Goal: Task Accomplishment & Management: Use online tool/utility

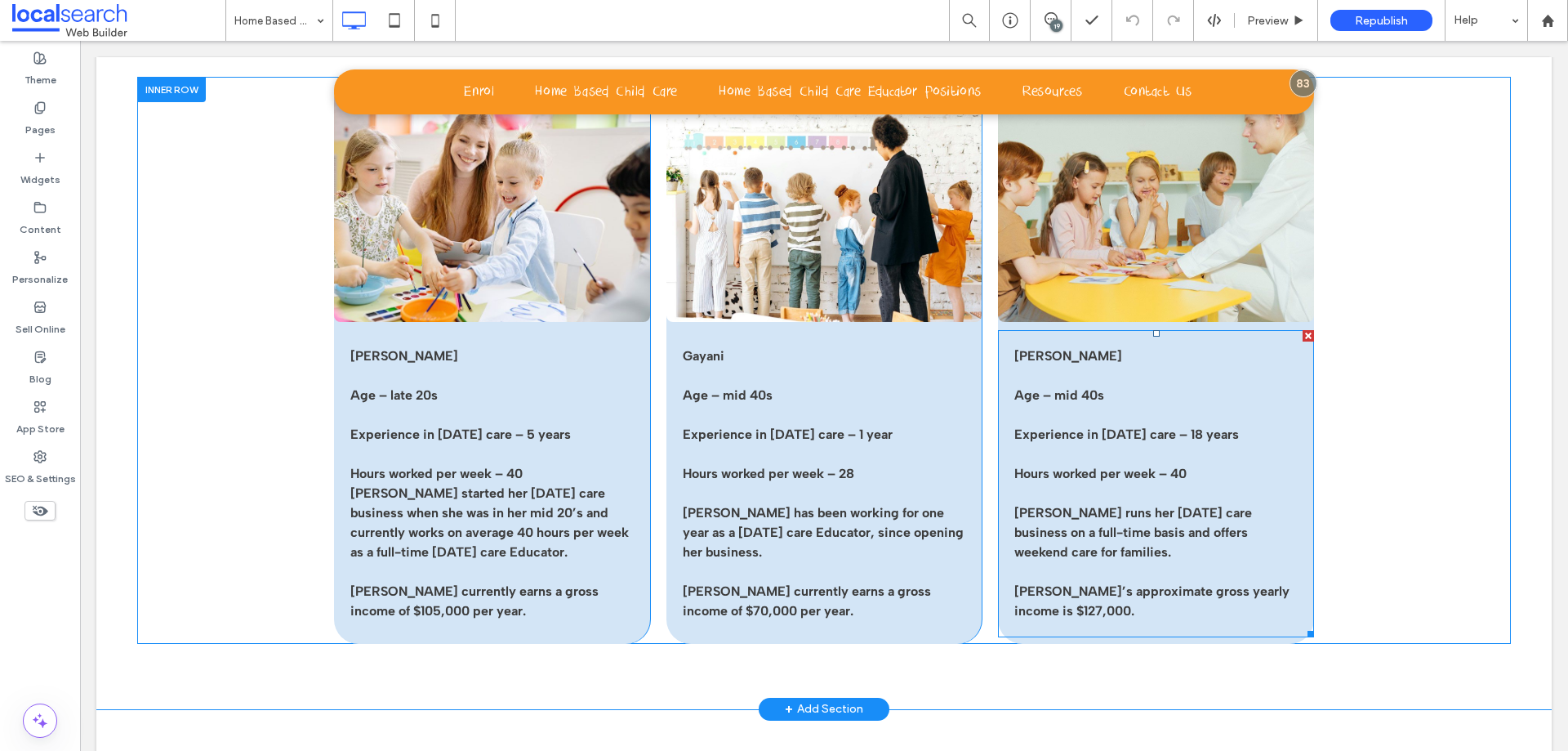
scroll to position [3594, 0]
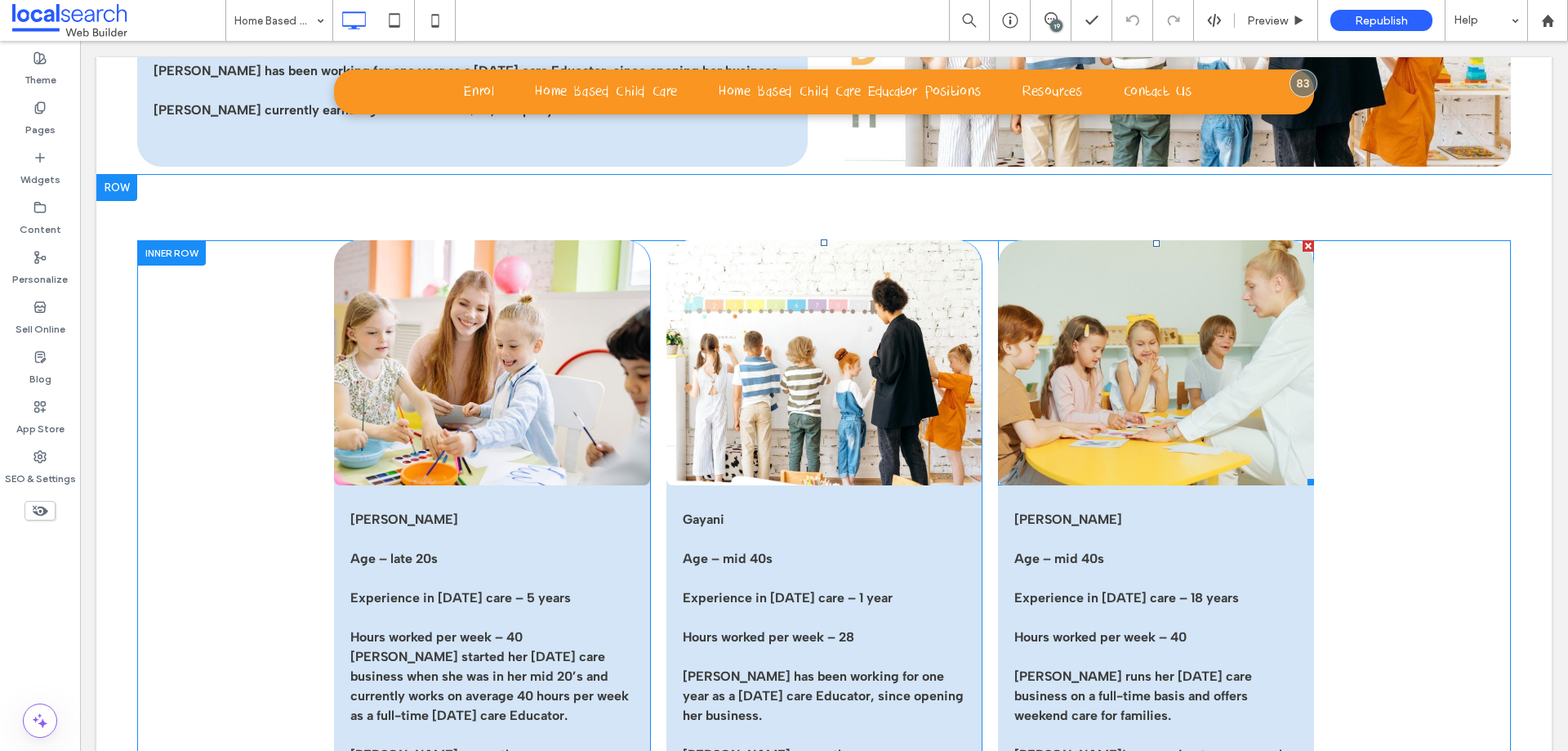
click at [998, 246] on div at bounding box center [1156, 363] width 316 height 245
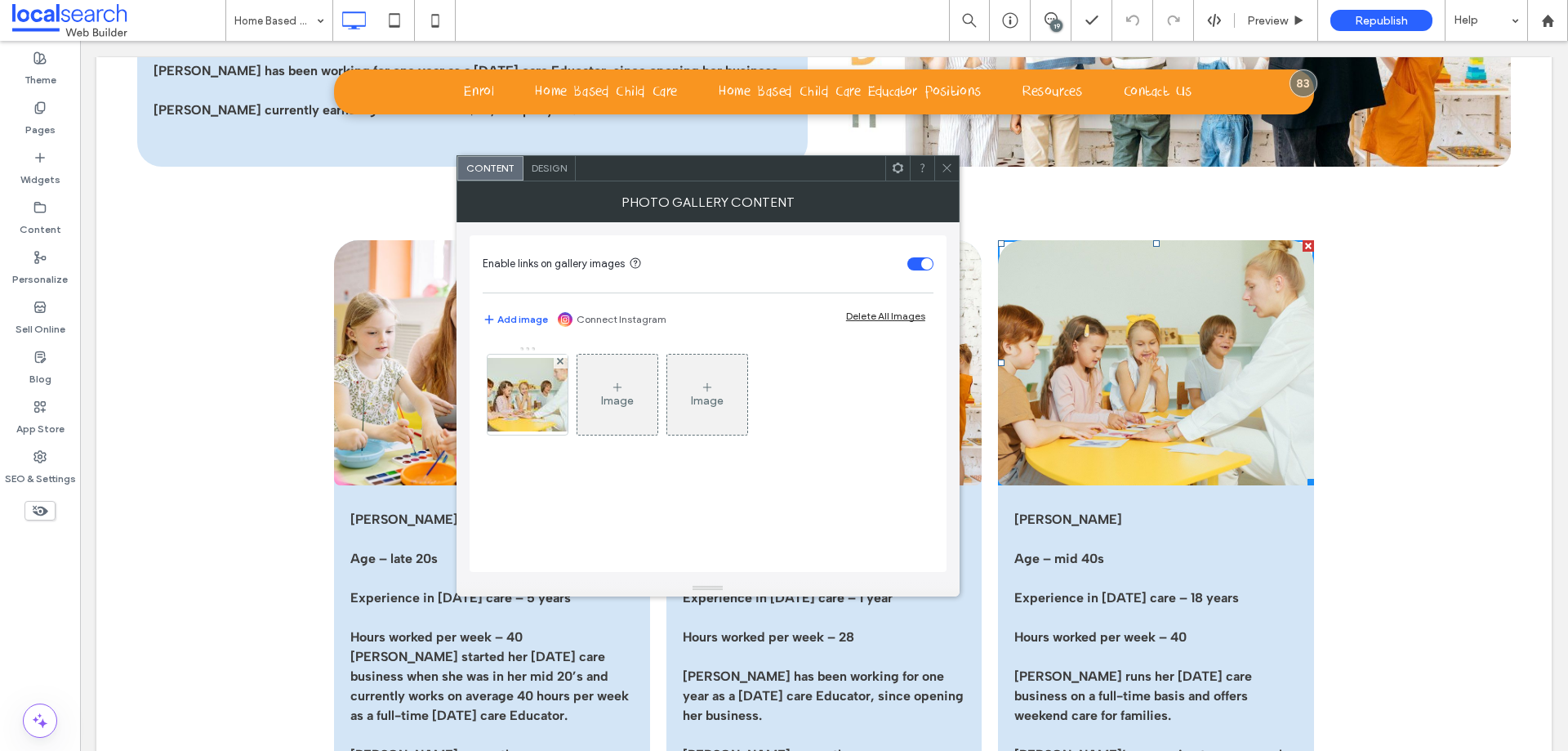
click at [899, 167] on icon at bounding box center [898, 168] width 12 height 12
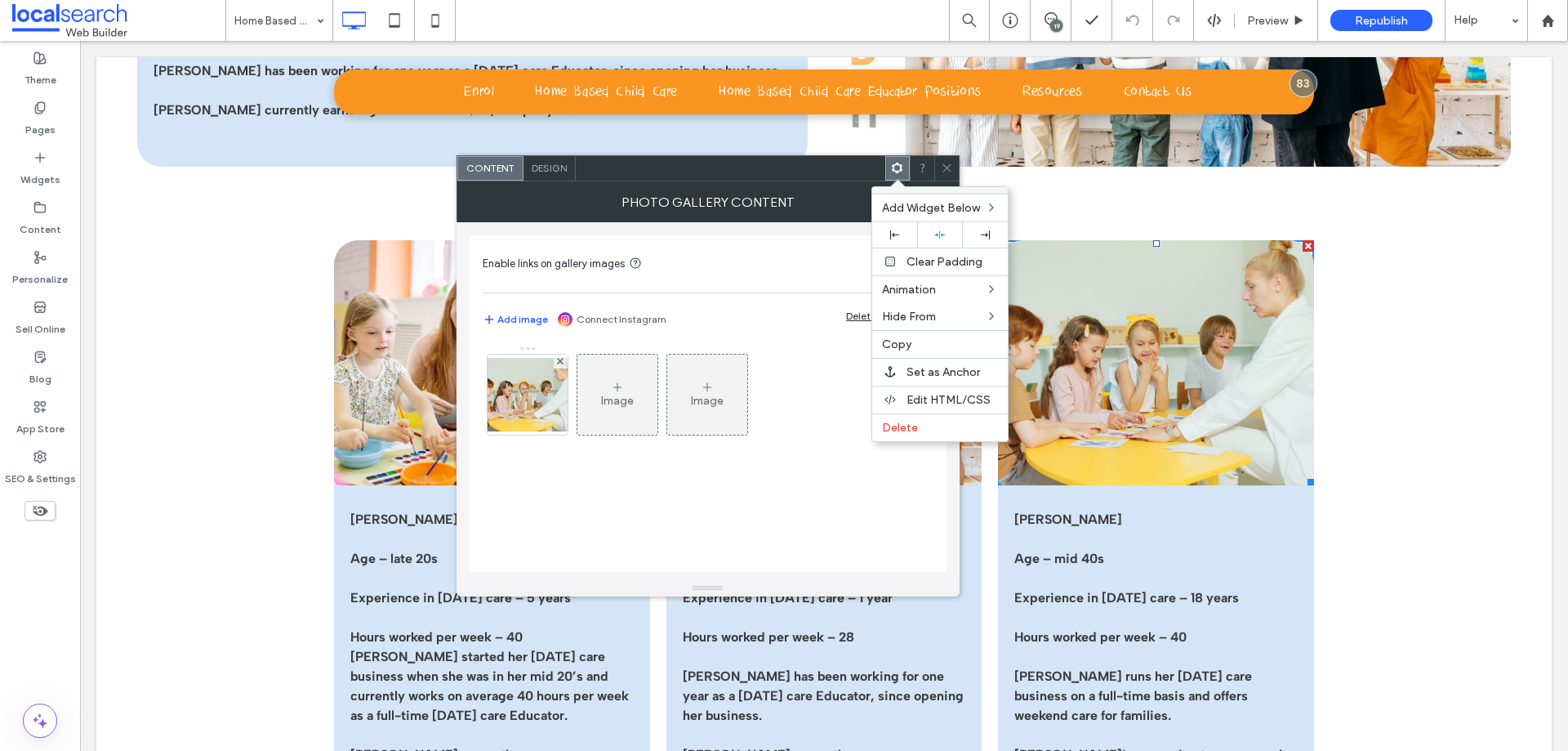
click at [941, 163] on icon at bounding box center [947, 168] width 12 height 12
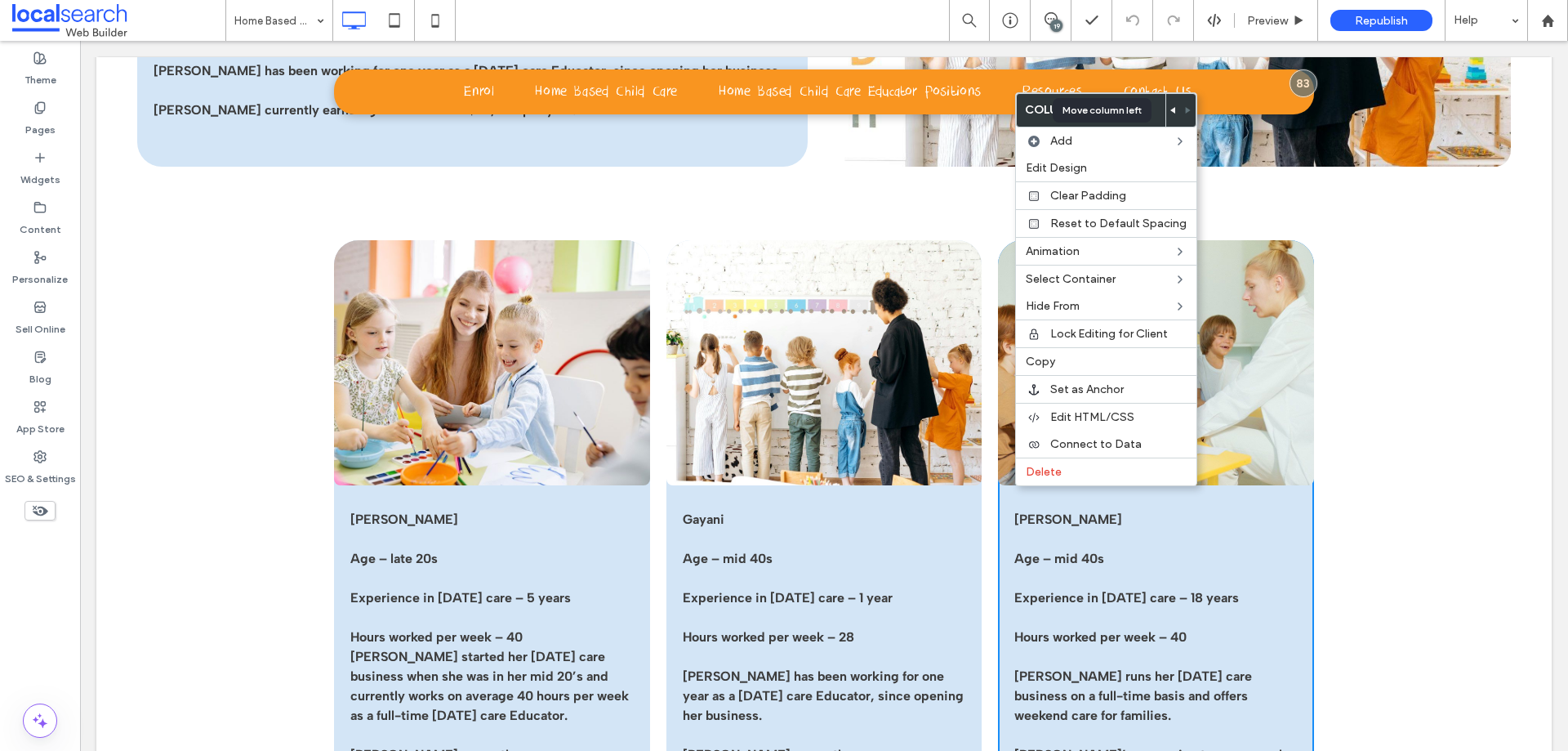
click at [1171, 115] on span at bounding box center [1174, 110] width 7 height 33
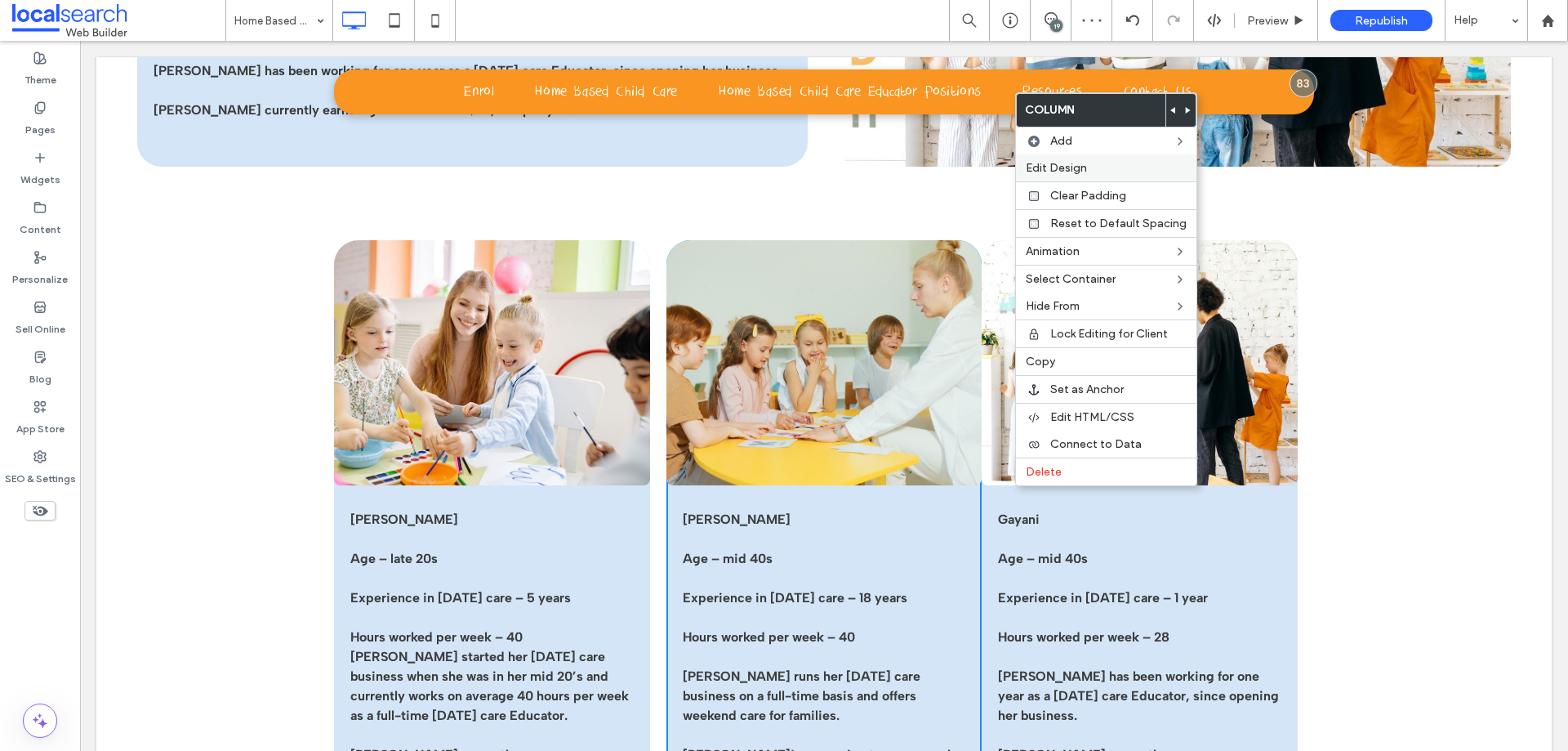
click at [1129, 168] on label "Edit Design" at bounding box center [1106, 168] width 161 height 14
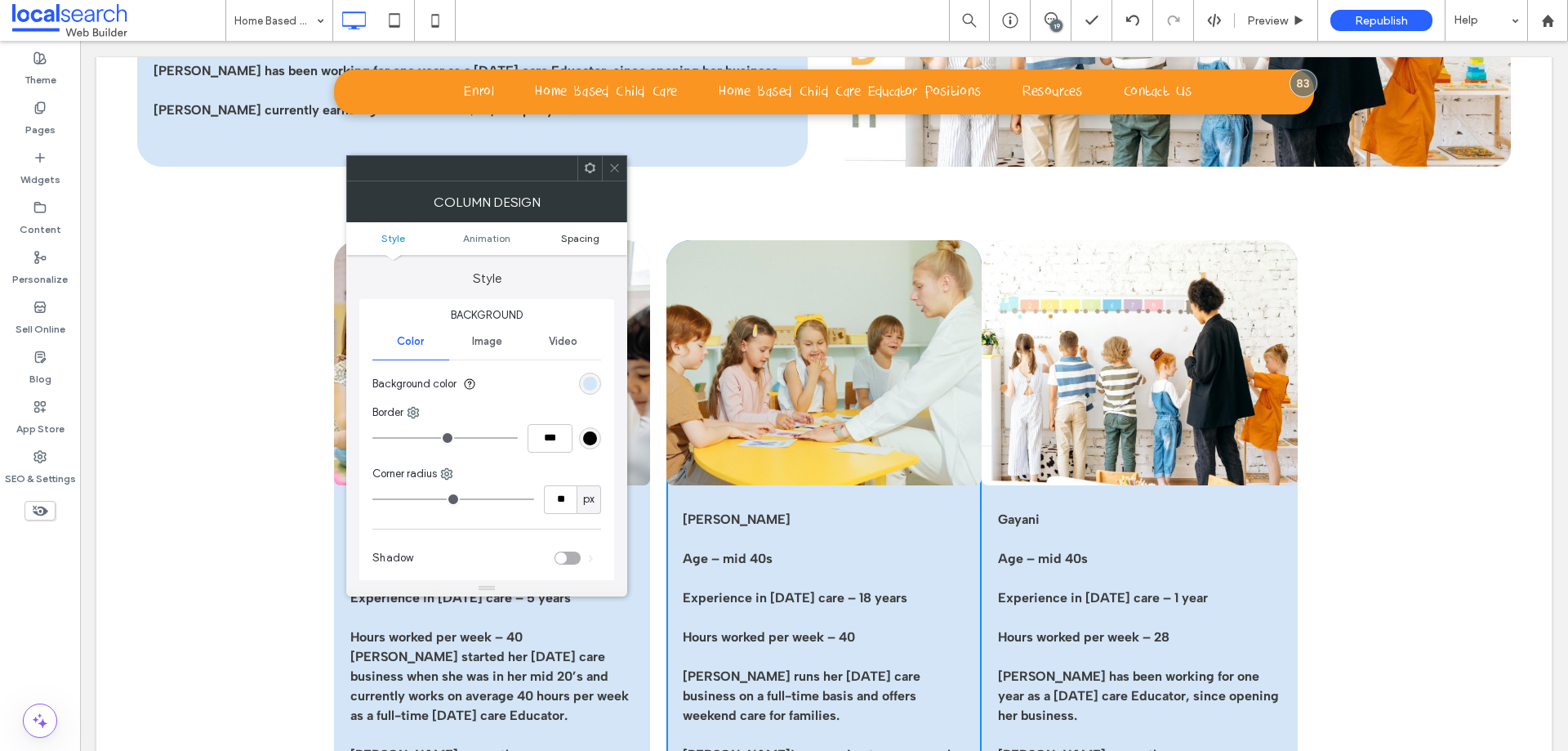
click at [587, 233] on span "Spacing" at bounding box center [580, 238] width 39 height 12
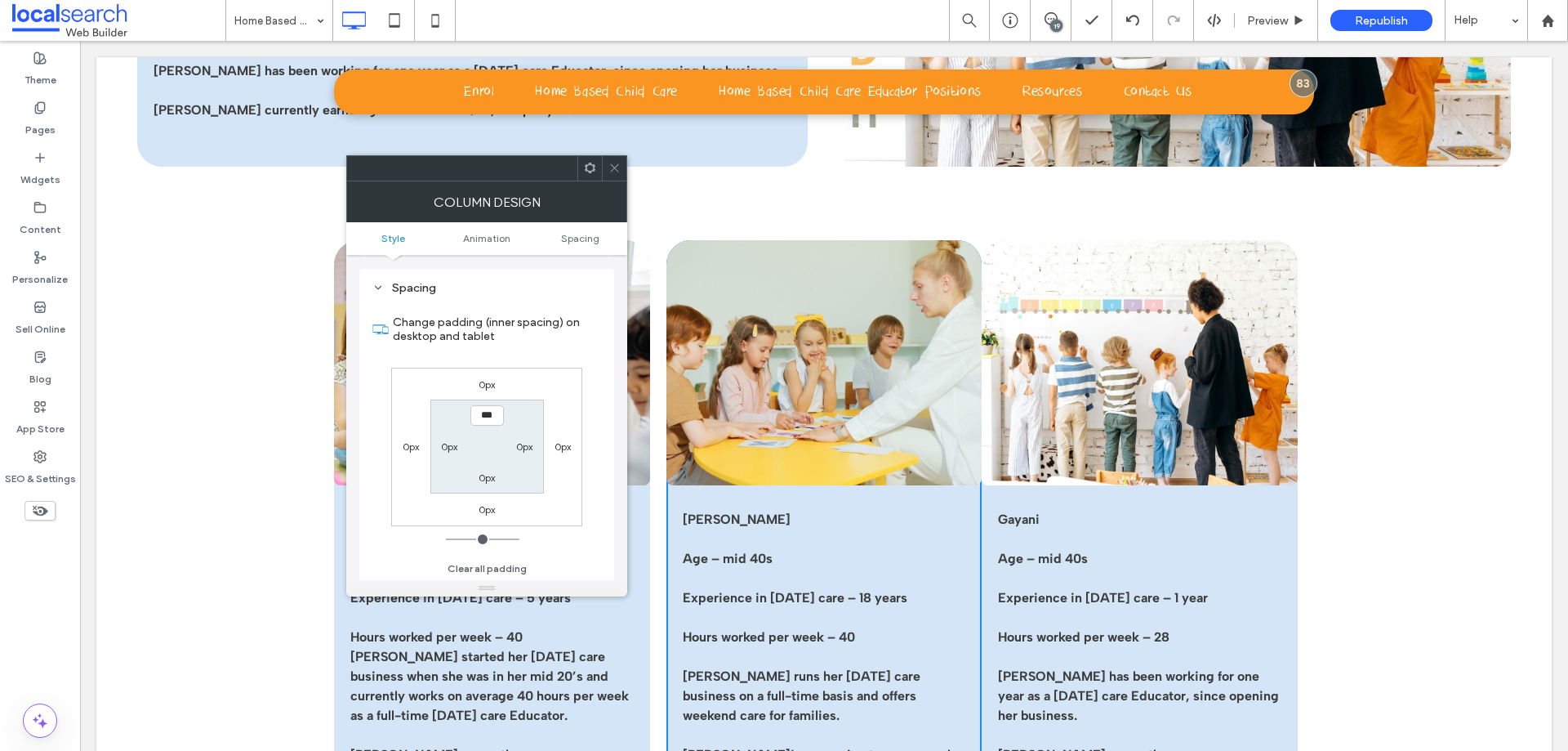
scroll to position [383, 0]
drag, startPoint x: 613, startPoint y: 164, endPoint x: 553, endPoint y: 134, distance: 67.1
click at [613, 164] on icon at bounding box center [615, 168] width 12 height 12
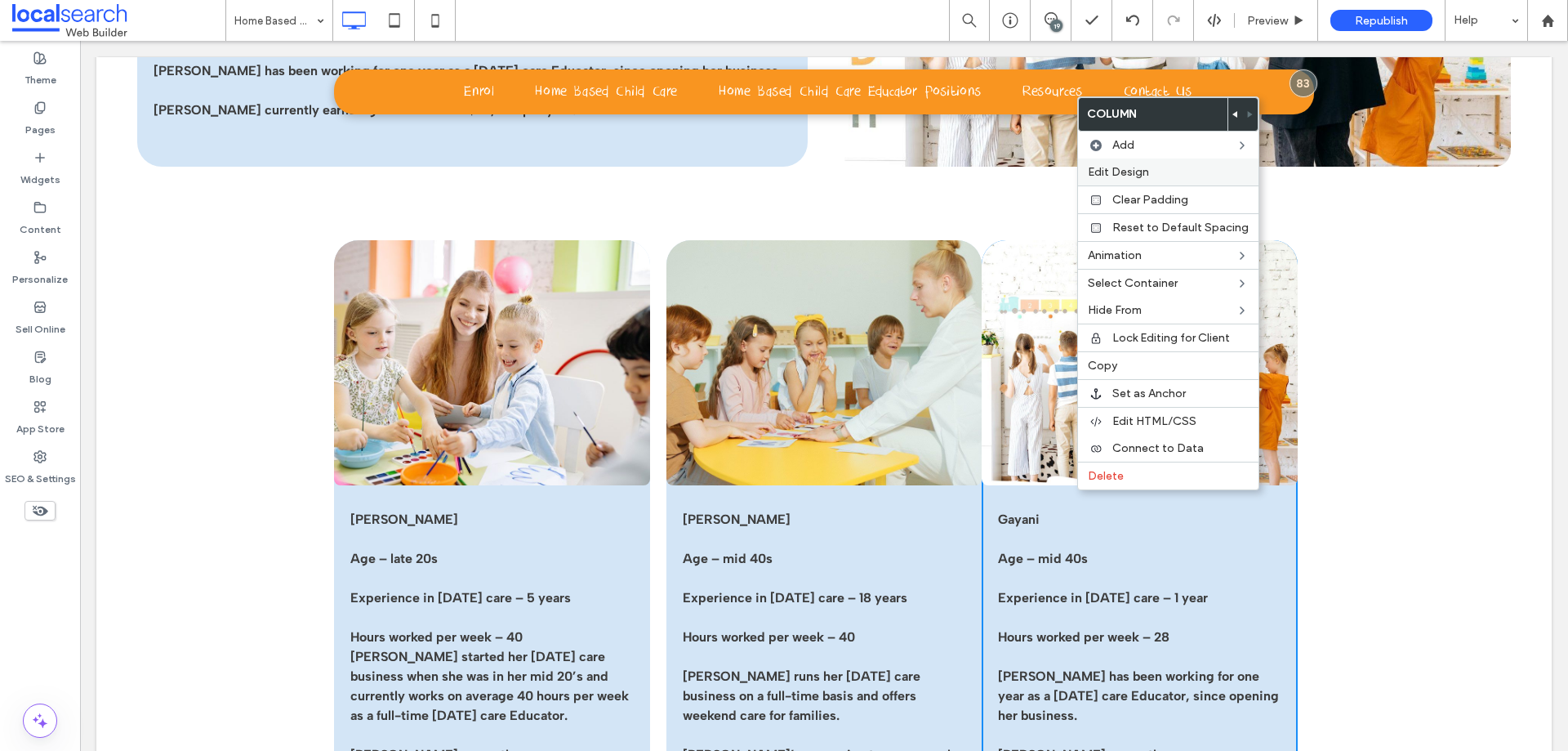
click at [1155, 170] on label "Edit Design" at bounding box center [1168, 172] width 161 height 14
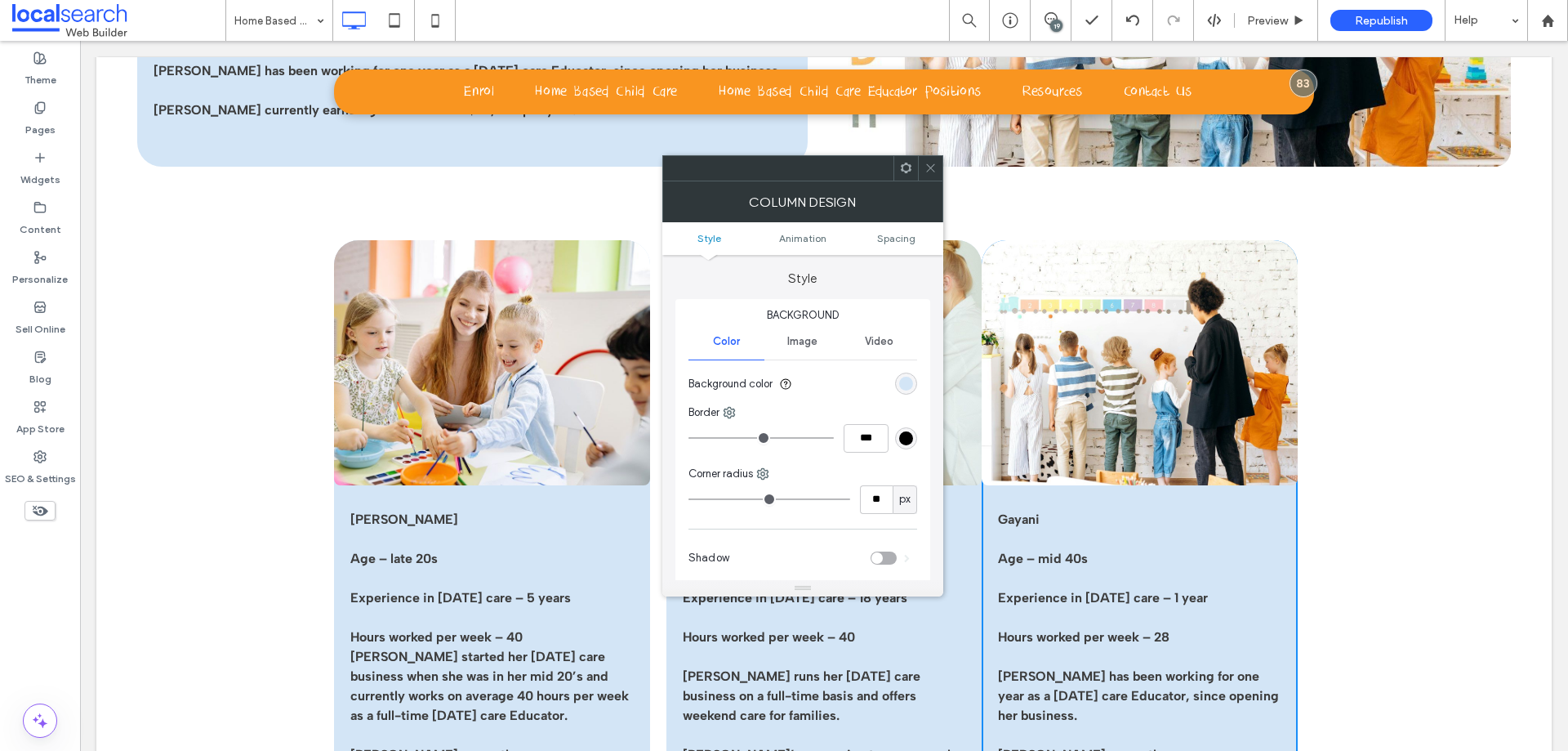
click at [895, 248] on ul "Style Animation Spacing" at bounding box center [802, 238] width 281 height 33
click at [896, 243] on span "Spacing" at bounding box center [896, 238] width 39 height 12
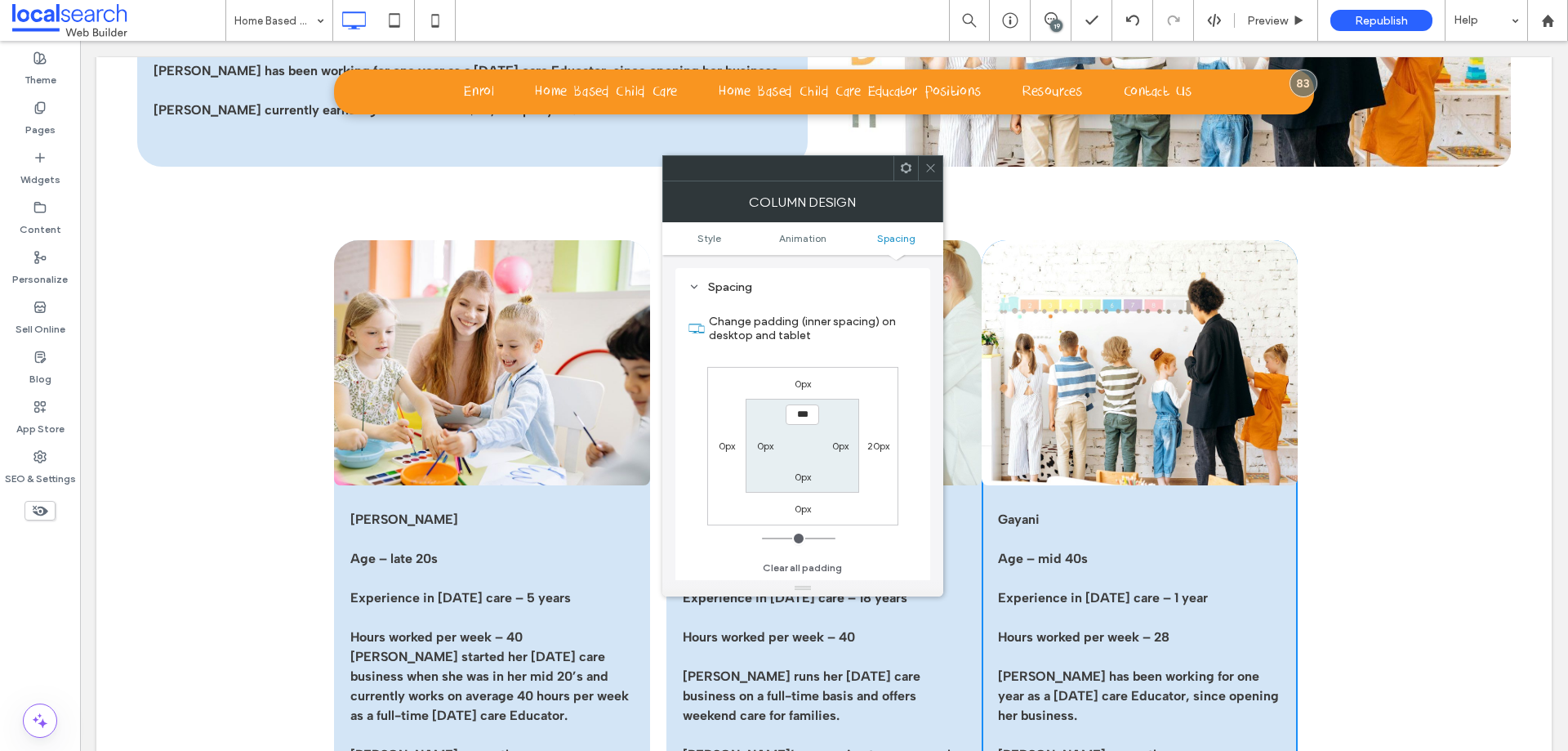
click at [883, 444] on label "20px" at bounding box center [878, 446] width 22 height 12
type input "**"
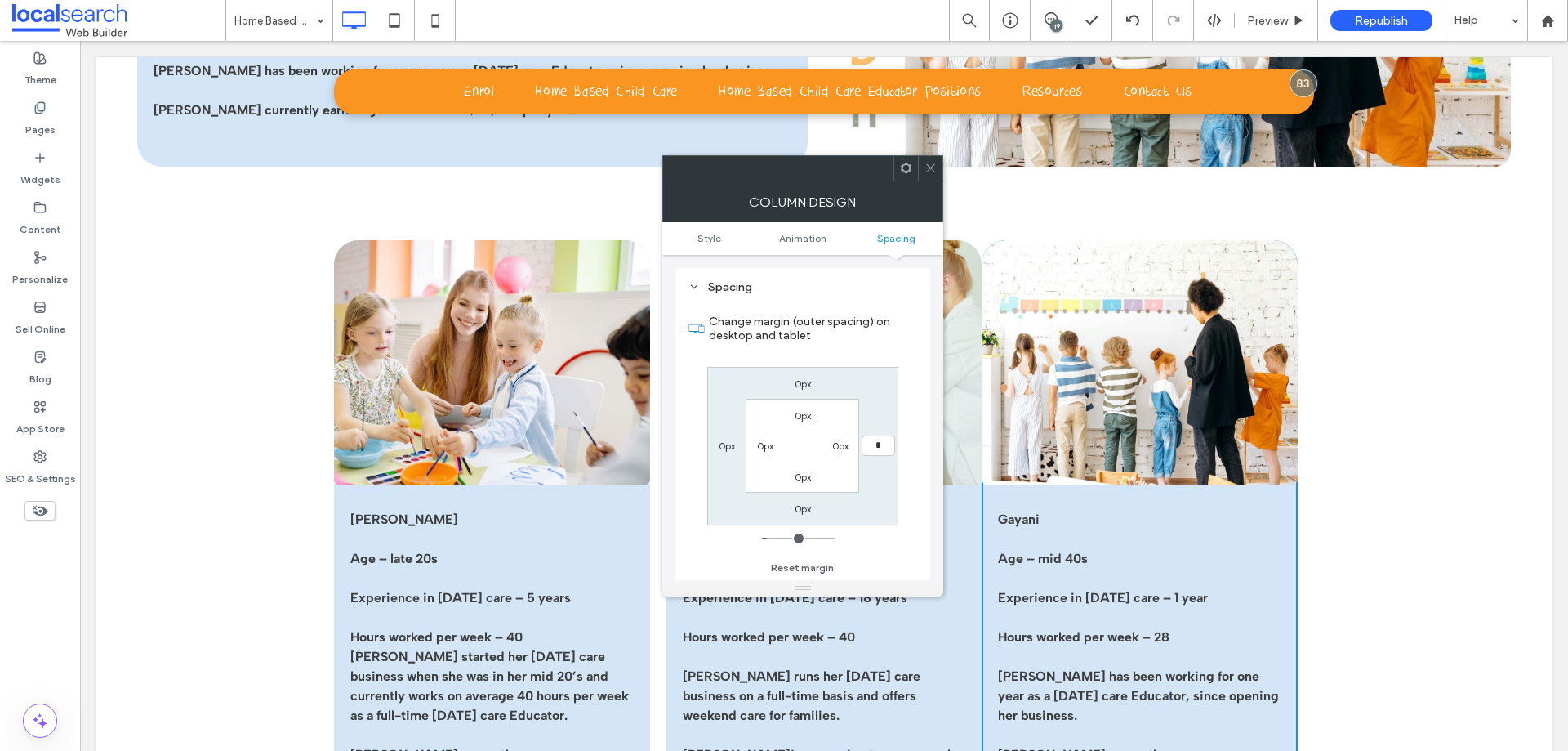
type input "*"
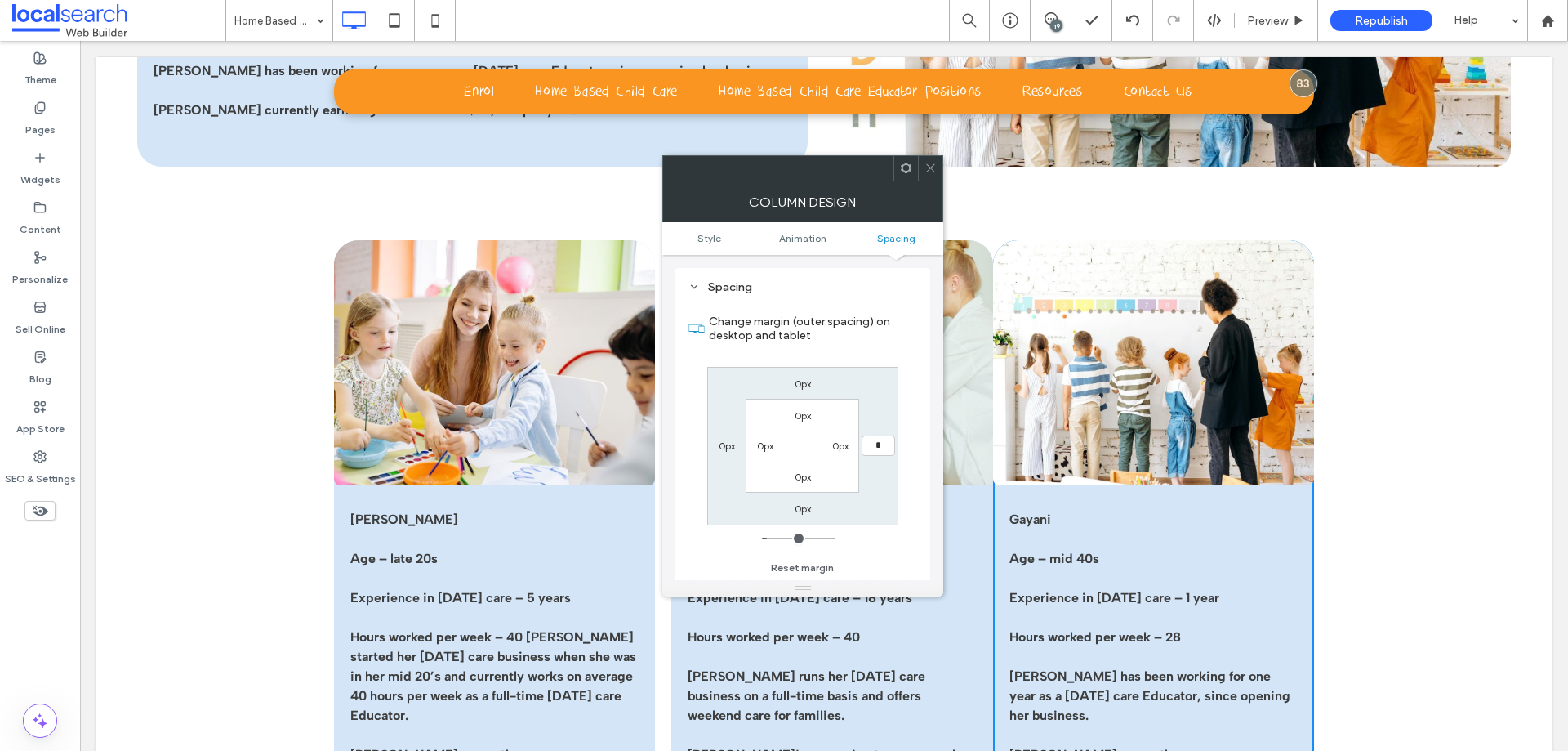
type input "*"
type input "***"
click at [727, 451] on label "0px" at bounding box center [726, 446] width 17 height 12
type input "***"
type input "**"
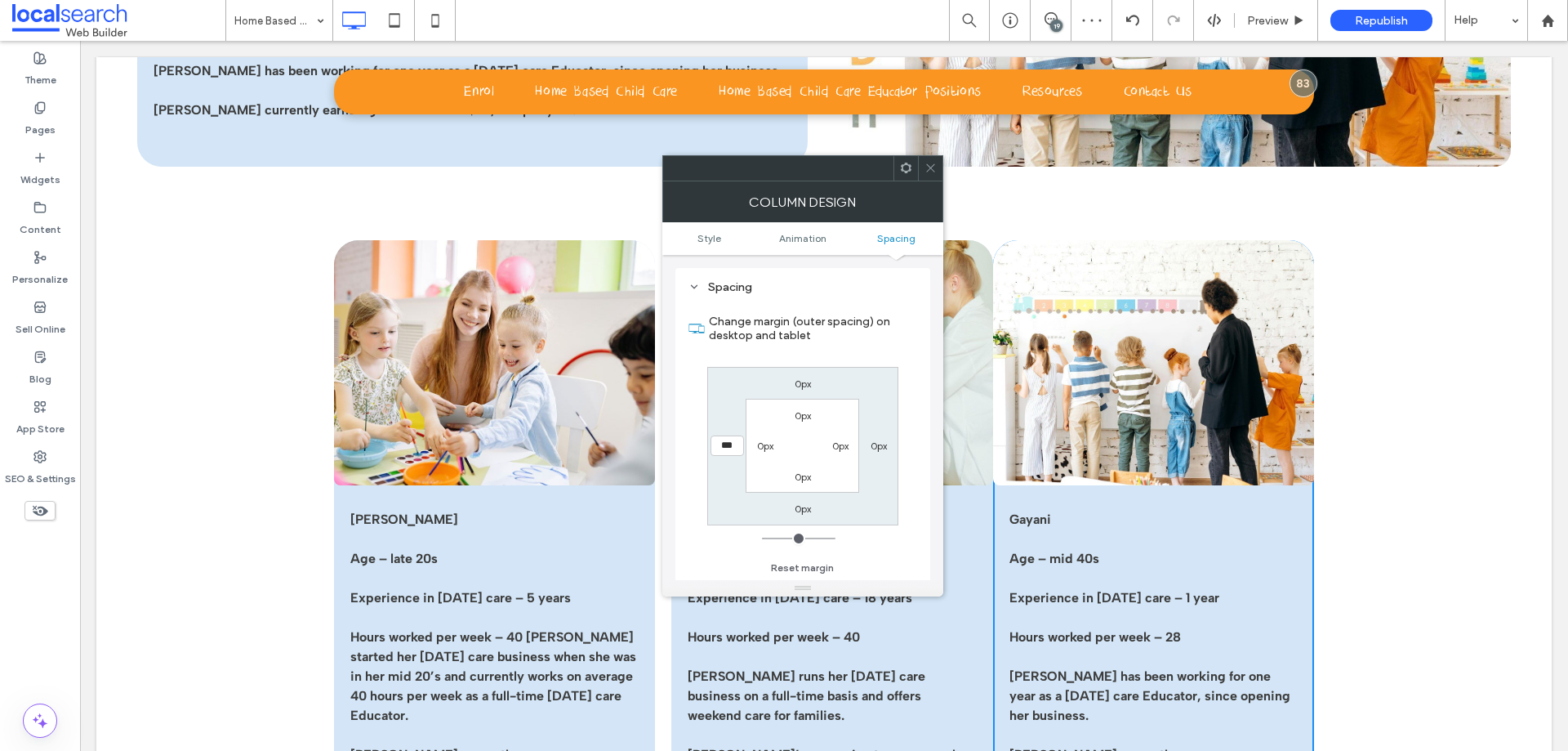
type input "****"
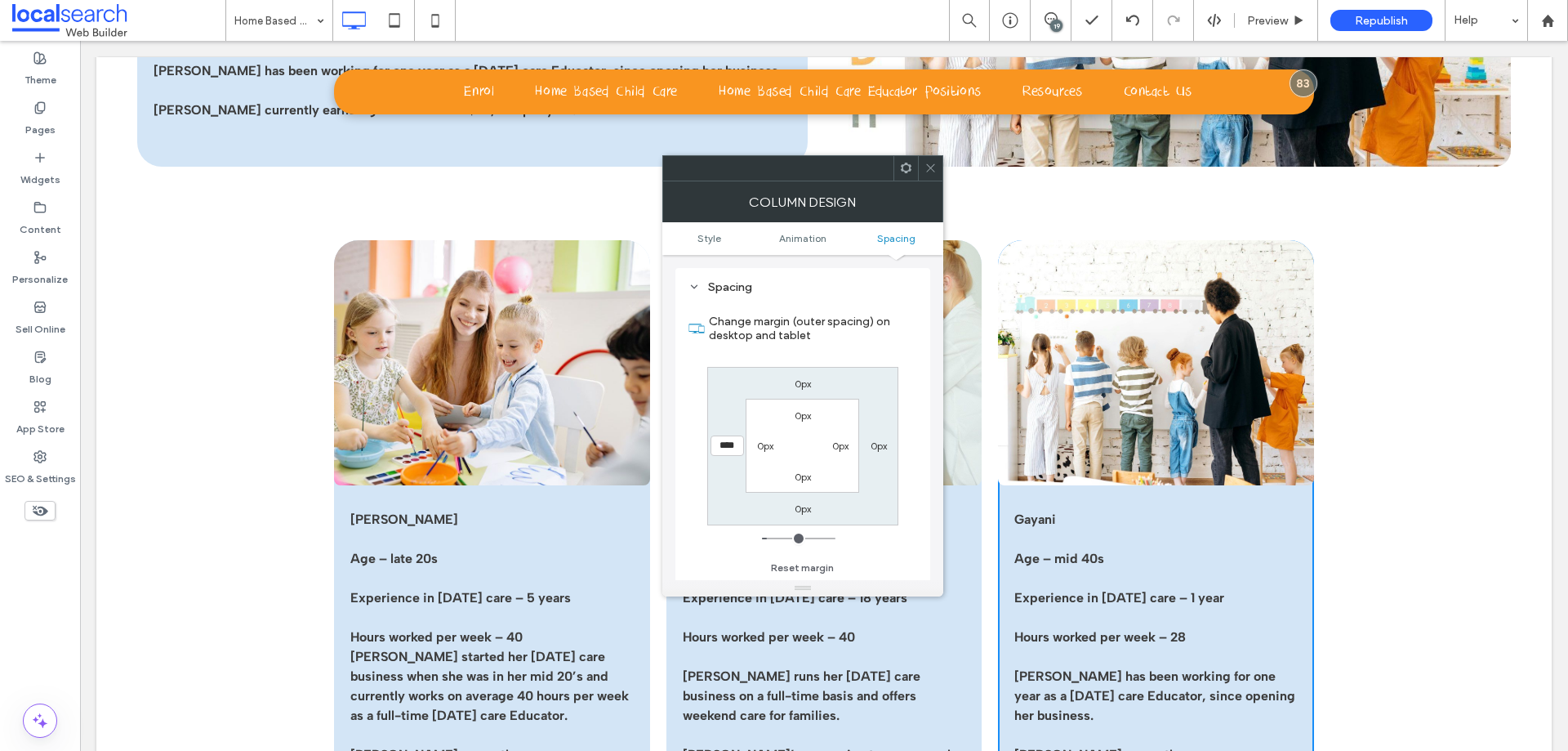
drag, startPoint x: 915, startPoint y: 341, endPoint x: 906, endPoint y: 214, distance: 127.3
click at [919, 341] on div "Spacing Change margin (outer spacing) on desktop and tablet 0px 0px 0px **** 0p…" at bounding box center [803, 430] width 255 height 324
click at [928, 167] on icon at bounding box center [931, 168] width 12 height 12
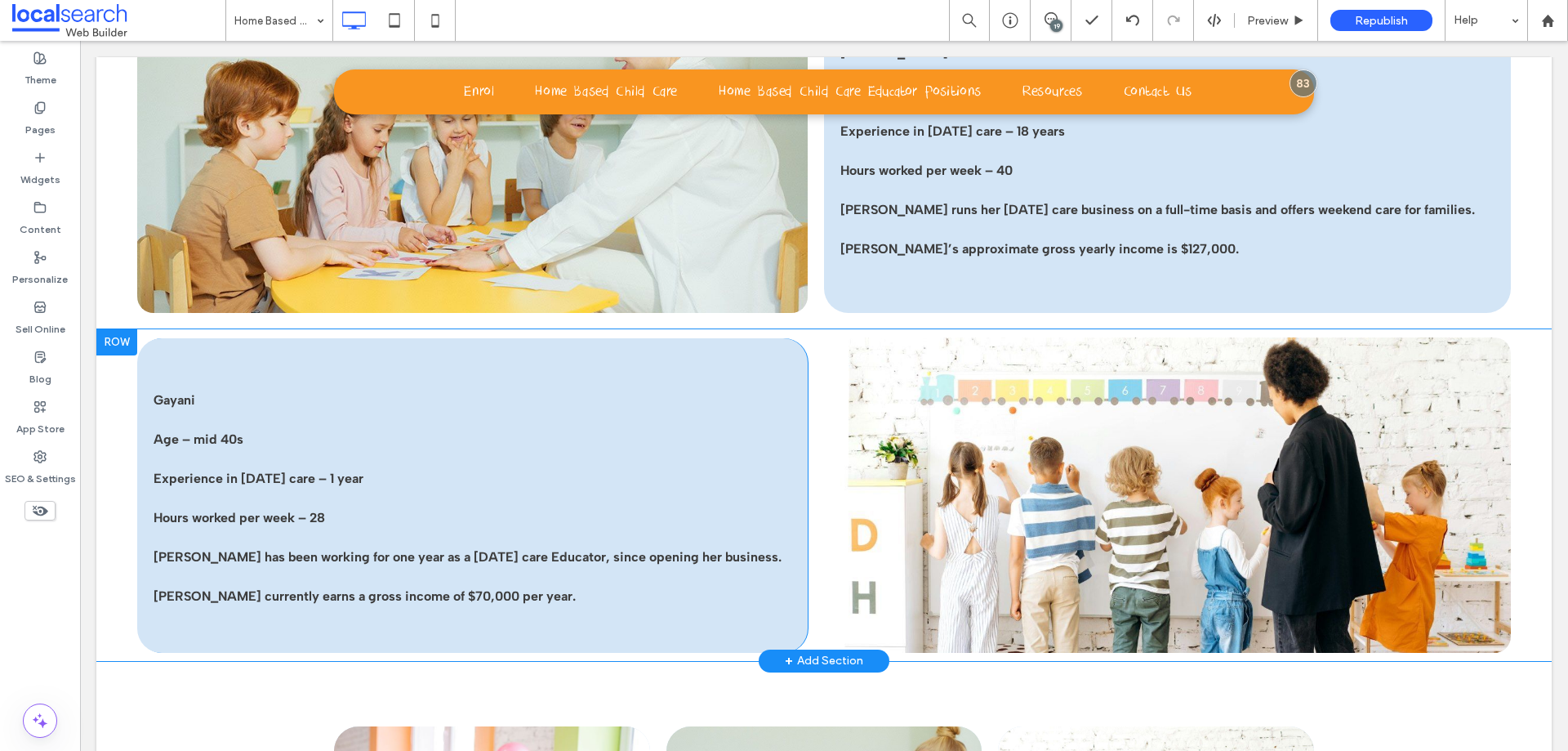
scroll to position [3104, 0]
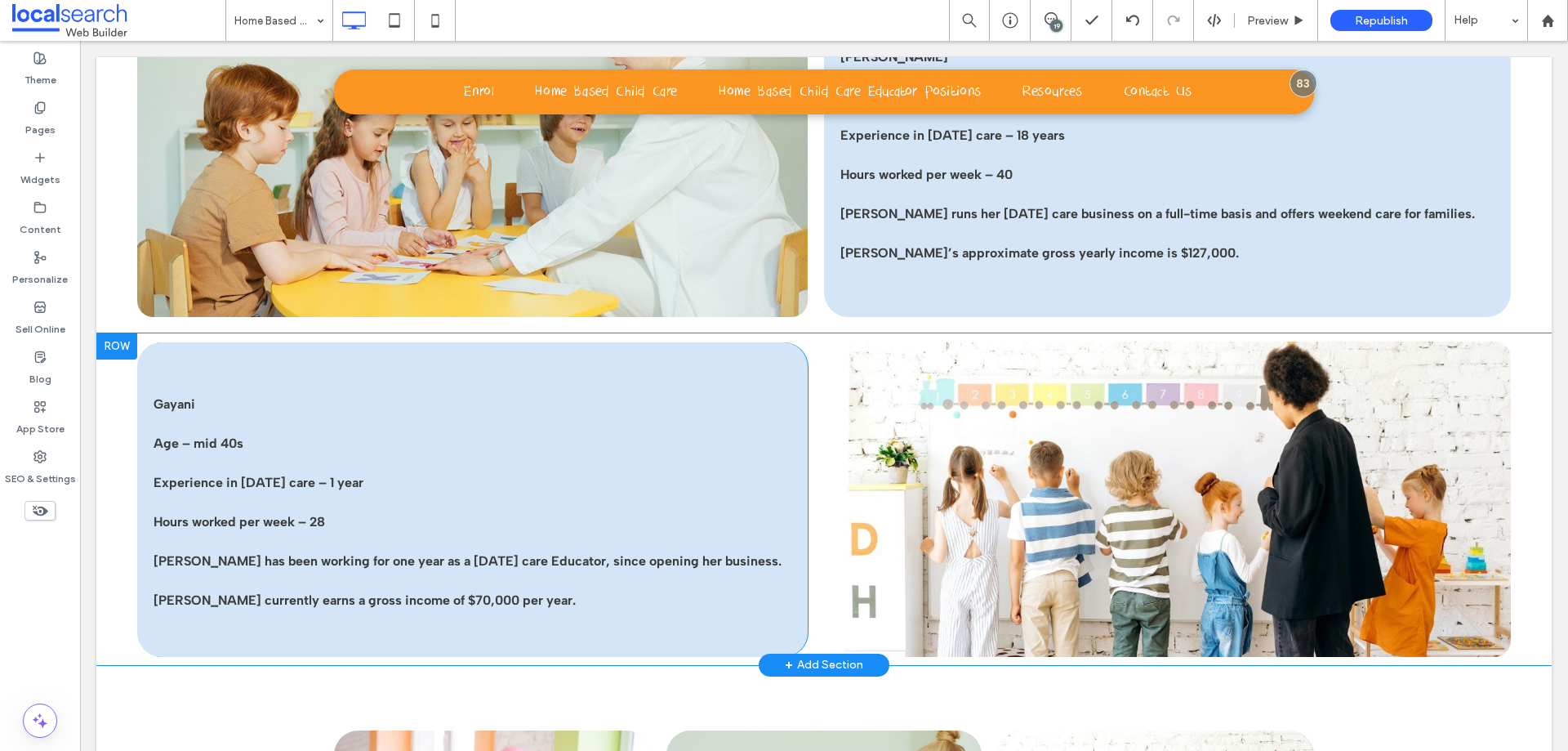
click at [119, 342] on div at bounding box center [117, 346] width 41 height 26
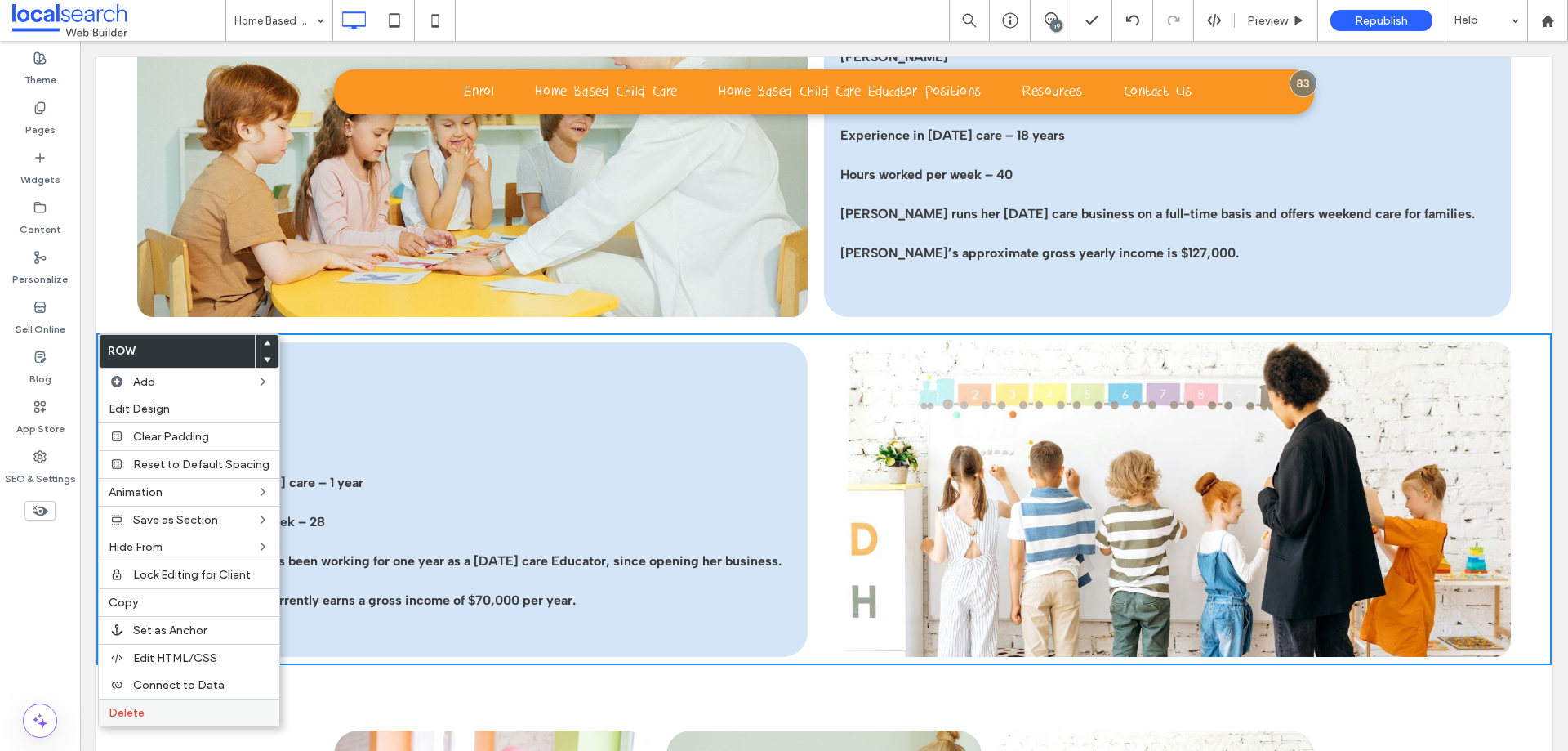
click at [200, 717] on label "Delete" at bounding box center [189, 712] width 161 height 14
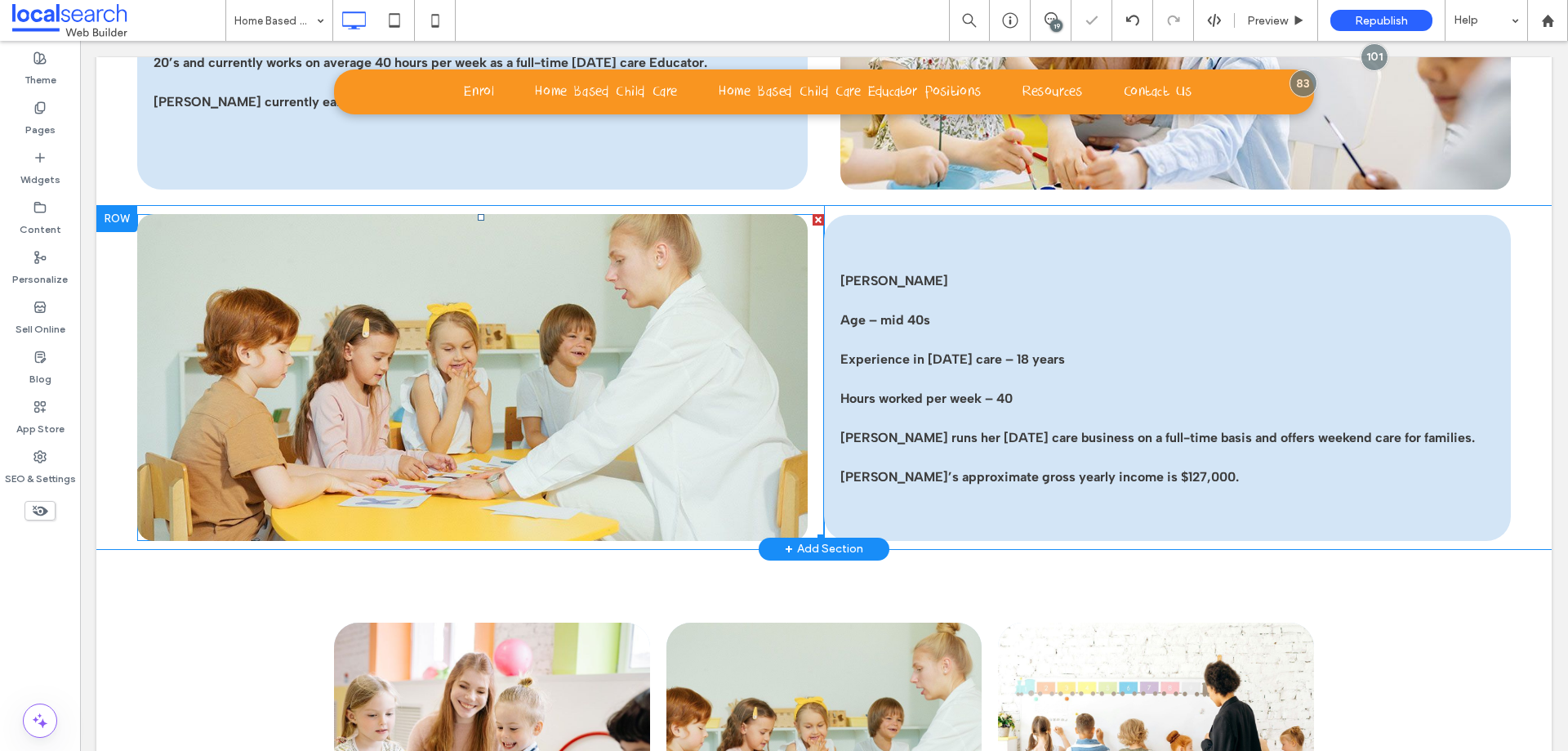
scroll to position [2859, 0]
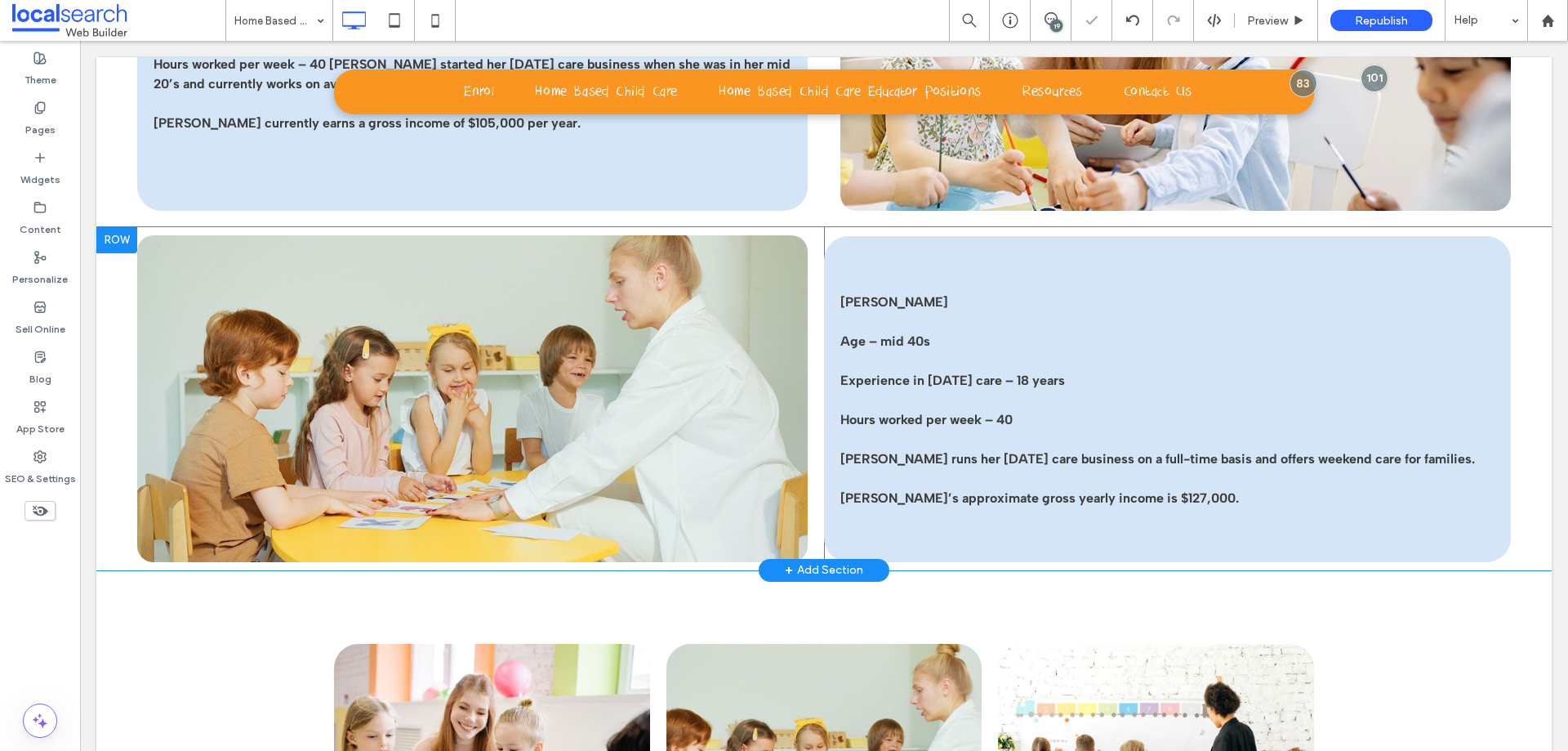
click at [115, 237] on div at bounding box center [117, 240] width 41 height 26
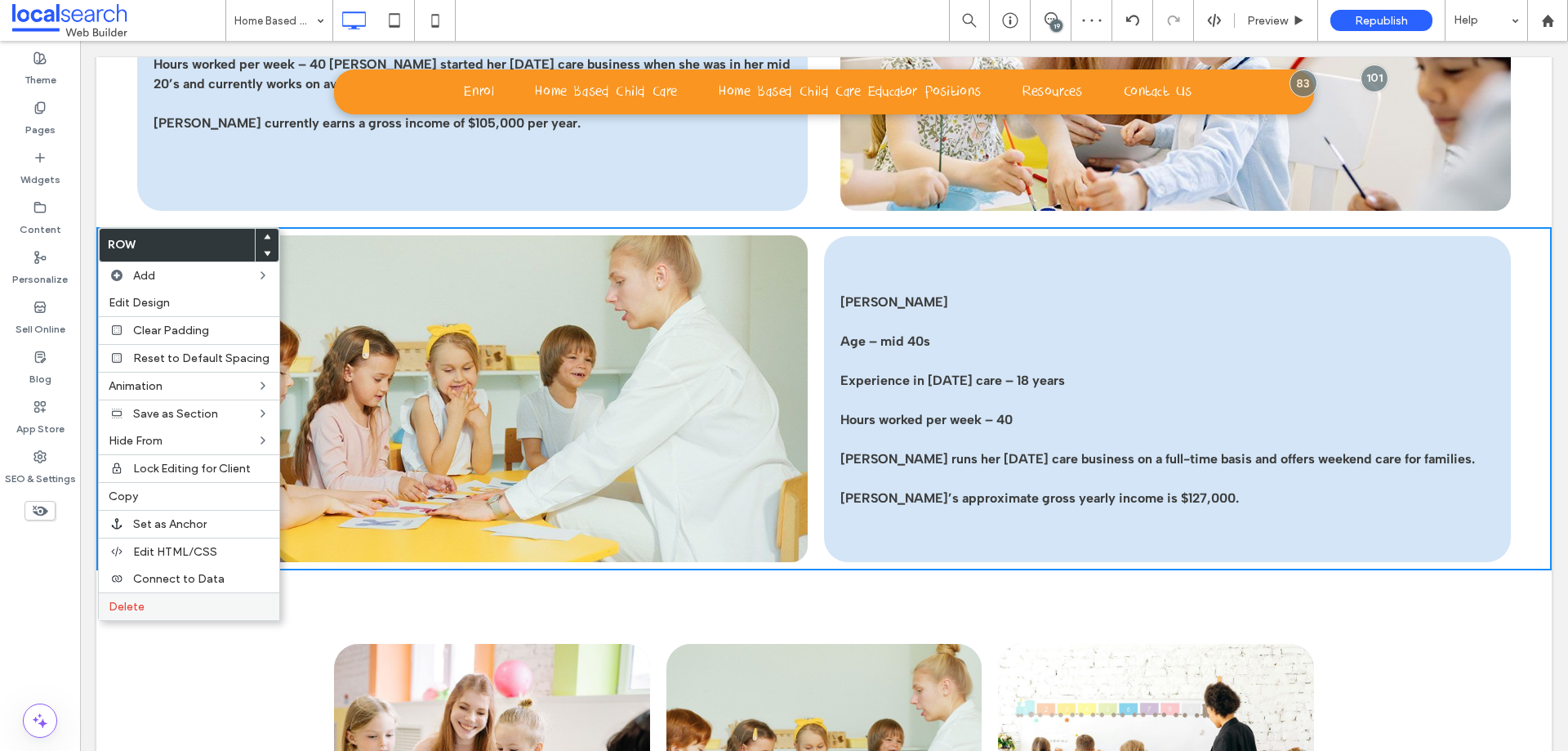
click at [184, 607] on label "Delete" at bounding box center [189, 607] width 161 height 14
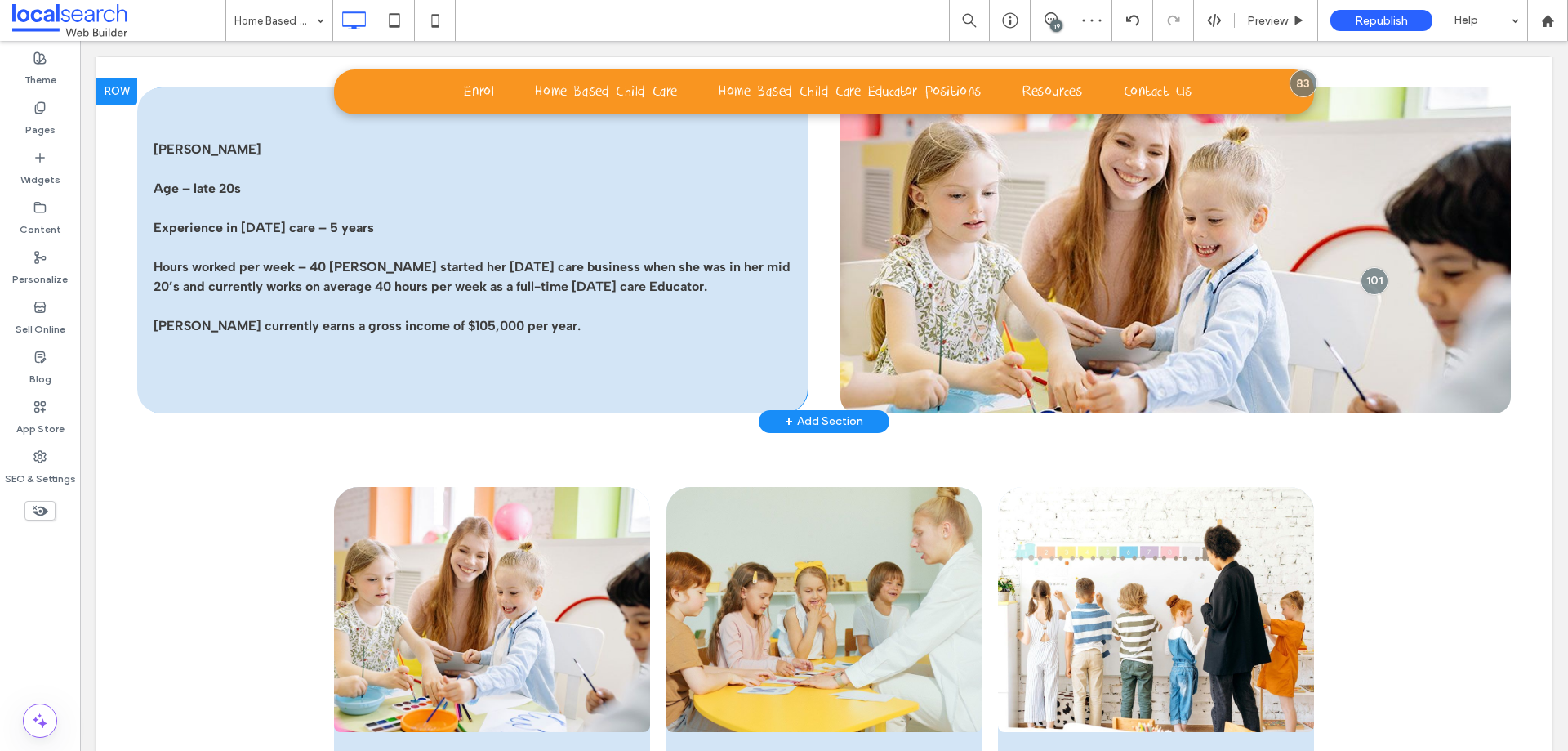
scroll to position [2533, 0]
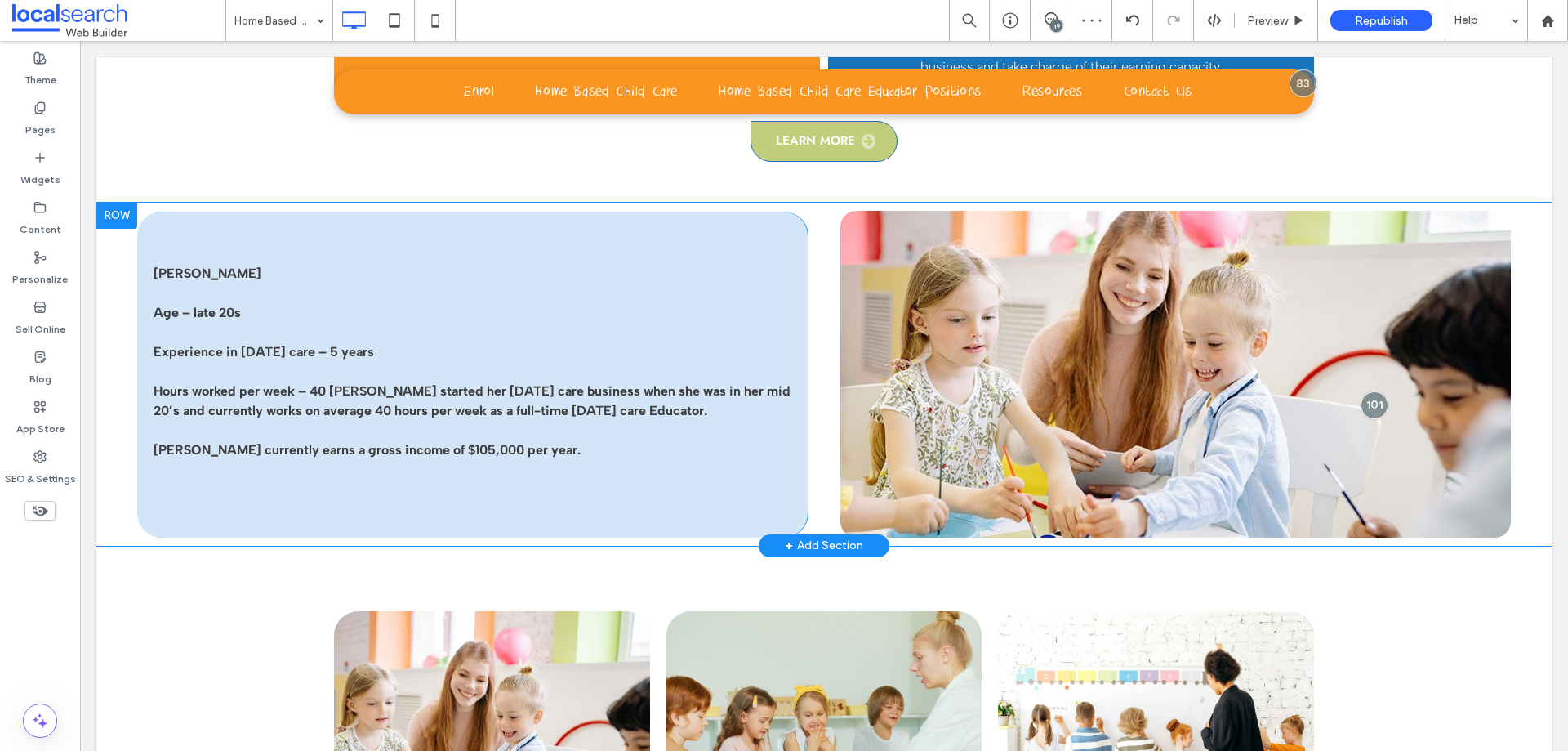
click at [116, 214] on div at bounding box center [117, 215] width 41 height 26
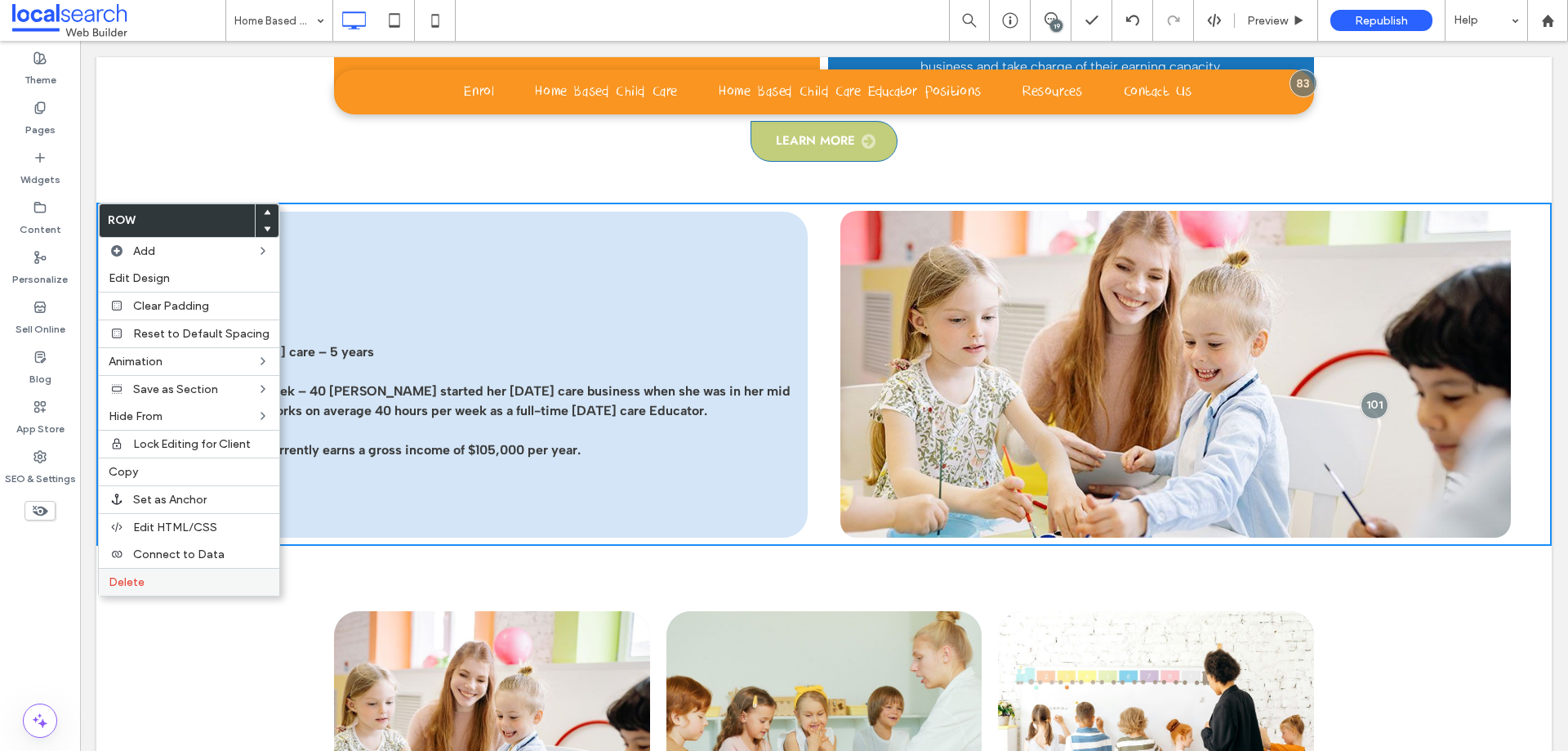
click at [221, 591] on div "Delete" at bounding box center [189, 582] width 181 height 28
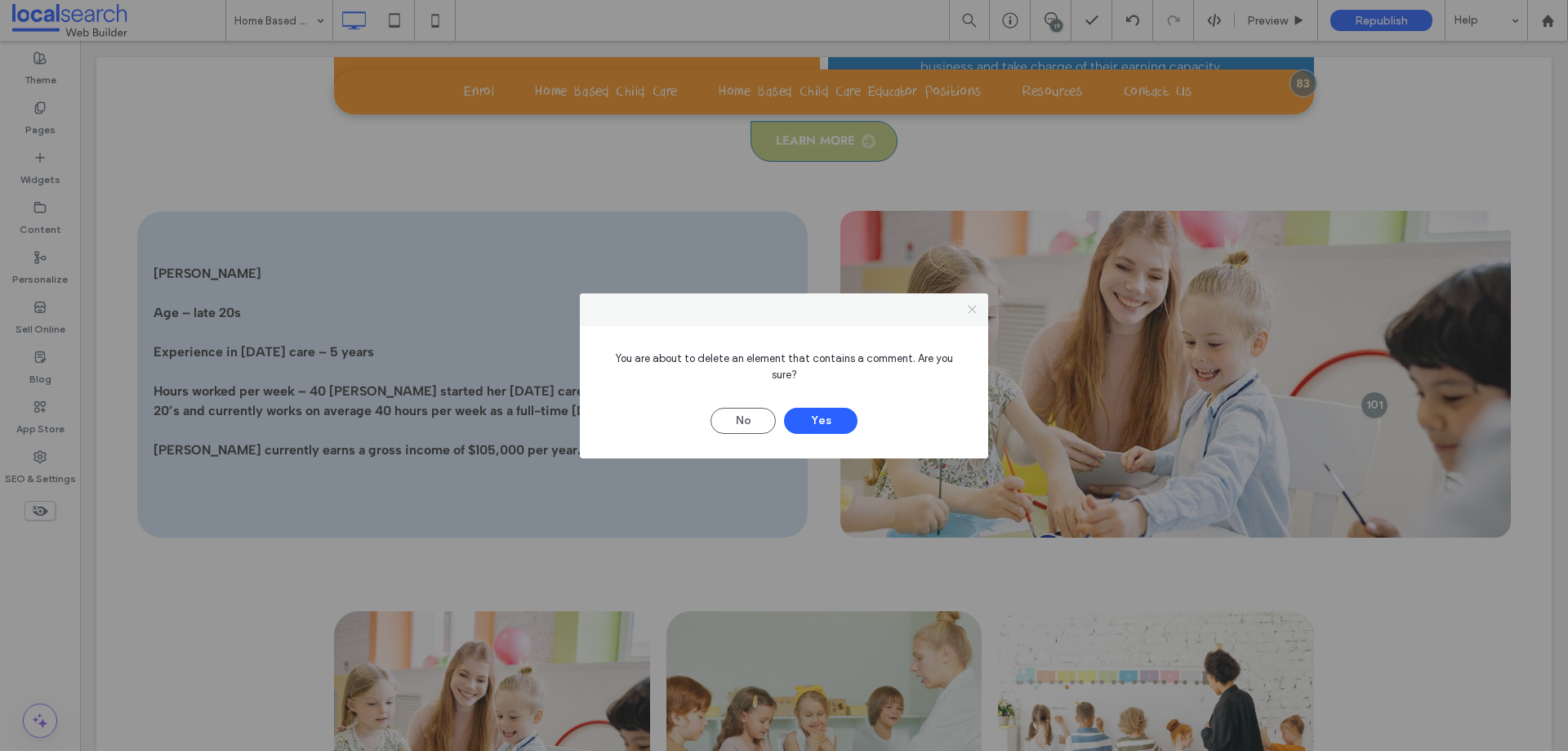
click at [971, 313] on icon at bounding box center [972, 309] width 12 height 12
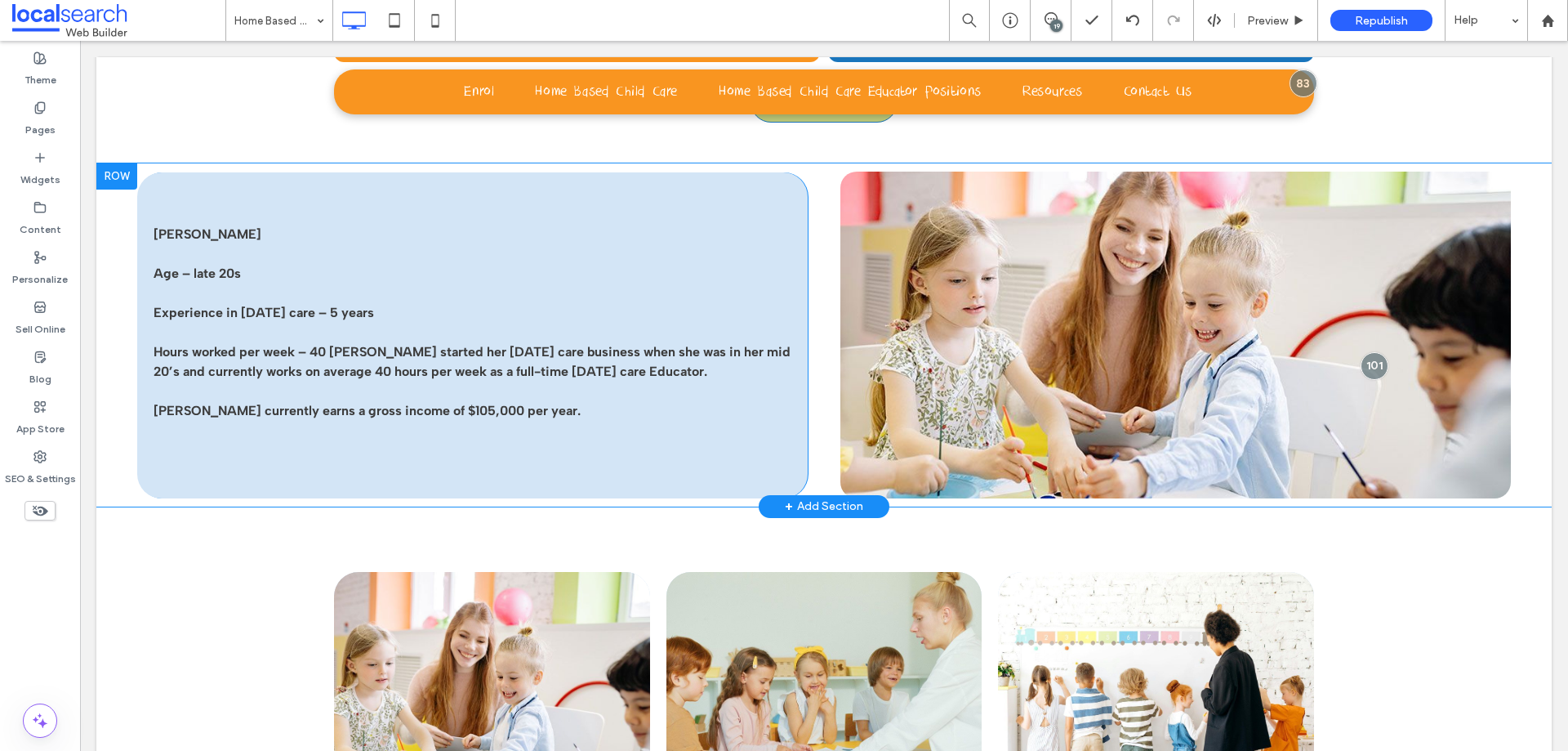
scroll to position [2451, 0]
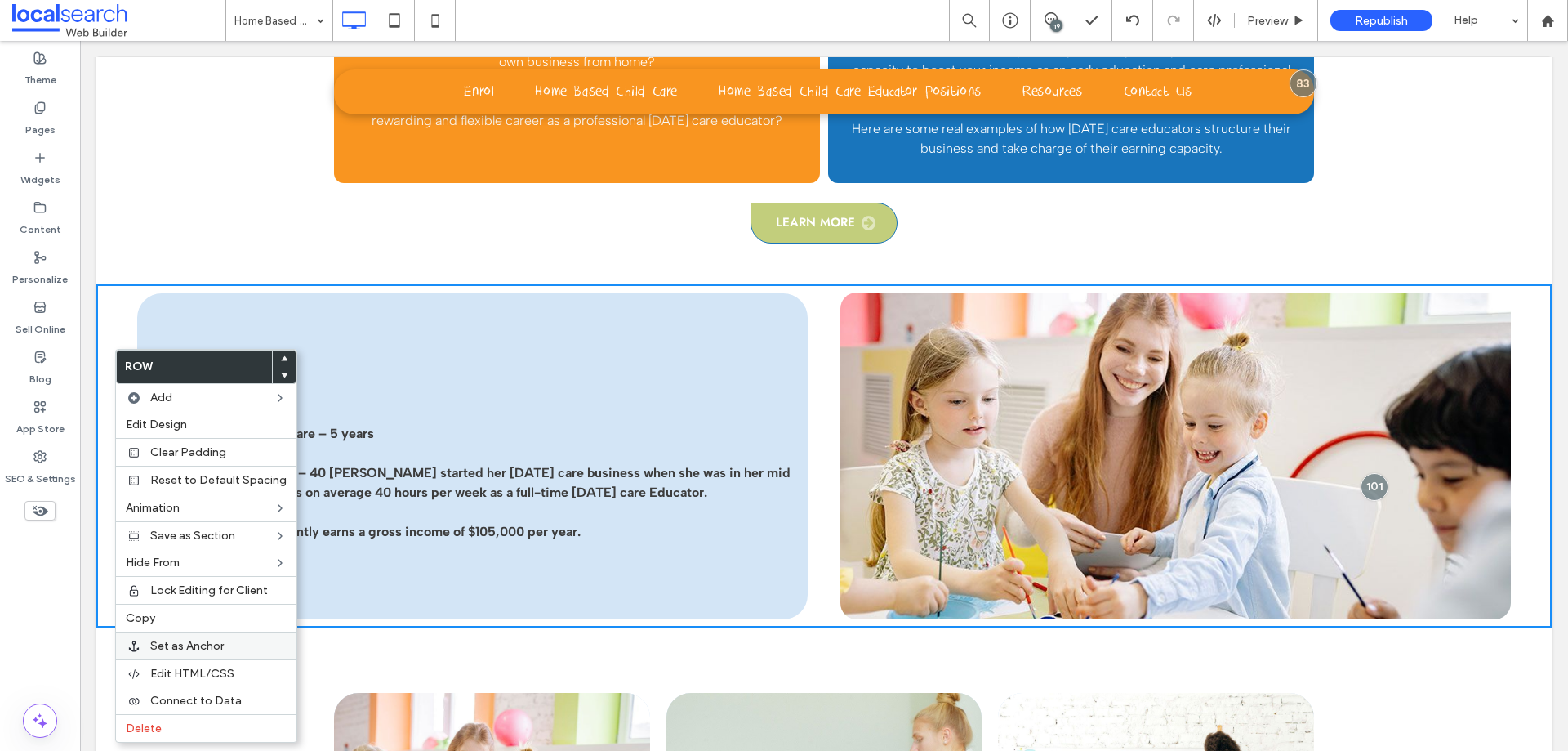
click at [207, 645] on span "Set as Anchor" at bounding box center [187, 645] width 73 height 14
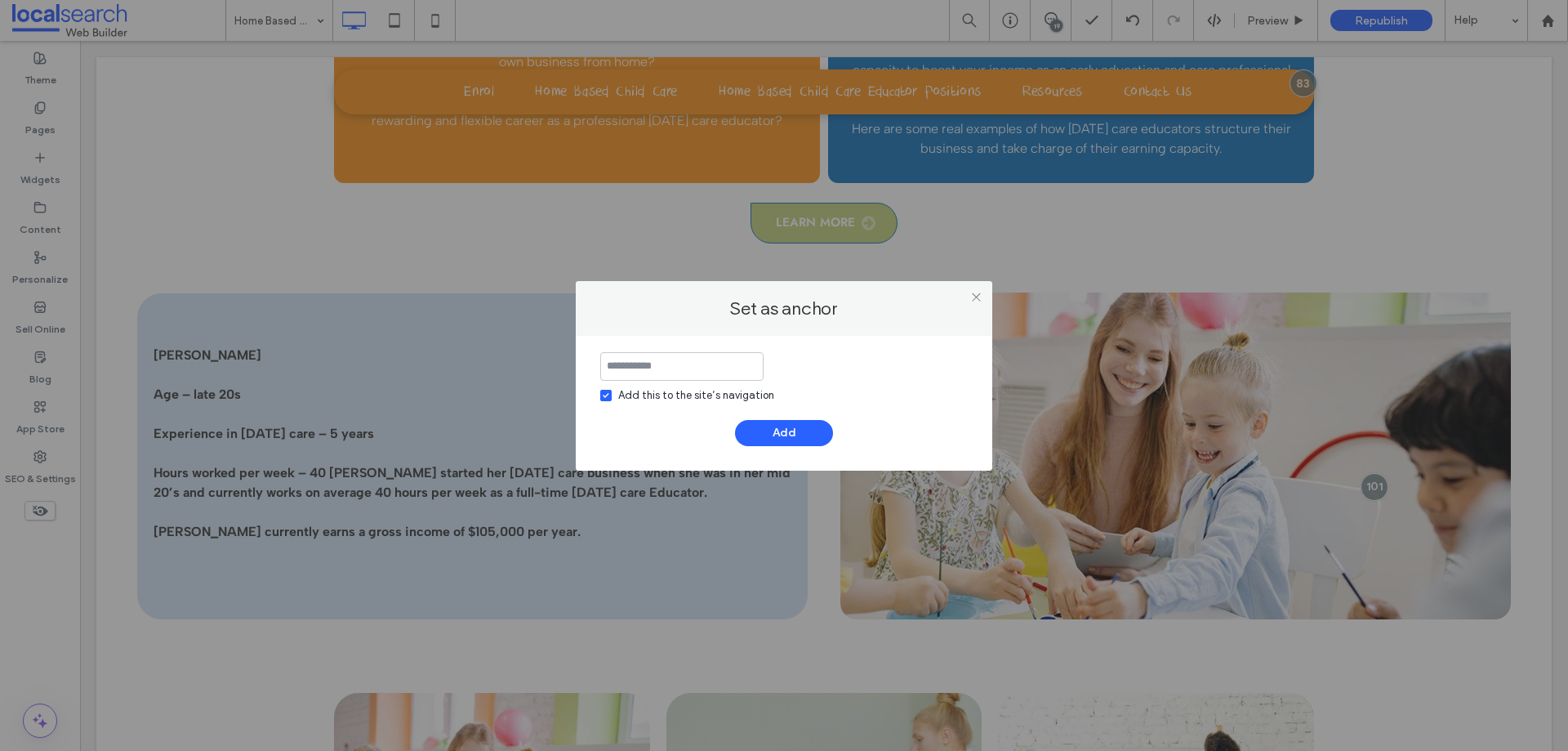
click at [615, 389] on label "Add this to the site’s navigation" at bounding box center [688, 395] width 174 height 17
click at [634, 366] on input at bounding box center [682, 366] width 163 height 29
type input "******"
click at [816, 431] on button "Add" at bounding box center [784, 433] width 98 height 26
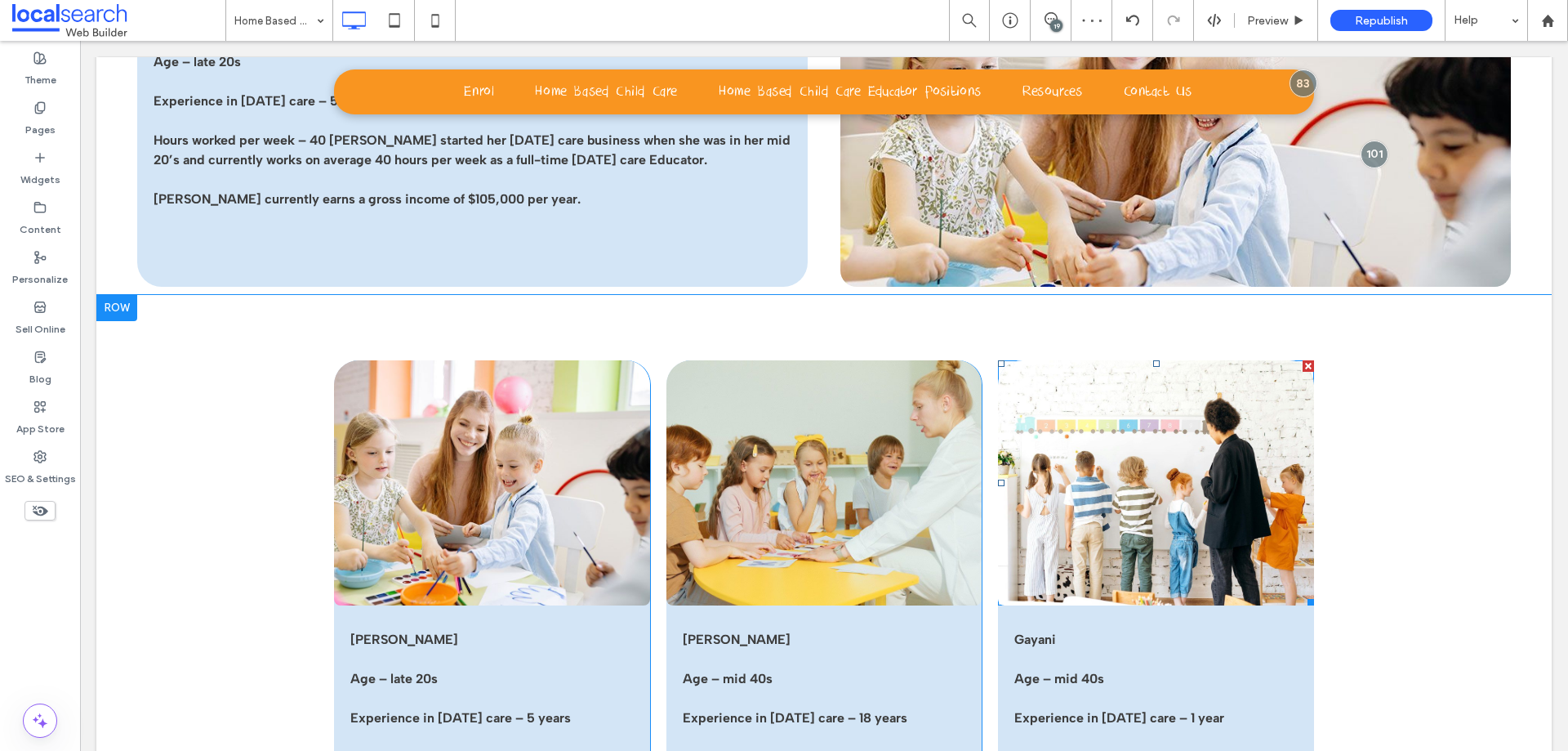
scroll to position [2778, 0]
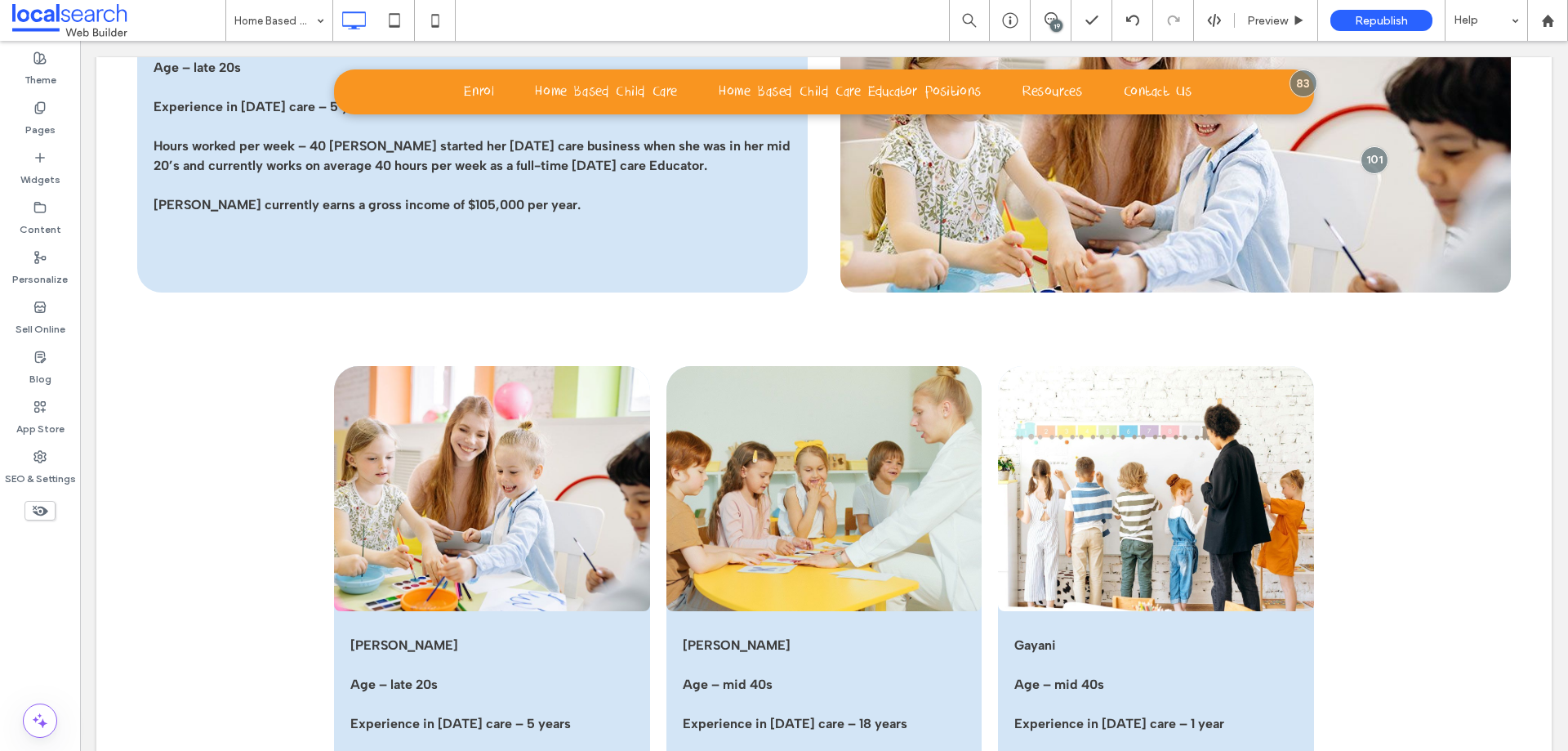
click at [1054, 24] on div "19" at bounding box center [1056, 26] width 12 height 12
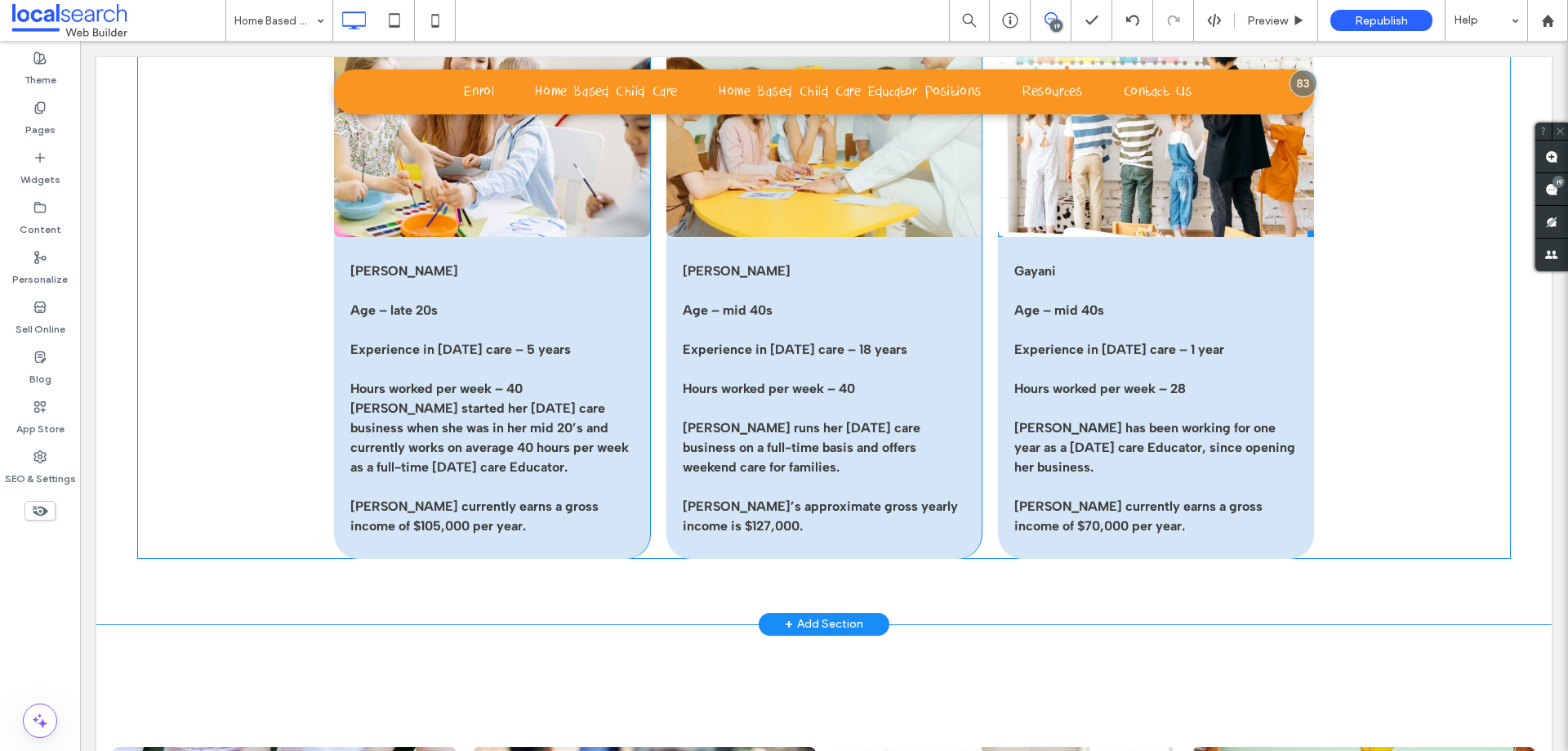
scroll to position [2941, 0]
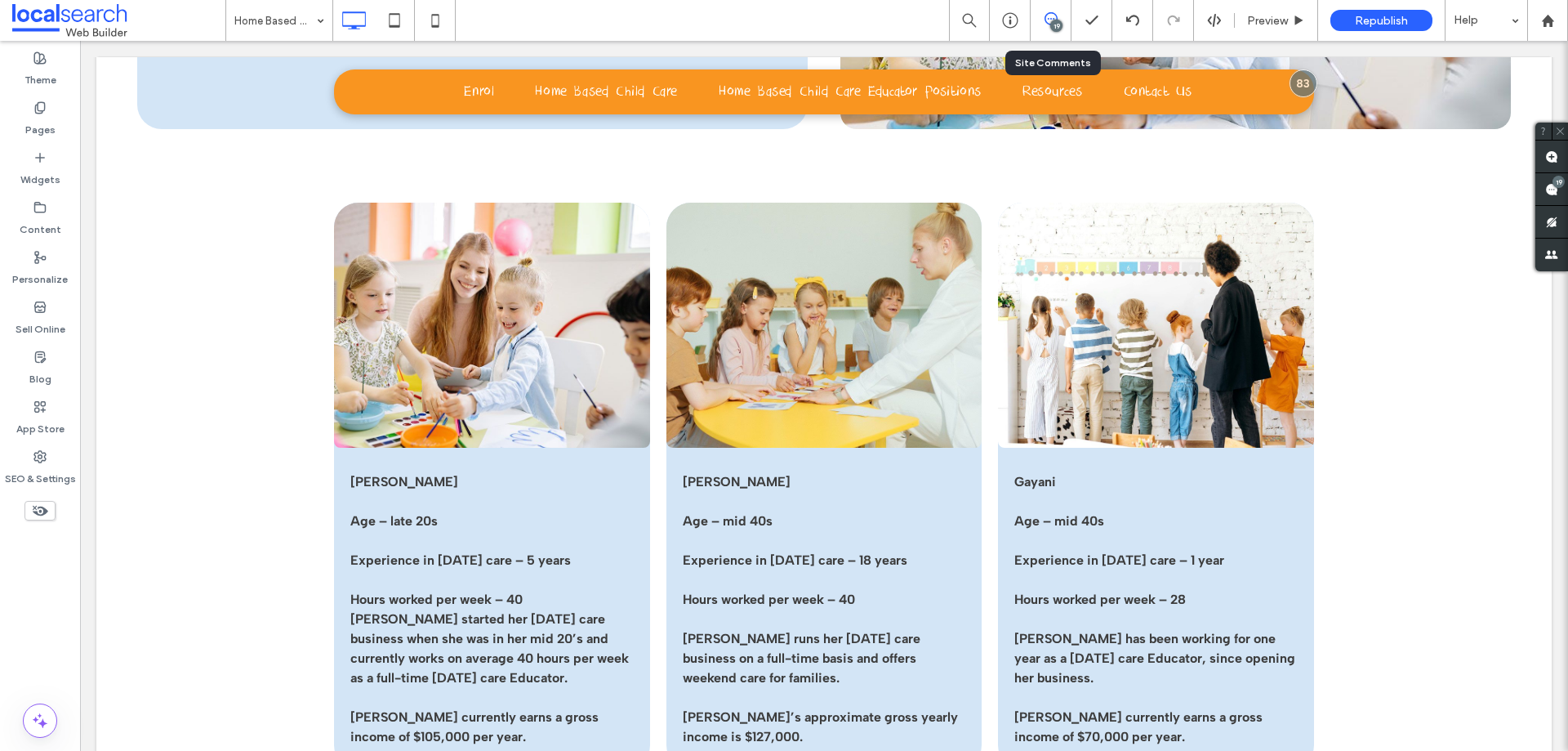
click at [1058, 11] on div "19" at bounding box center [1050, 20] width 41 height 41
click at [1054, 15] on use at bounding box center [1050, 18] width 13 height 13
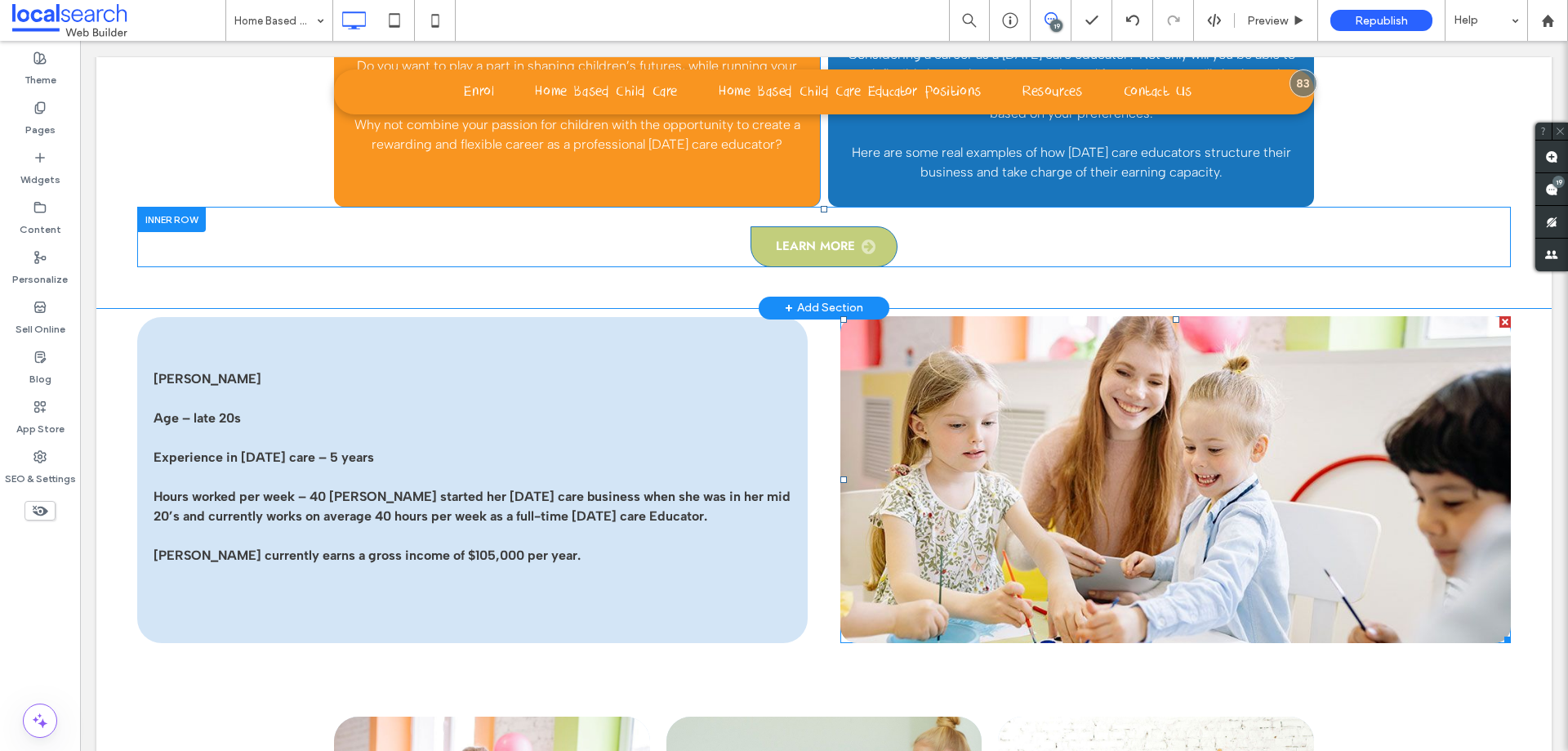
scroll to position [2288, 0]
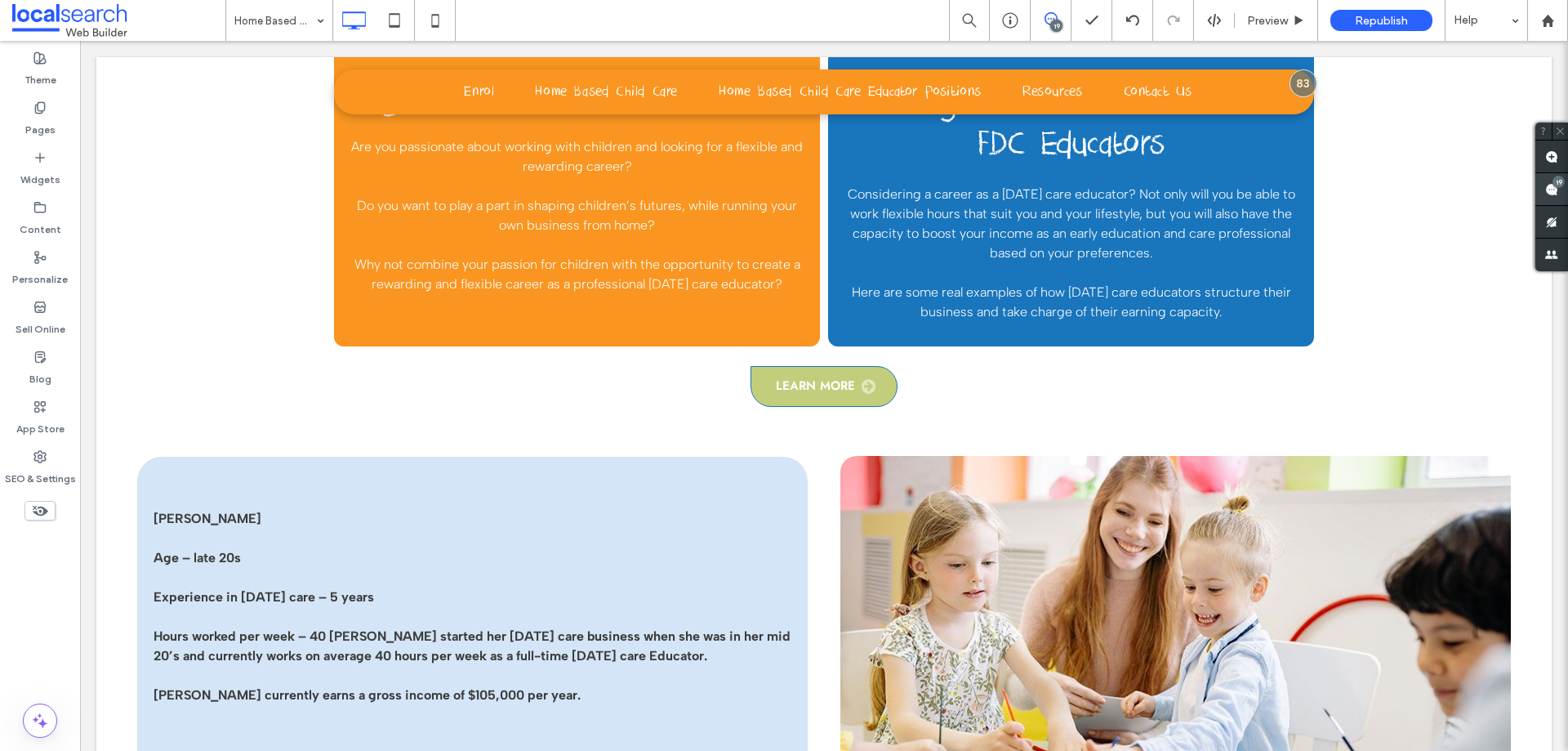
click at [1559, 188] on span at bounding box center [1551, 189] width 33 height 32
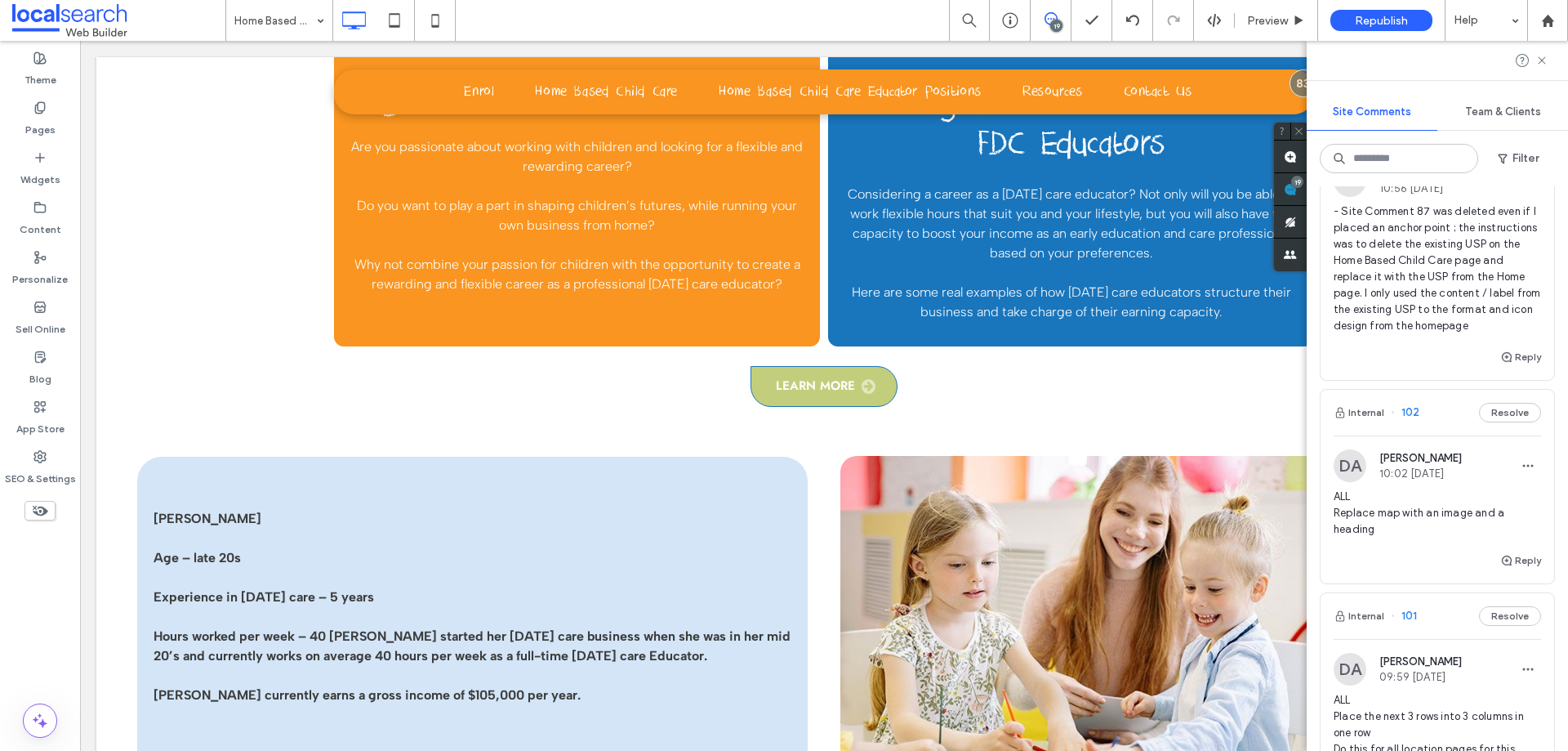
scroll to position [245, 0]
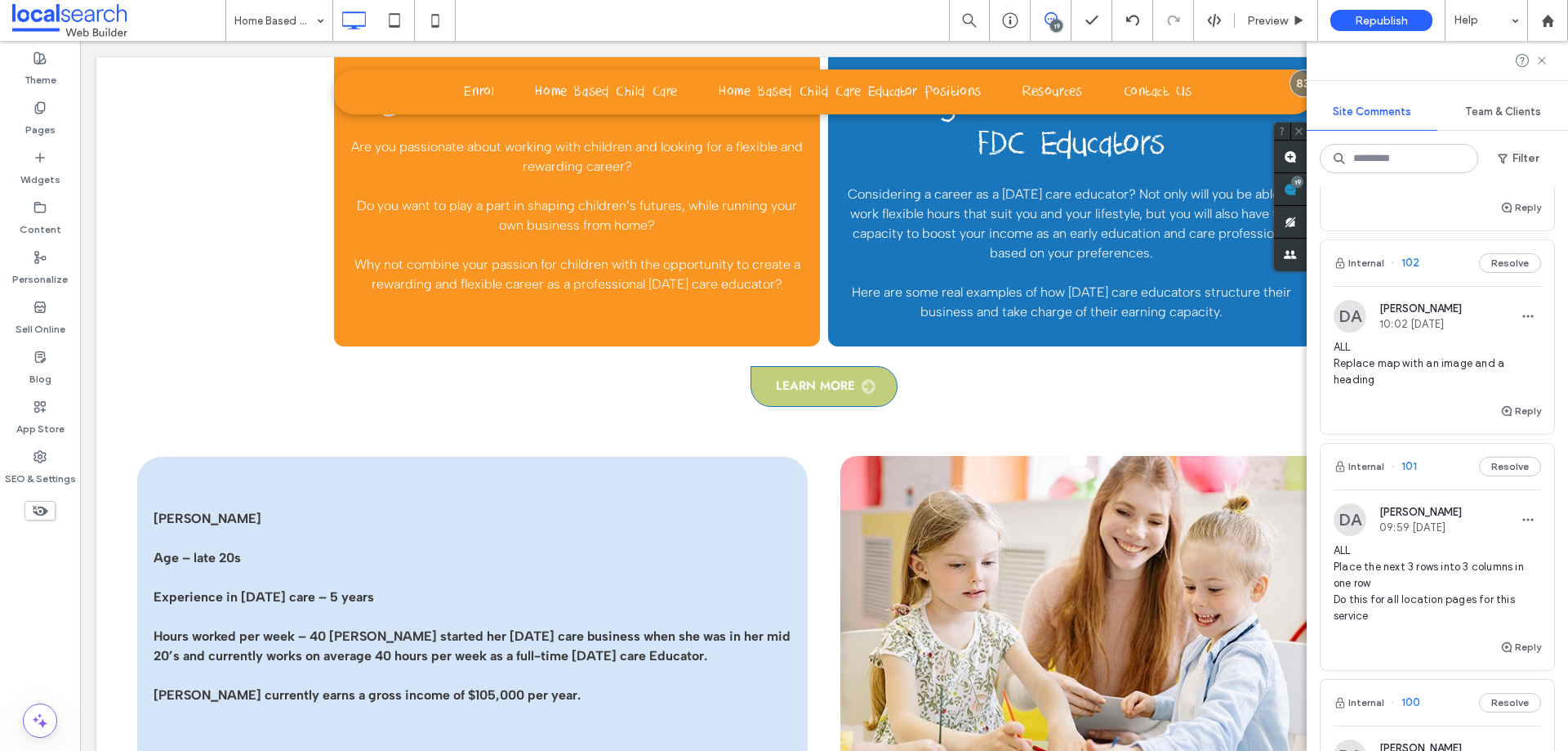
click at [1397, 570] on span "ALL Place the next 3 rows into 3 columns in one row Do this for all location pa…" at bounding box center [1438, 583] width 207 height 82
click at [1392, 571] on span "ALL Place the next 3 rows into 3 columns in one row Do this for all location pa…" at bounding box center [1438, 583] width 207 height 82
click at [1392, 569] on span "ALL Place the next 3 rows into 3 columns in one row Do this for all location pa…" at bounding box center [1438, 583] width 207 height 82
click at [1545, 59] on icon at bounding box center [1541, 60] width 13 height 13
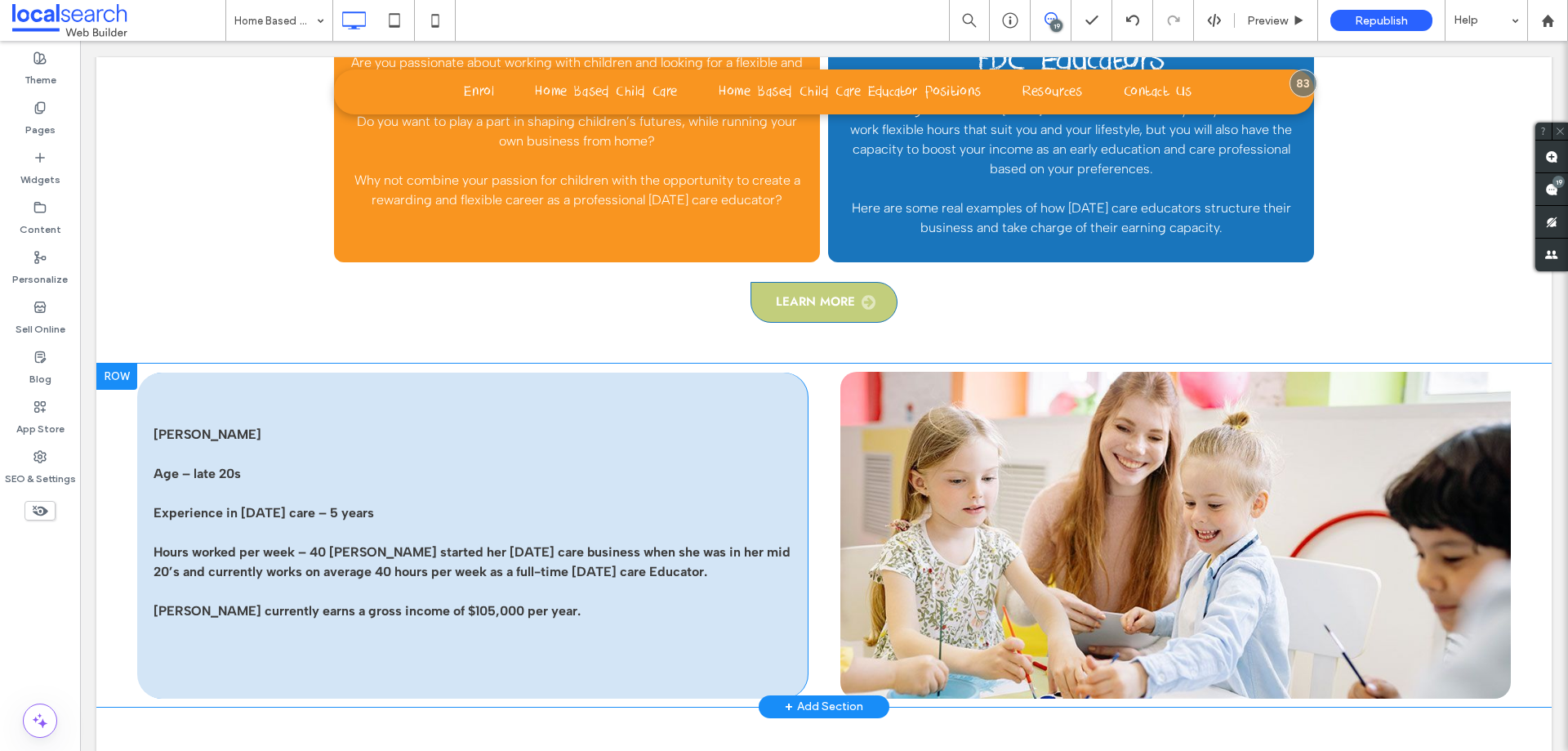
scroll to position [2451, 0]
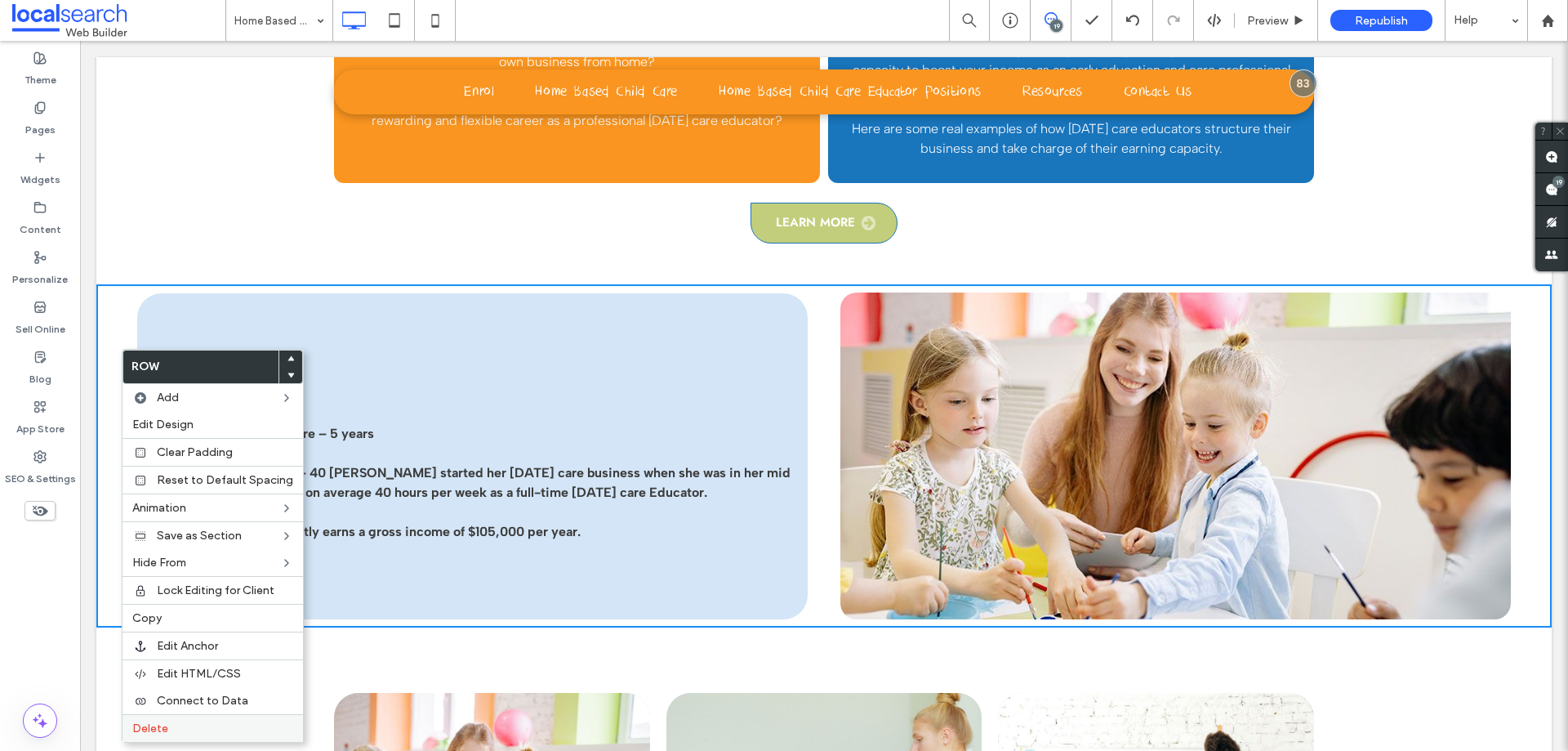
click at [161, 723] on span "Delete" at bounding box center [150, 728] width 36 height 14
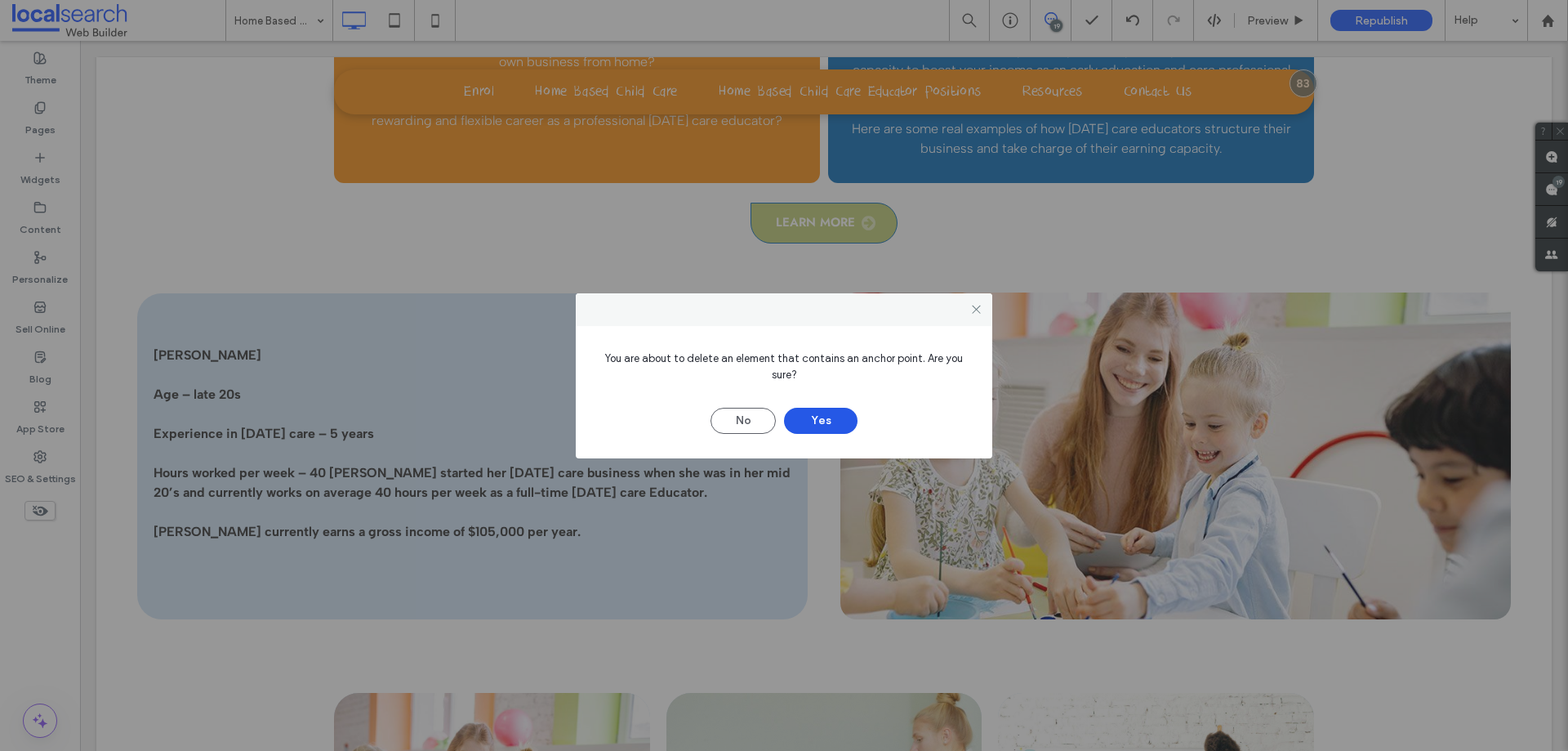
click at [813, 417] on button "Yes" at bounding box center [821, 421] width 73 height 26
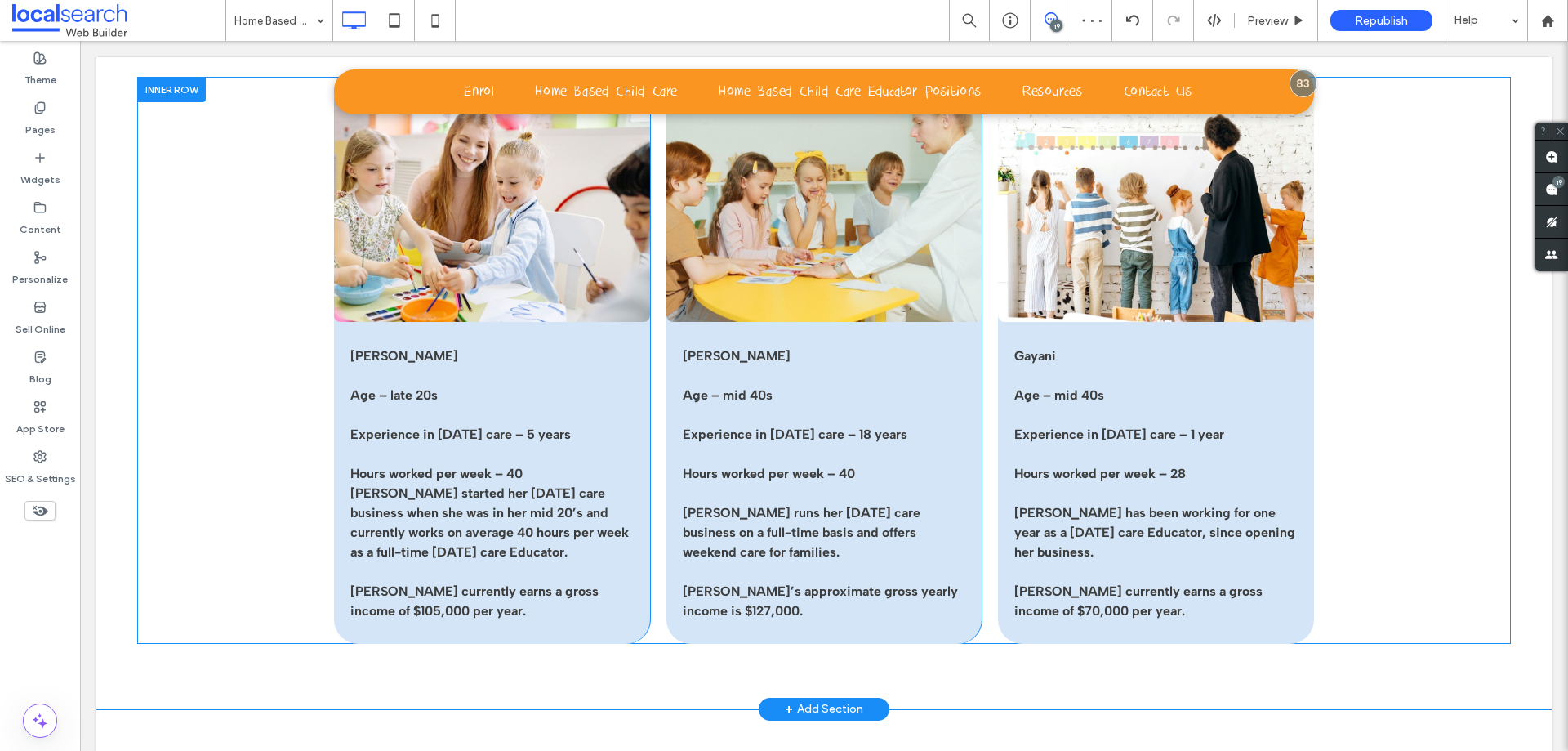
scroll to position [2614, 0]
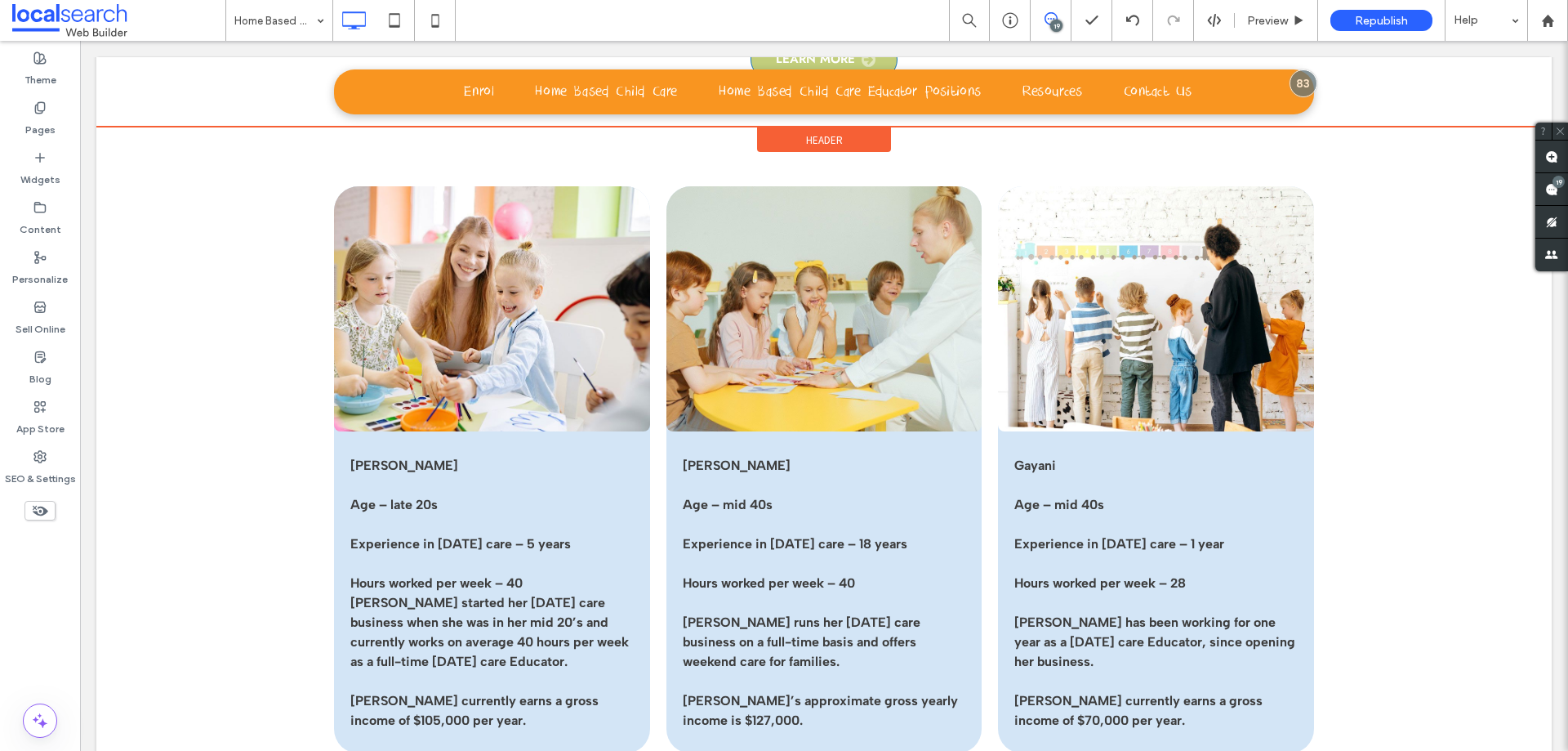
click at [120, 125] on div at bounding box center [824, 92] width 1455 height 69
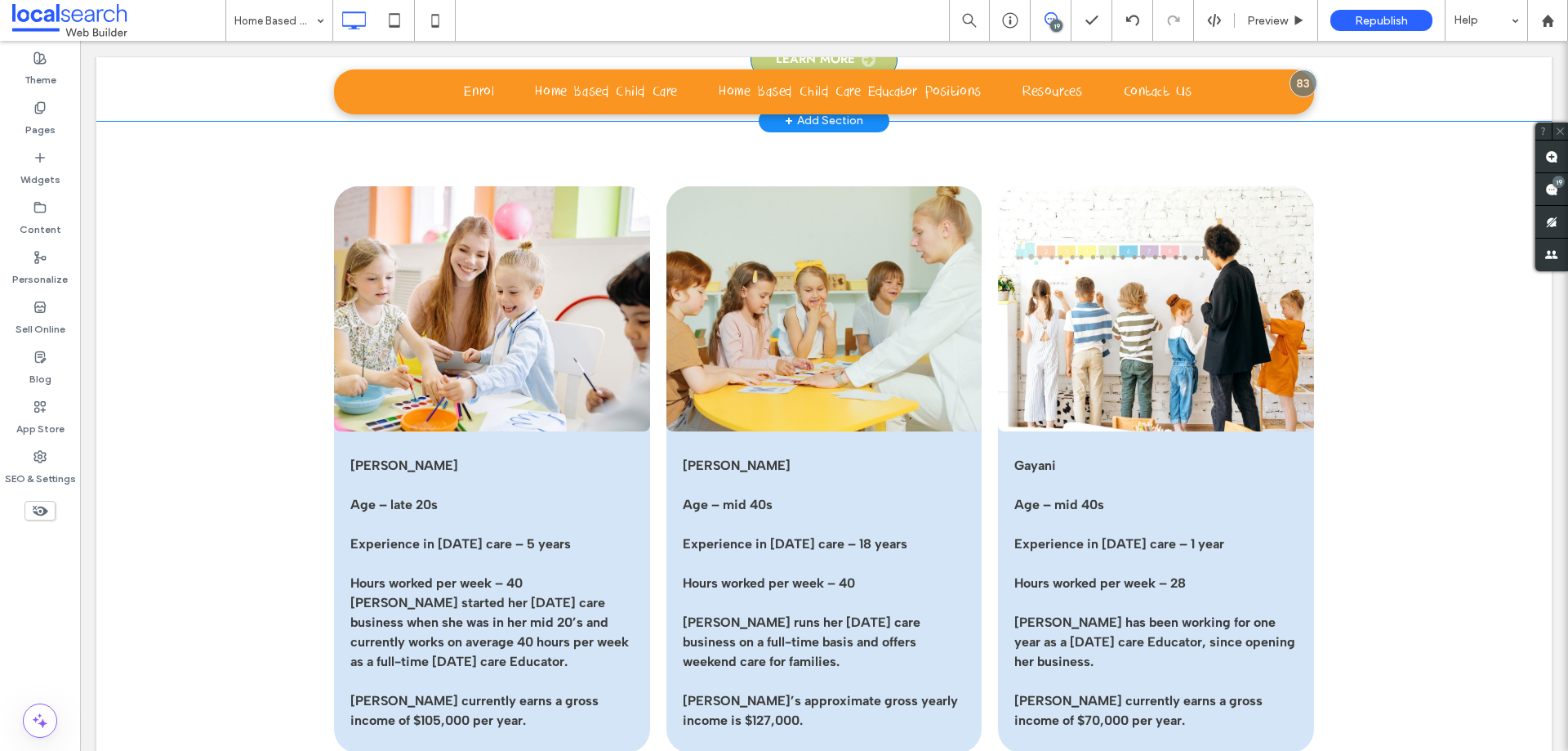
scroll to position [2369, 0]
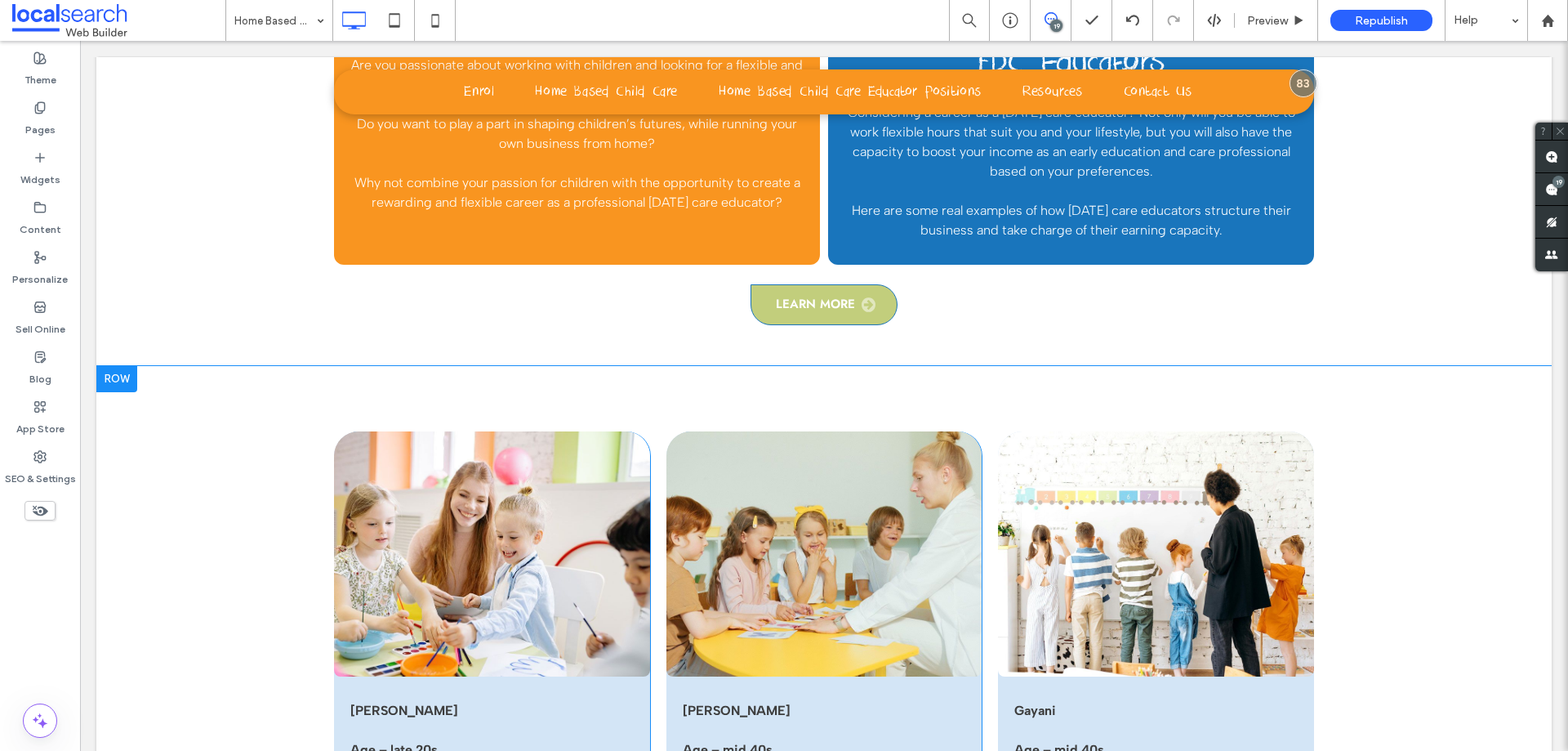
click at [121, 384] on div at bounding box center [117, 378] width 41 height 26
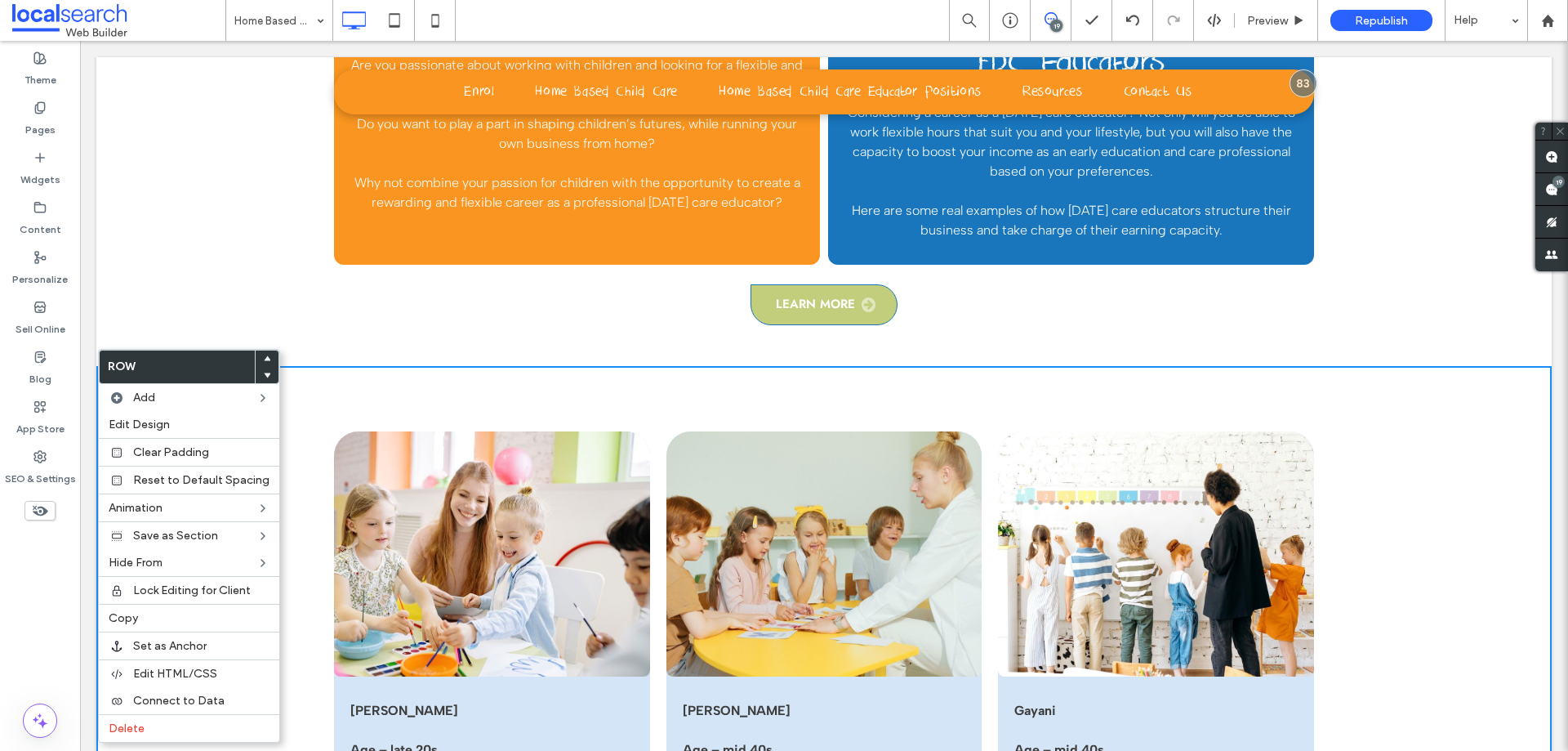
click at [158, 302] on div "Learn More Click To Paste" at bounding box center [824, 294] width 1374 height 60
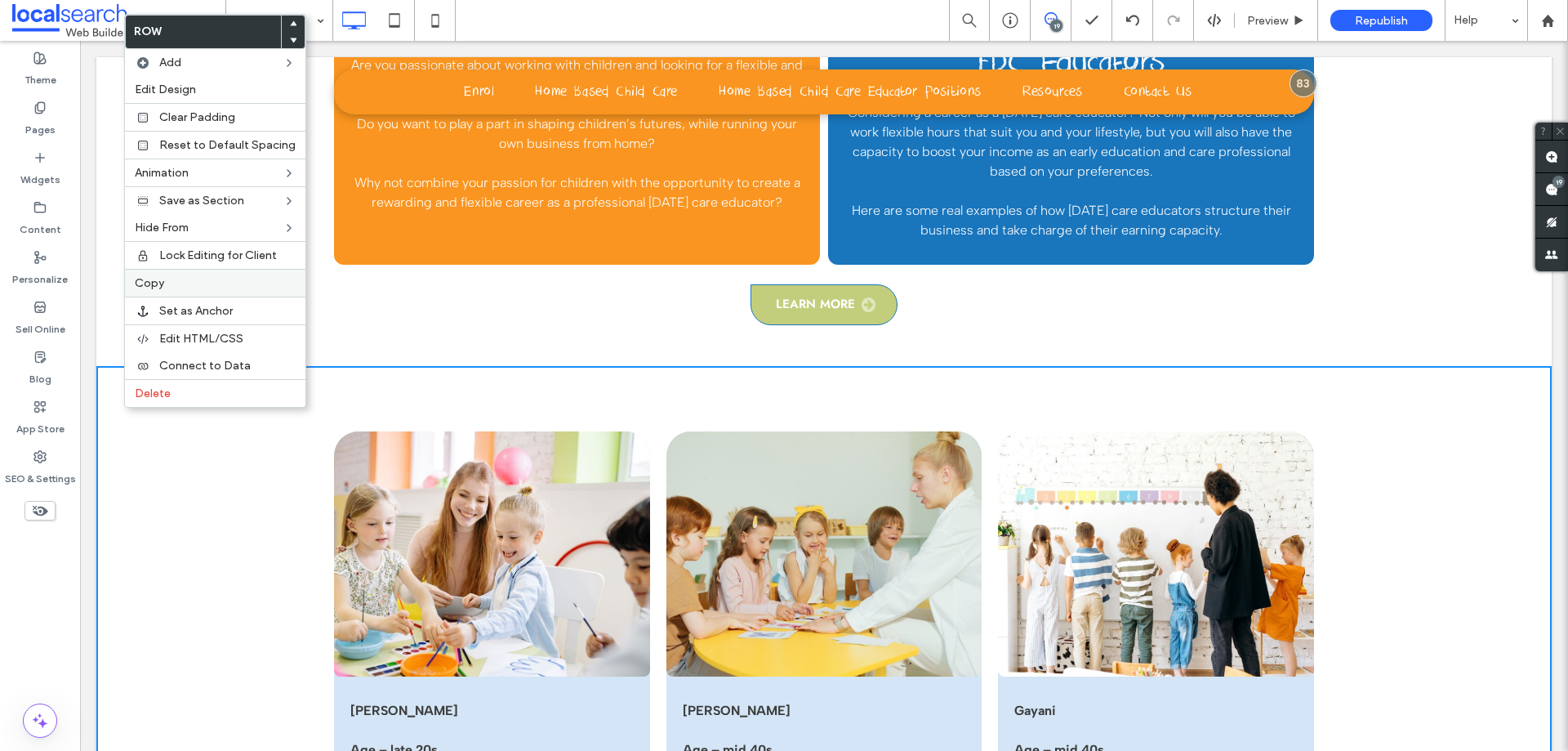
click at [180, 286] on label "Copy" at bounding box center [214, 283] width 161 height 14
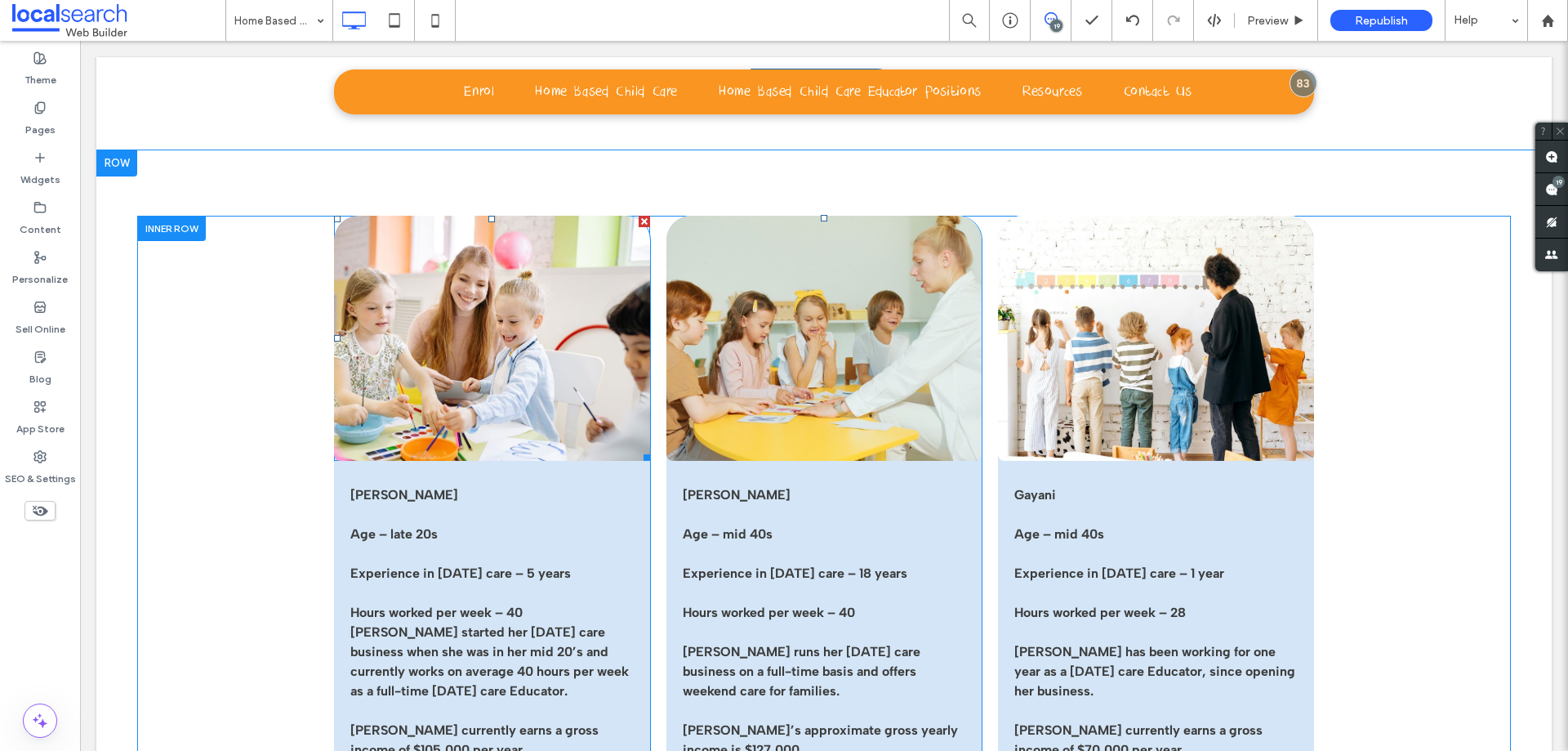
scroll to position [2614, 0]
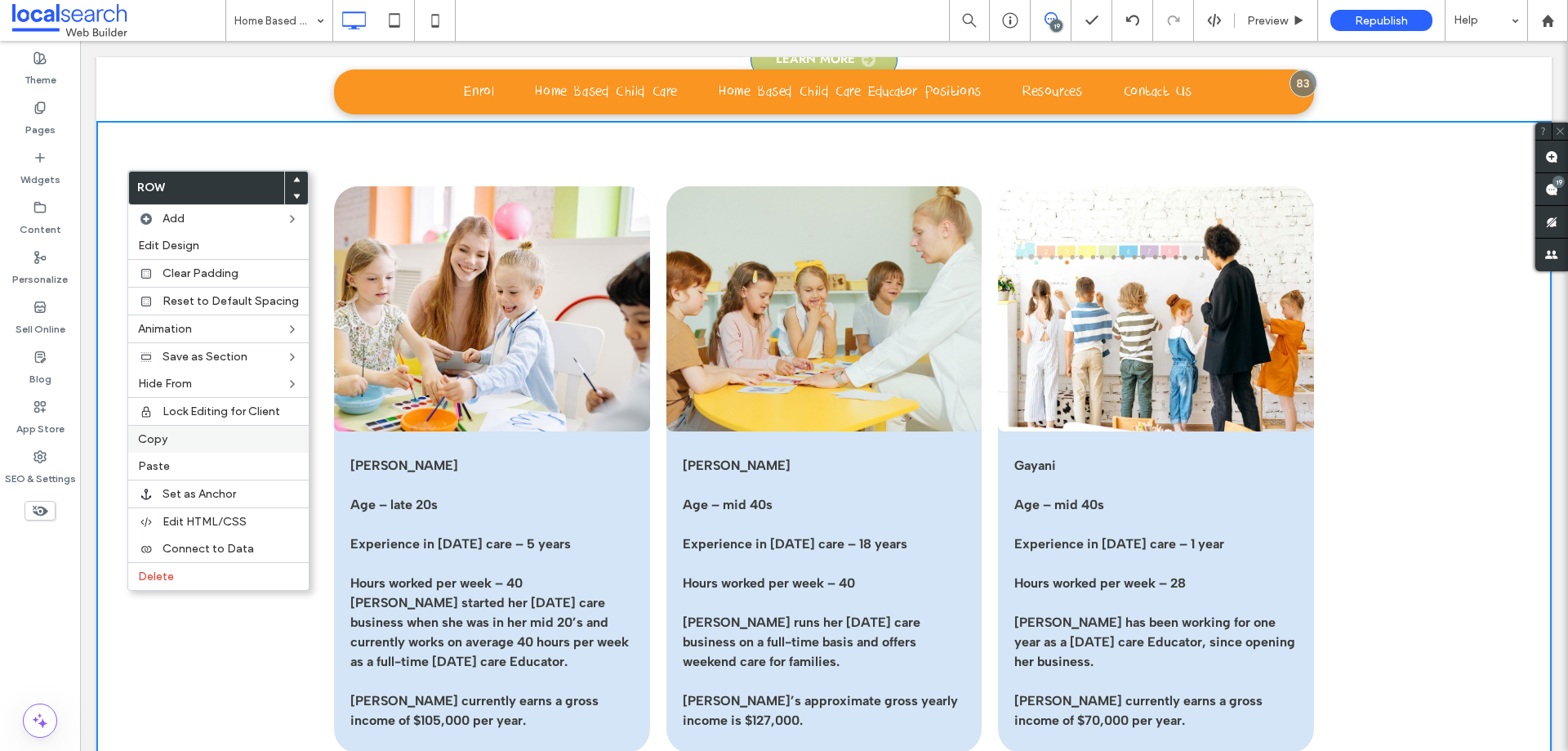
click at [182, 442] on label "Copy" at bounding box center [218, 439] width 161 height 14
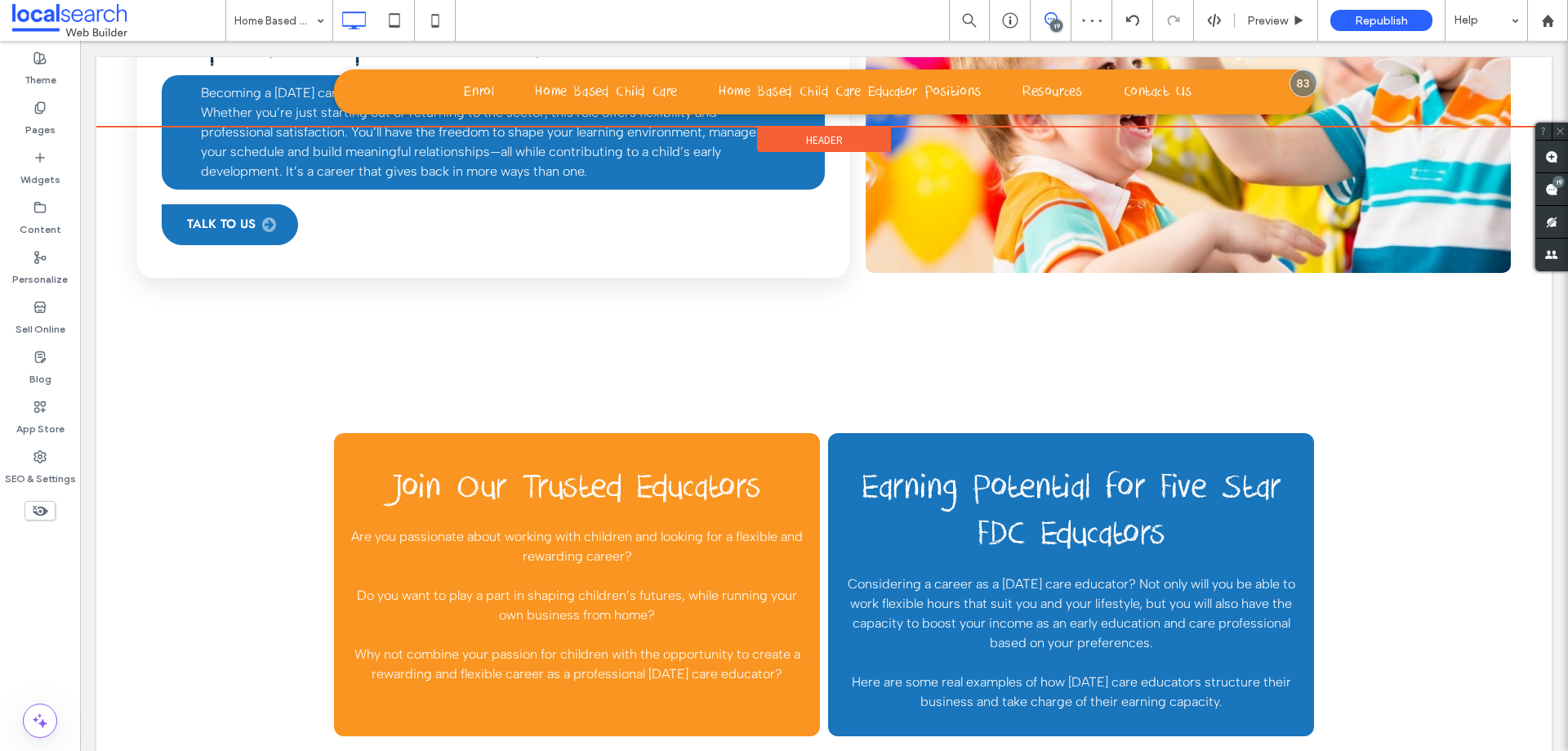
scroll to position [1878, 0]
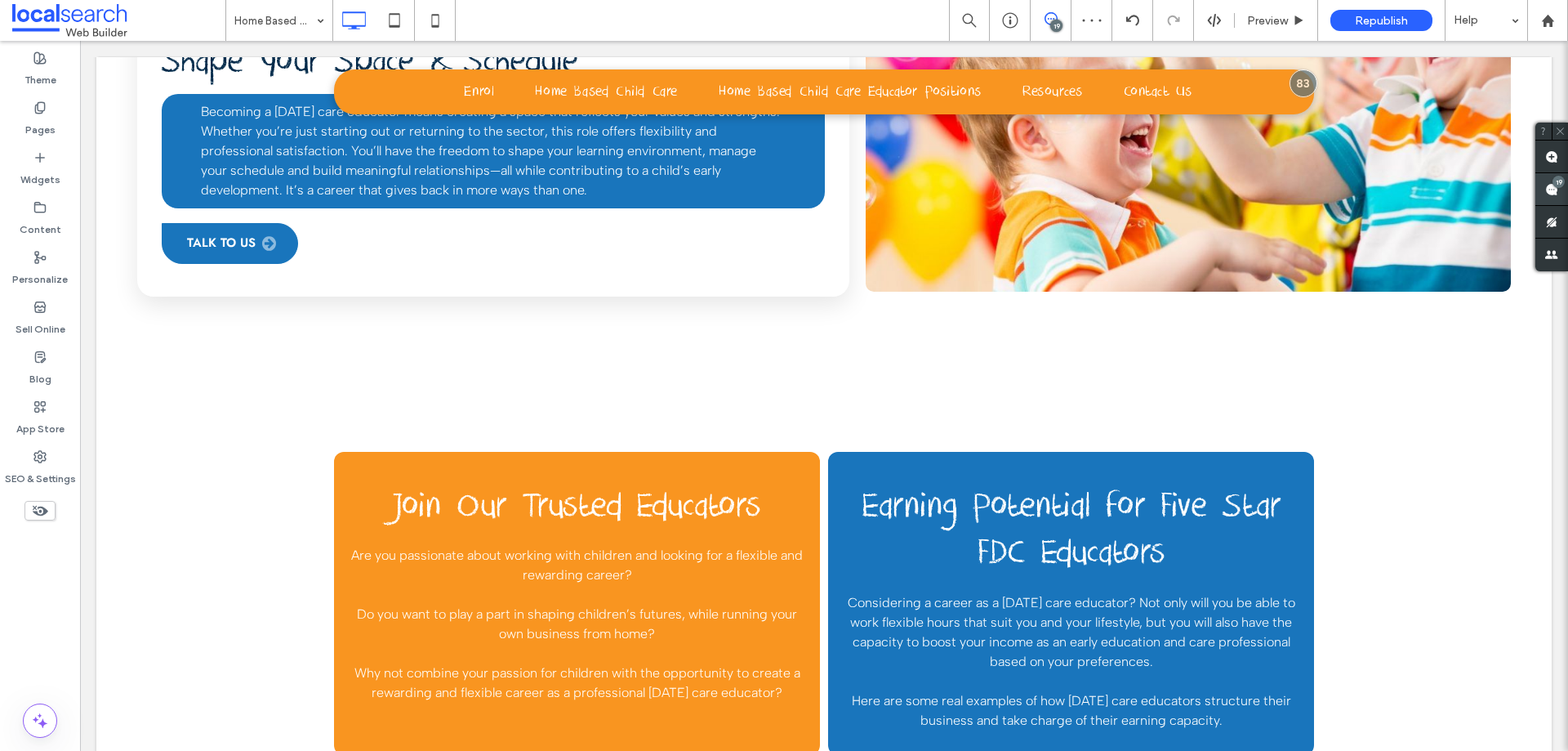
click at [1558, 184] on div "19" at bounding box center [1559, 182] width 12 height 12
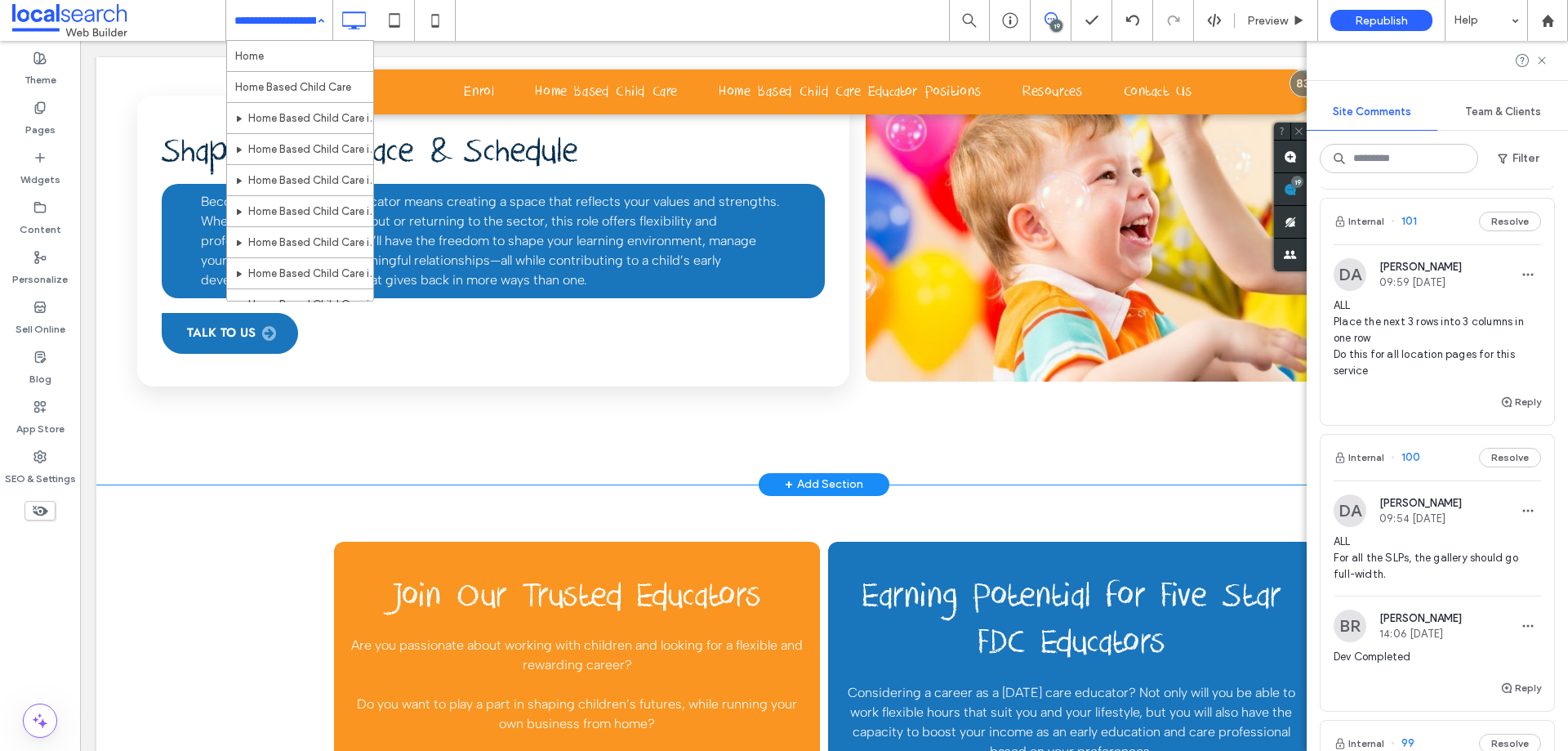
scroll to position [1633, 0]
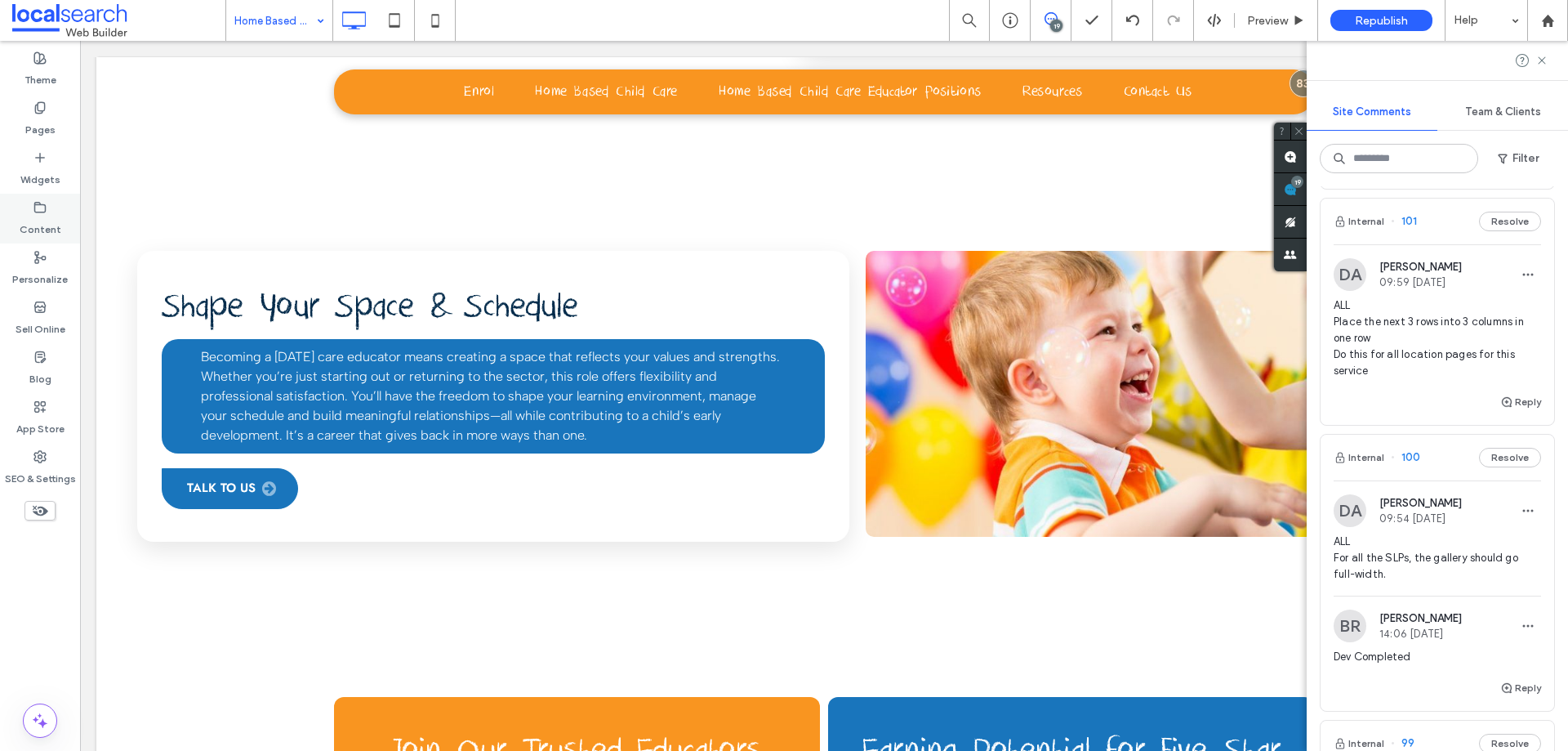
click at [41, 201] on icon at bounding box center [40, 207] width 13 height 13
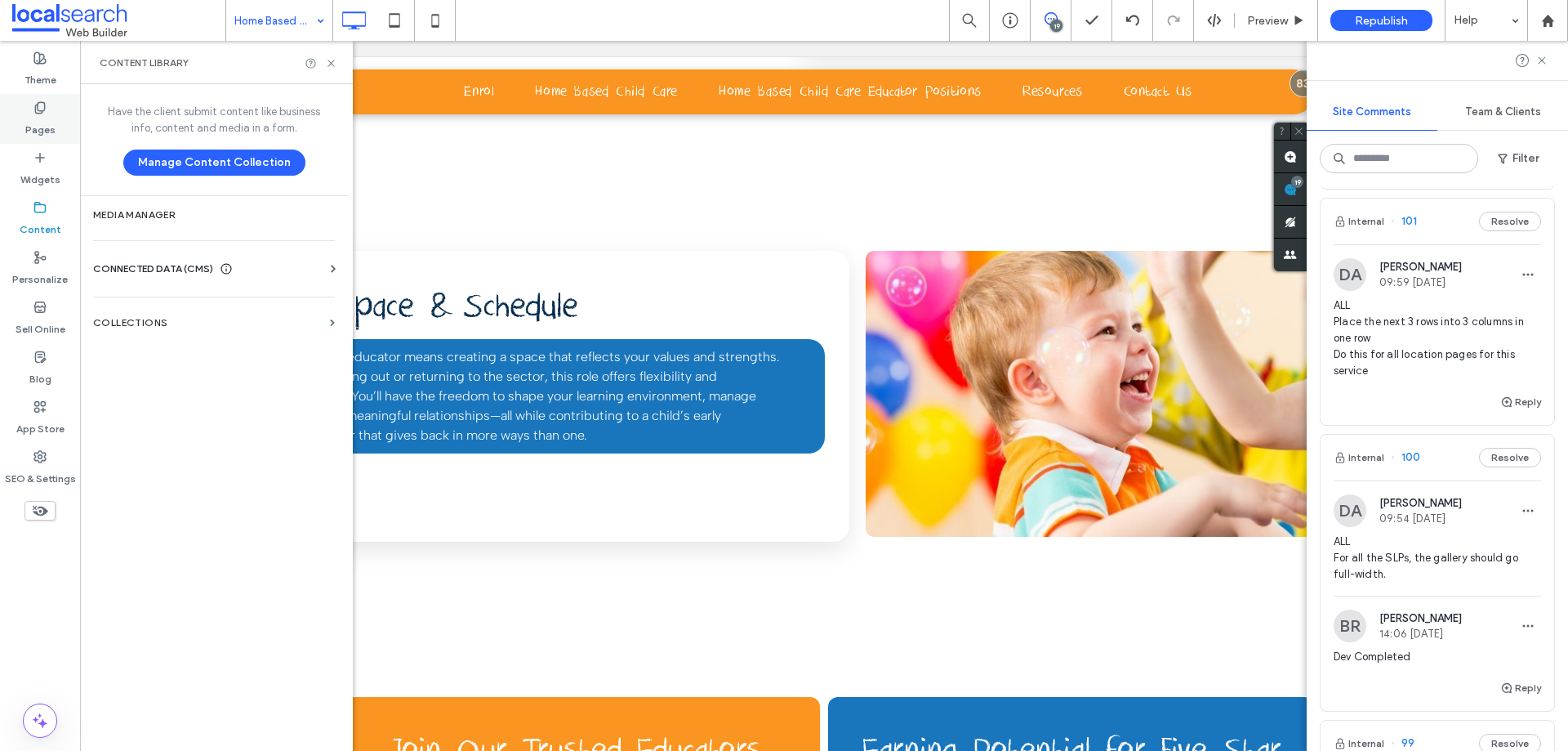
click at [49, 117] on label "Pages" at bounding box center [41, 125] width 31 height 23
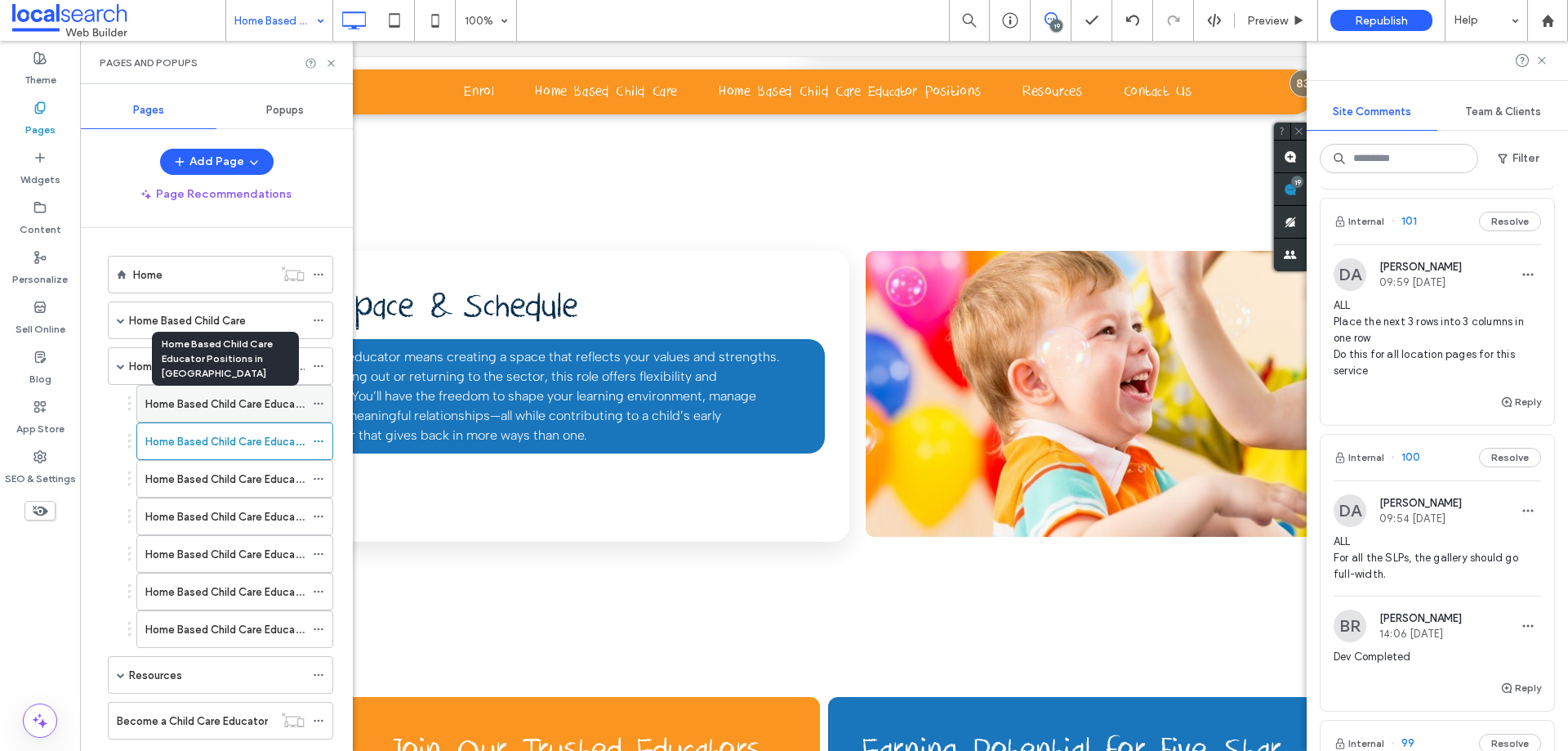
click at [219, 408] on label "Home Based Child Care Educator Positions in Newcastle" at bounding box center [313, 403] width 336 height 29
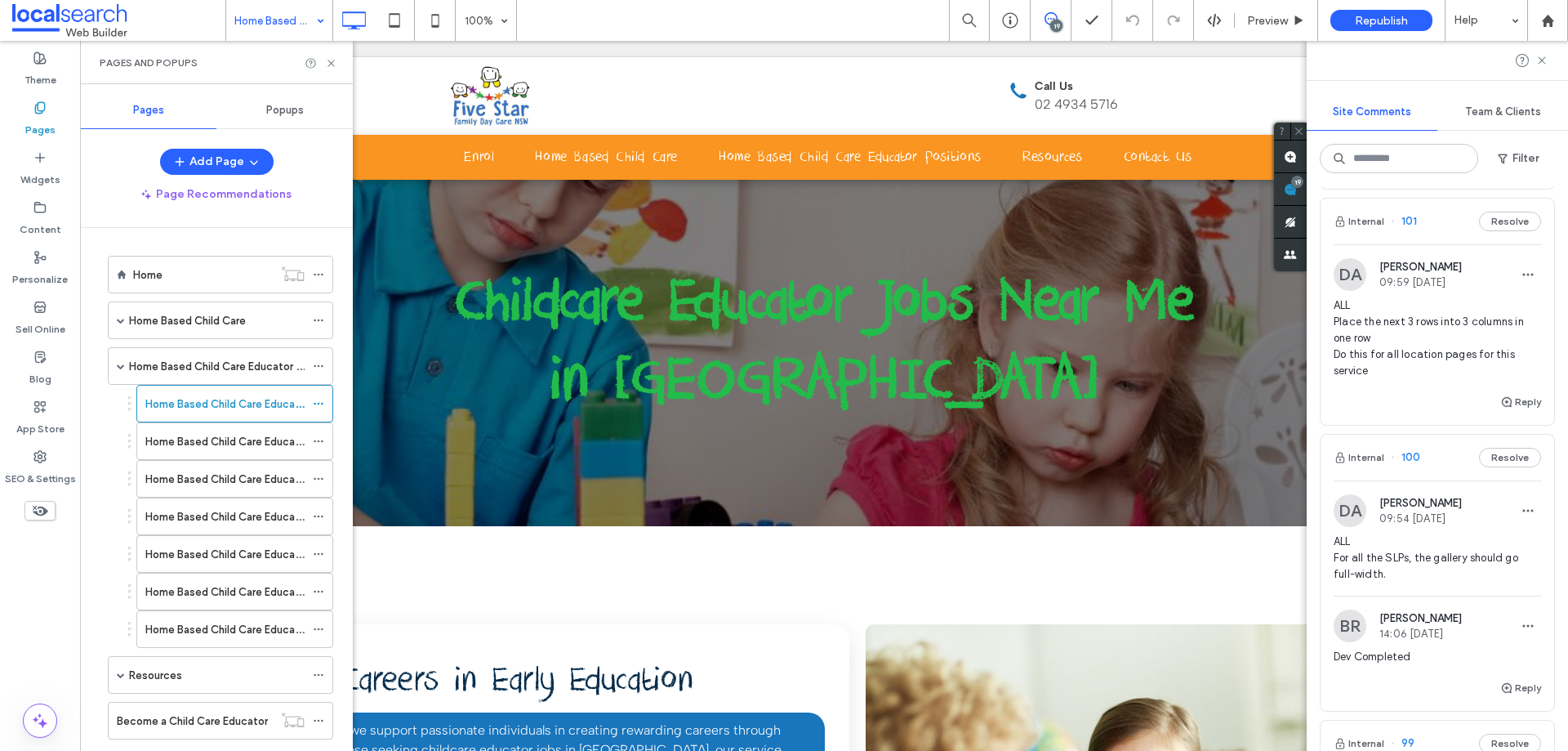
click at [334, 71] on div "Pages and Popups" at bounding box center [216, 62] width 273 height 43
click at [332, 68] on icon at bounding box center [331, 63] width 12 height 12
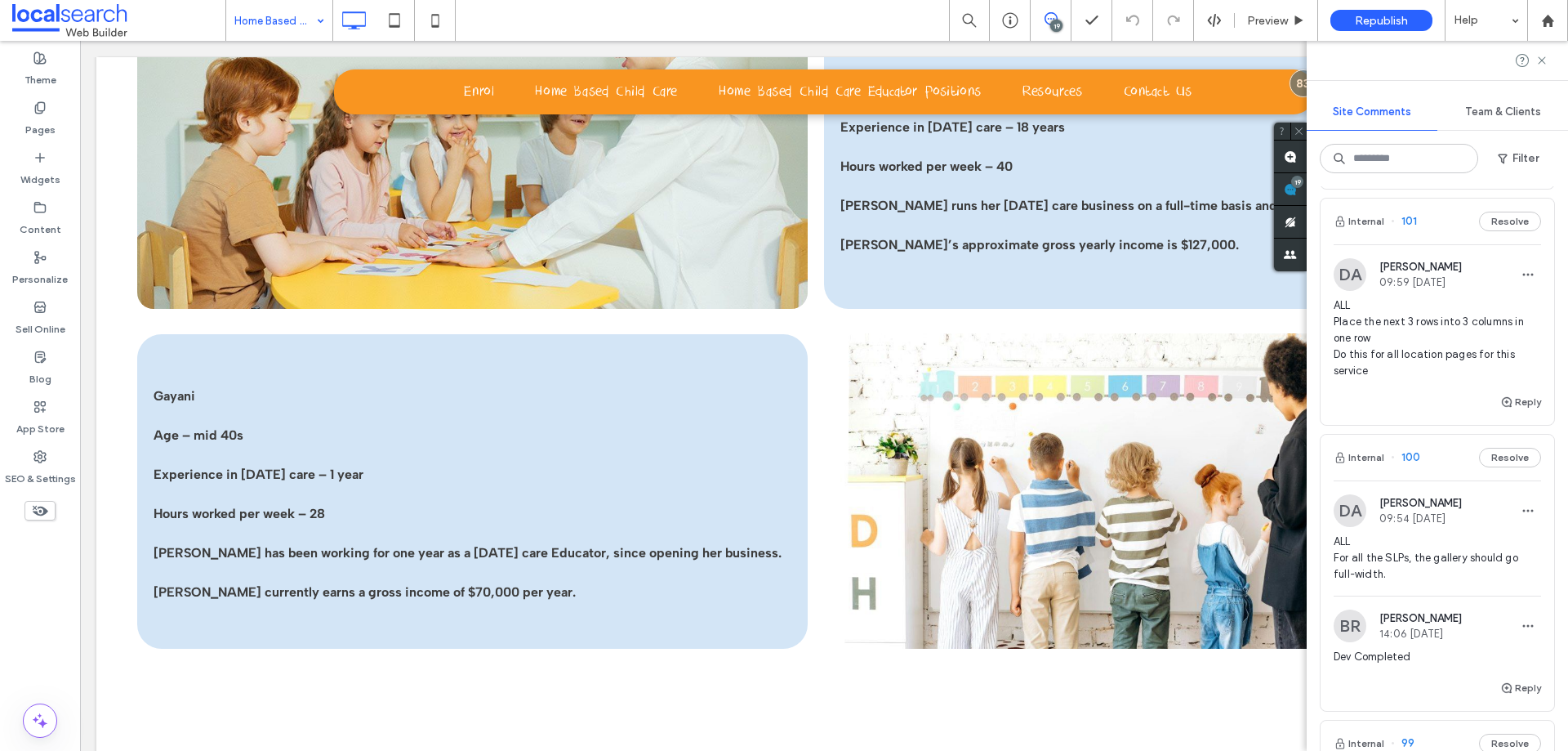
scroll to position [3186, 0]
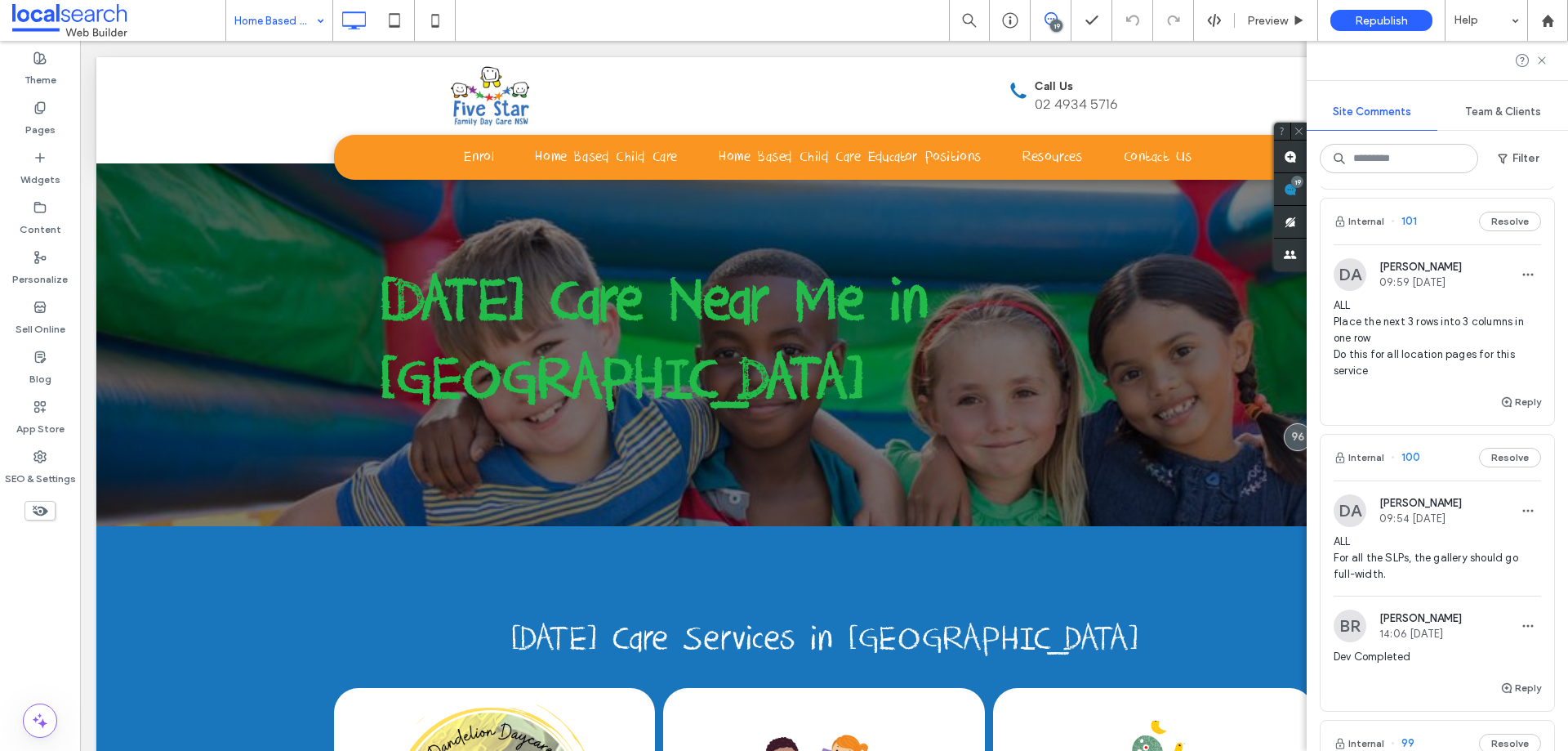
click at [290, 28] on input at bounding box center [275, 20] width 82 height 41
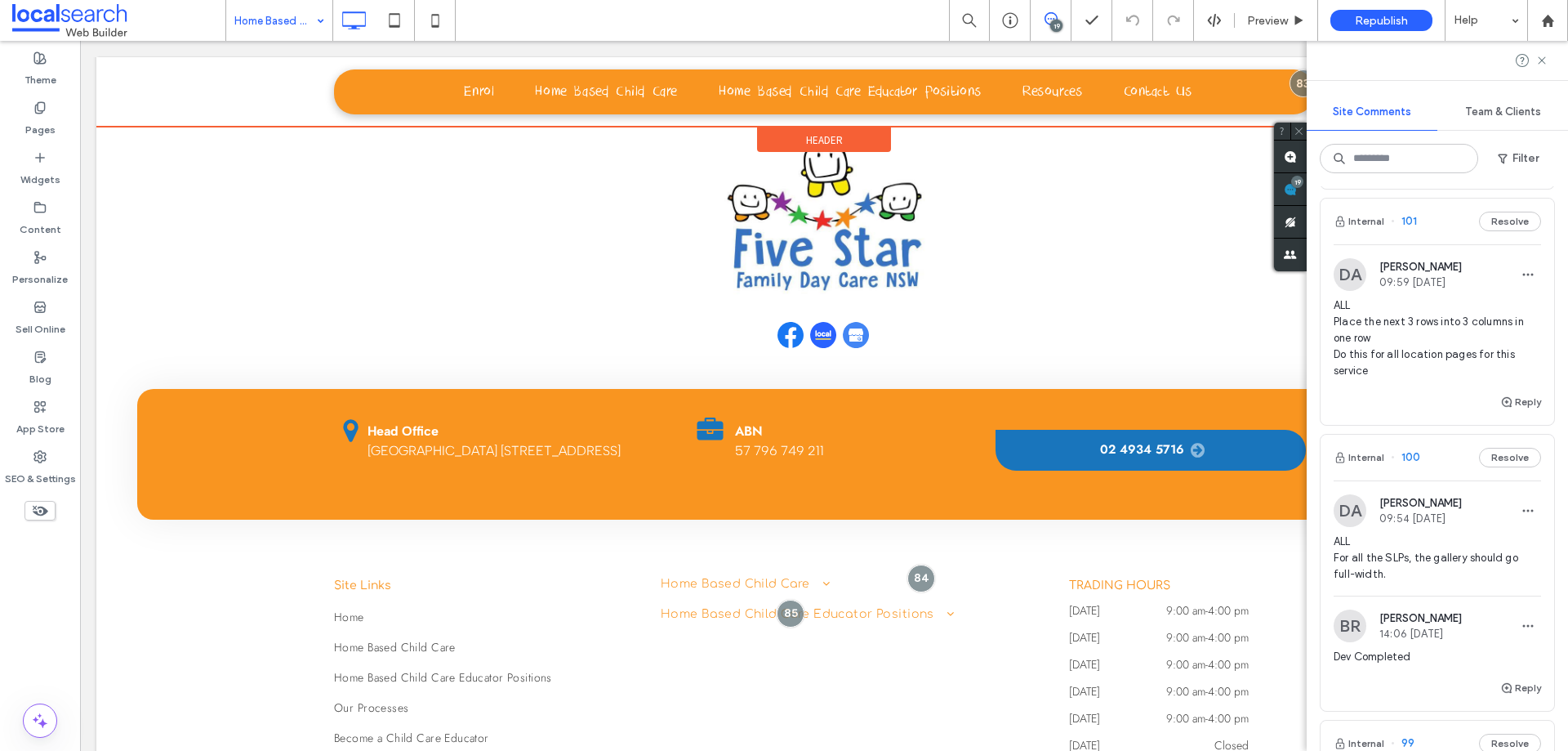
scroll to position [5555, 0]
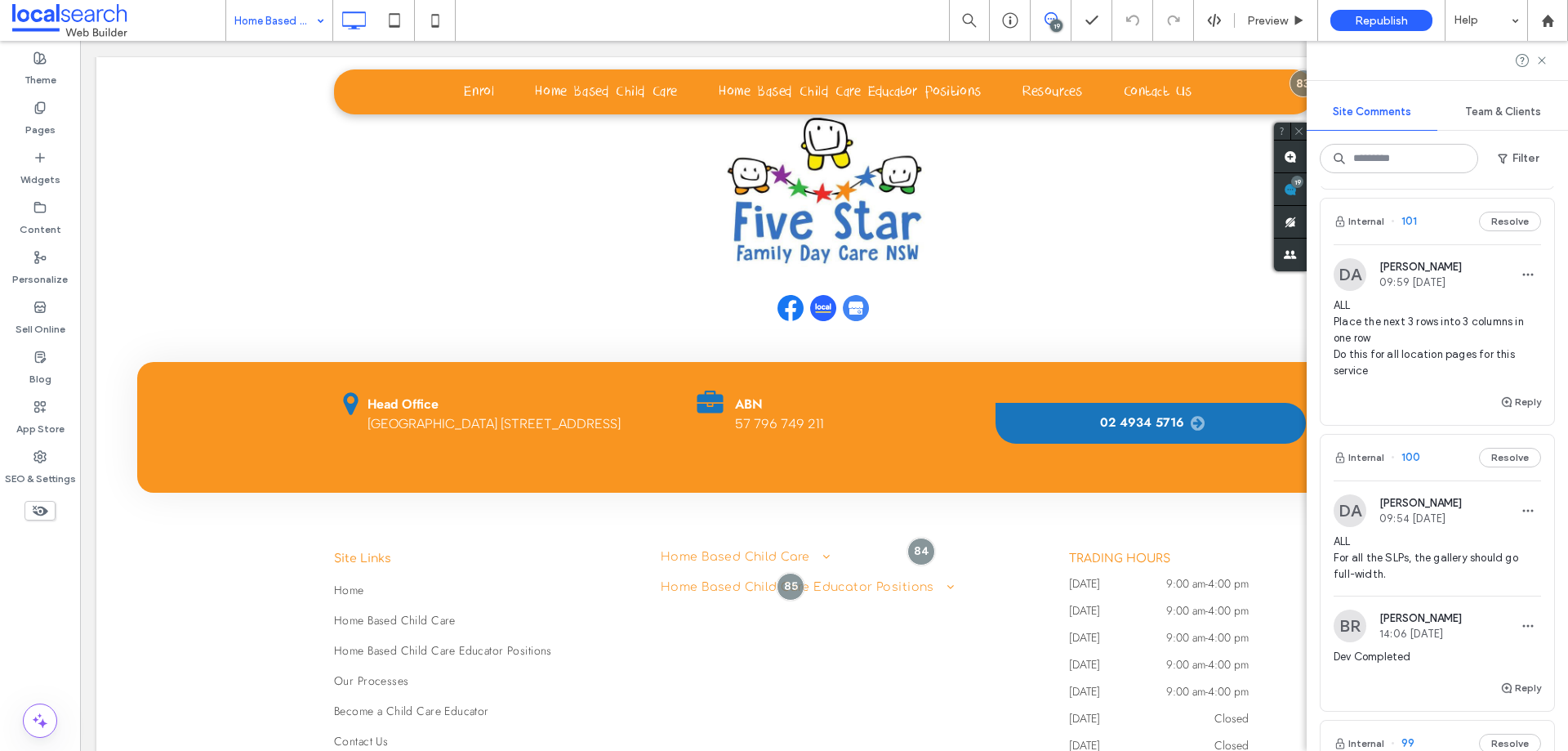
click at [280, 23] on input at bounding box center [275, 20] width 82 height 41
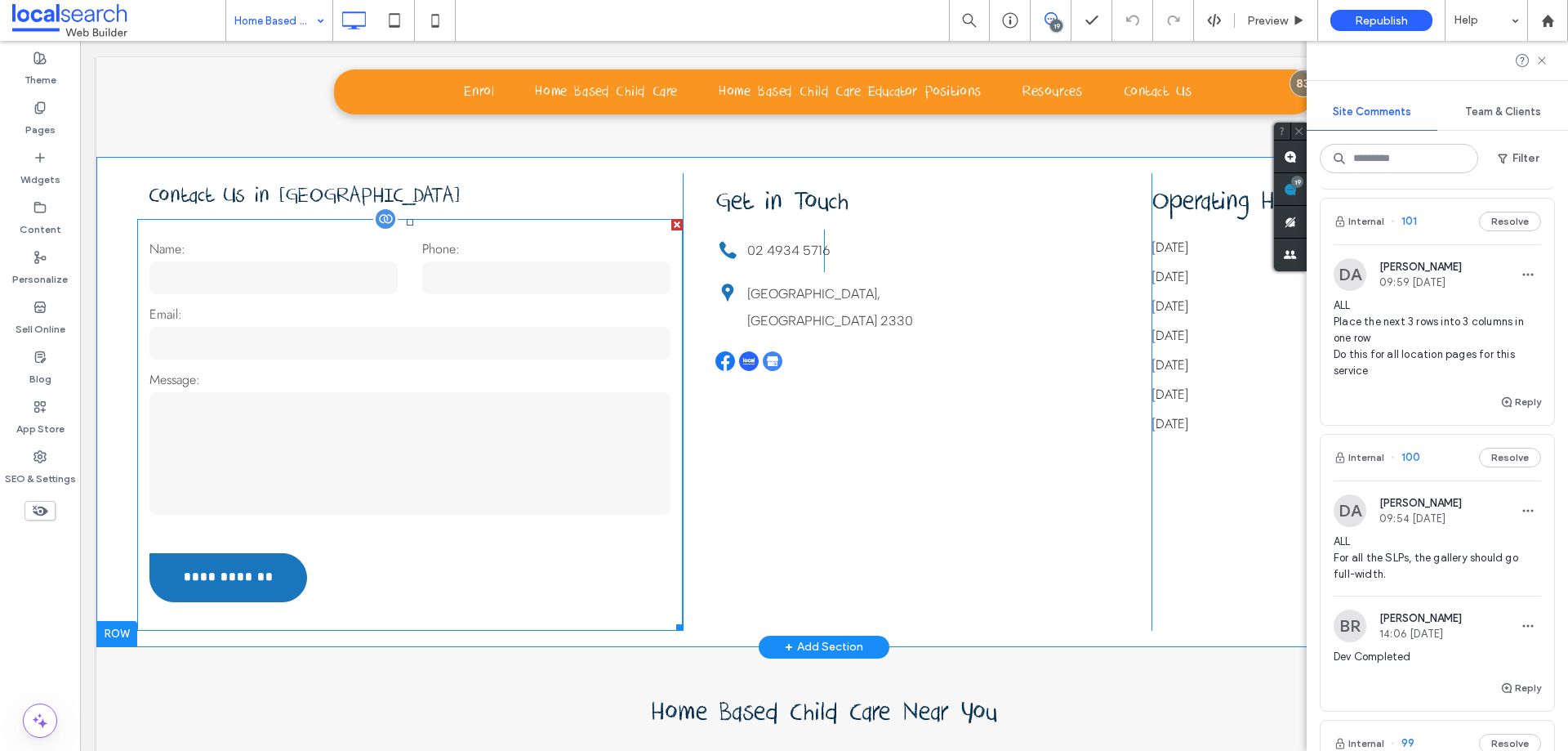
scroll to position [4248, 0]
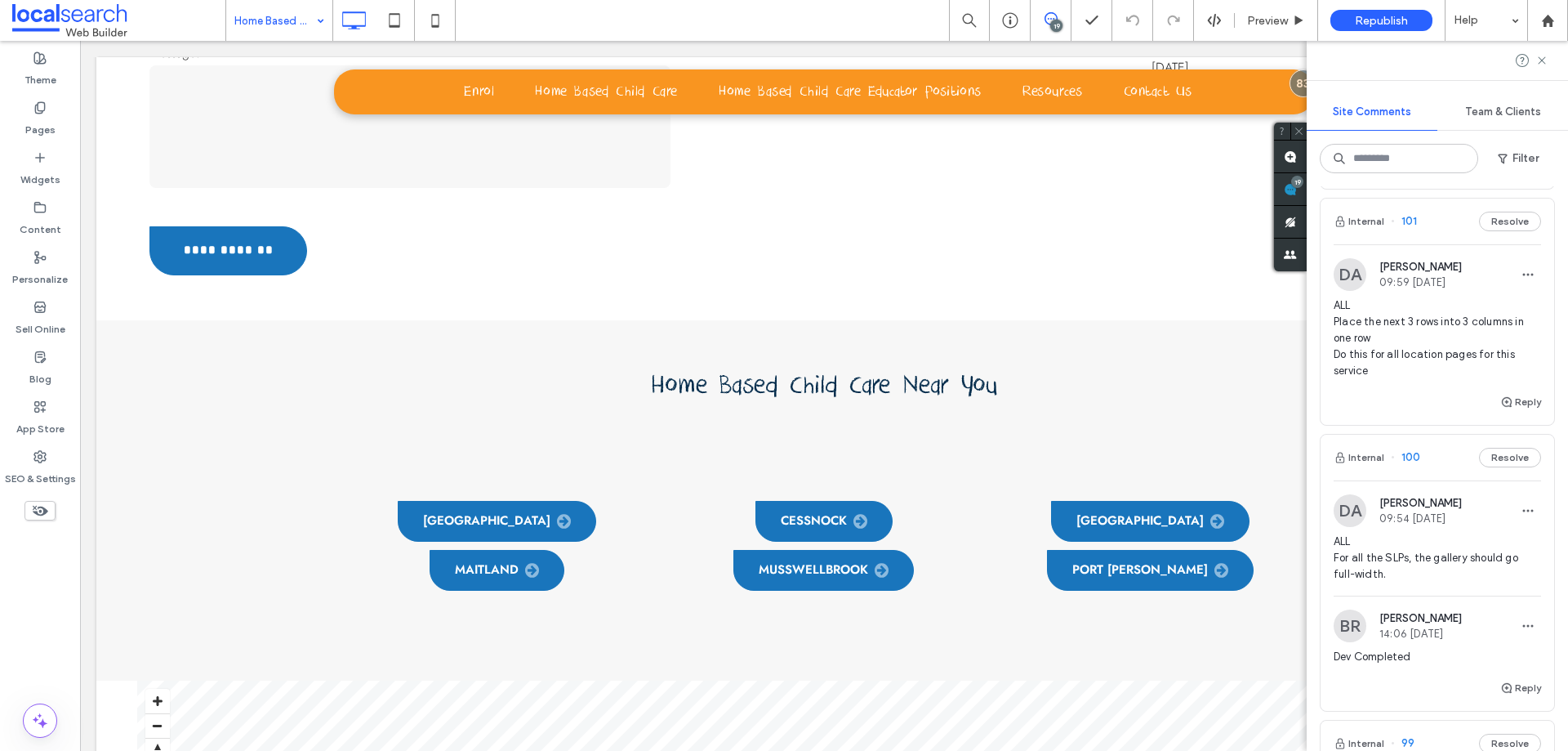
click at [323, 17] on div "Home Based Child Care in Singleton" at bounding box center [279, 20] width 106 height 41
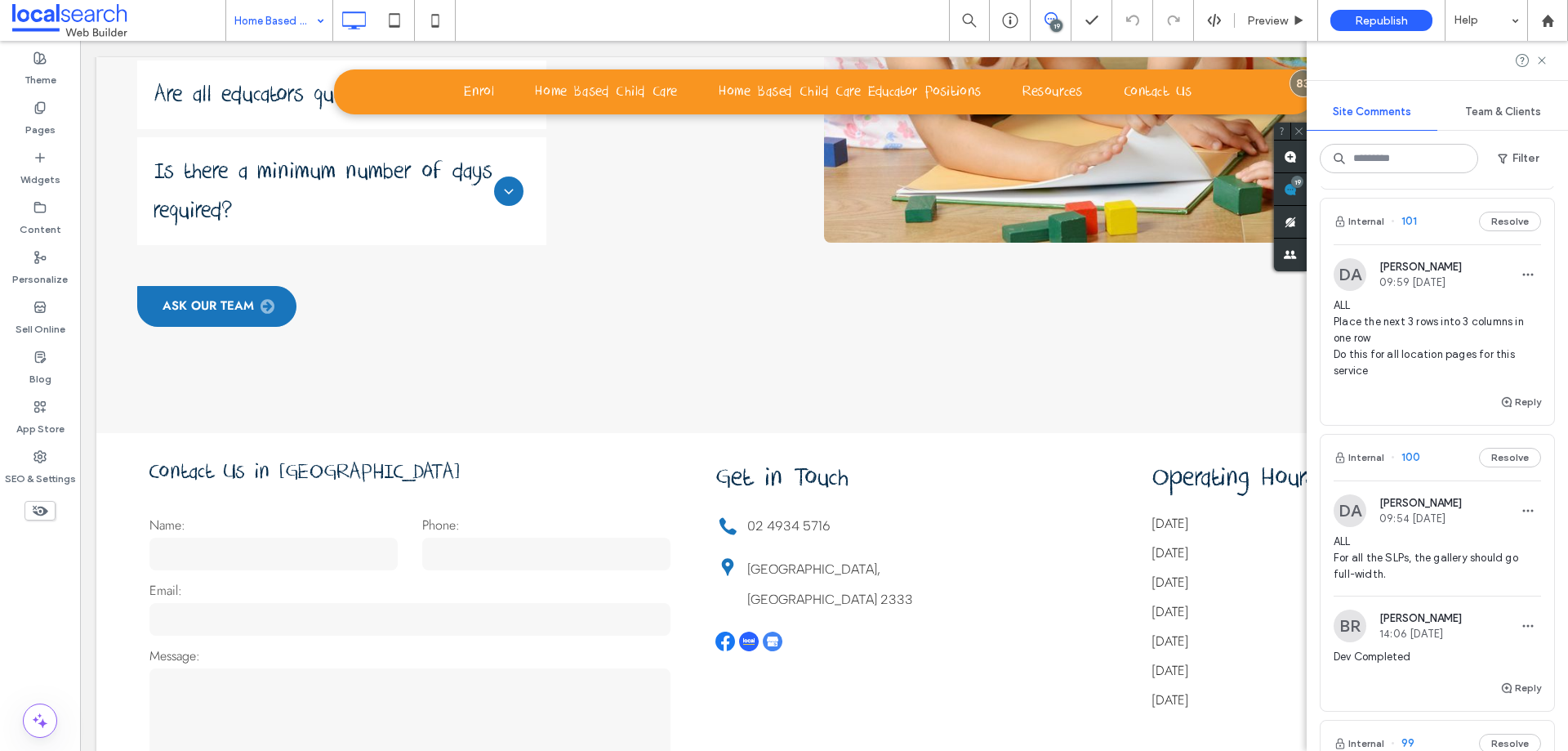
scroll to position [3104, 0]
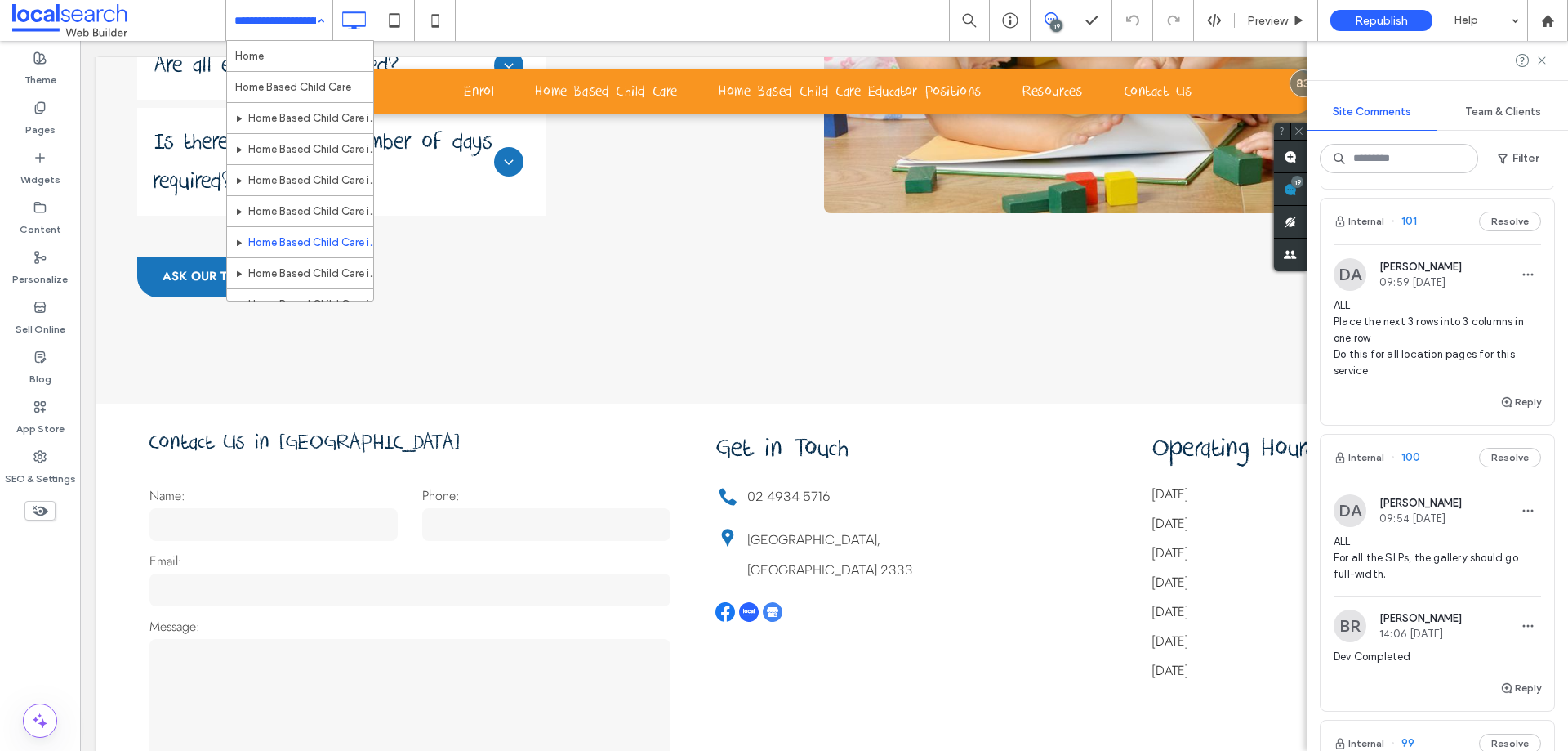
click at [311, 21] on div "Home Home Based Child Care Home Based Child Care in Newcastle Home Based Child …" at bounding box center [279, 20] width 106 height 41
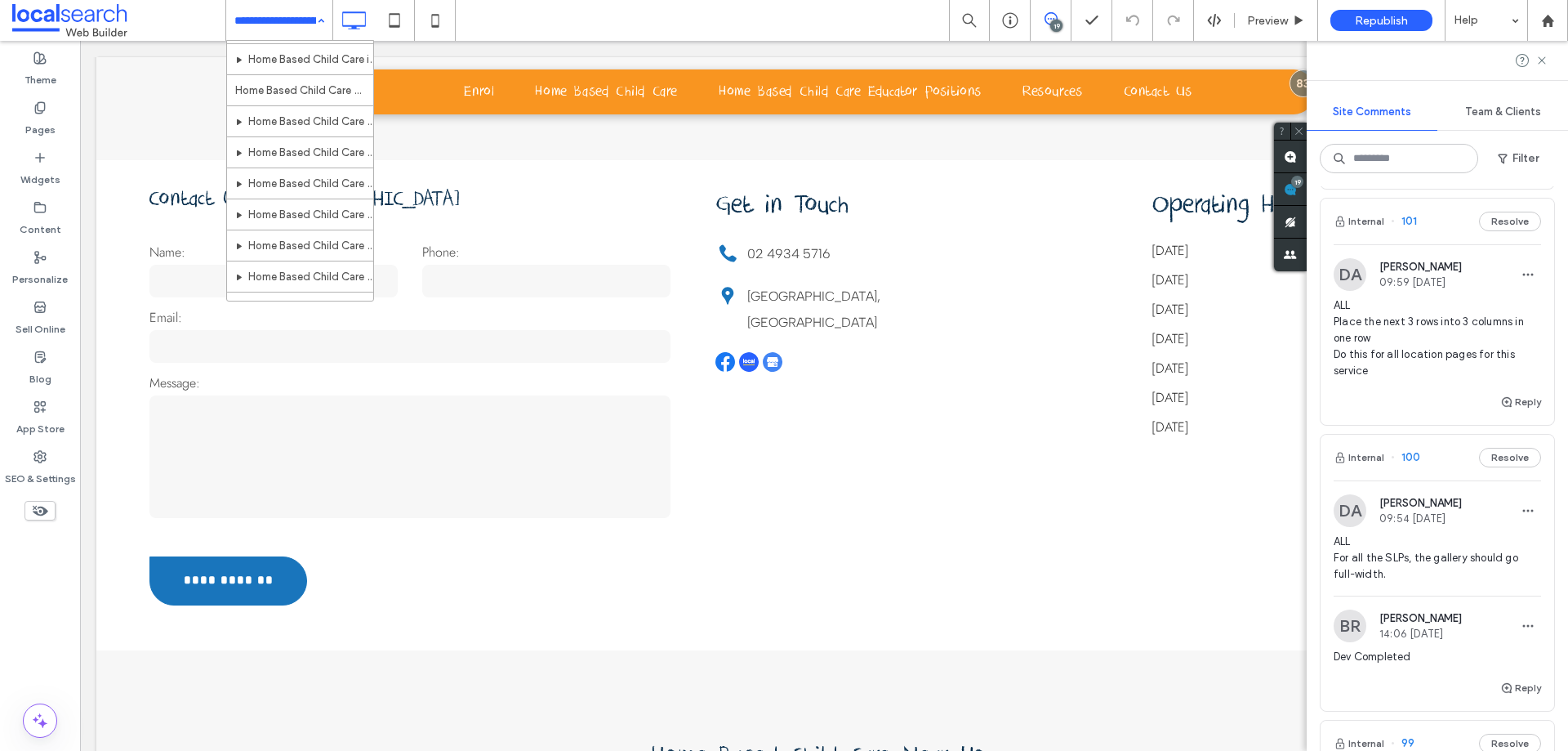
scroll to position [163, 0]
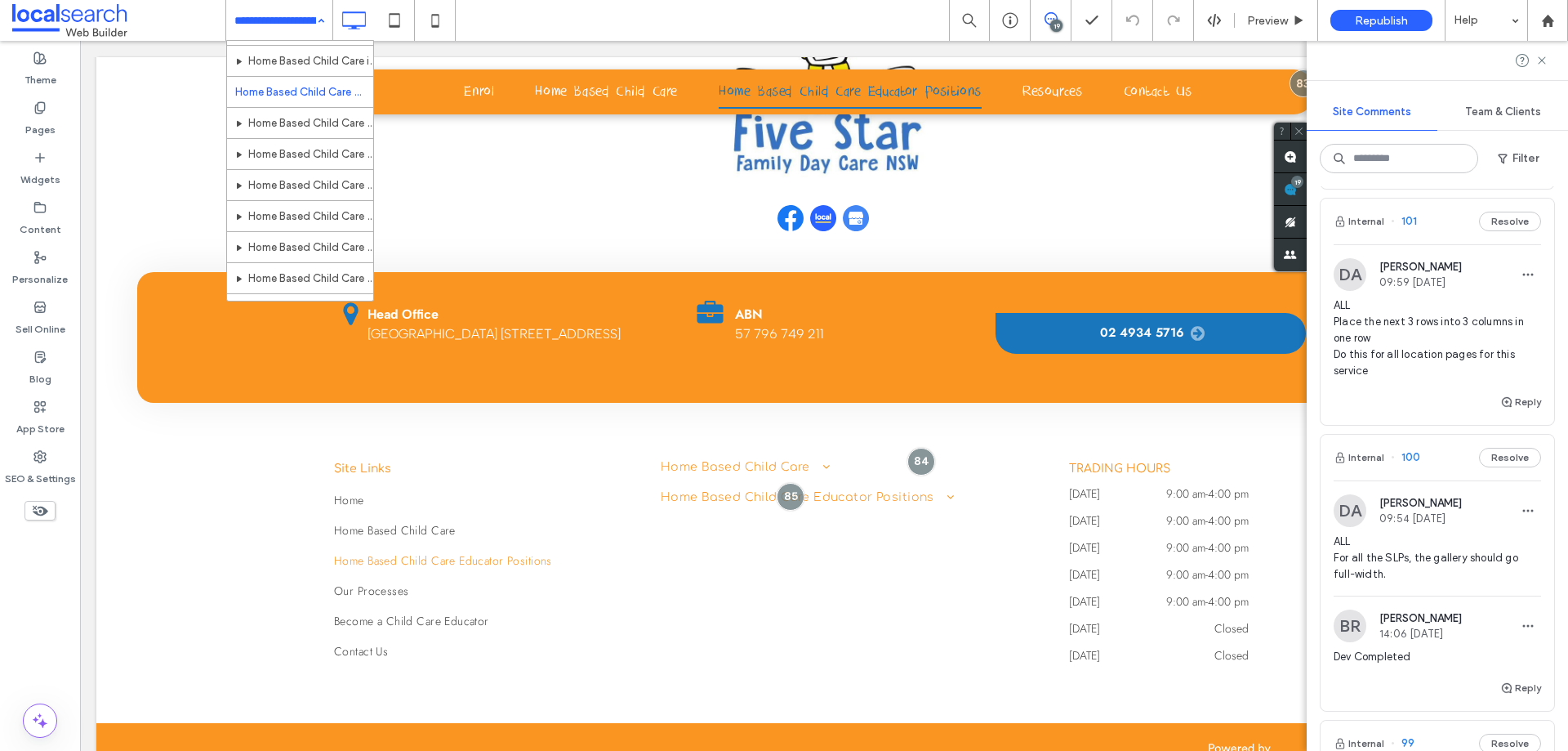
scroll to position [226, 0]
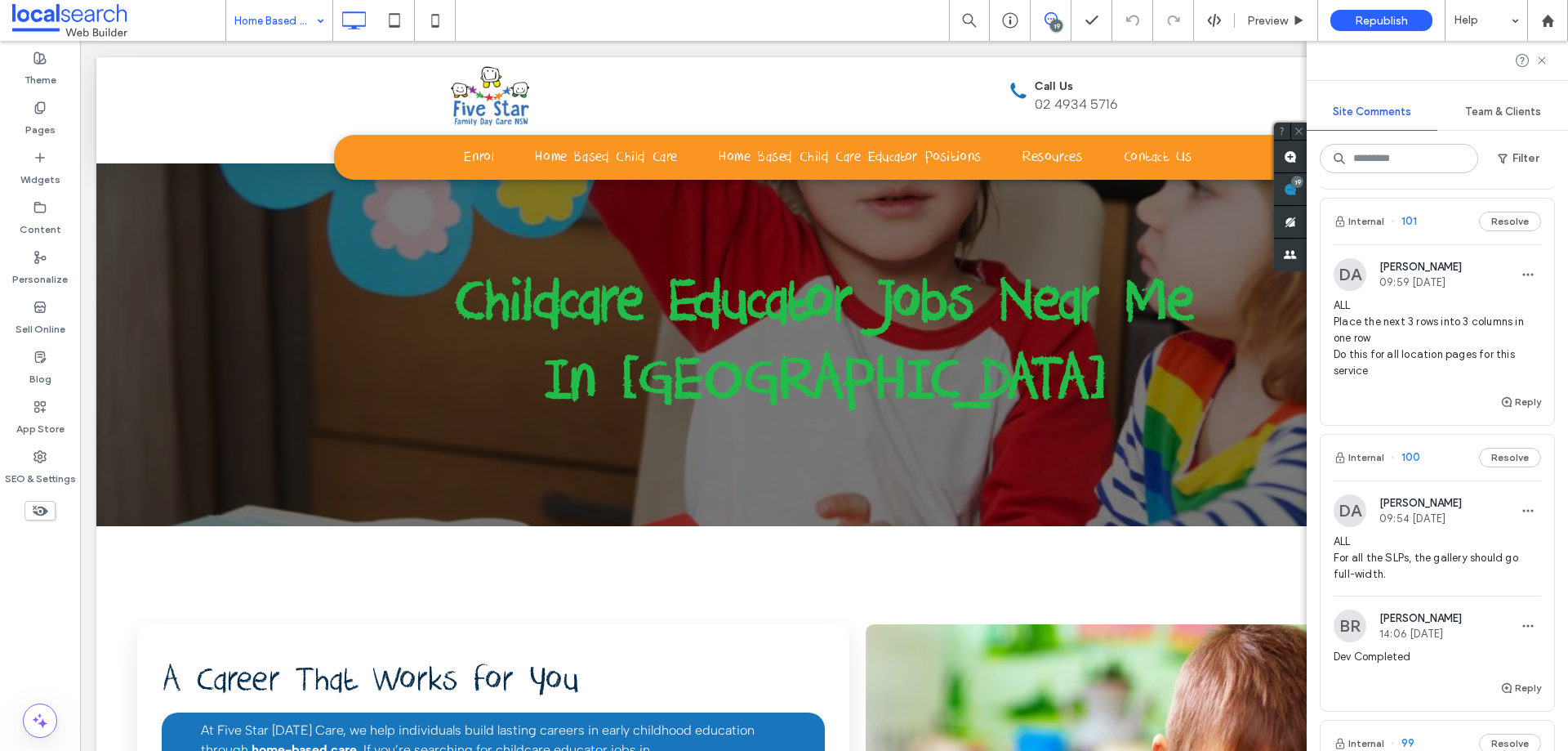
click at [1427, 375] on span "ALL Place the next 3 rows into 3 columns in one row Do this for all location pa…" at bounding box center [1438, 338] width 207 height 82
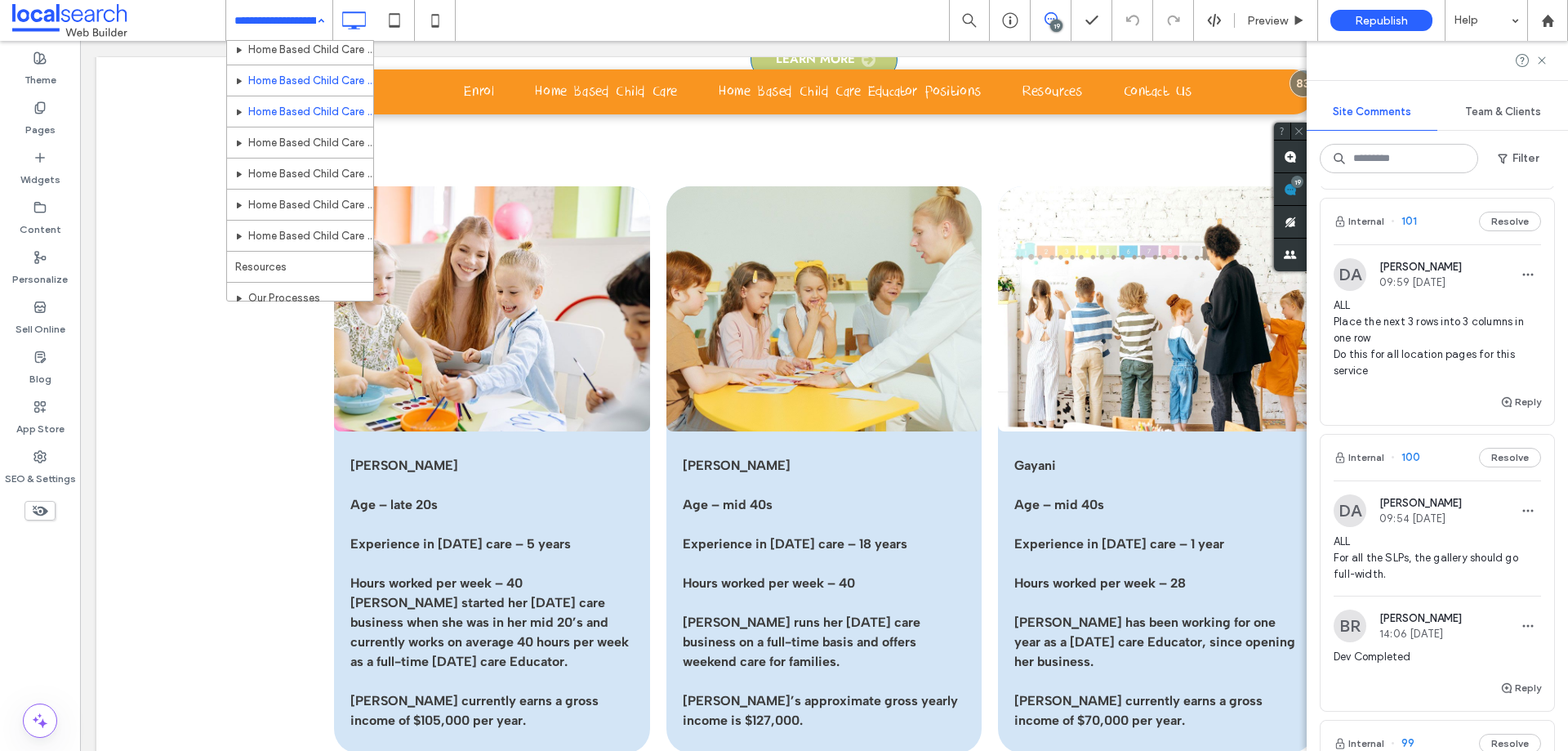
scroll to position [226, 0]
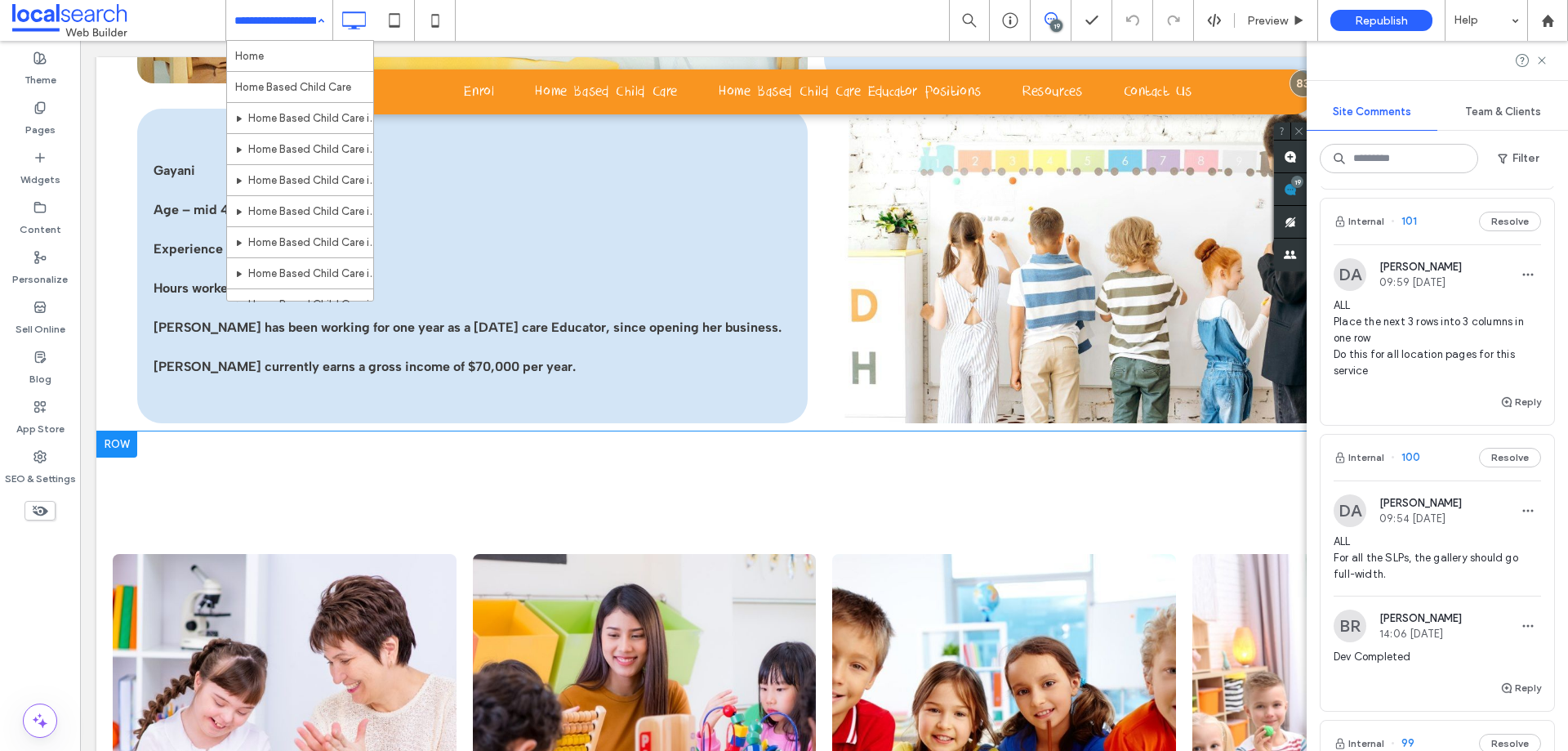
scroll to position [3594, 0]
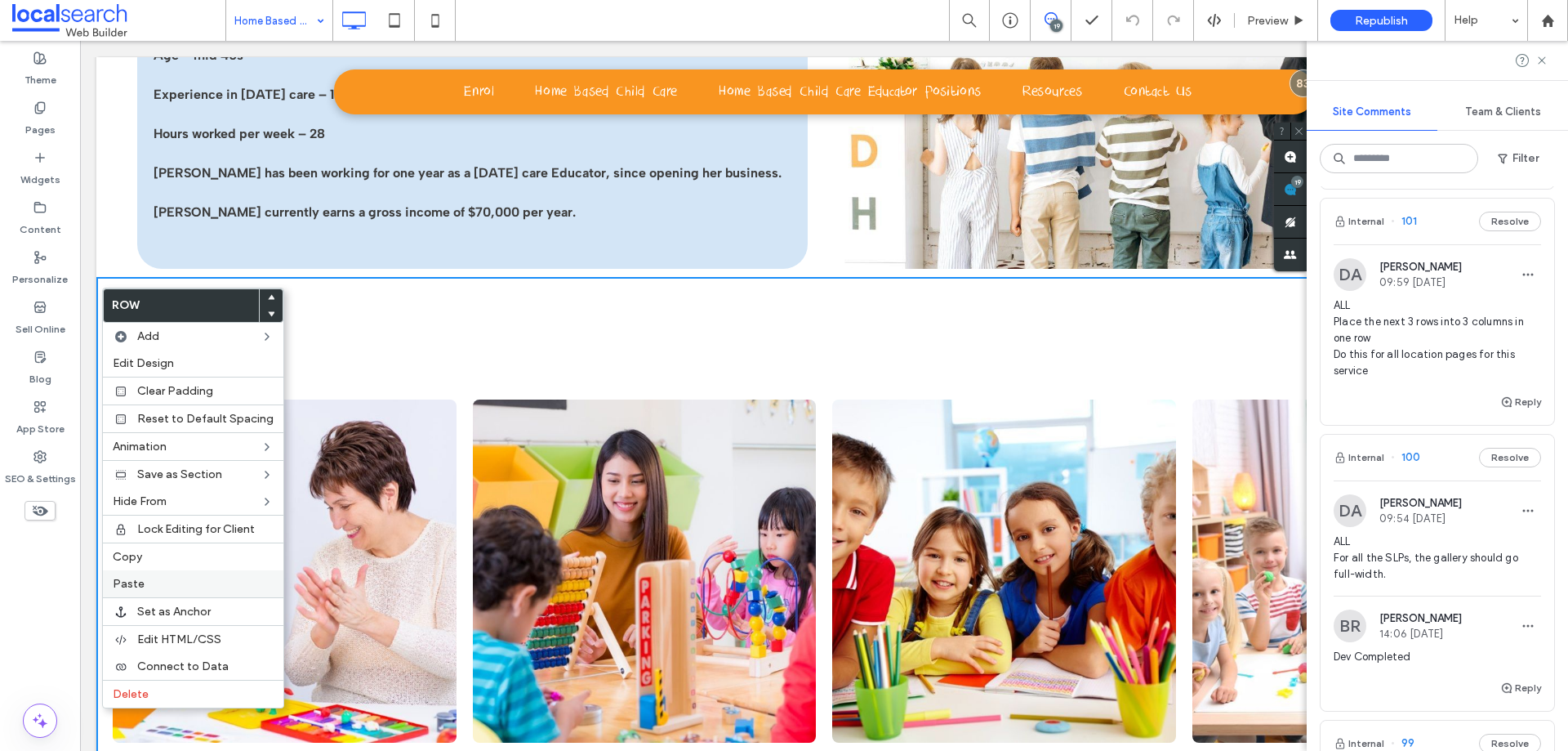
click at [146, 584] on label "Paste" at bounding box center [193, 584] width 161 height 14
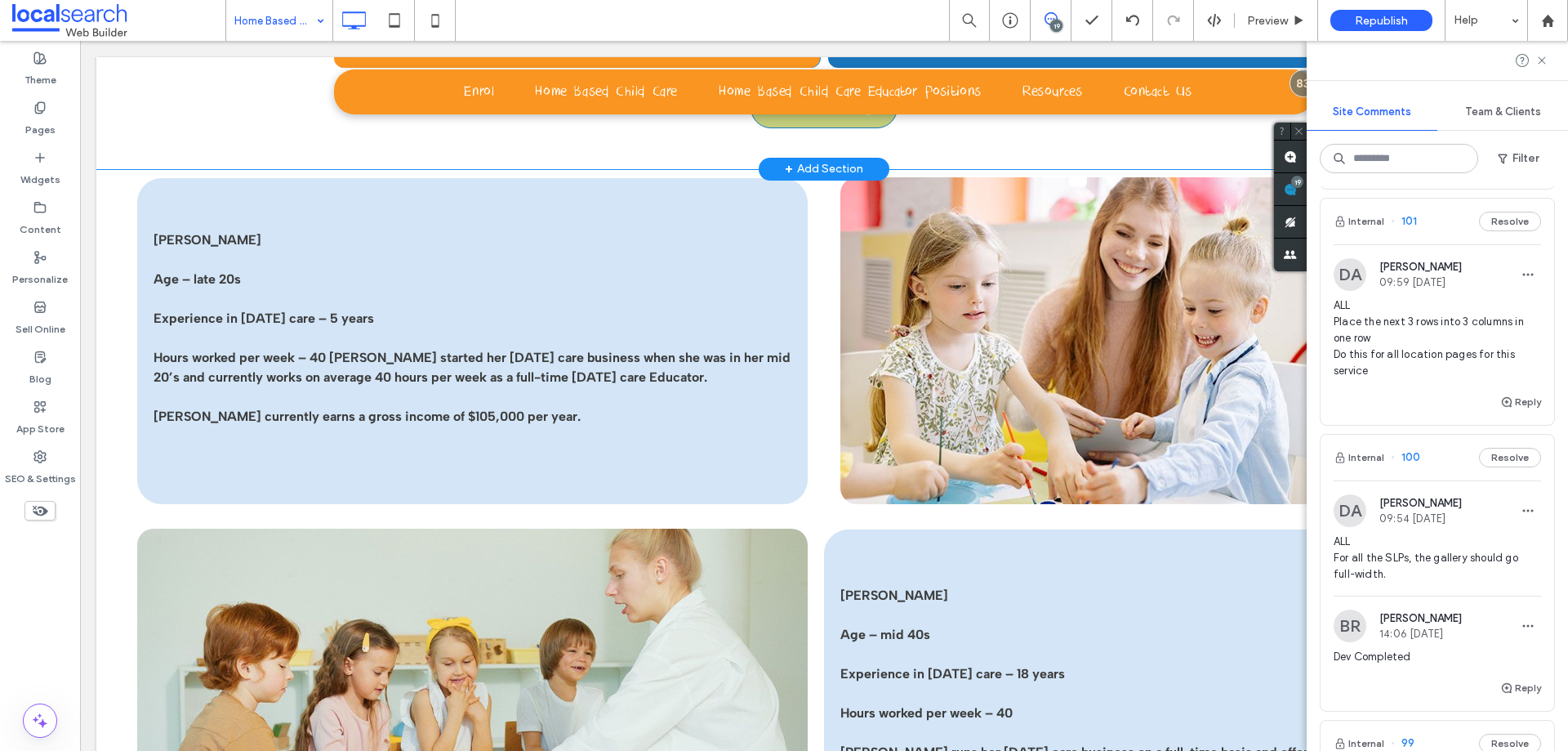
scroll to position [2369, 0]
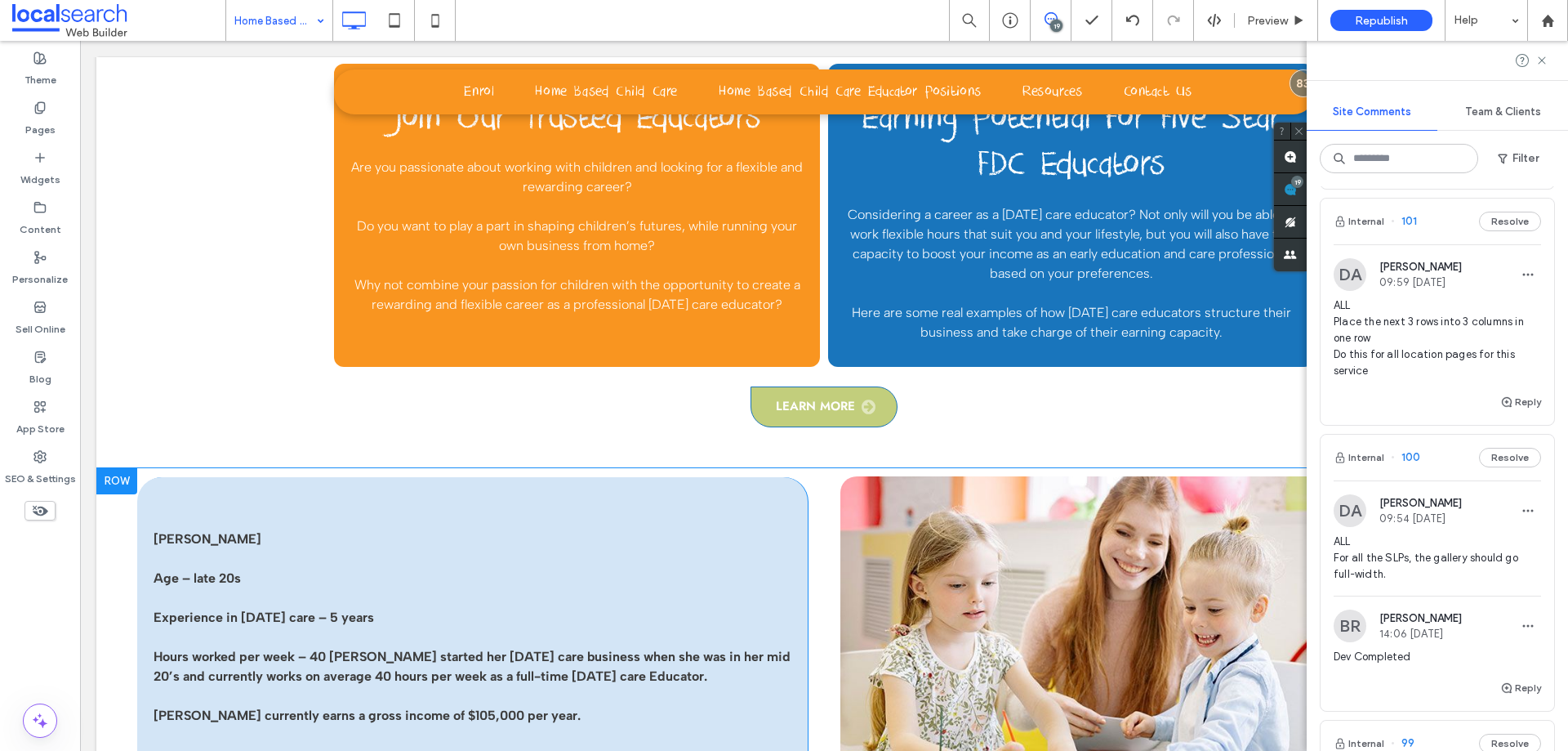
click at [121, 483] on div at bounding box center [117, 481] width 41 height 26
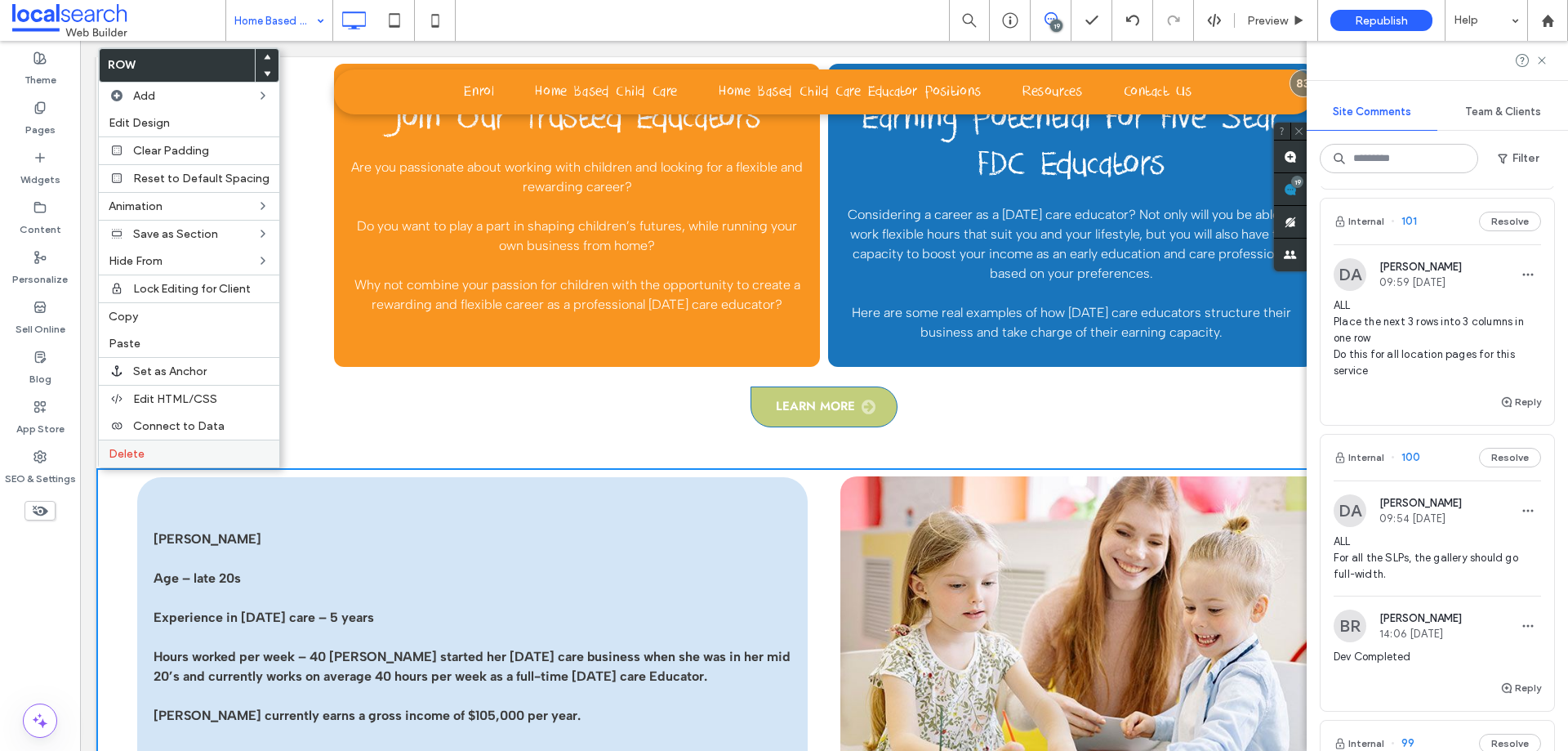
click at [143, 450] on span "Delete" at bounding box center [126, 454] width 36 height 14
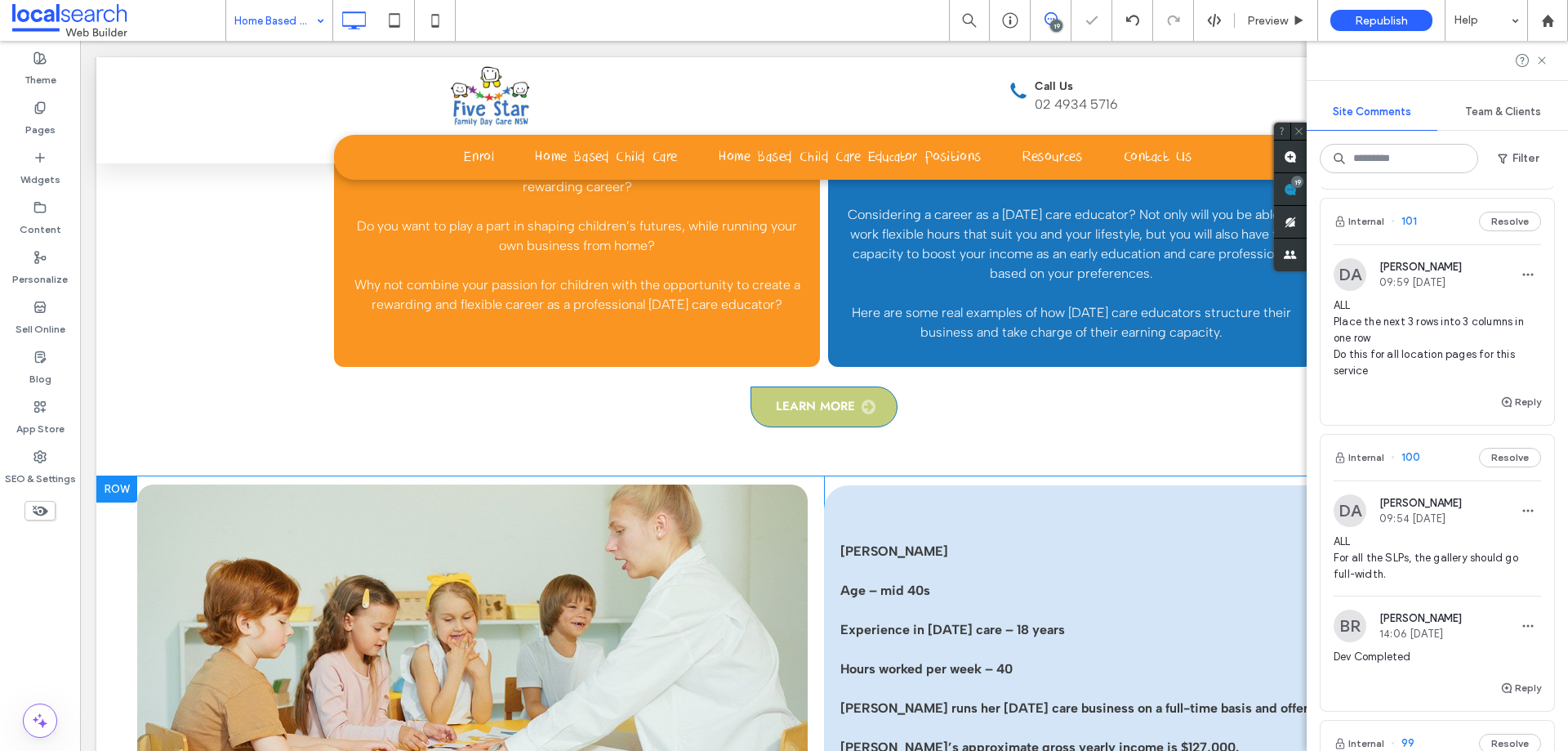
click at [123, 491] on div at bounding box center [117, 489] width 41 height 26
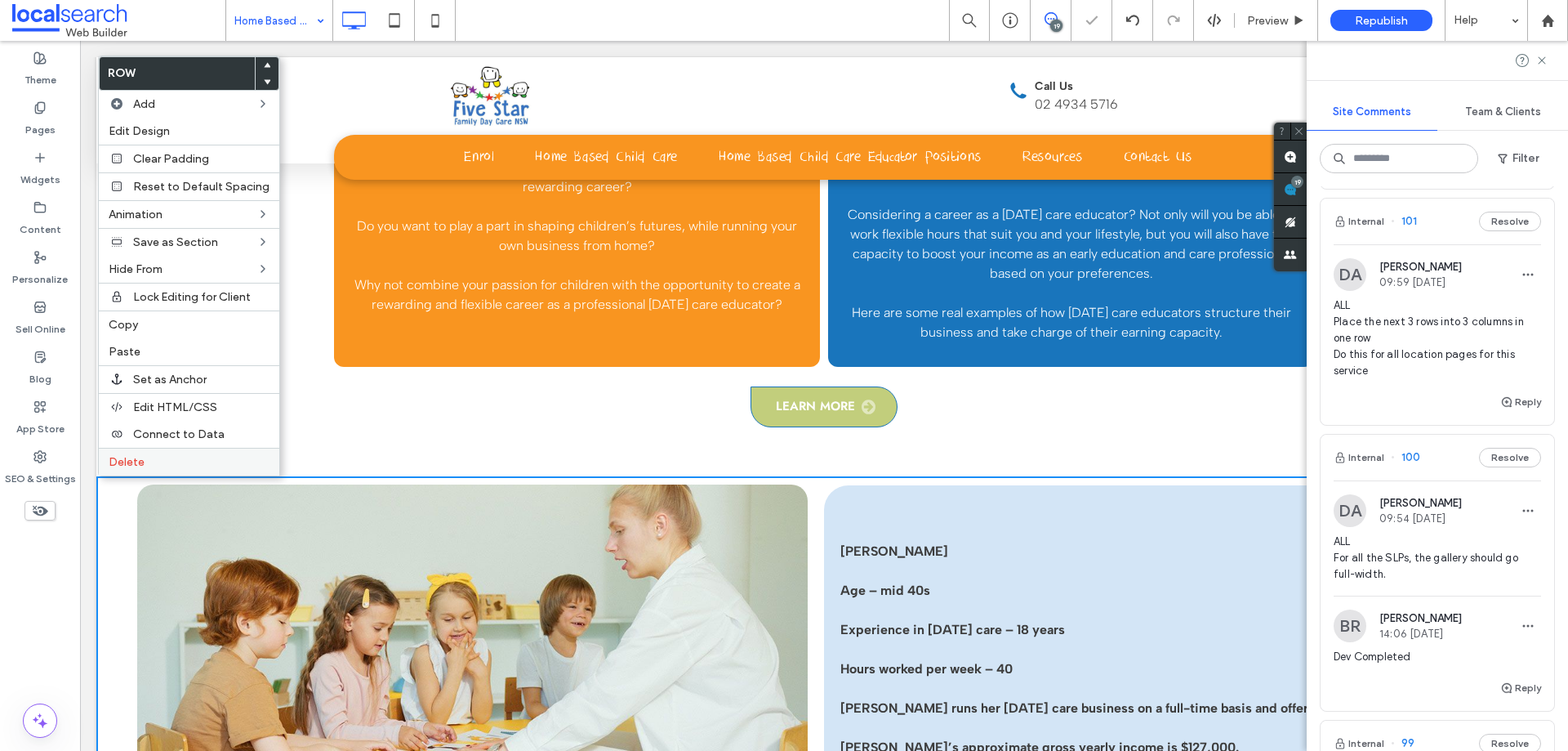
click at [143, 466] on span "Delete" at bounding box center [126, 461] width 36 height 14
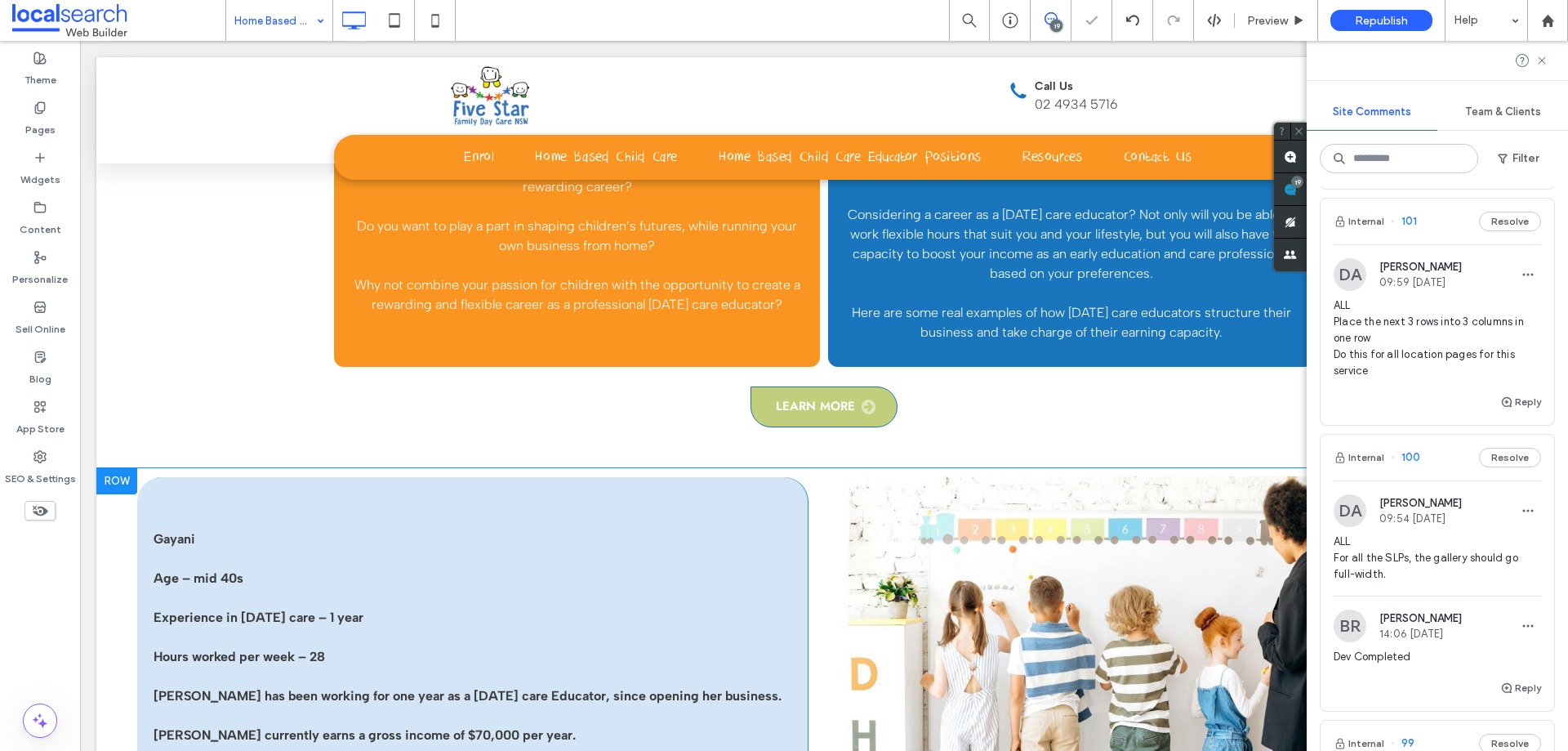
click at [120, 483] on div at bounding box center [117, 481] width 41 height 26
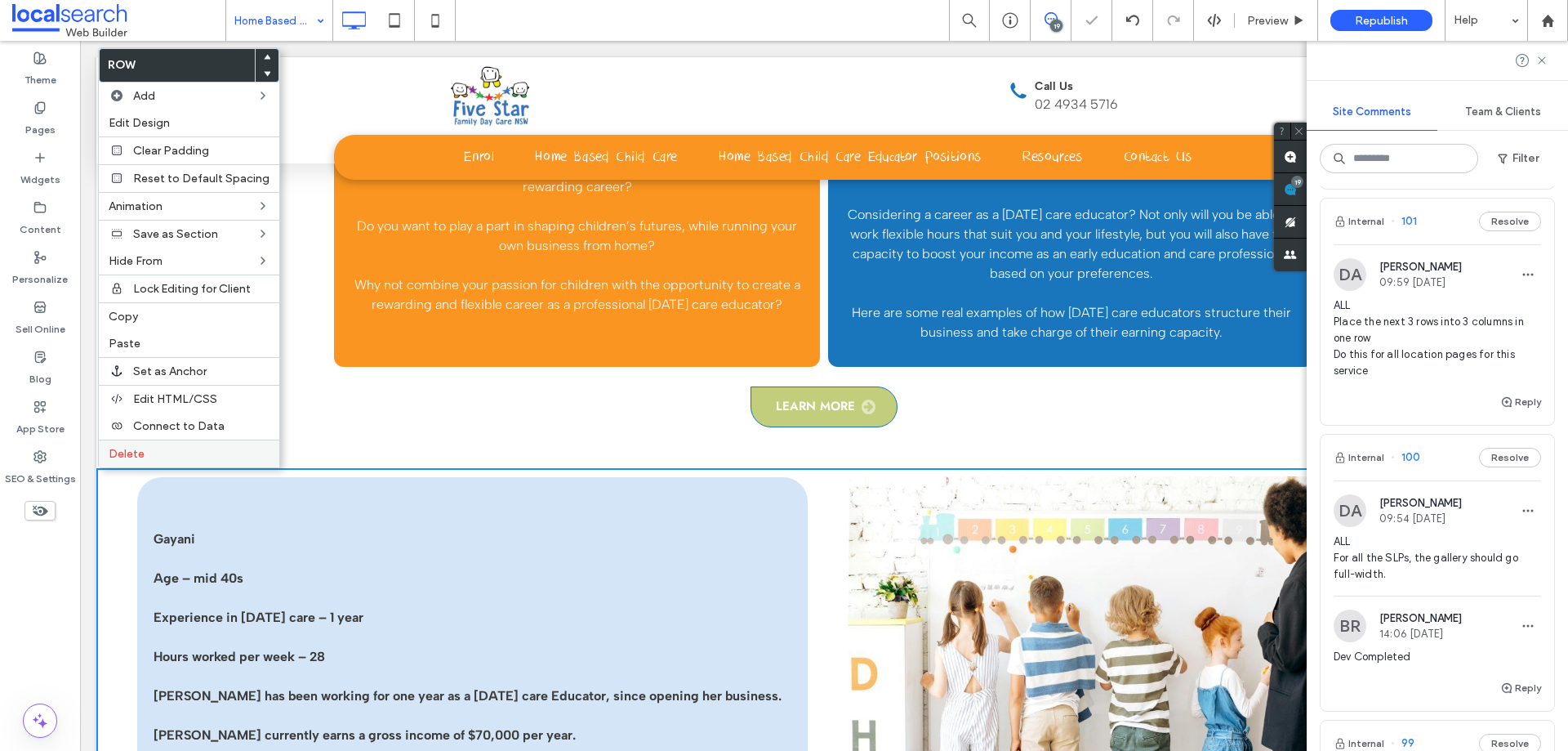
click at [158, 459] on label "Delete" at bounding box center [189, 454] width 161 height 14
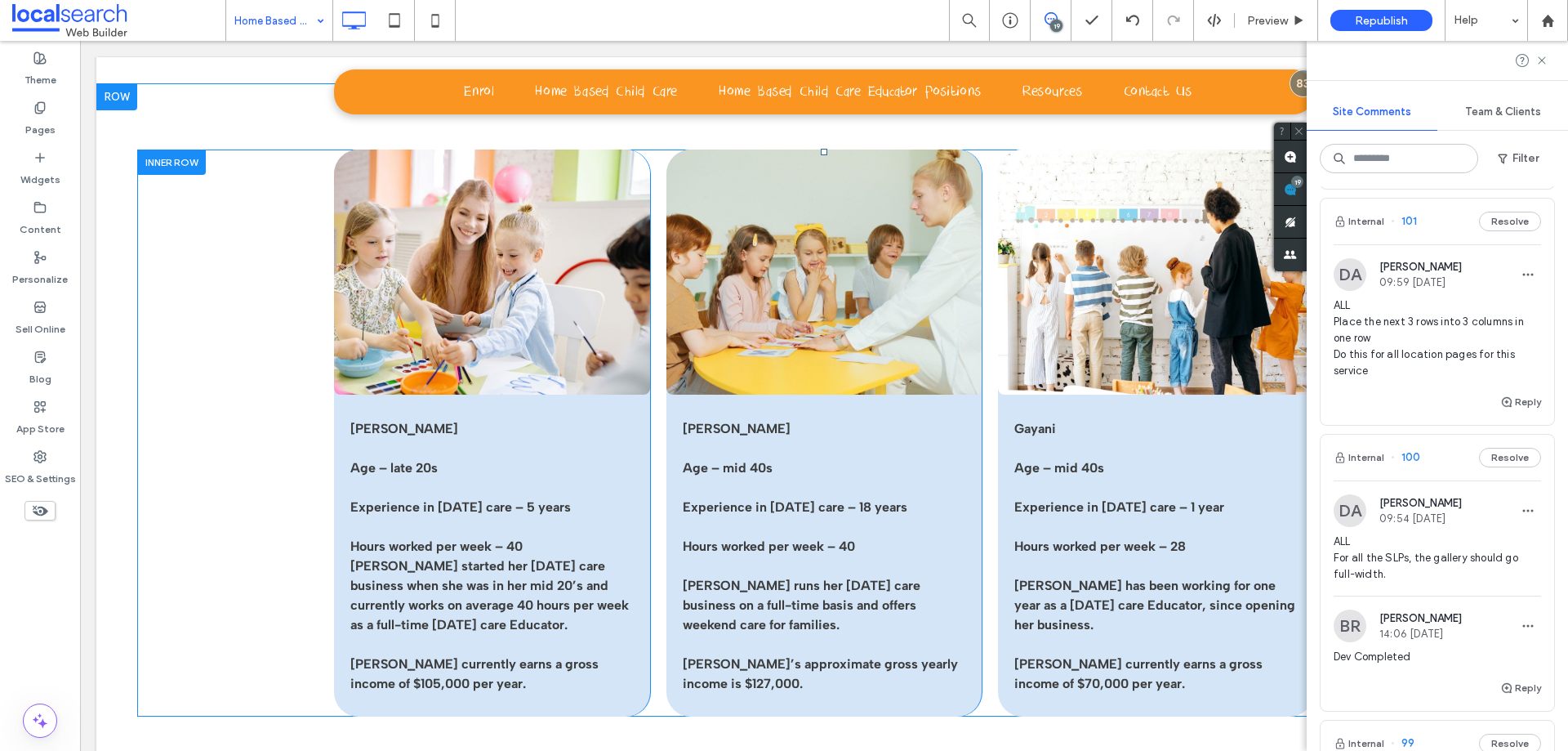
scroll to position [2614, 0]
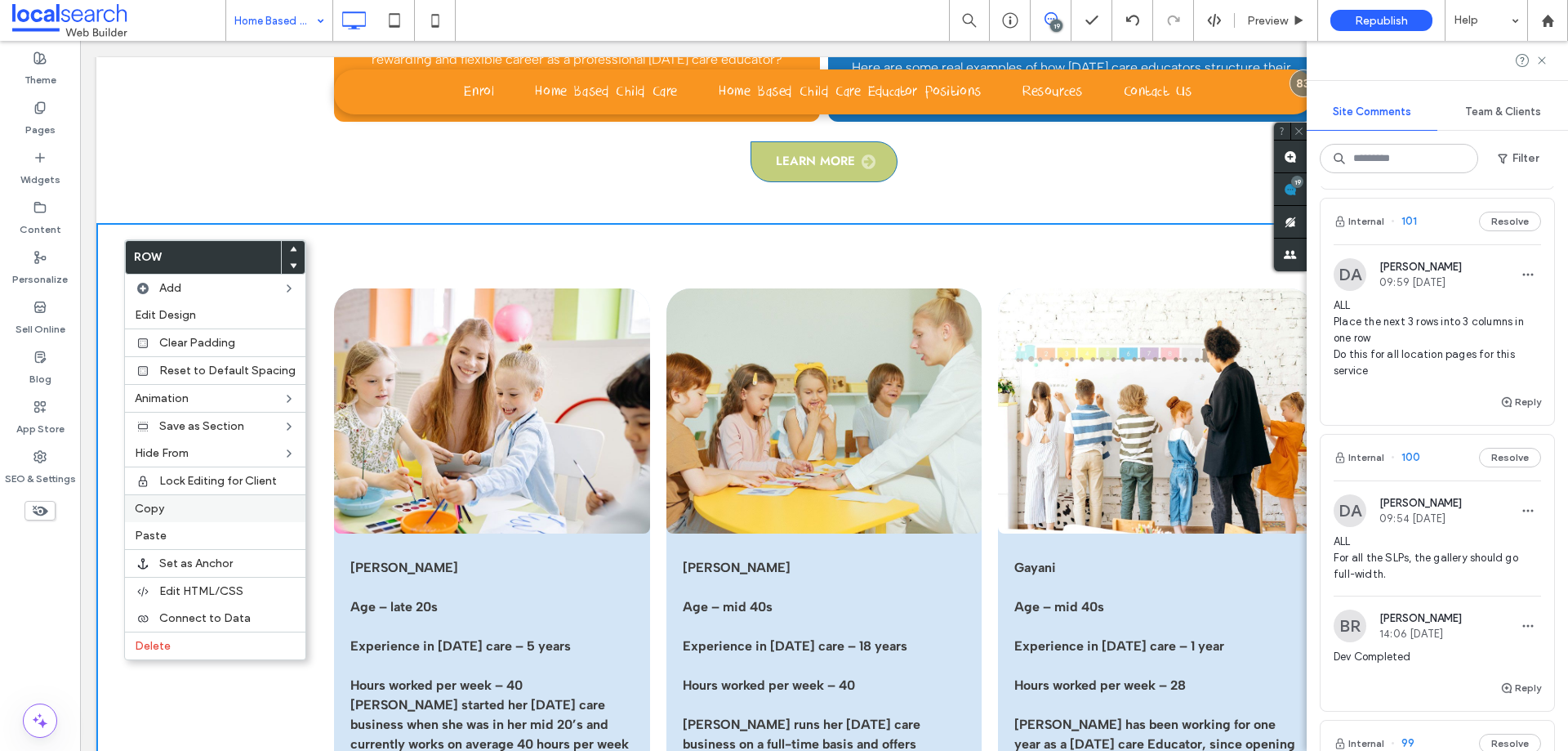
click at [176, 512] on label "Copy" at bounding box center [214, 509] width 161 height 14
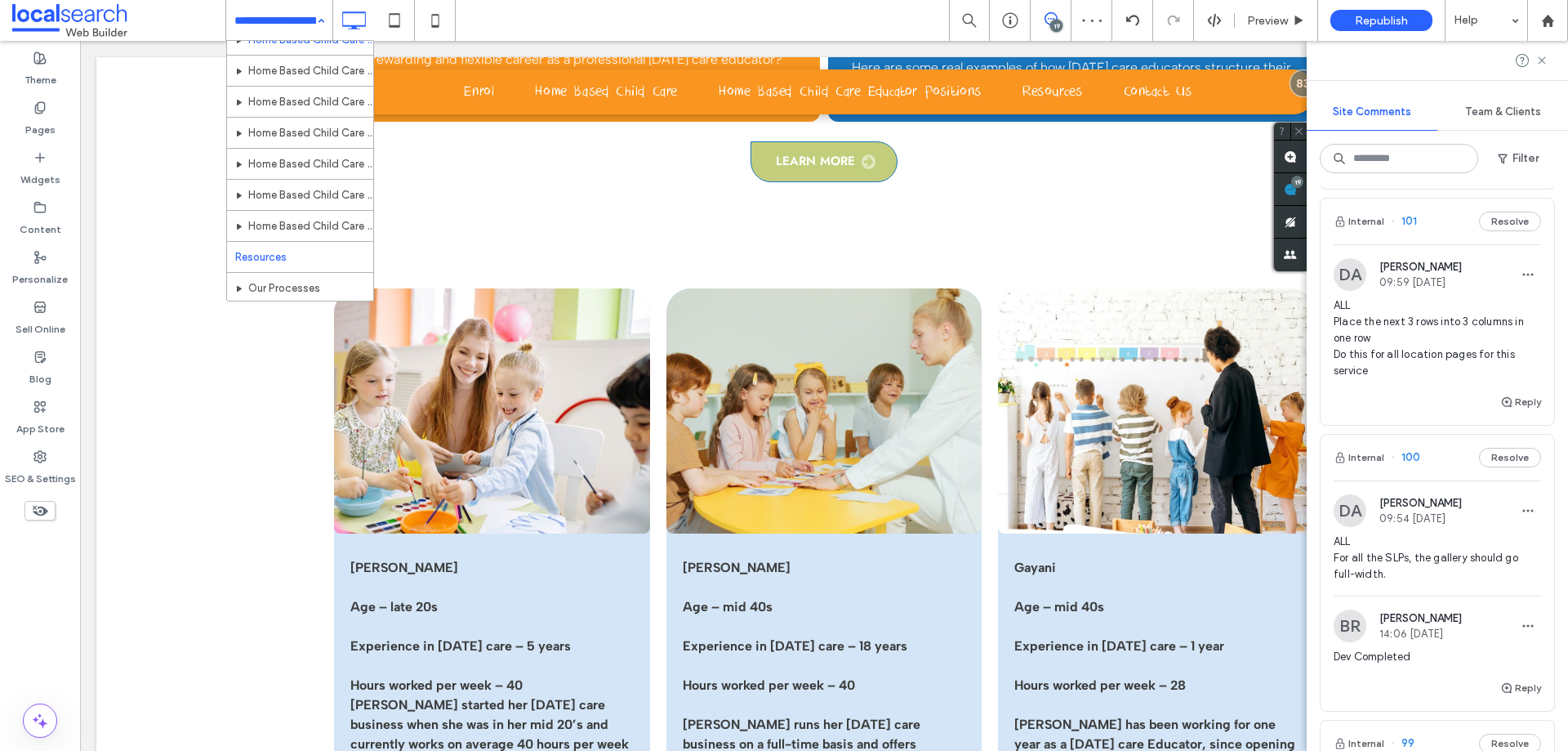
scroll to position [226, 0]
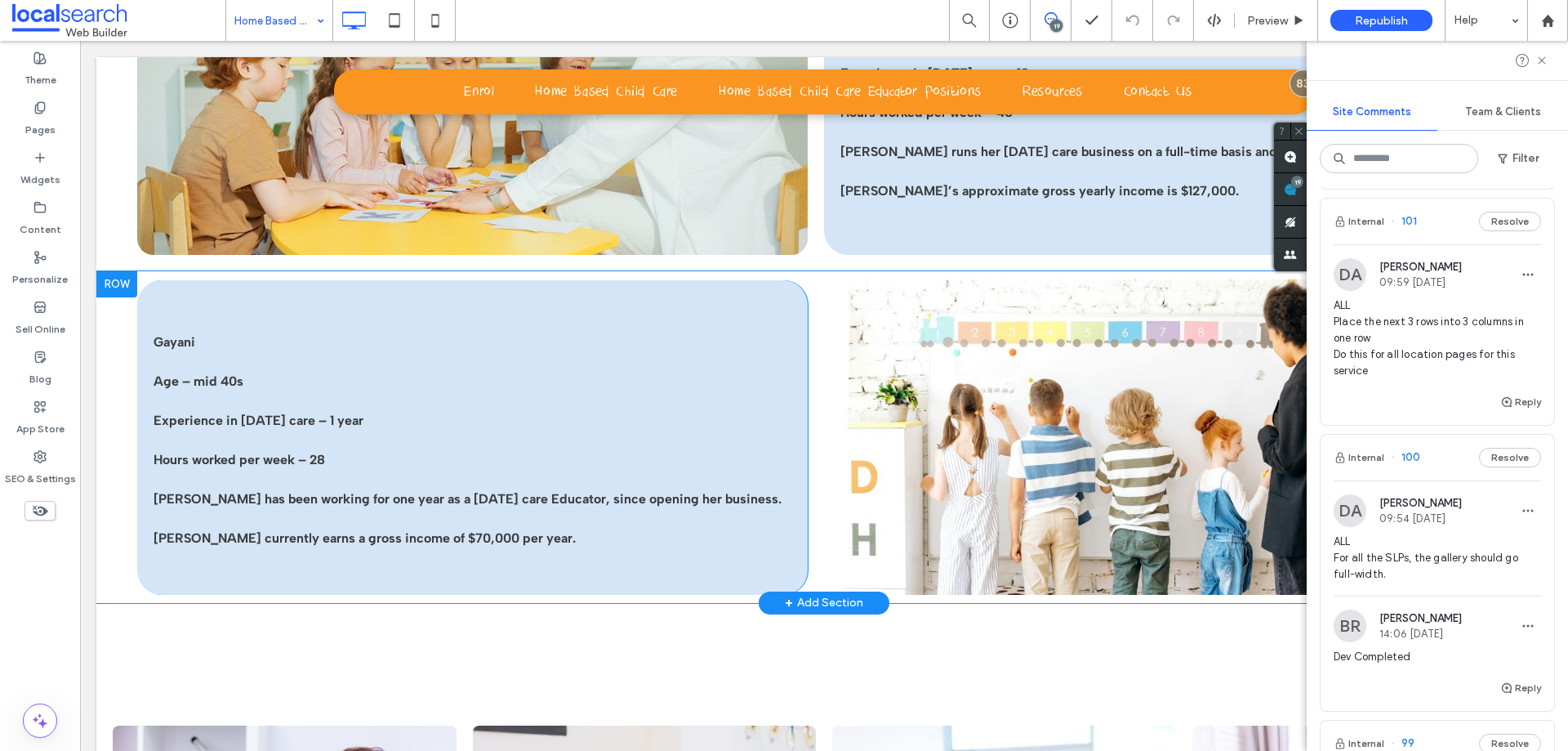
scroll to position [3349, 0]
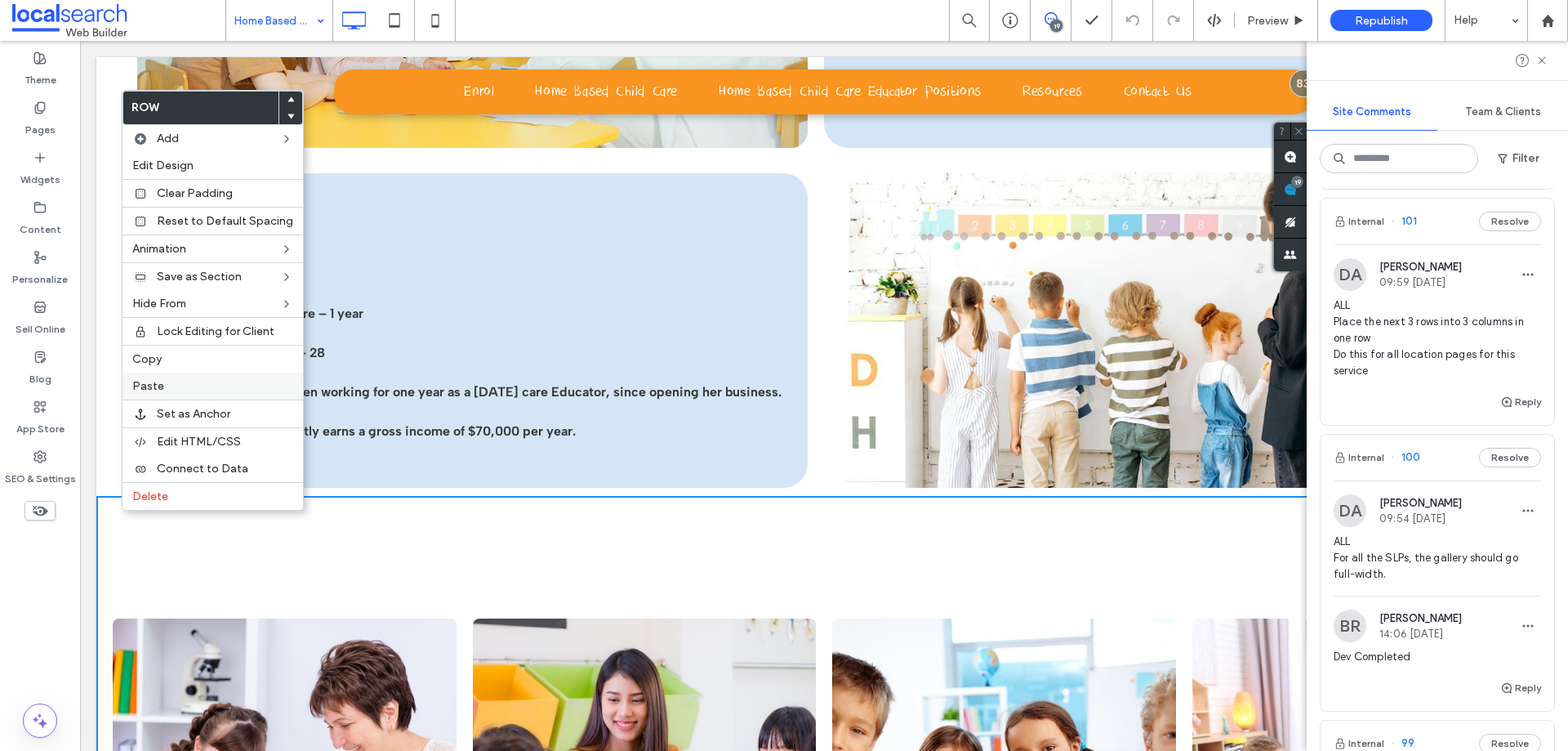
click at [158, 385] on span "Paste" at bounding box center [148, 386] width 32 height 14
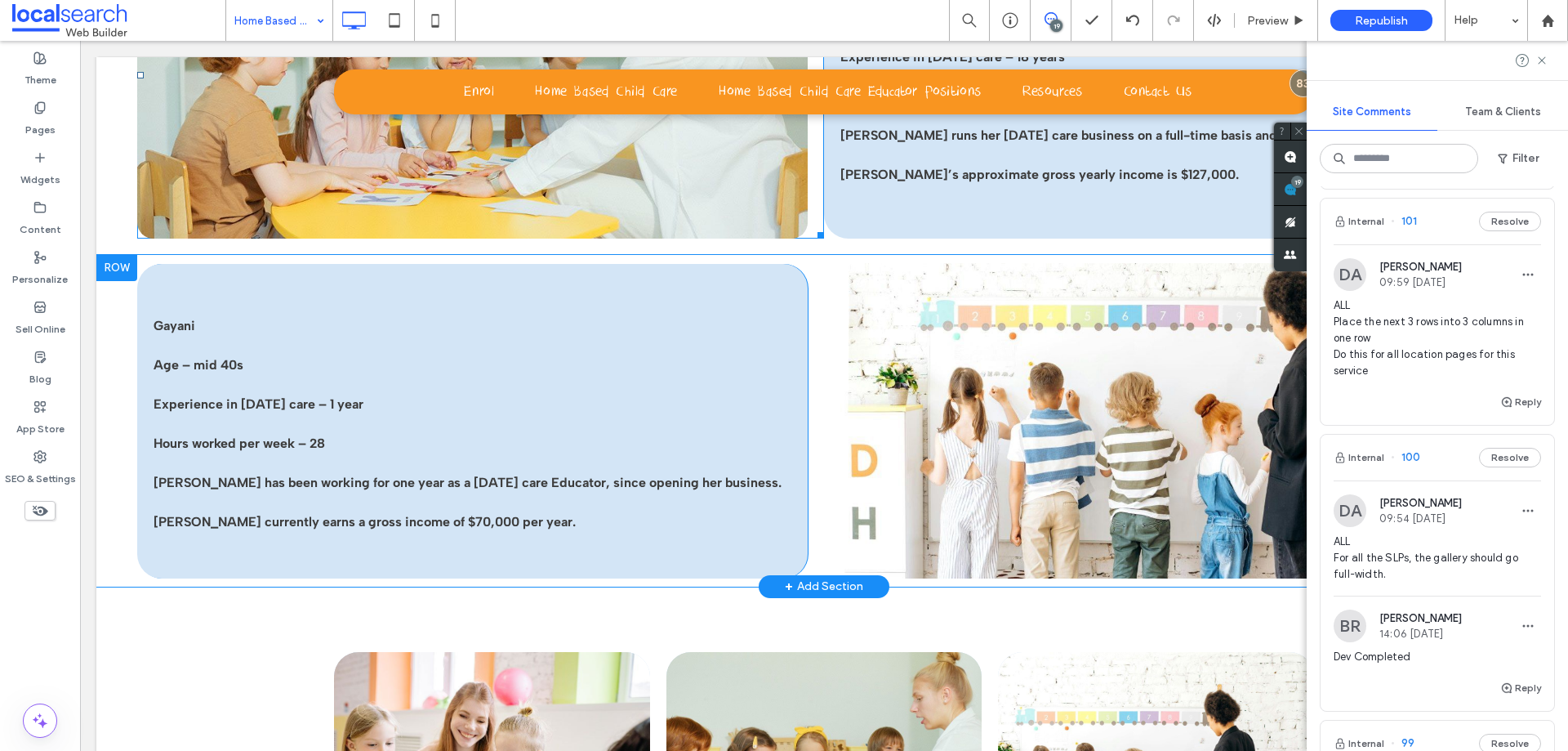
scroll to position [3268, 0]
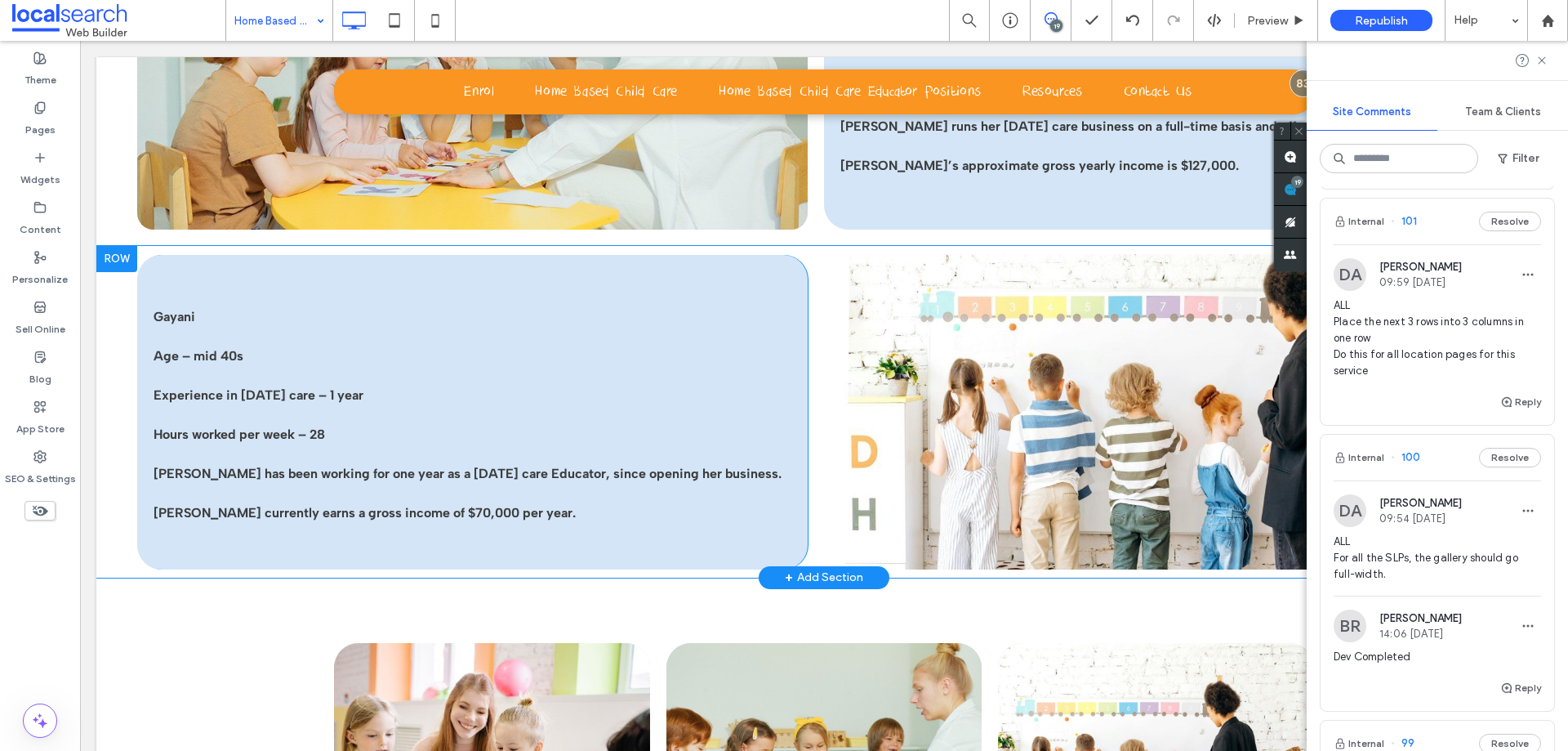
click at [129, 266] on div at bounding box center [117, 259] width 41 height 26
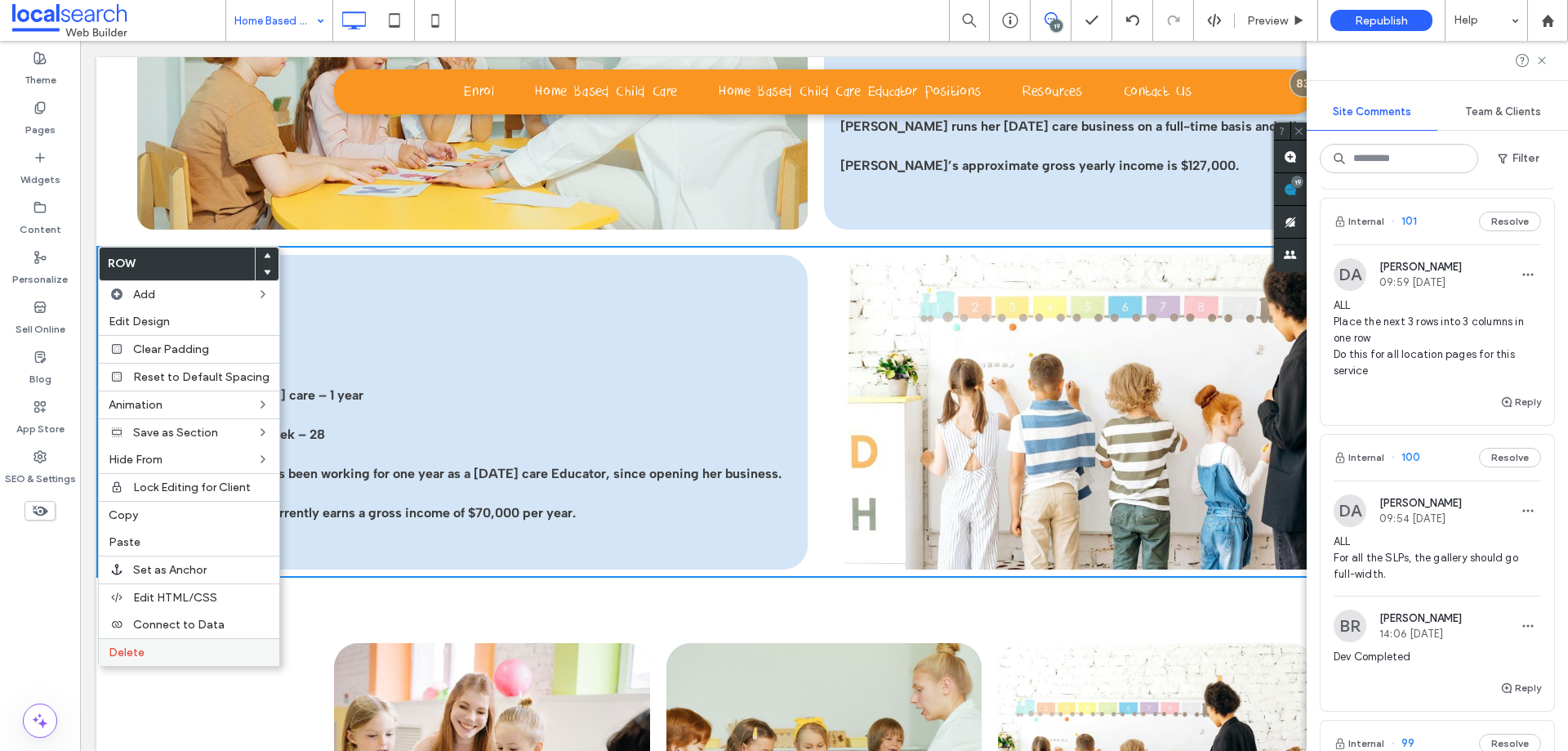
click at [188, 649] on label "Delete" at bounding box center [189, 652] width 161 height 14
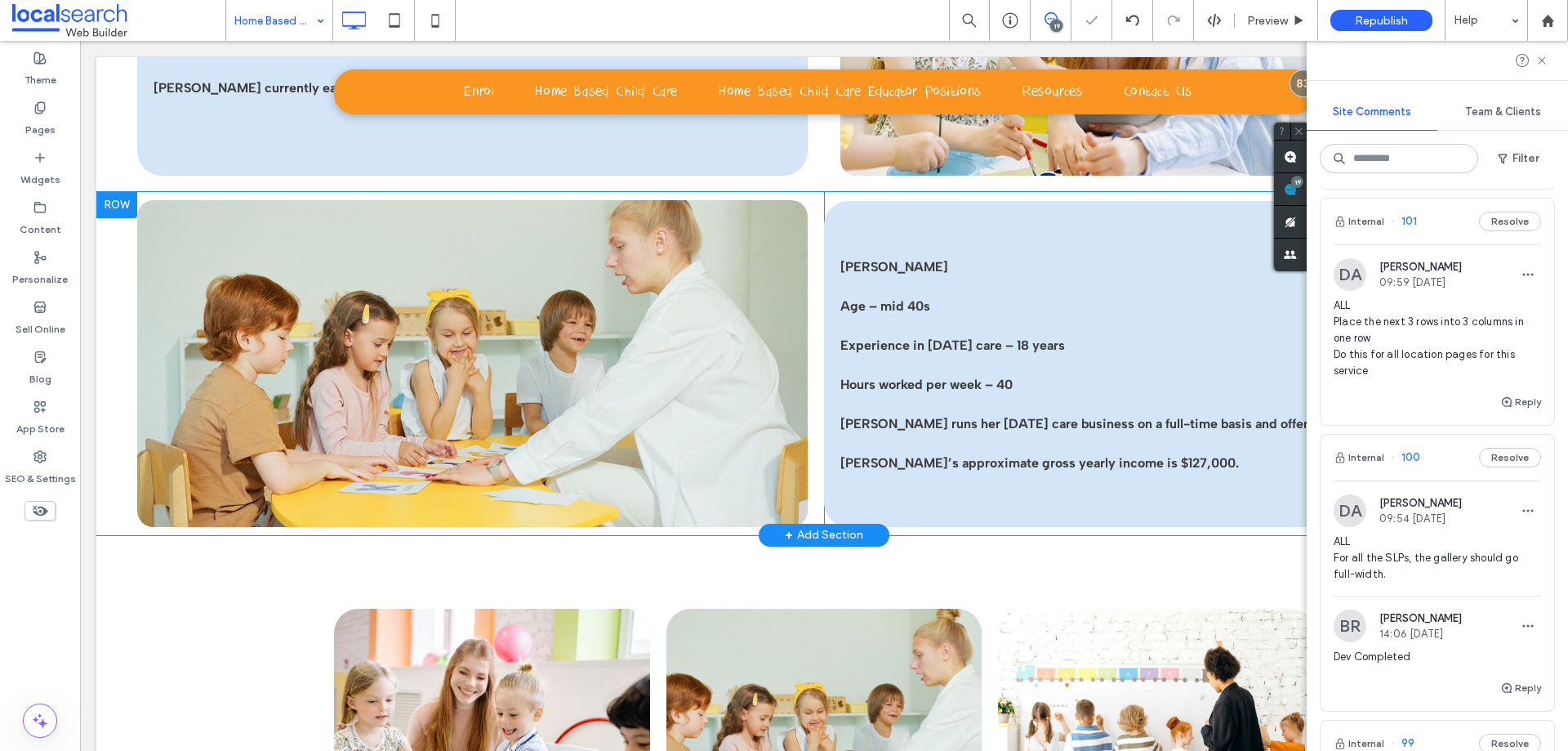
scroll to position [2941, 0]
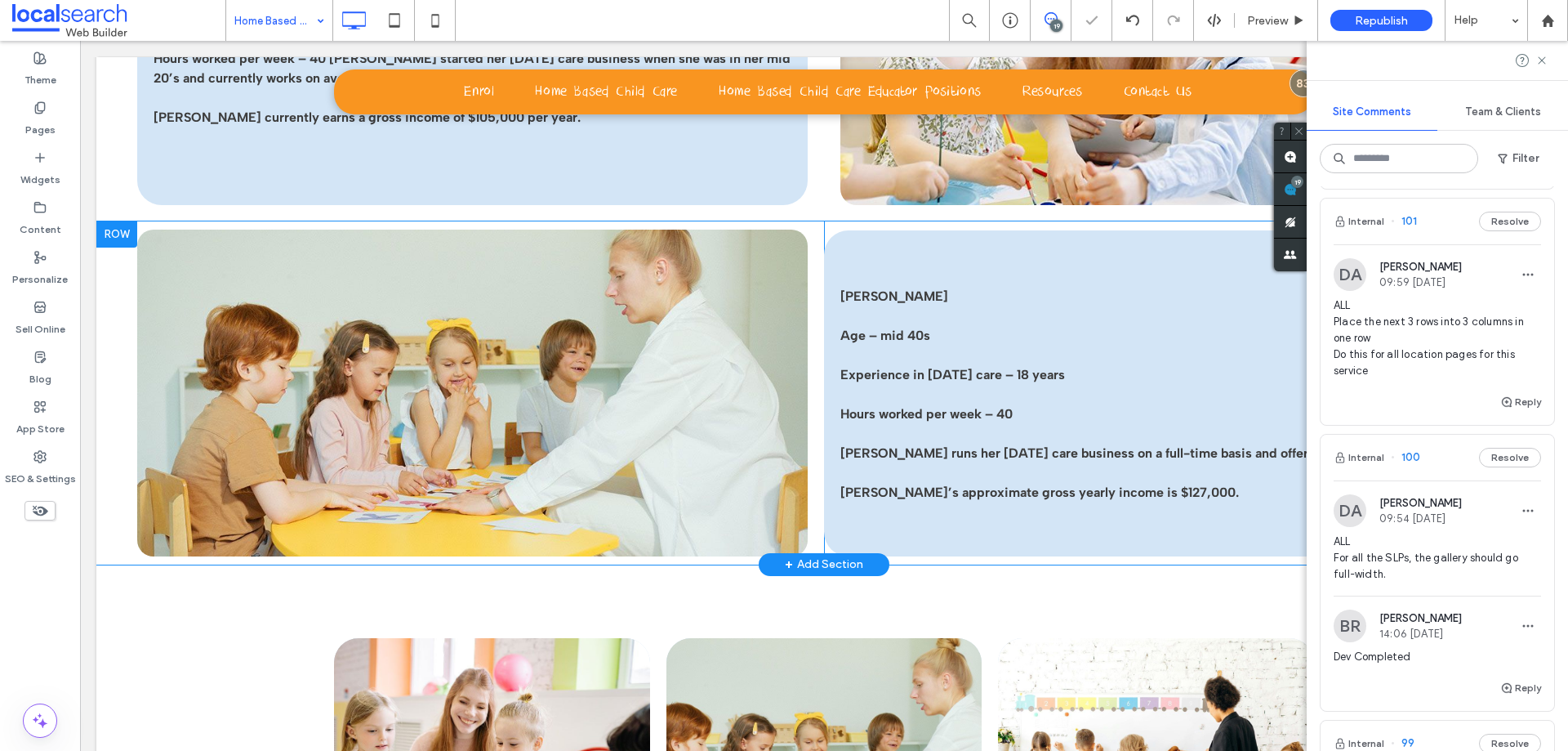
click at [110, 238] on div at bounding box center [117, 234] width 41 height 26
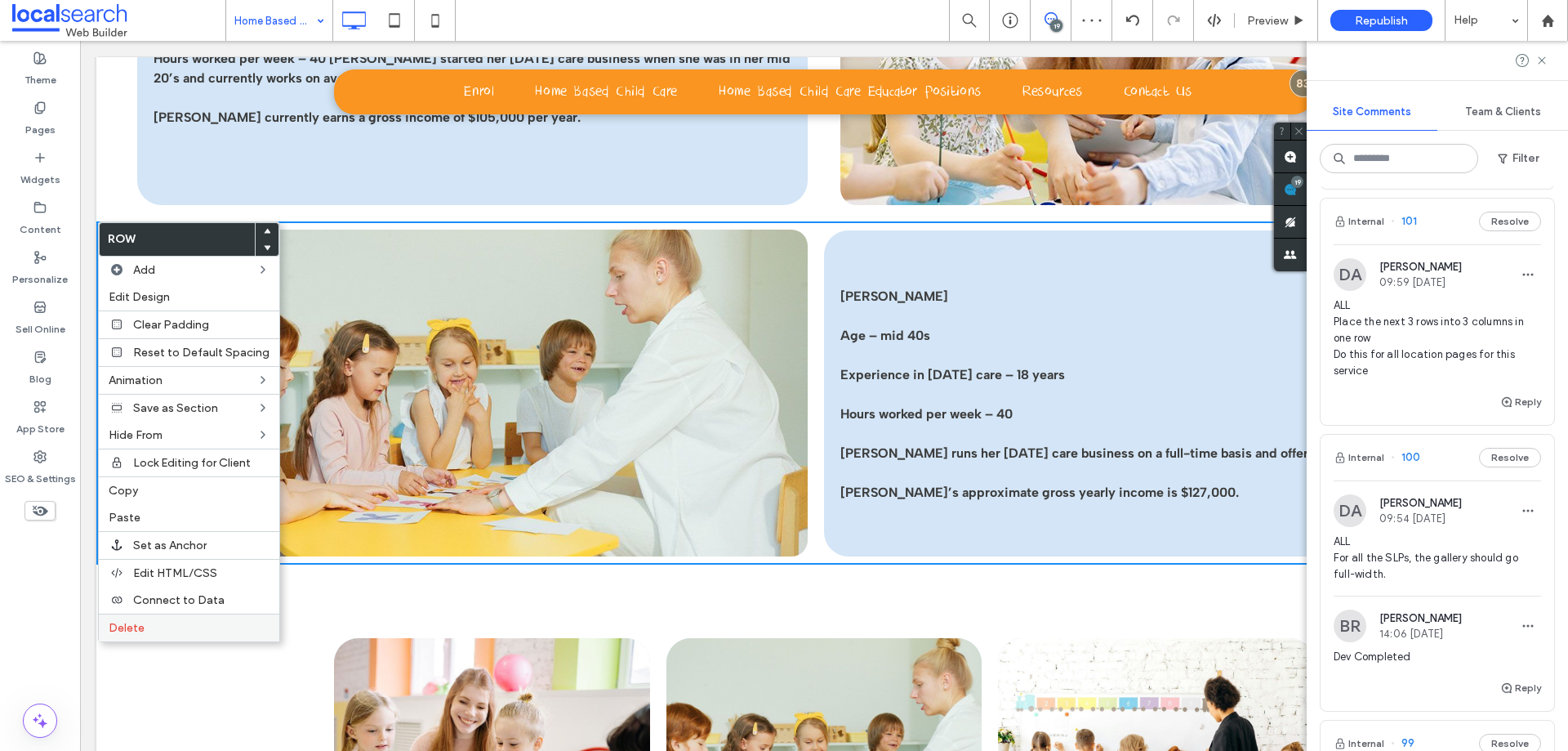
click at [156, 624] on label "Delete" at bounding box center [189, 627] width 161 height 14
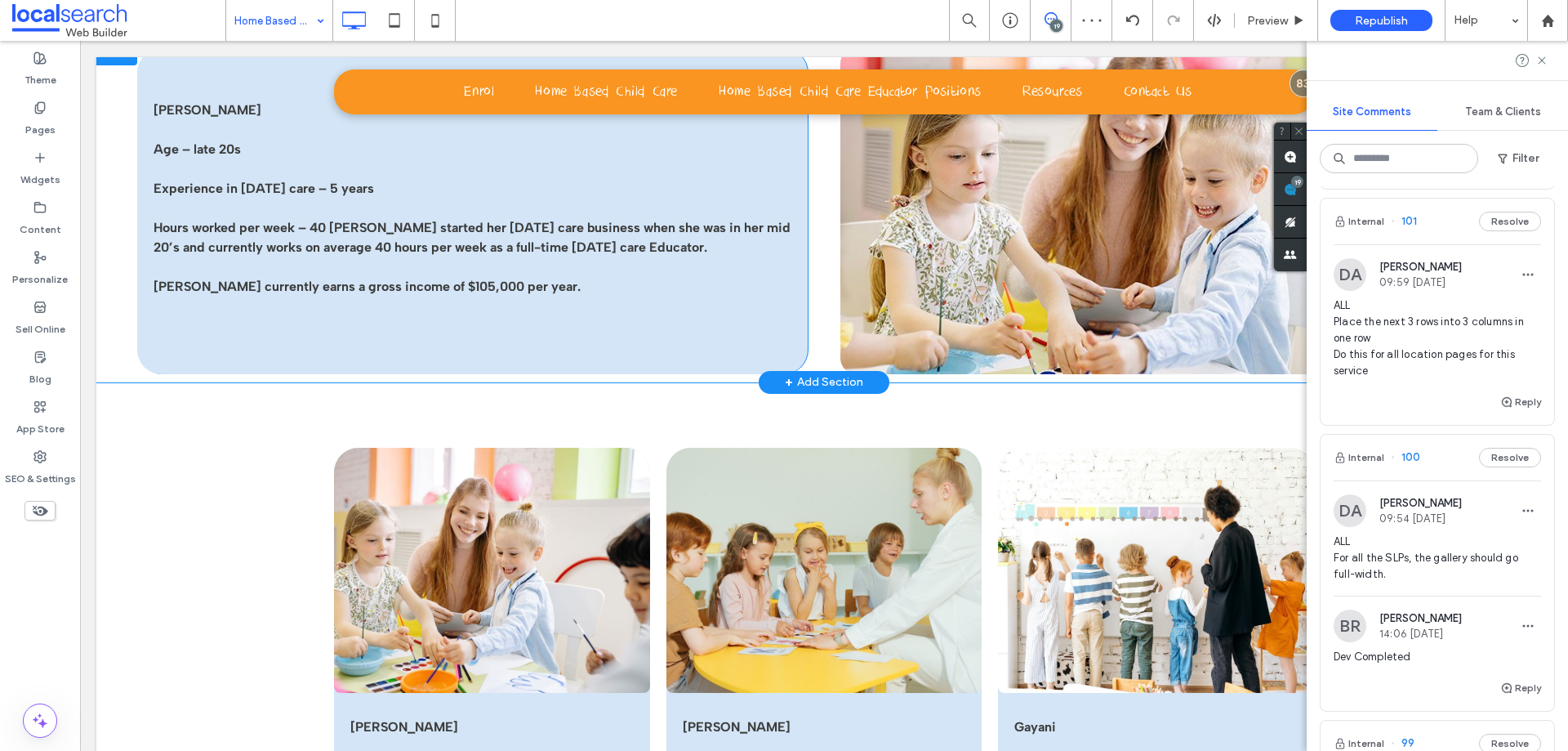
scroll to position [2614, 0]
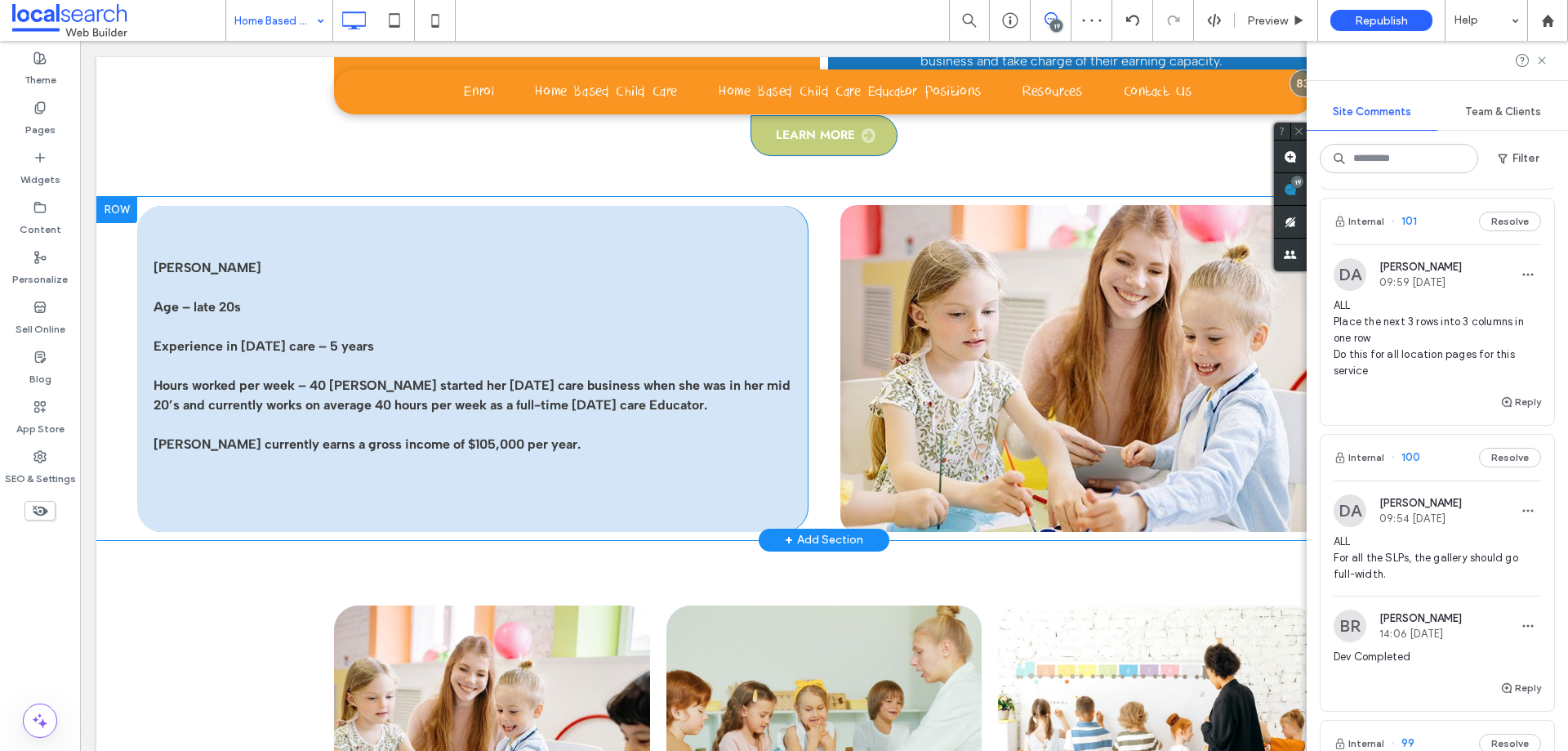
click at [121, 210] on div at bounding box center [117, 209] width 41 height 26
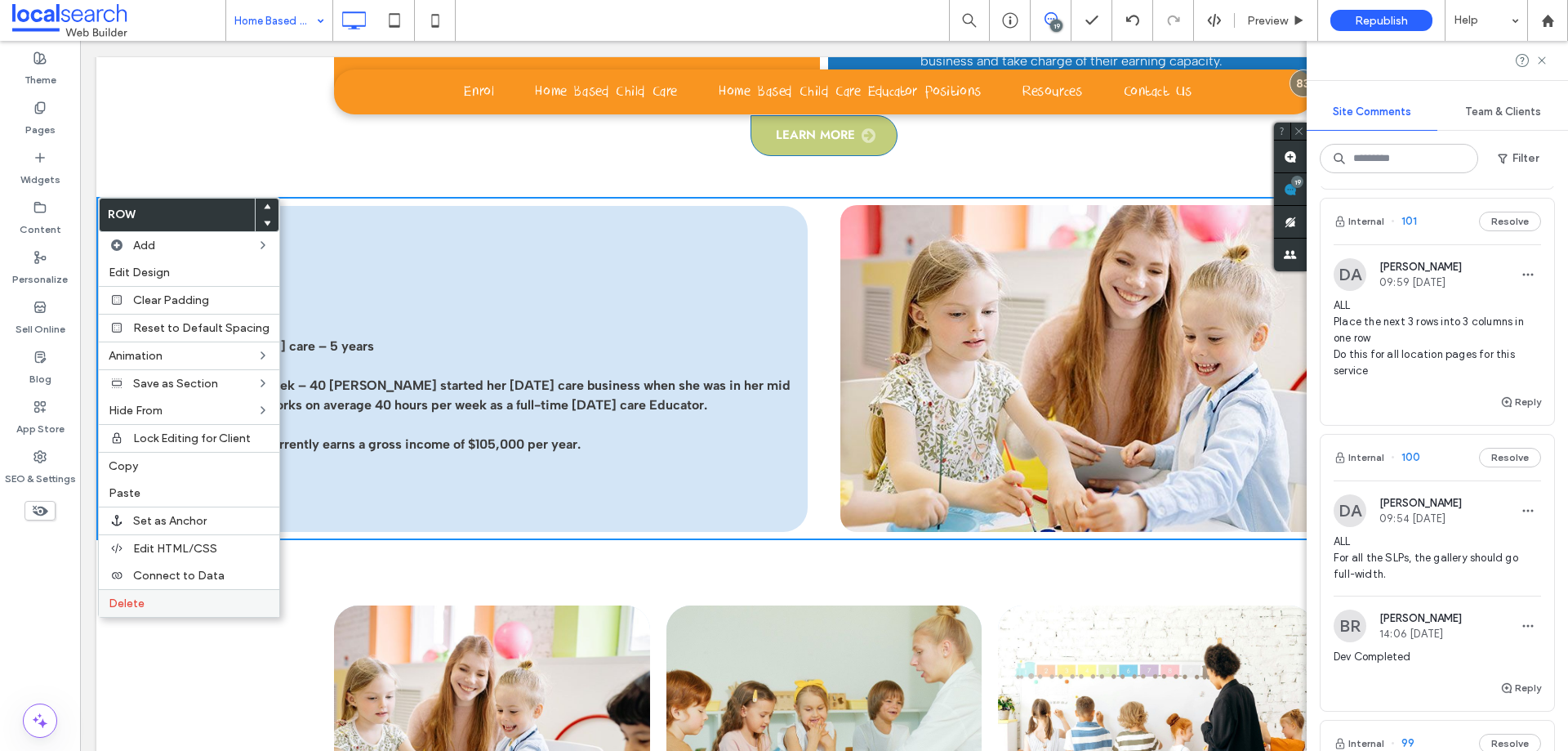
click at [152, 596] on label "Delete" at bounding box center [189, 603] width 161 height 14
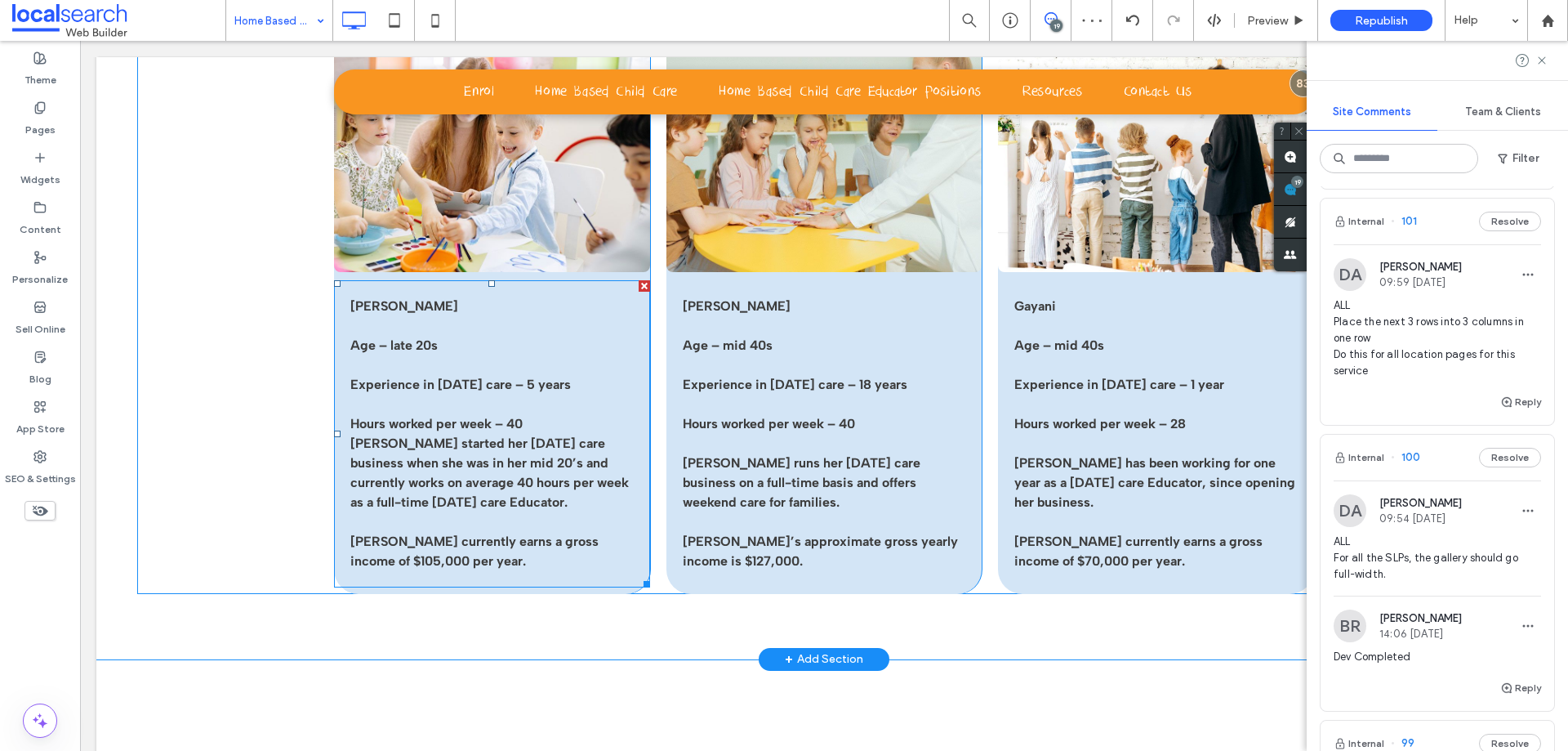
scroll to position [2696, 0]
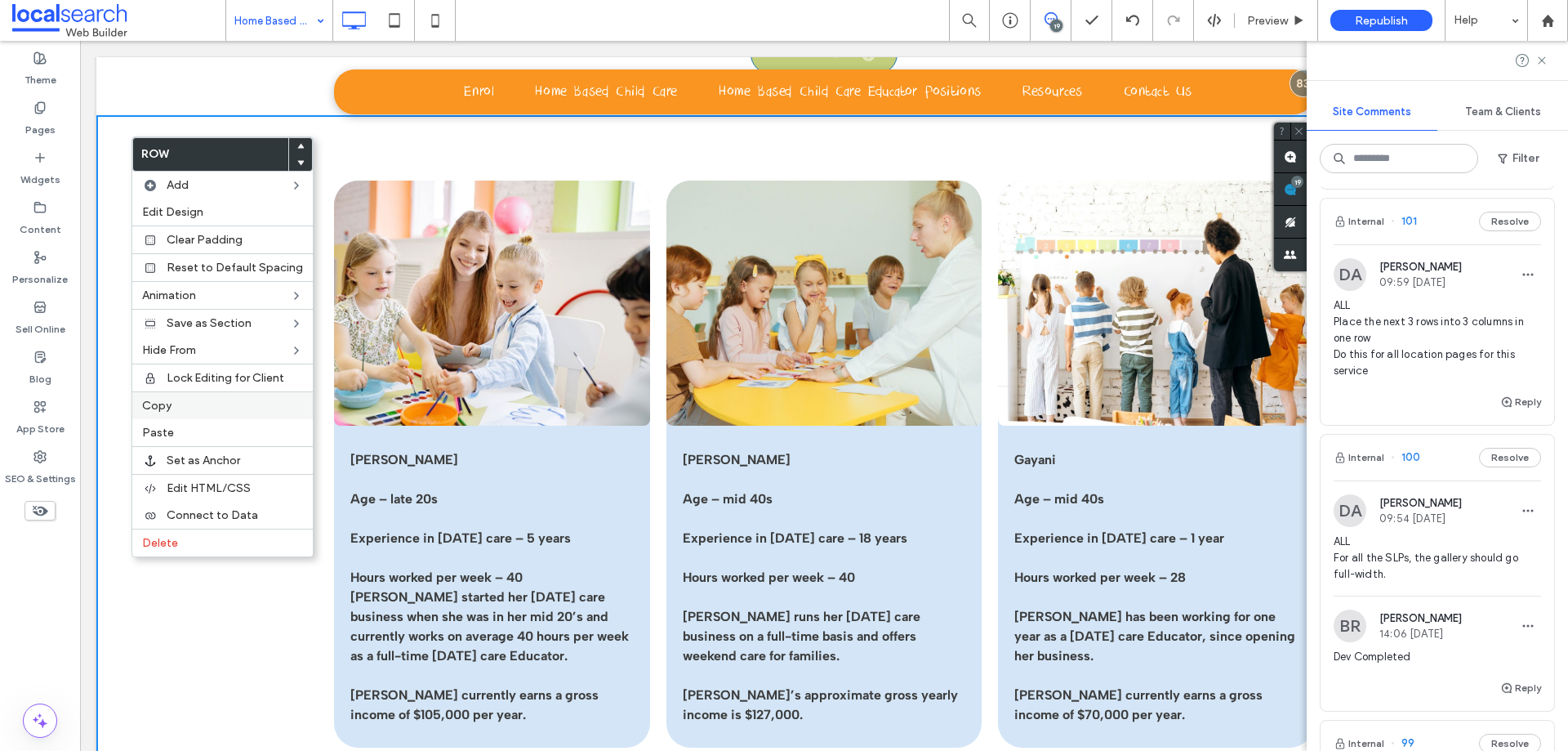
click at [185, 408] on label "Copy" at bounding box center [222, 405] width 161 height 14
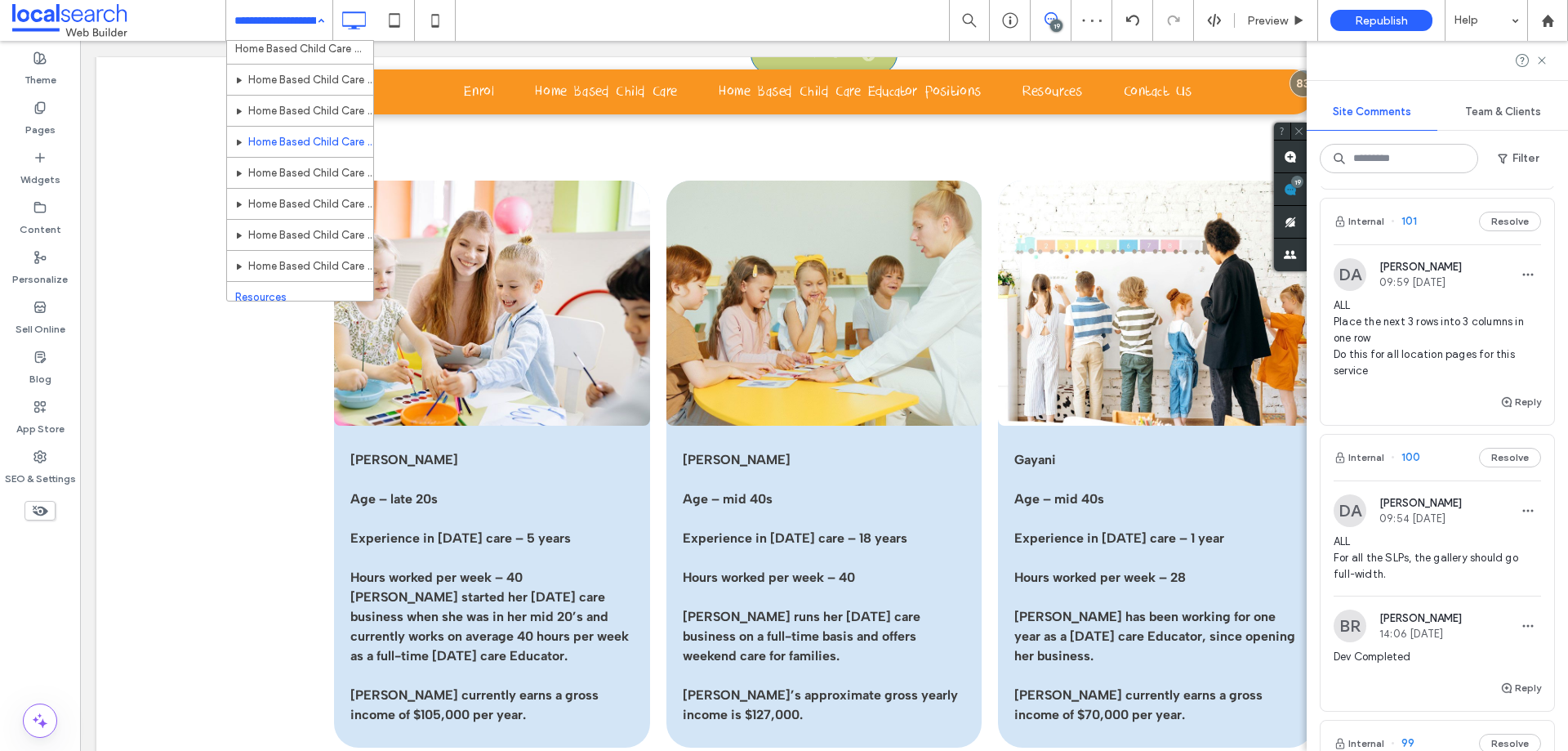
scroll to position [327, 0]
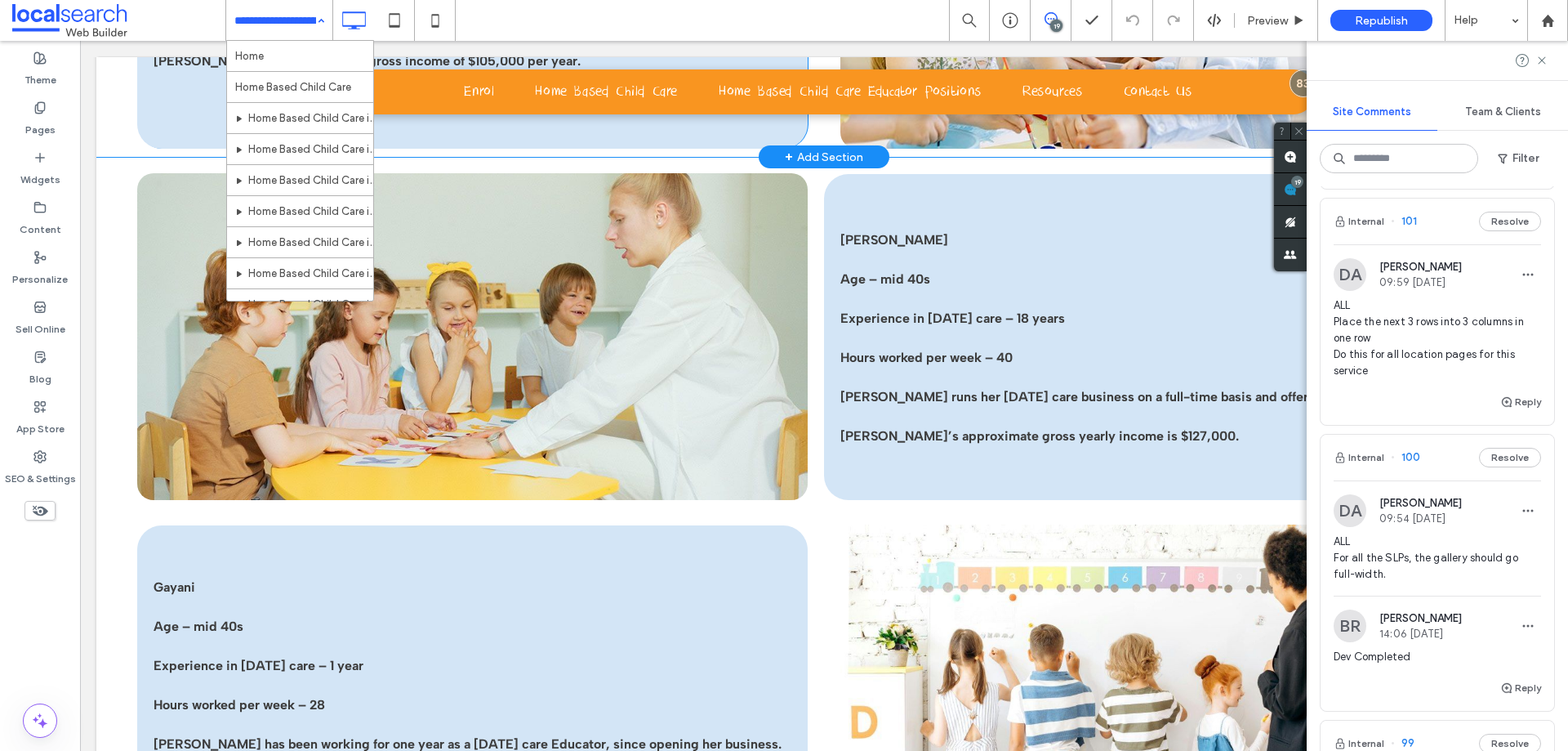
scroll to position [3431, 0]
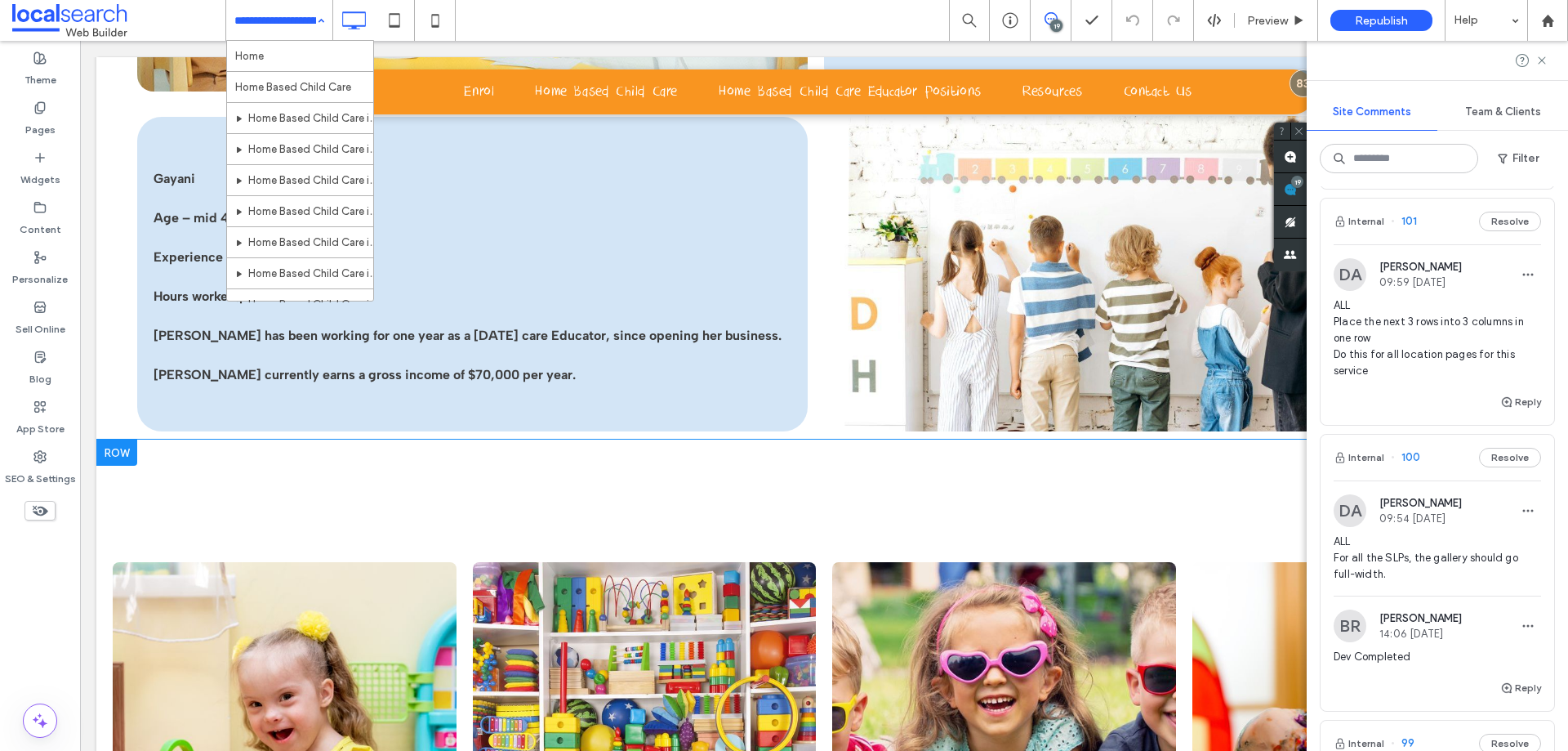
click at [115, 440] on div at bounding box center [117, 453] width 41 height 26
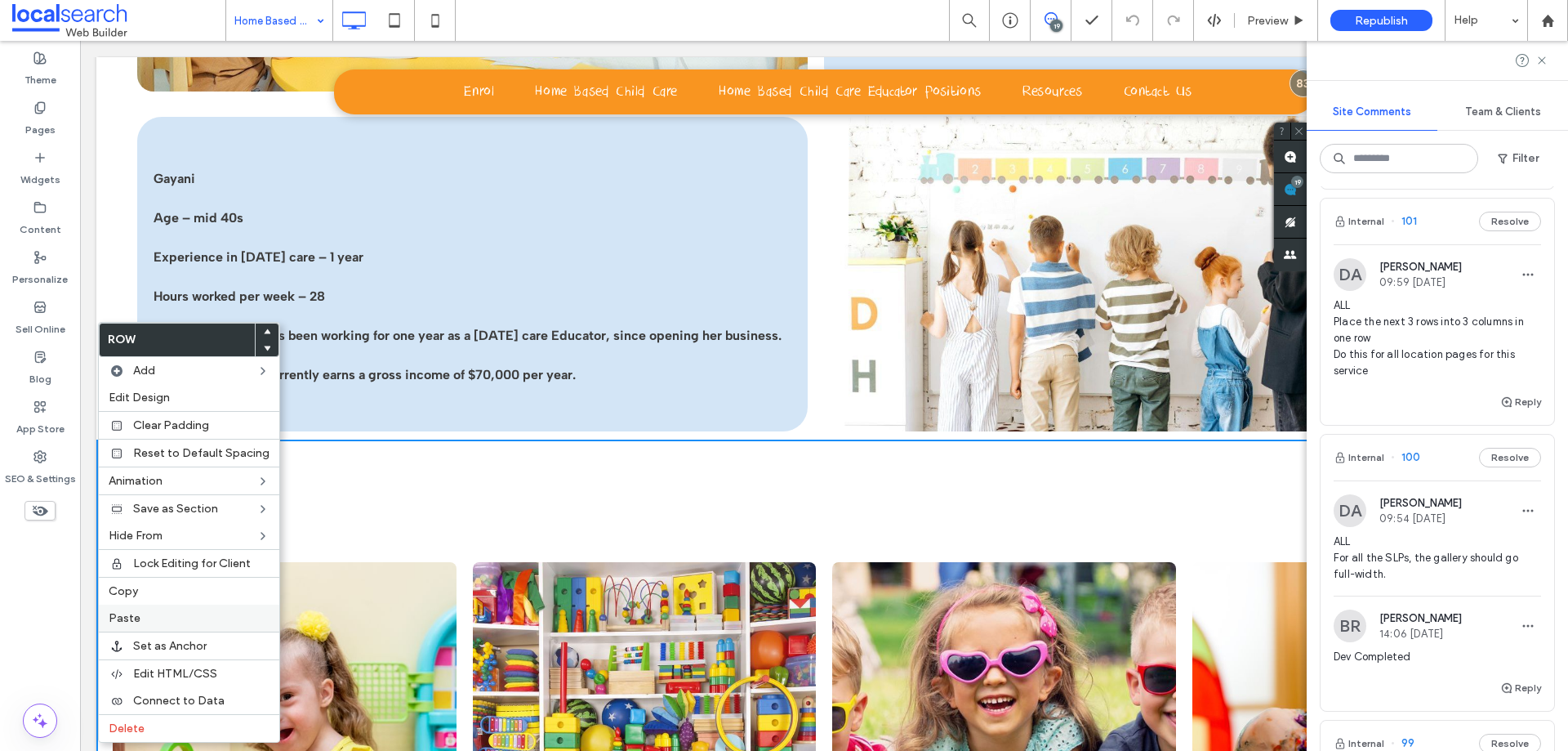
click at [175, 612] on label "Paste" at bounding box center [189, 618] width 161 height 14
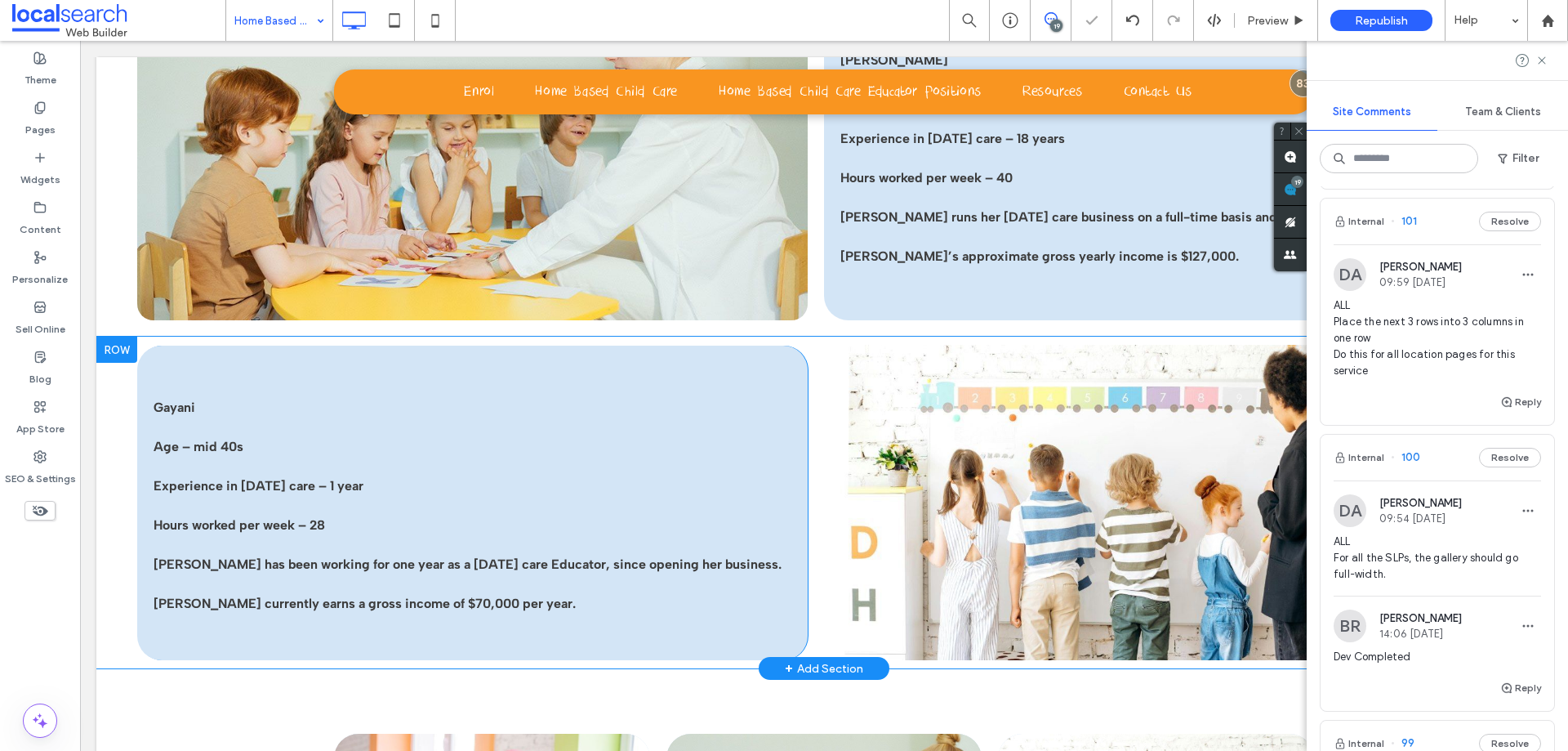
scroll to position [3186, 0]
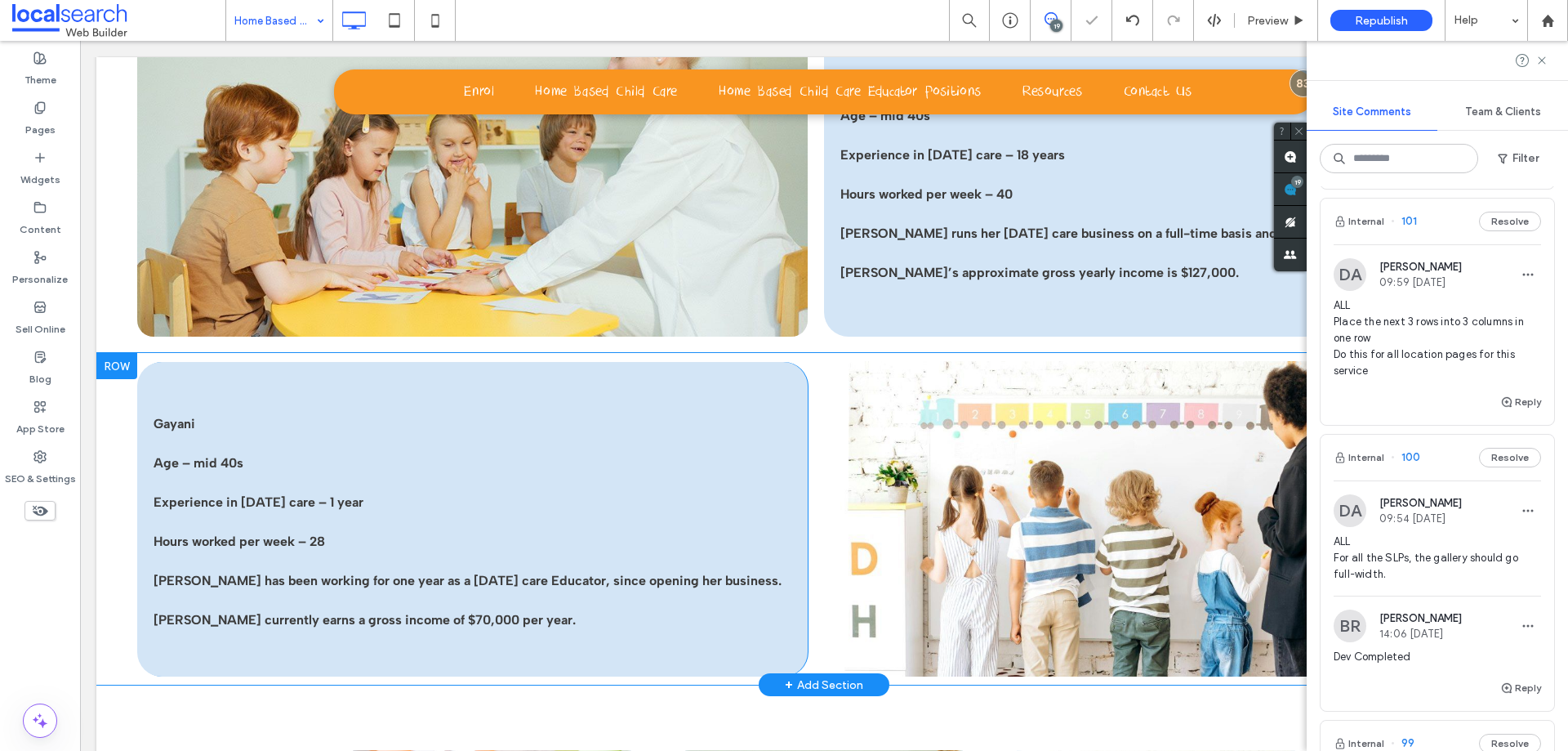
click at [121, 358] on div at bounding box center [117, 366] width 41 height 26
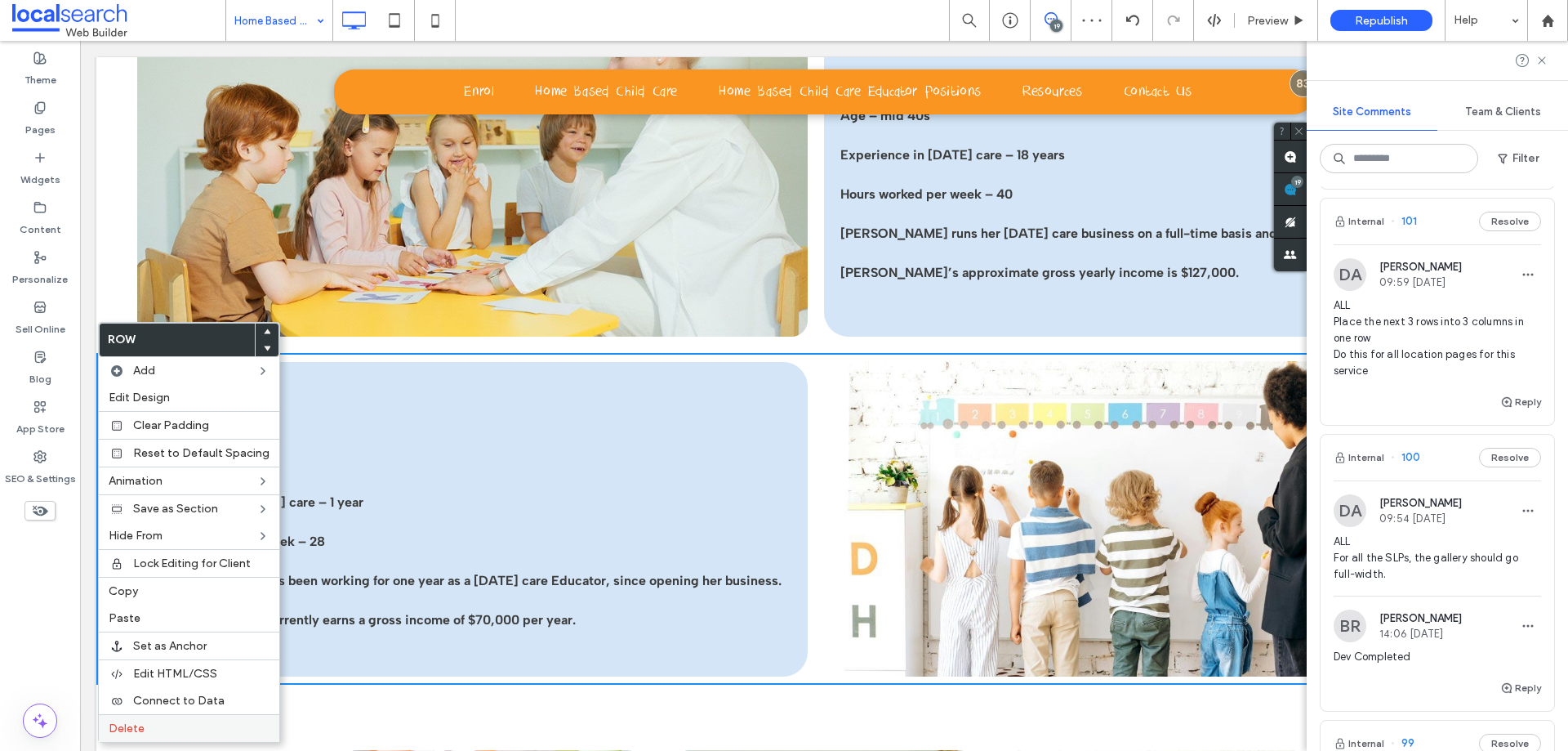
click at [196, 723] on label "Delete" at bounding box center [189, 728] width 161 height 14
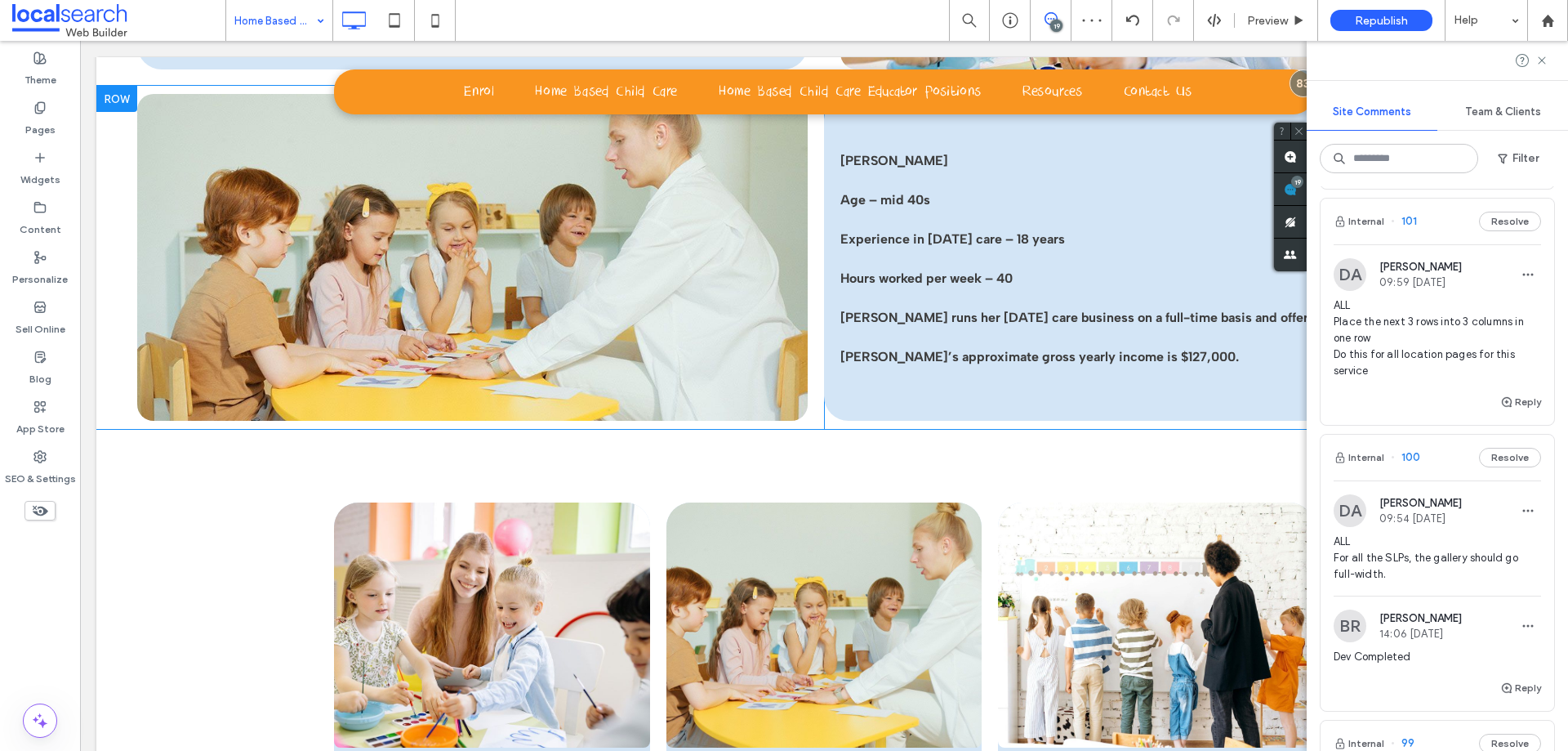
scroll to position [2941, 0]
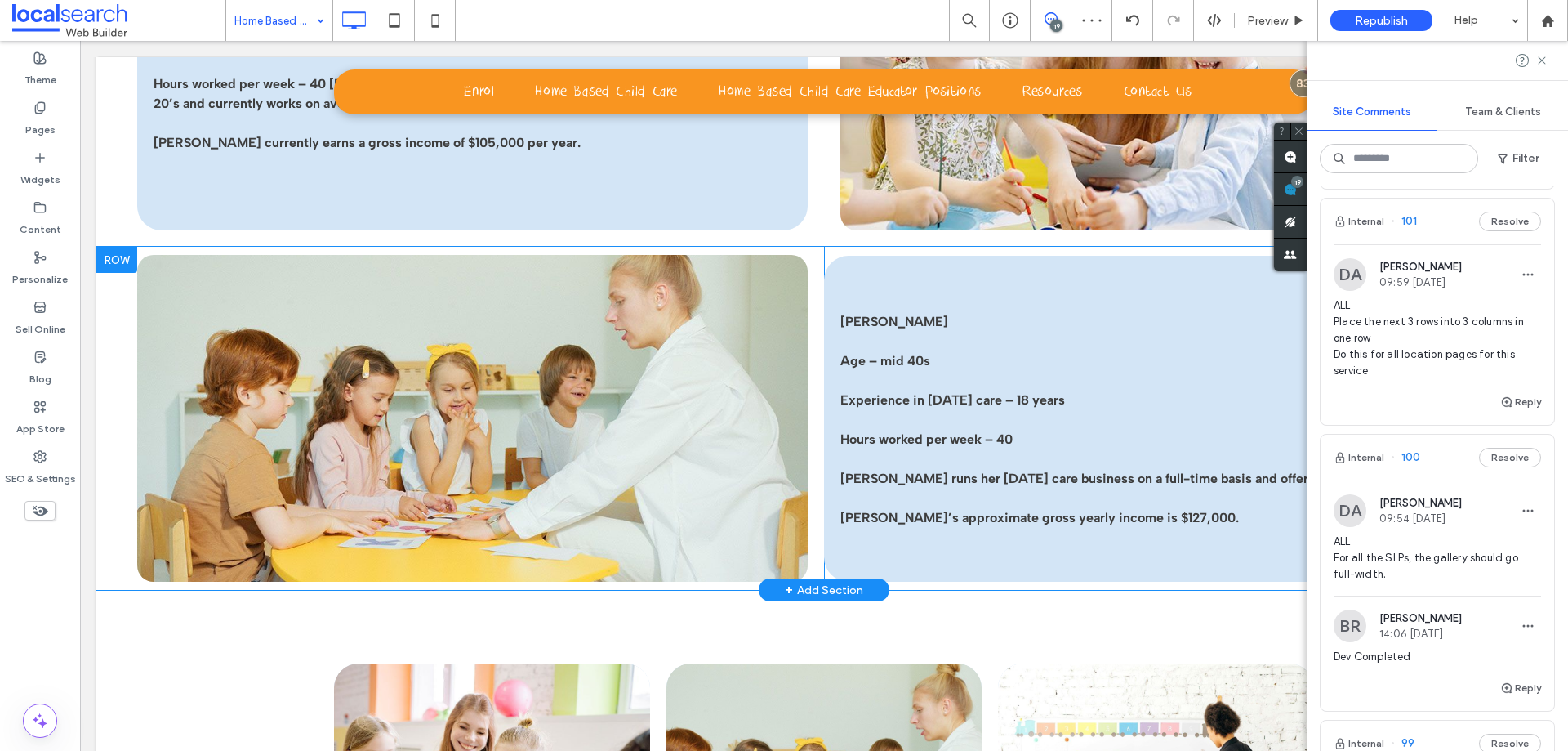
click at [125, 248] on div at bounding box center [117, 260] width 41 height 26
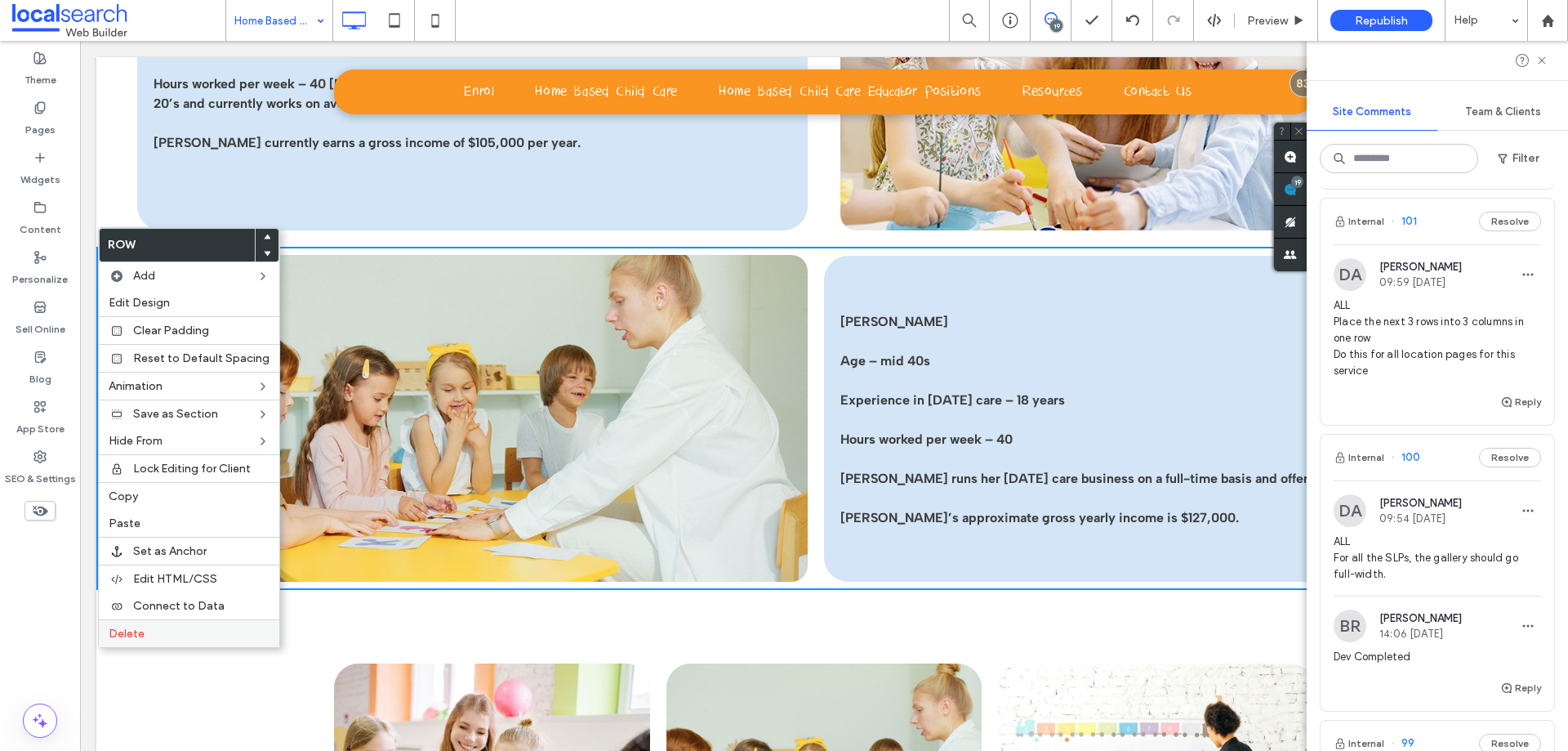
click at [145, 647] on div "Delete" at bounding box center [189, 633] width 181 height 28
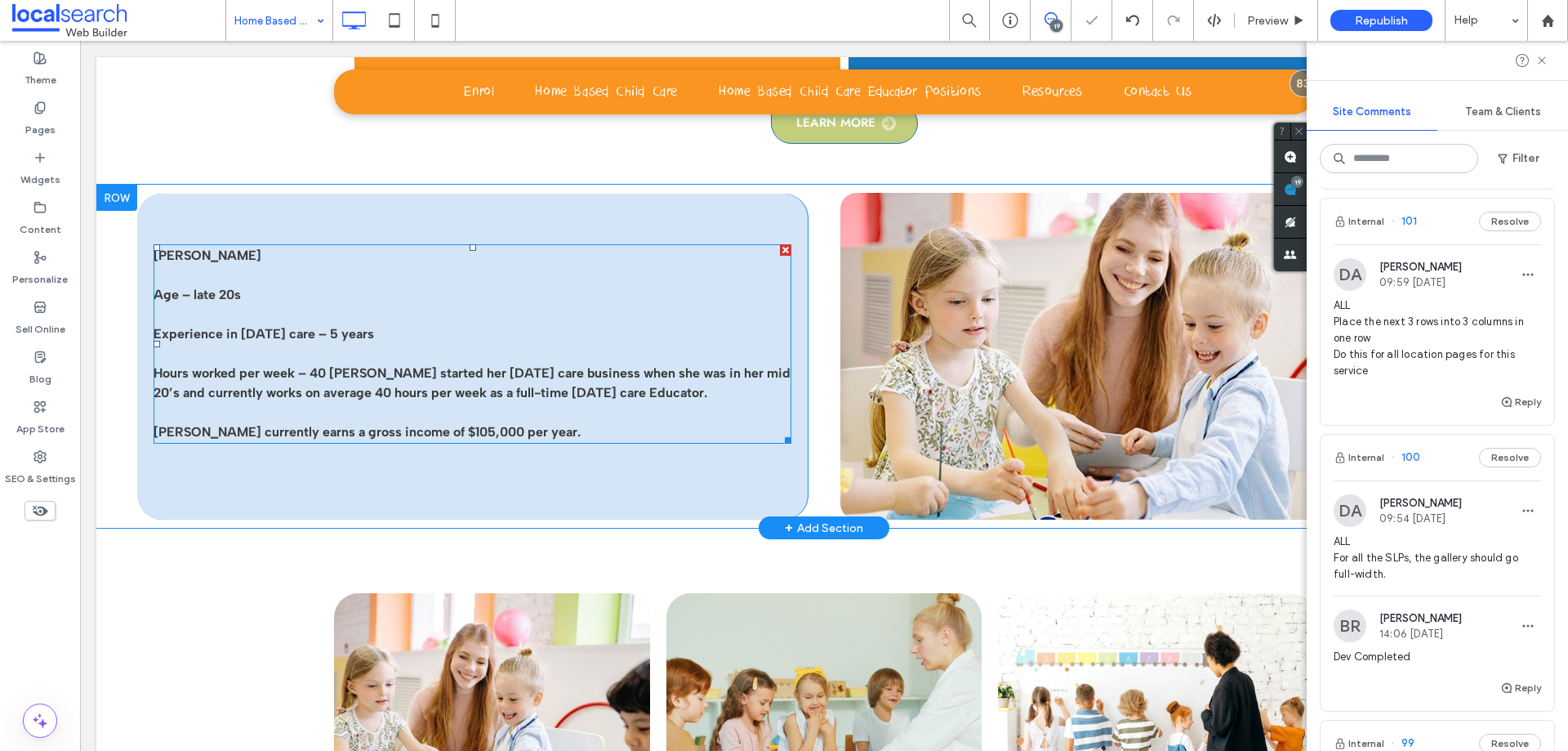
scroll to position [2533, 0]
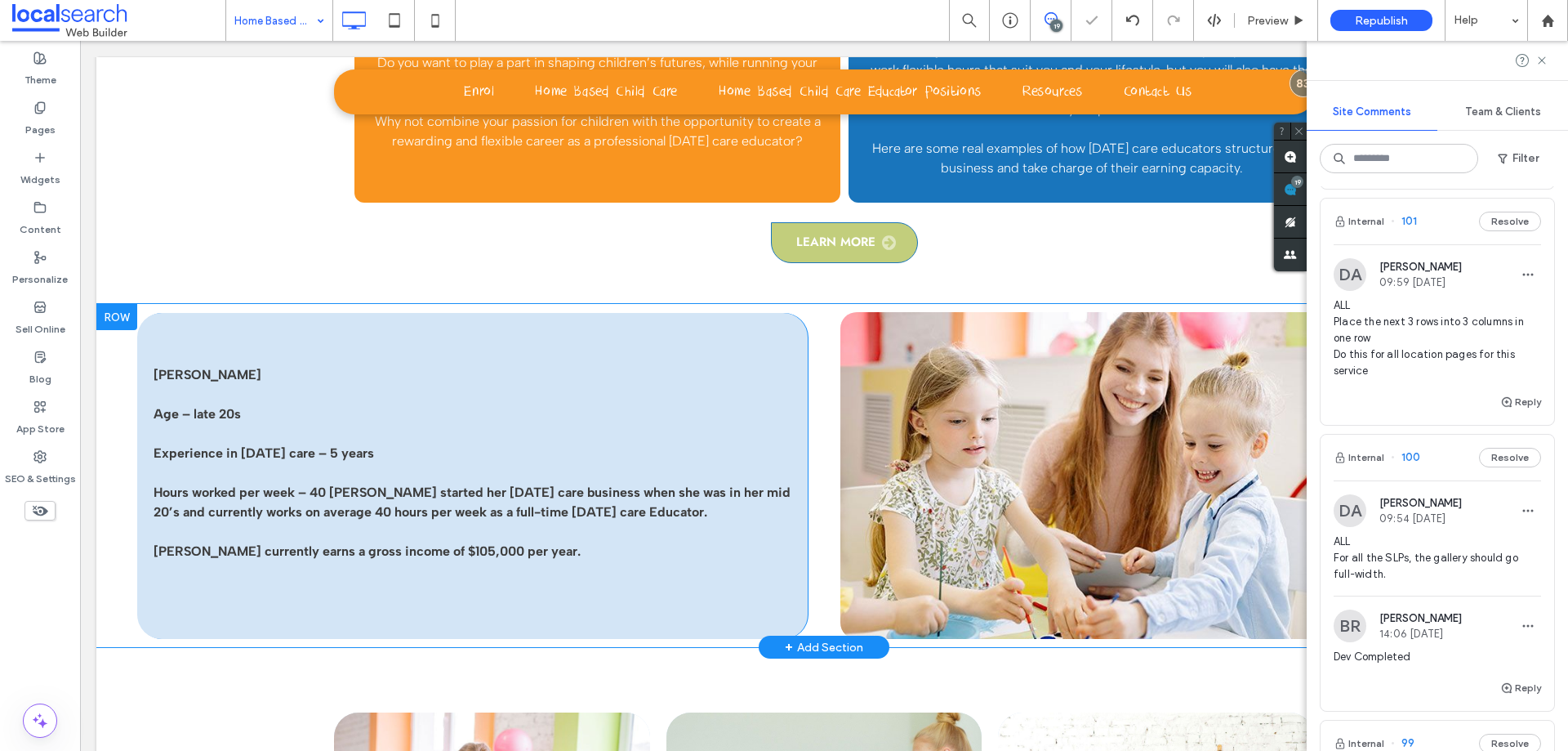
click at [121, 304] on div at bounding box center [117, 317] width 41 height 26
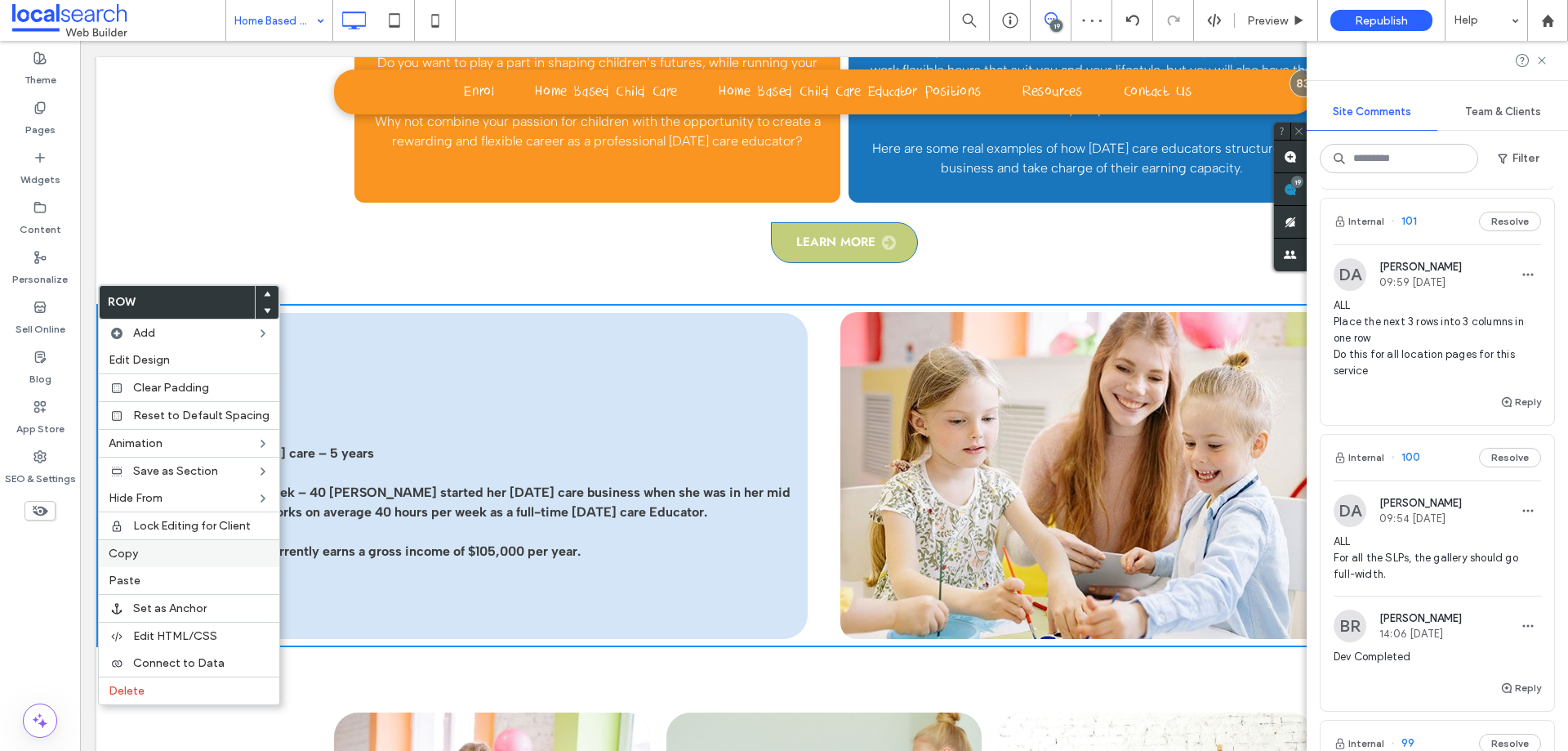
click at [124, 682] on div "Delete" at bounding box center [189, 691] width 181 height 28
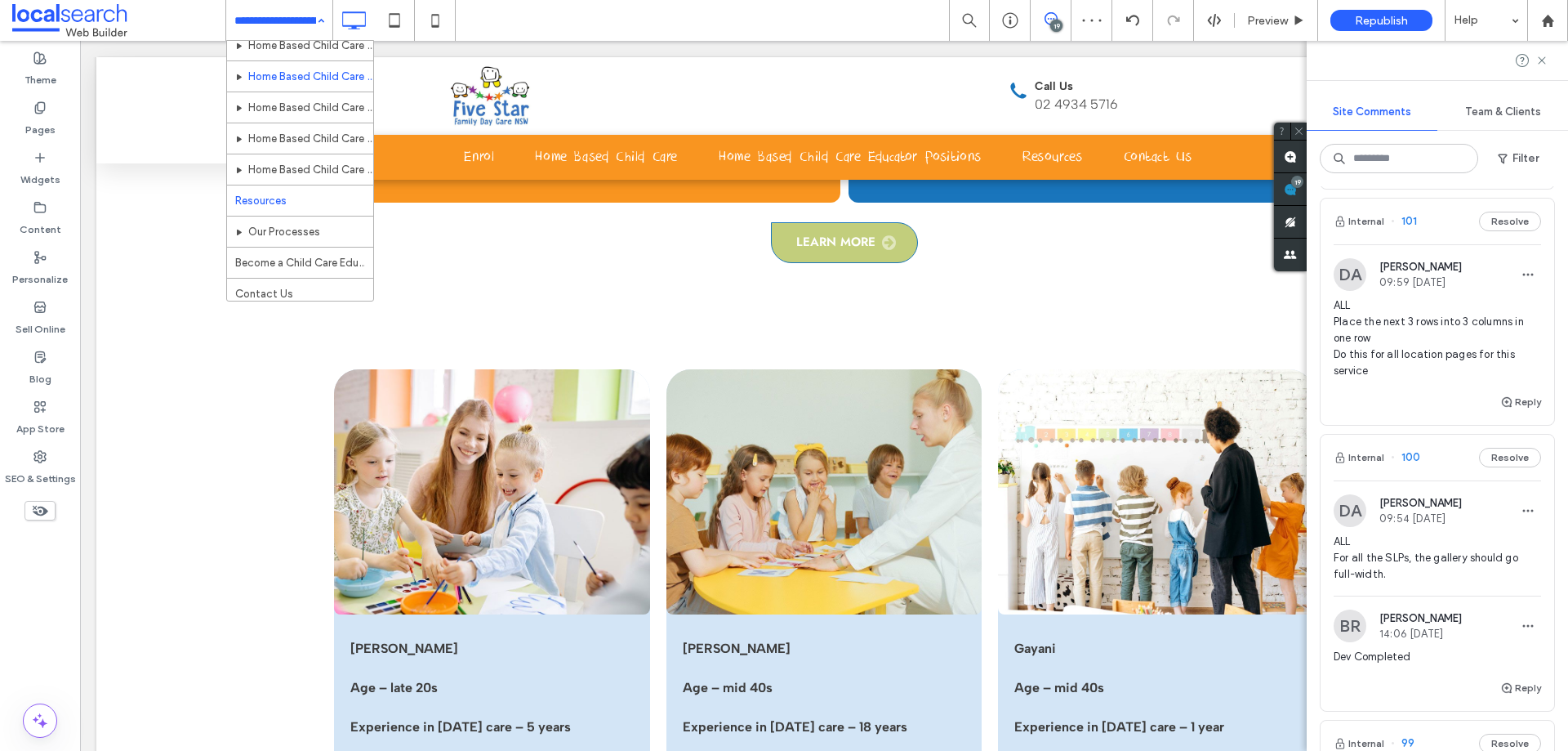
scroll to position [389, 0]
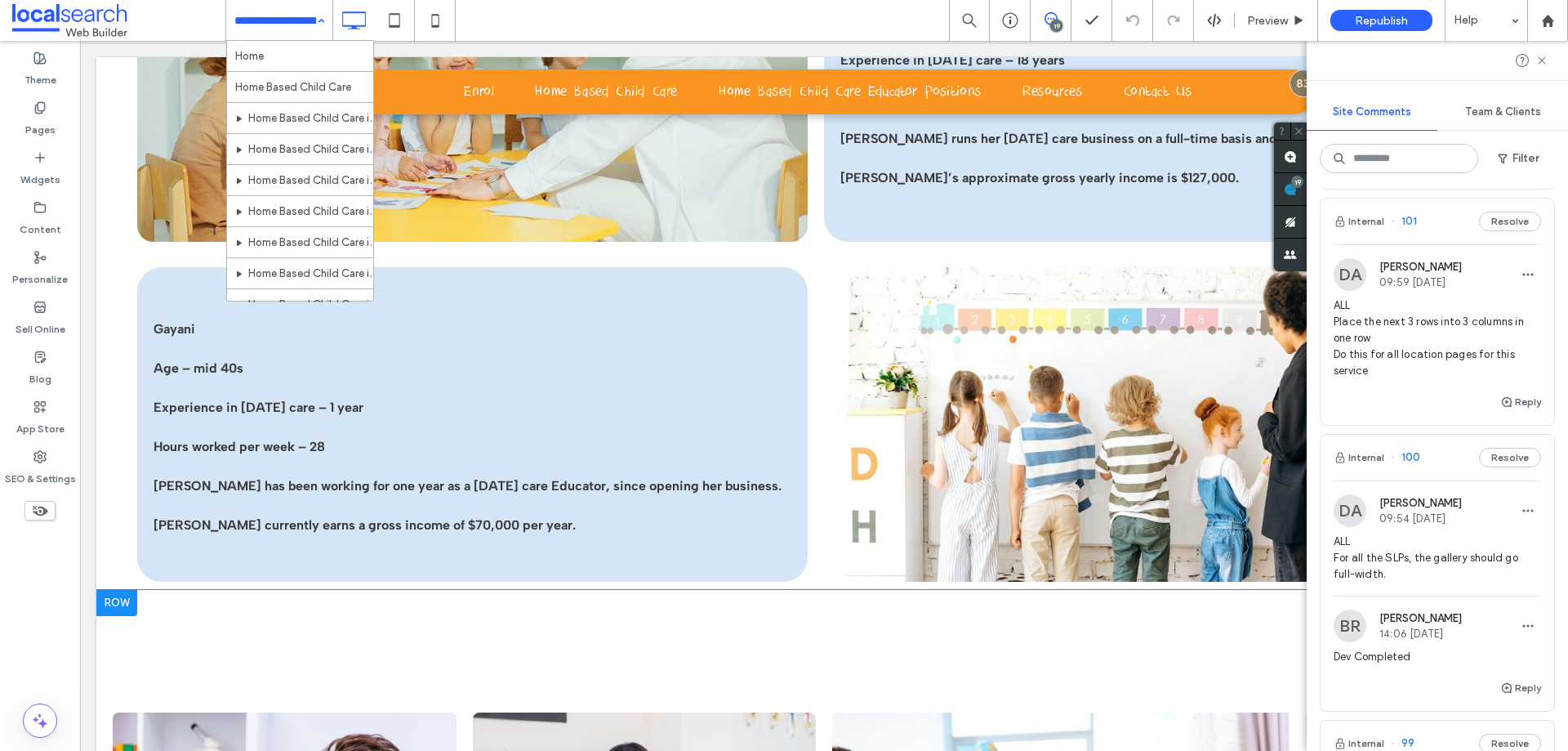
scroll to position [3349, 0]
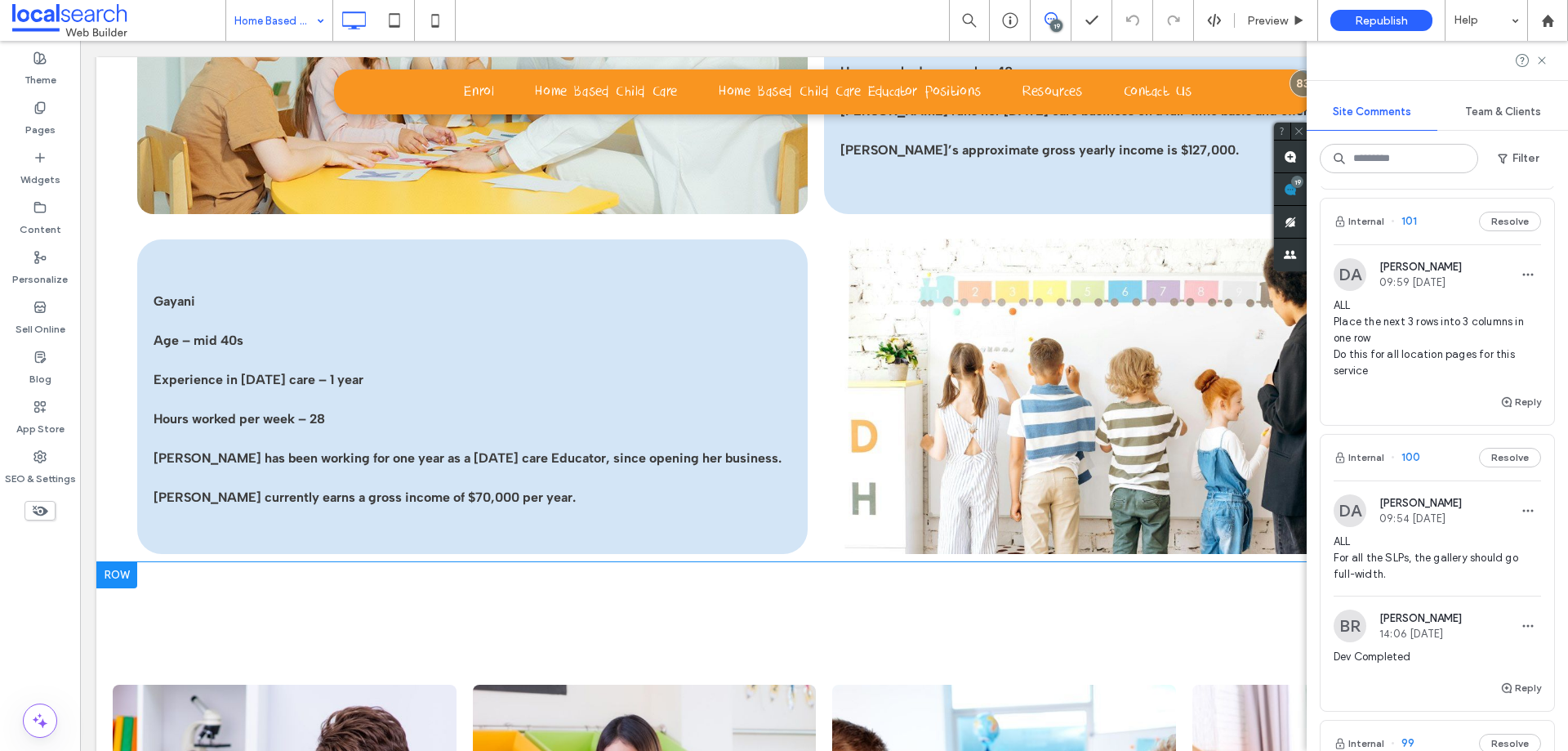
click at [118, 573] on div at bounding box center [117, 575] width 41 height 26
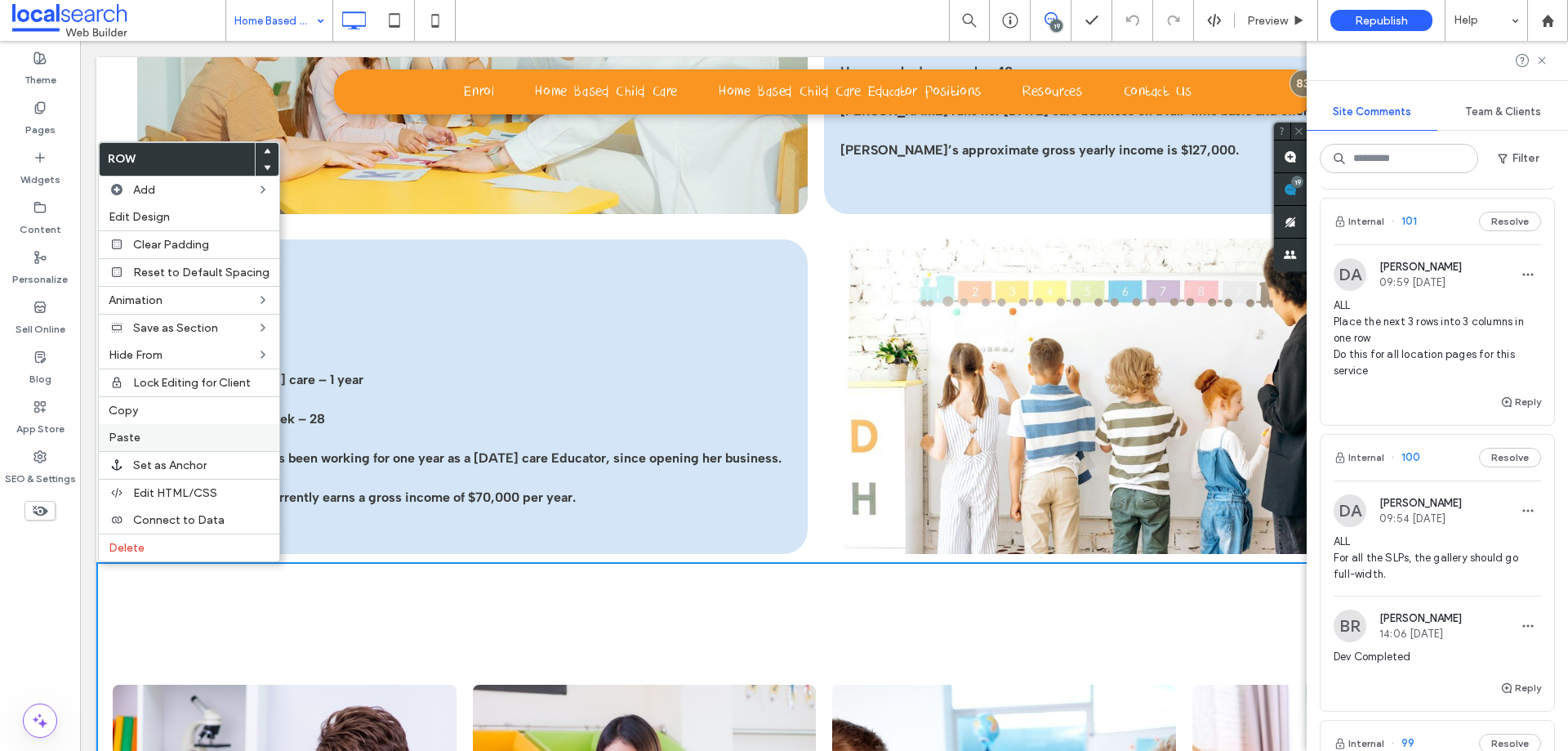
click at [143, 448] on div "Paste" at bounding box center [189, 437] width 181 height 27
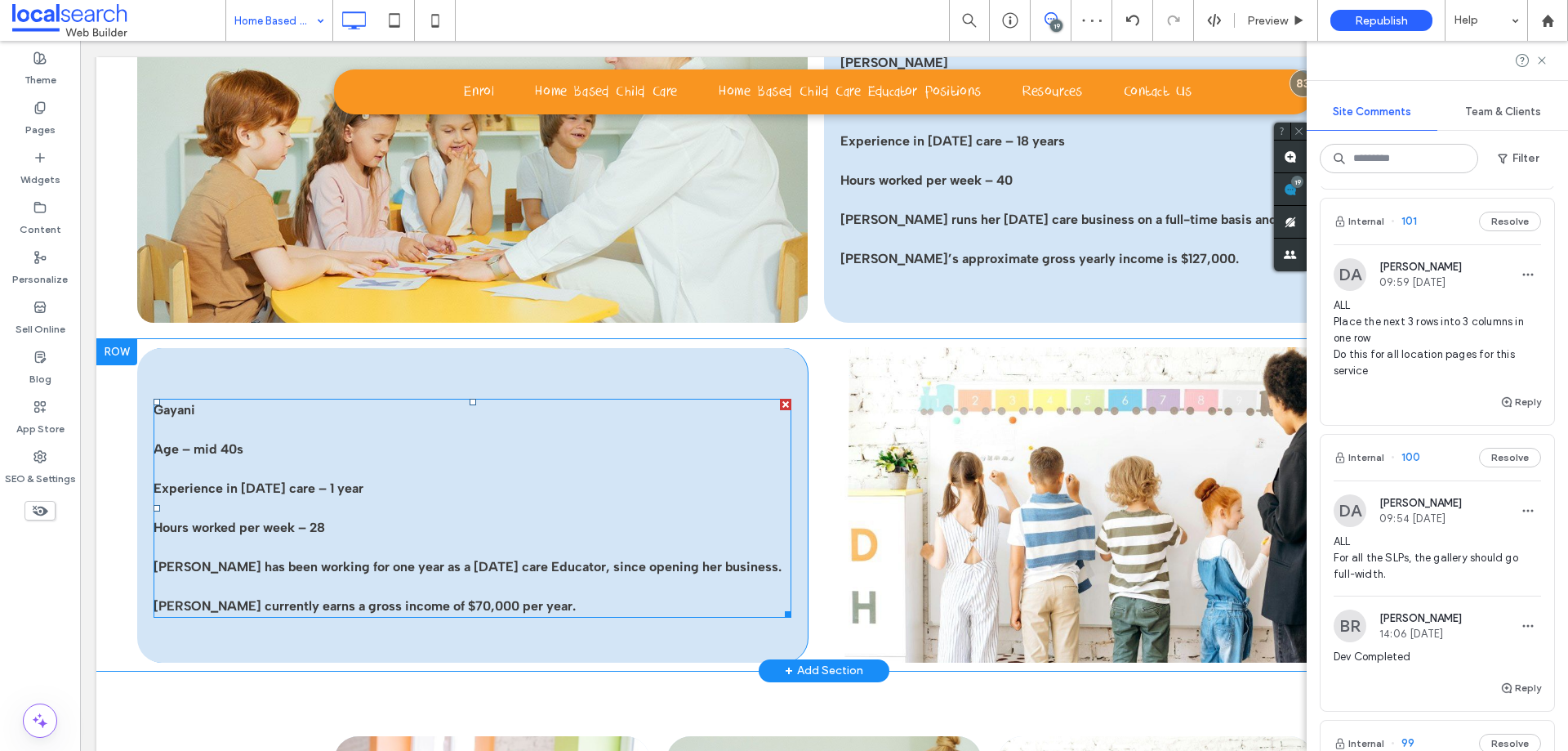
scroll to position [3186, 0]
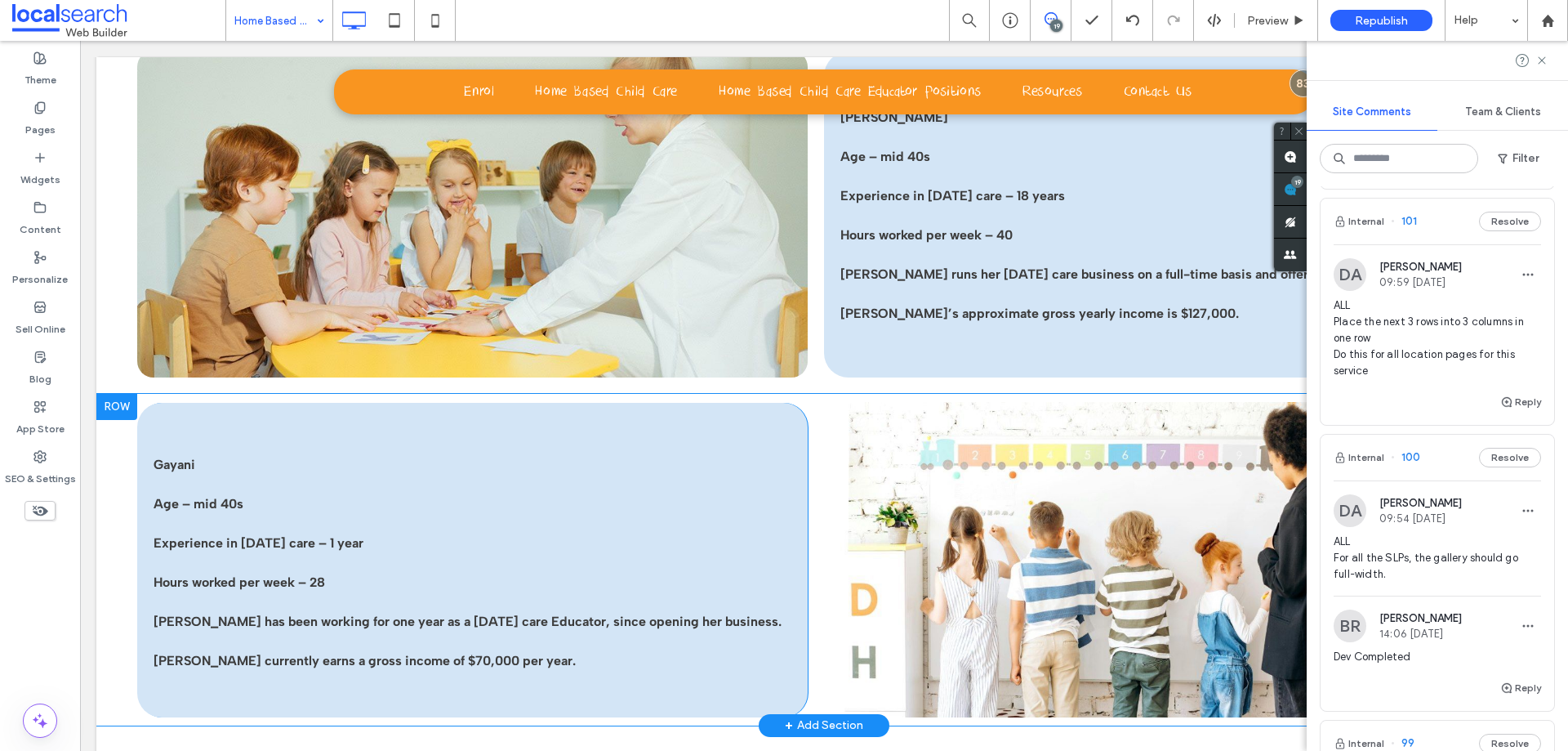
click at [117, 402] on div at bounding box center [117, 406] width 41 height 26
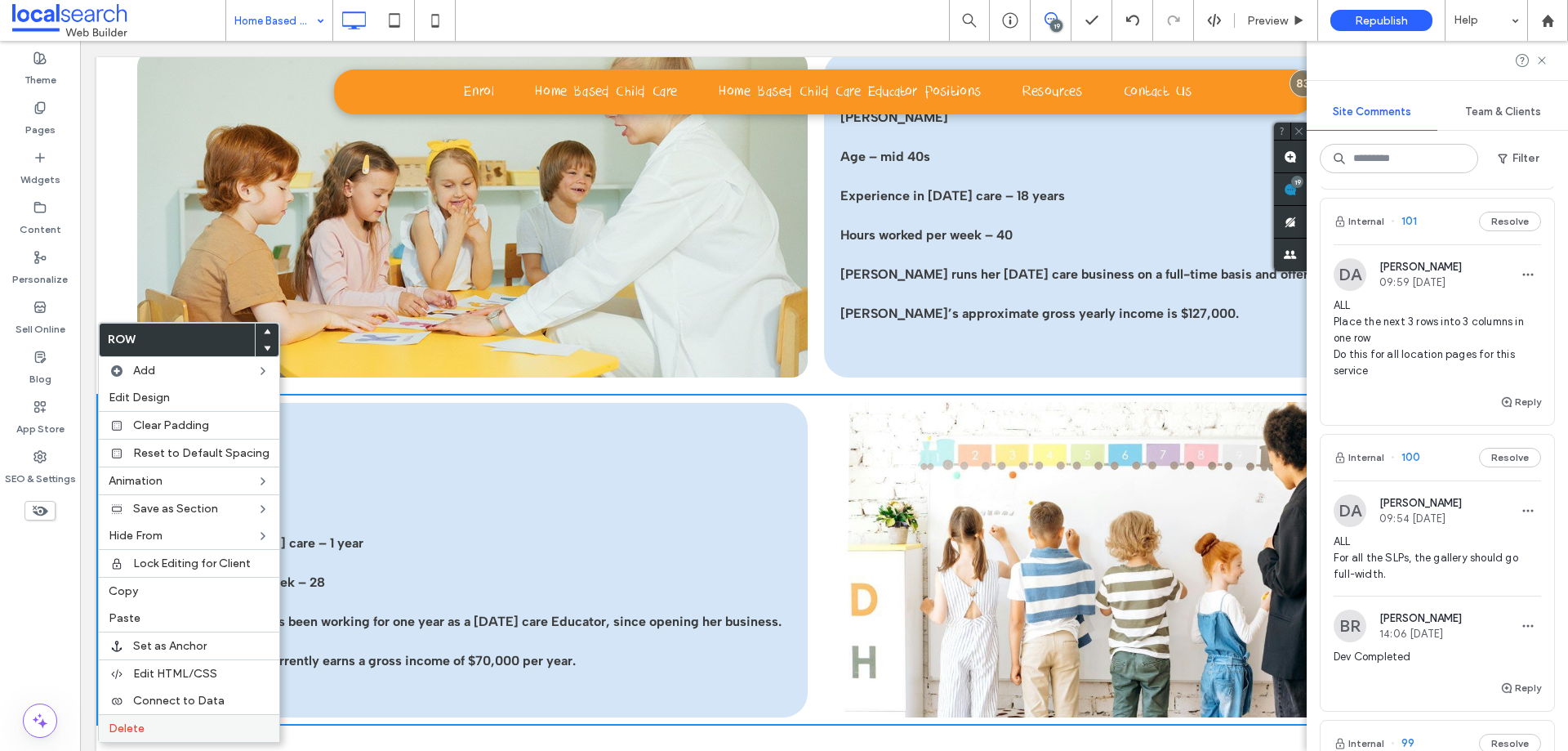
click at [159, 726] on label "Delete" at bounding box center [189, 728] width 161 height 14
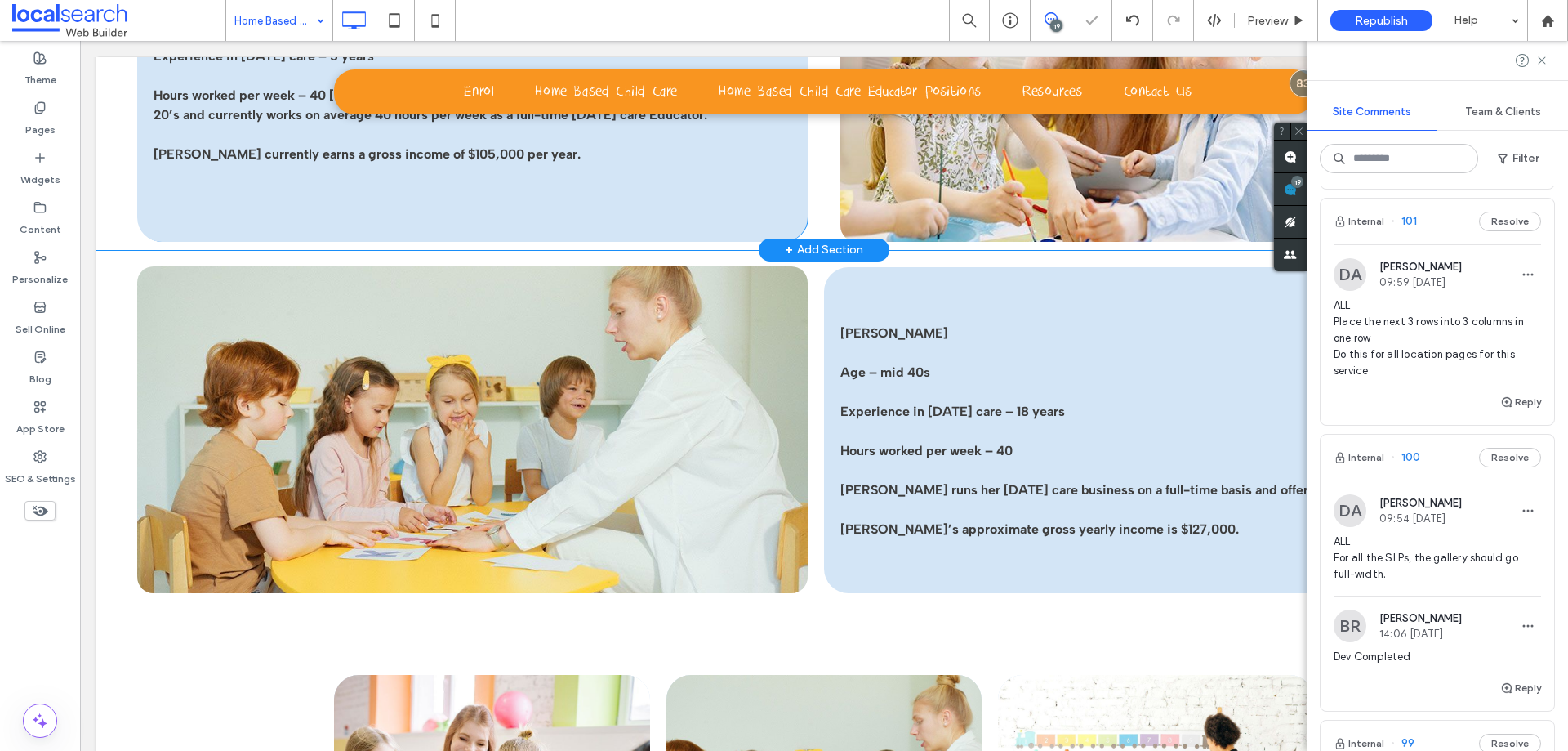
scroll to position [2941, 0]
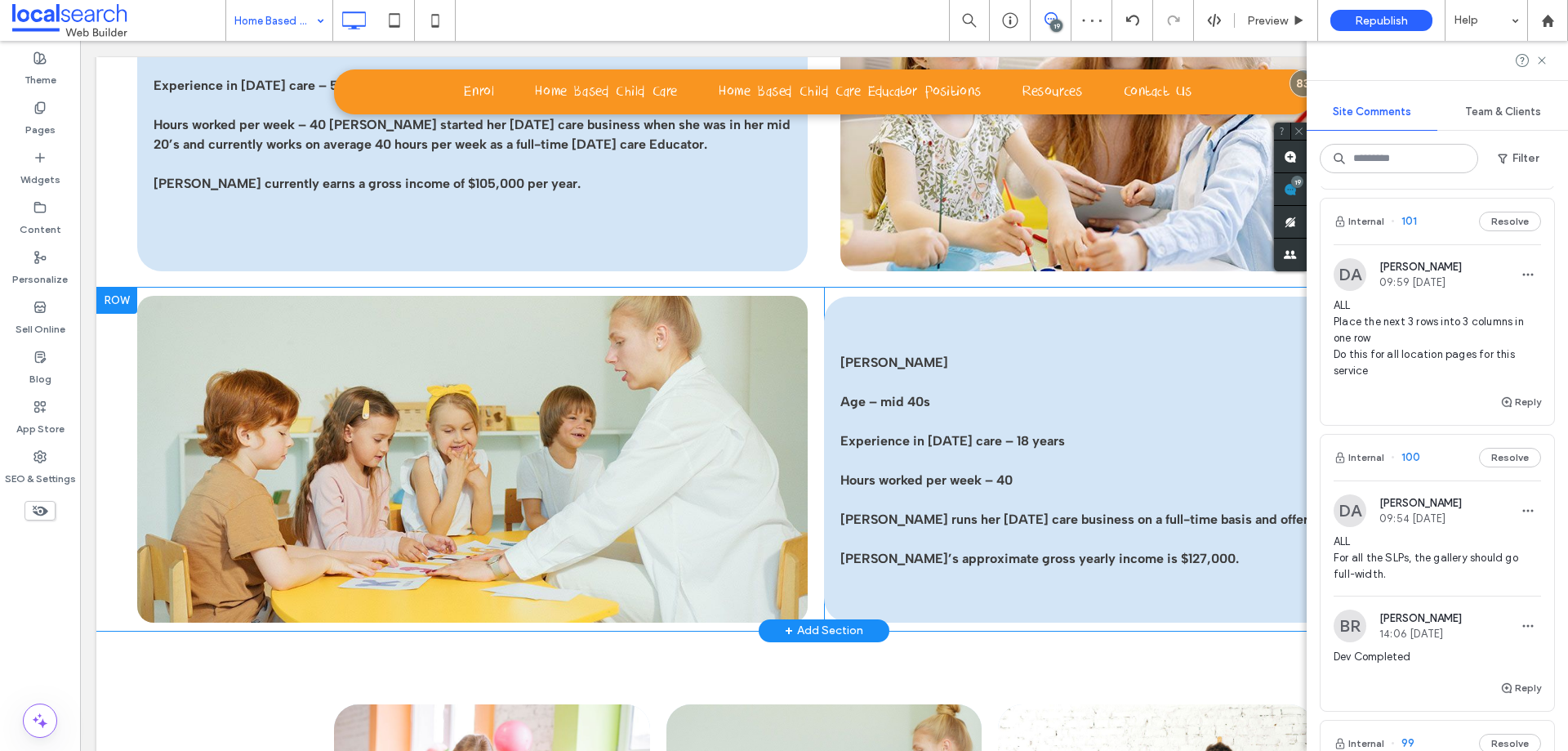
click at [108, 299] on div at bounding box center [117, 300] width 41 height 26
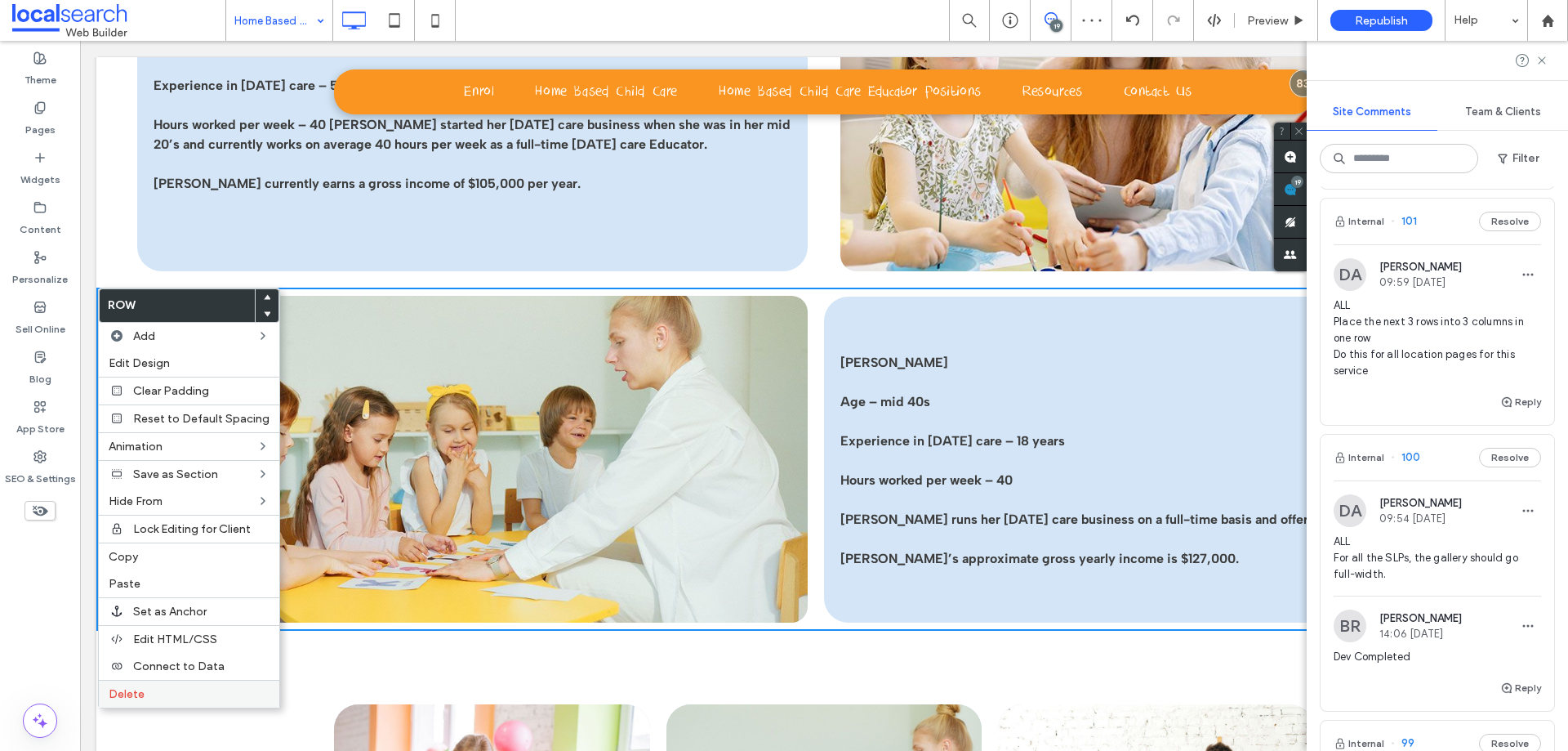
click at [156, 697] on label "Delete" at bounding box center [189, 694] width 161 height 14
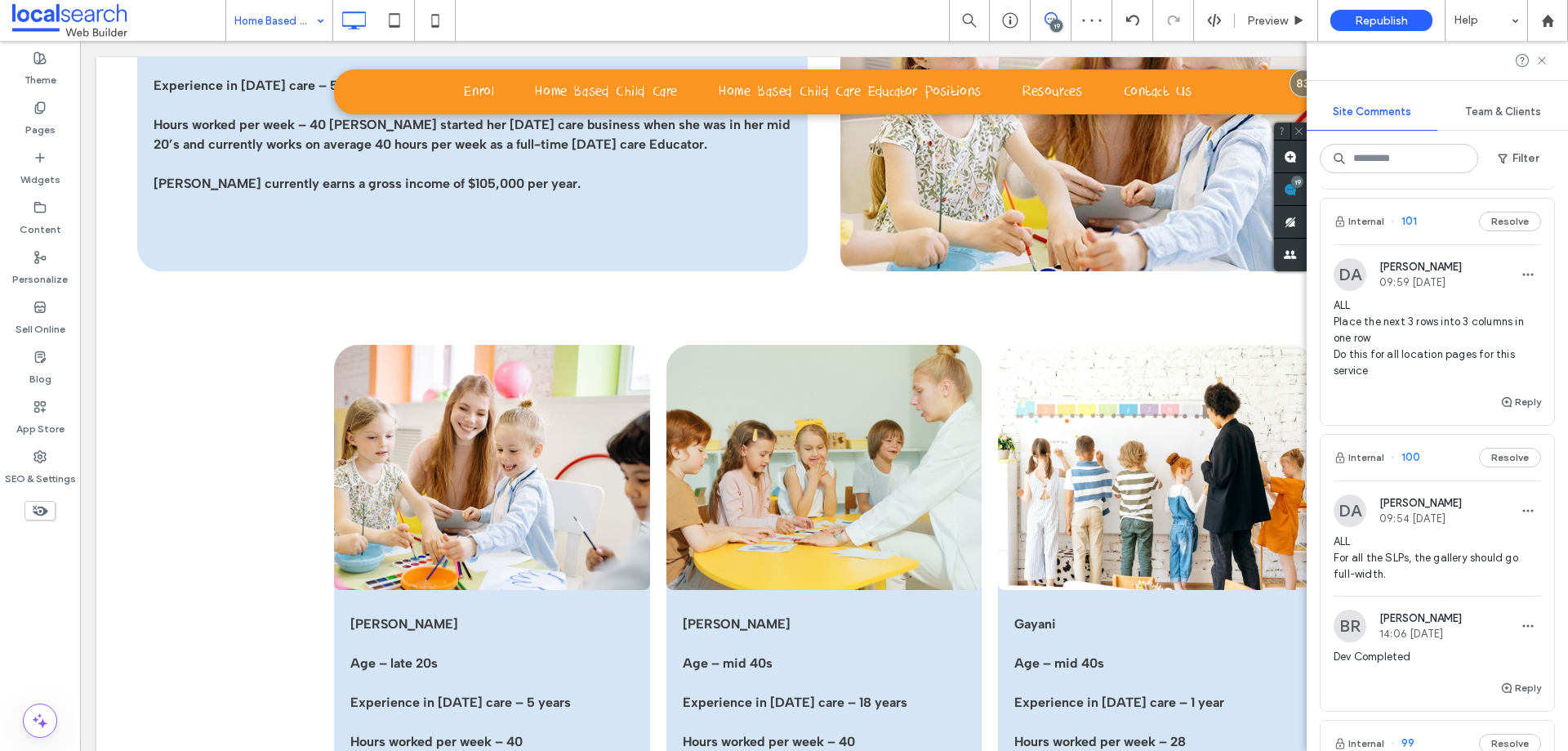
scroll to position [2533, 0]
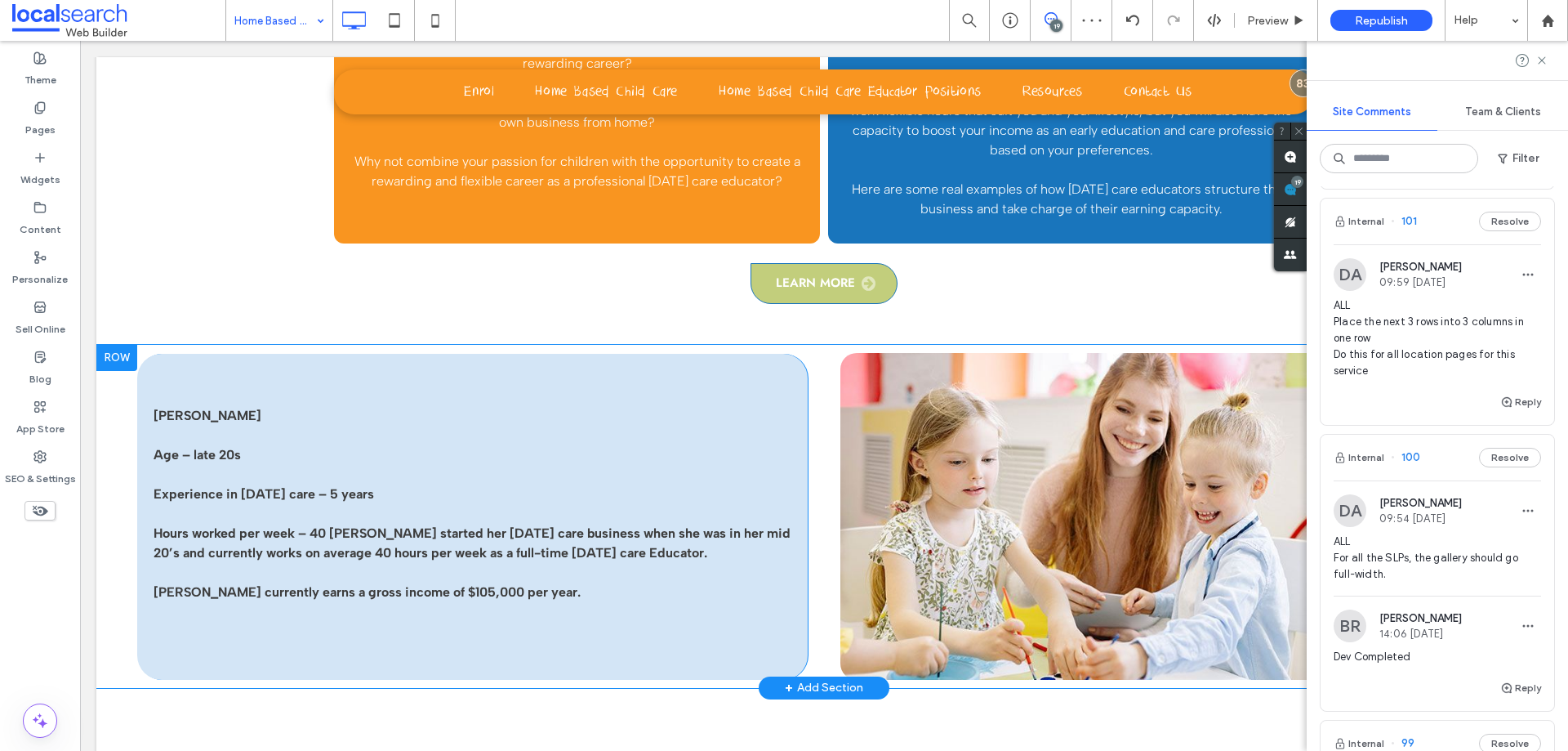
click at [124, 359] on div at bounding box center [117, 358] width 41 height 26
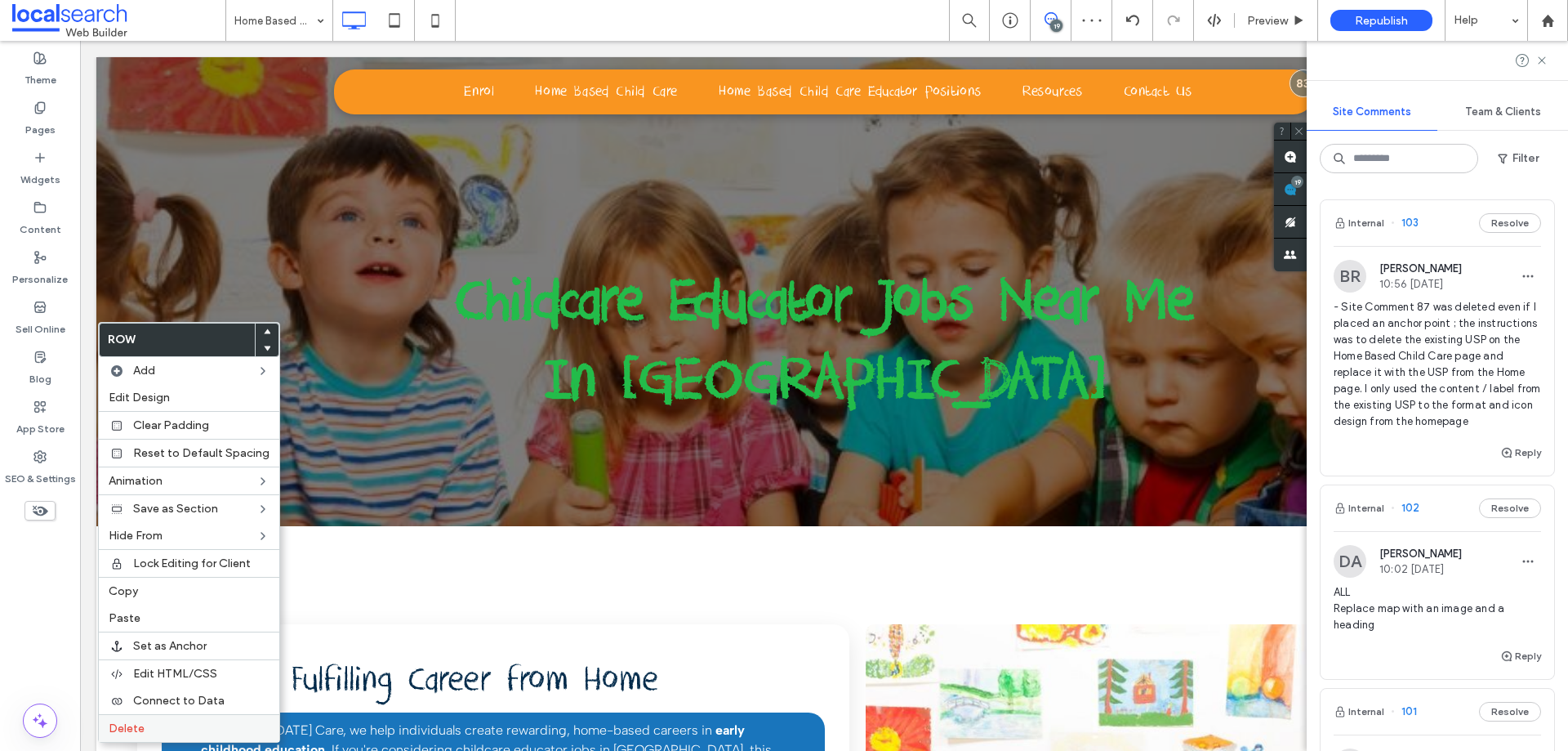
scroll to position [490, 0]
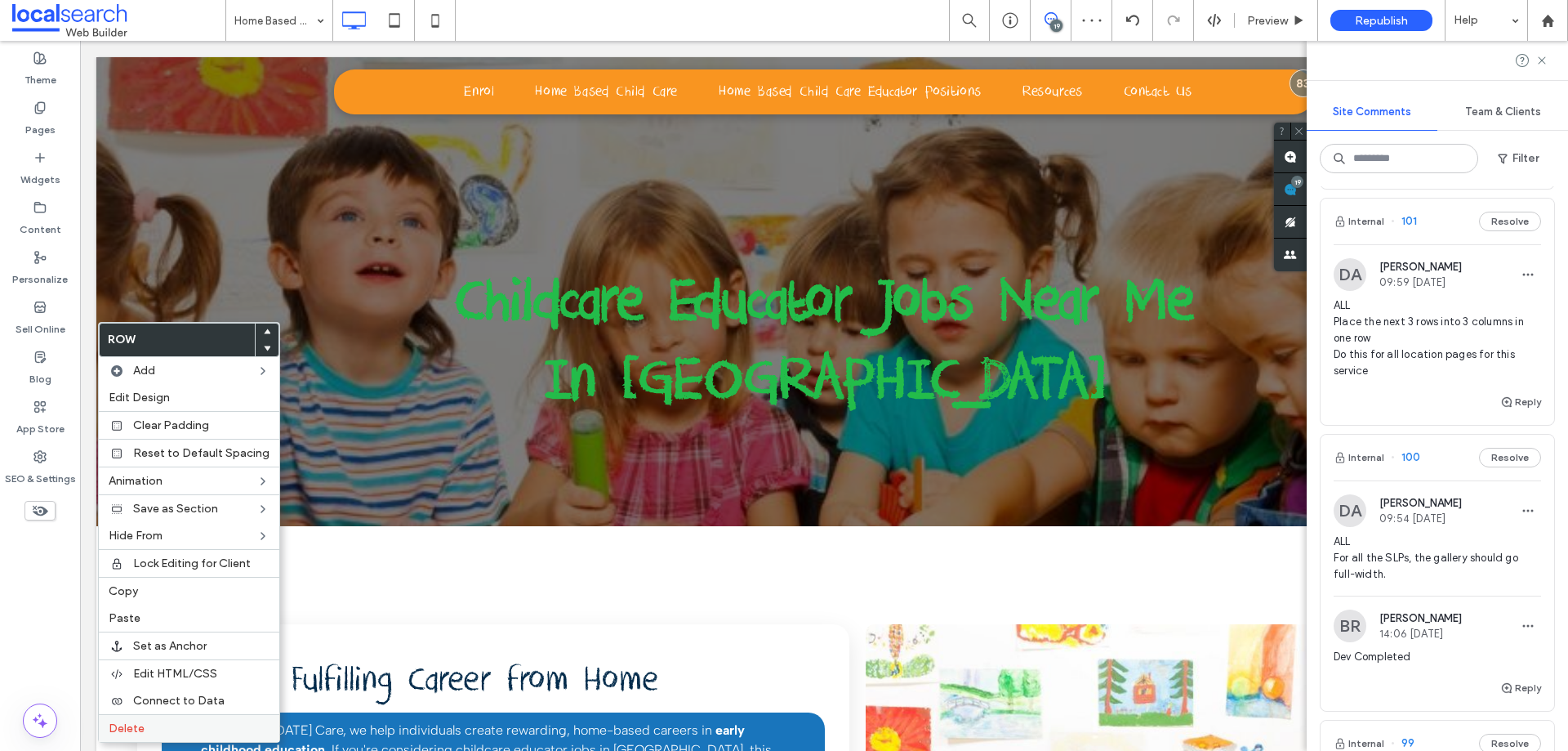
click at [156, 720] on div "Delete" at bounding box center [189, 728] width 181 height 28
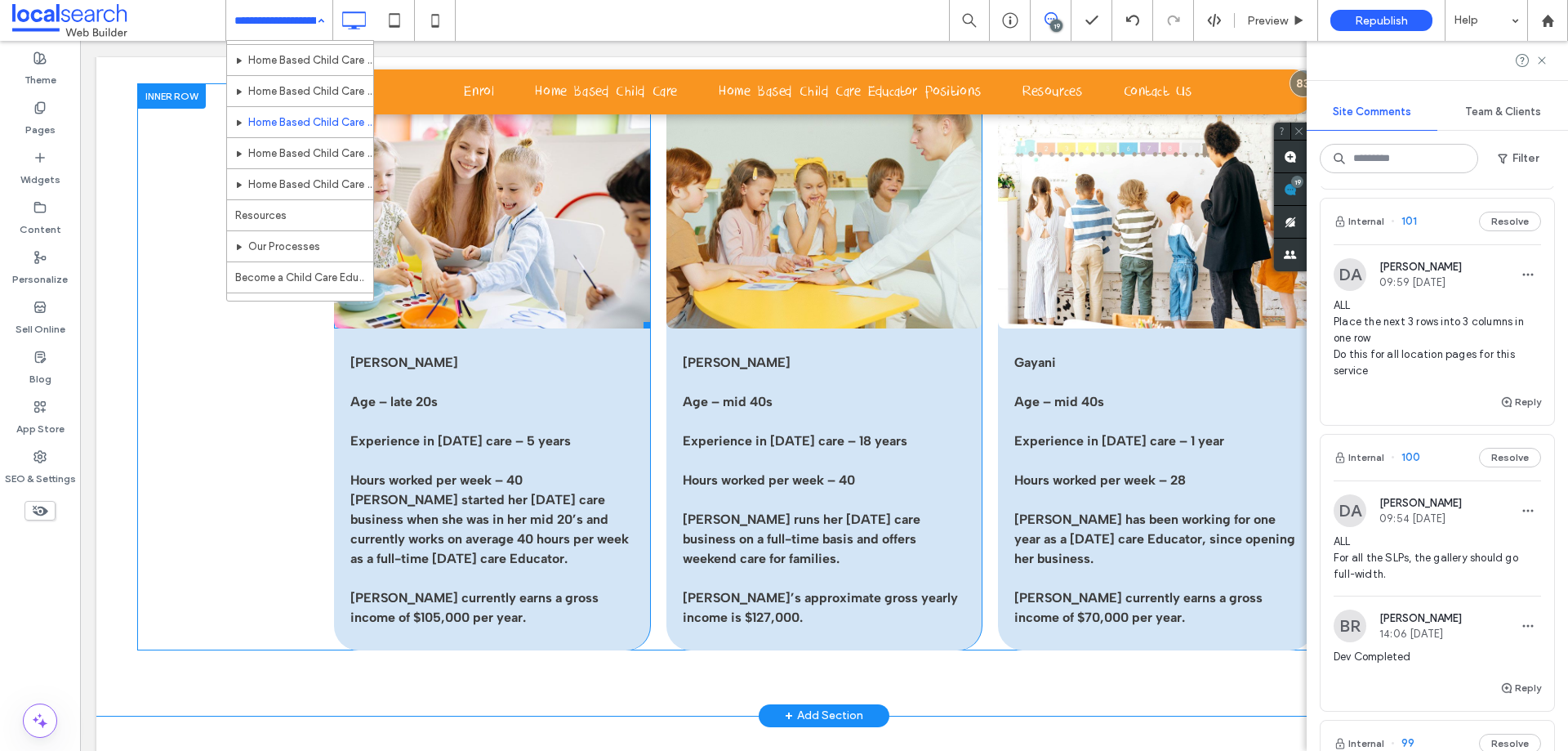
scroll to position [389, 0]
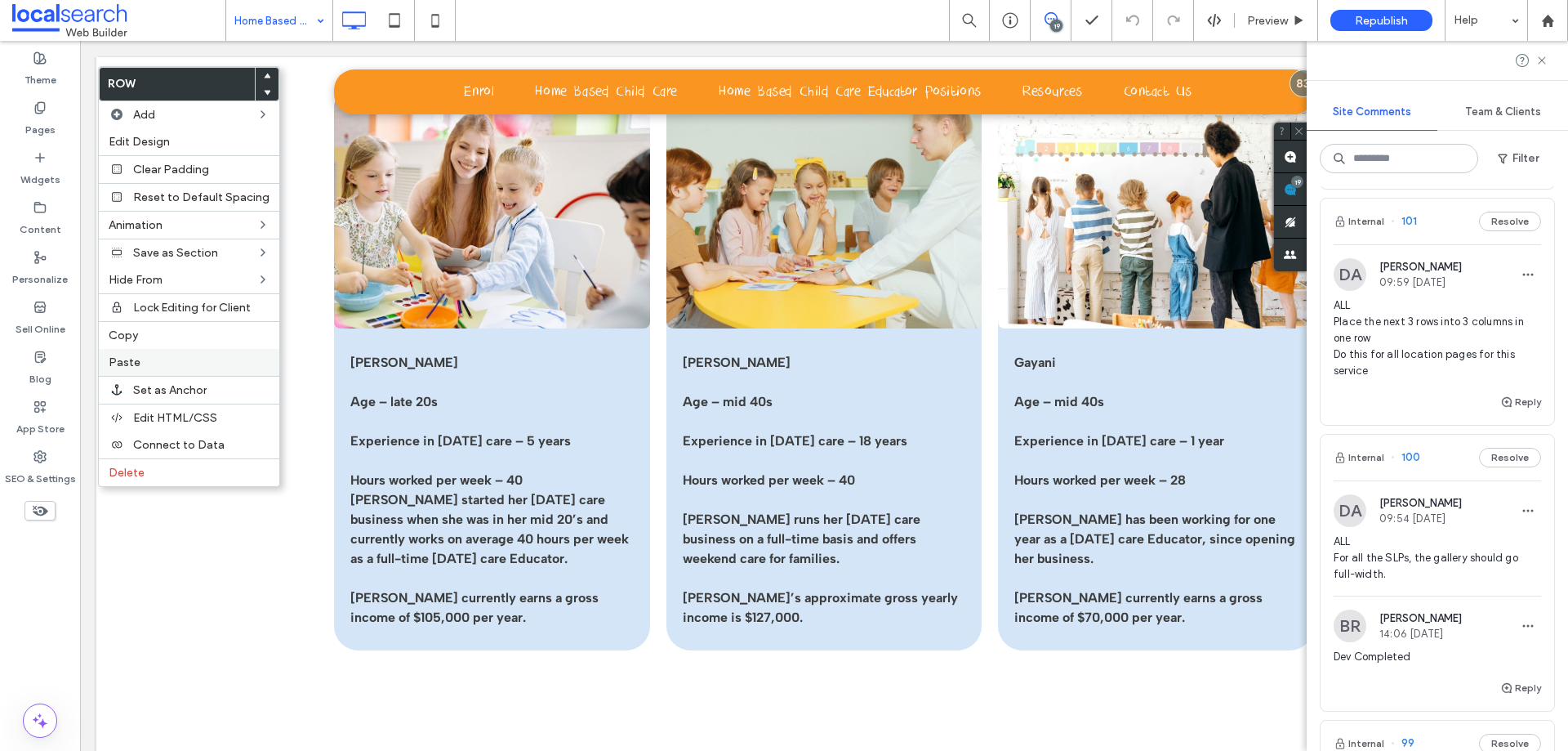
click at [132, 359] on span "Paste" at bounding box center [124, 363] width 32 height 14
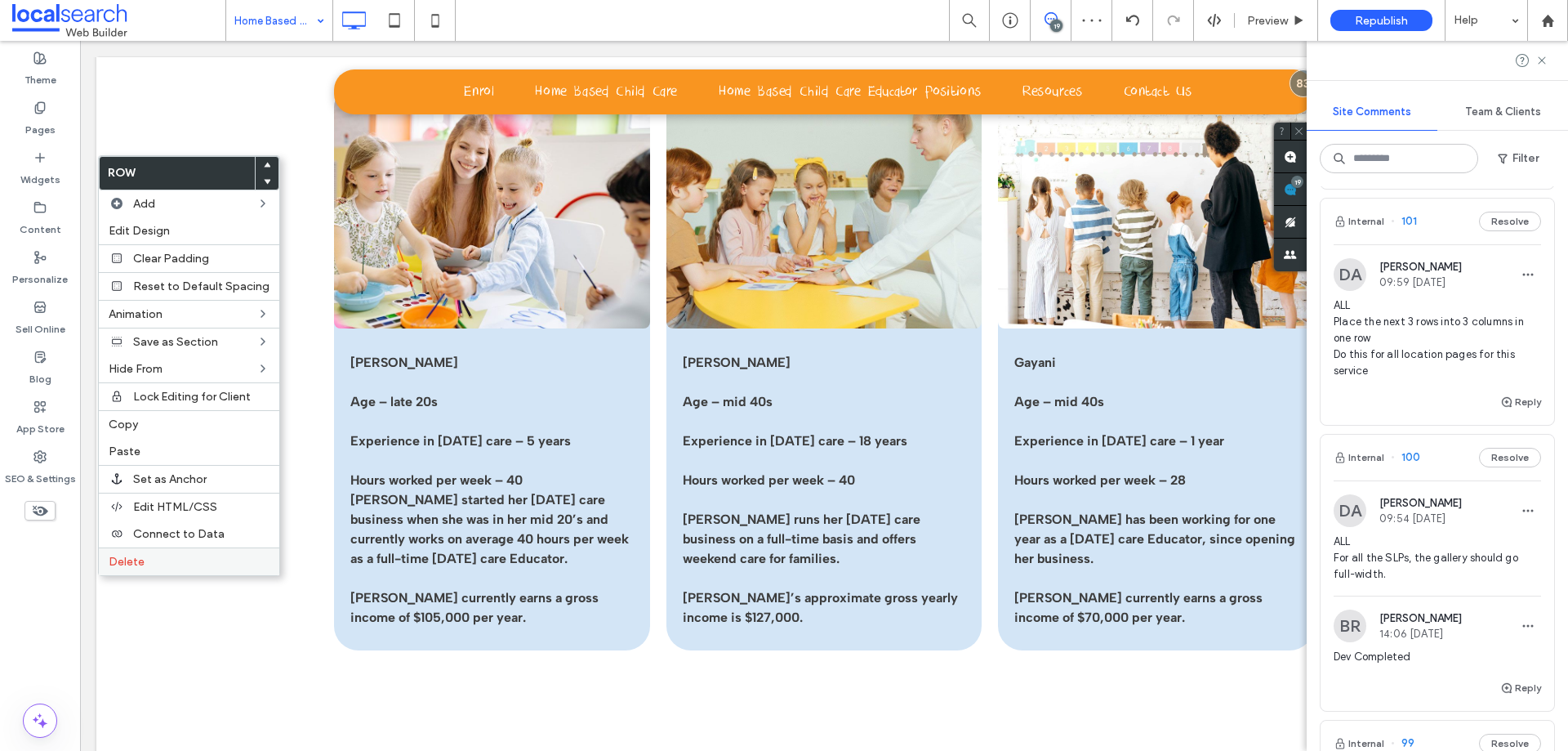
click at [149, 560] on label "Delete" at bounding box center [189, 561] width 161 height 14
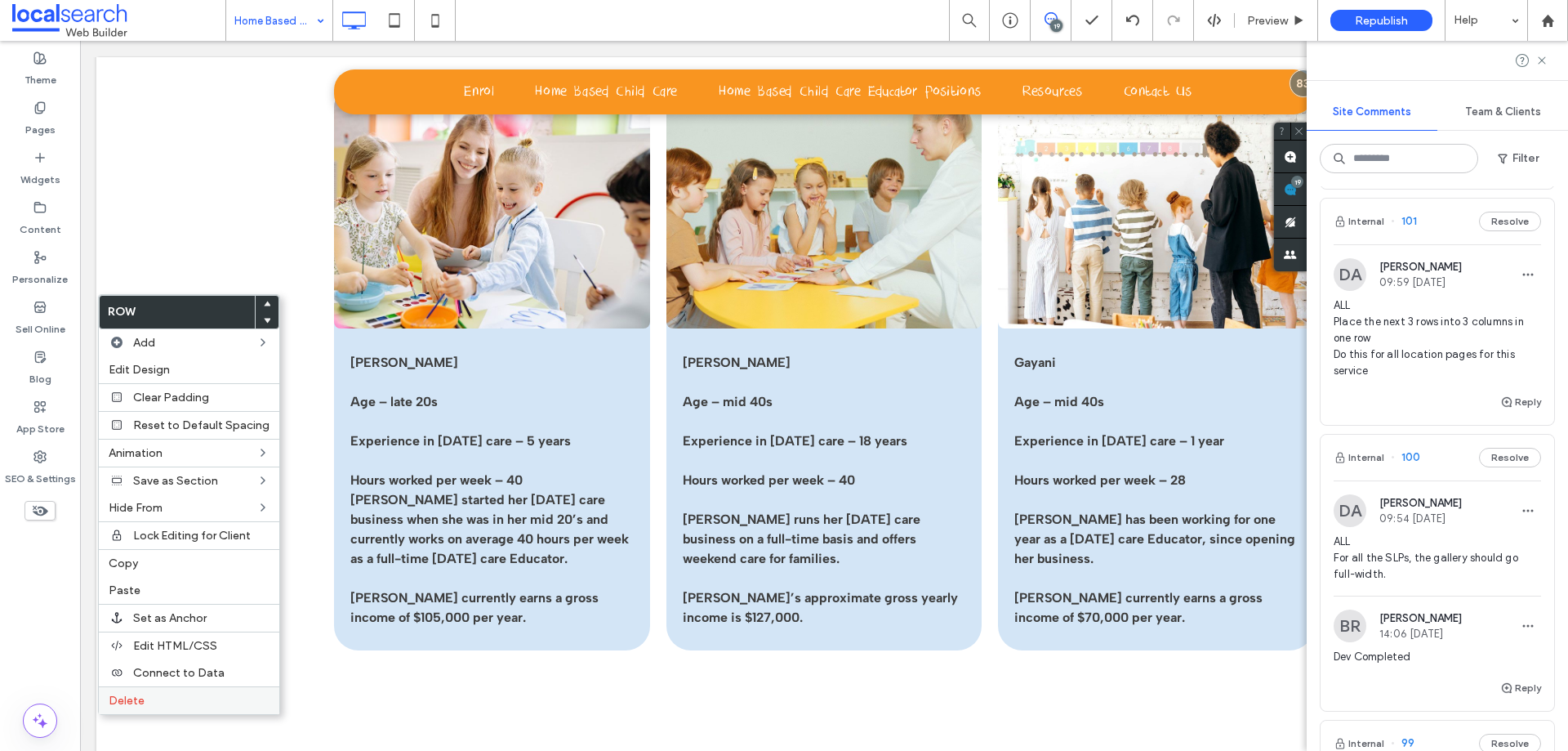
click at [160, 711] on div "Delete" at bounding box center [189, 700] width 181 height 28
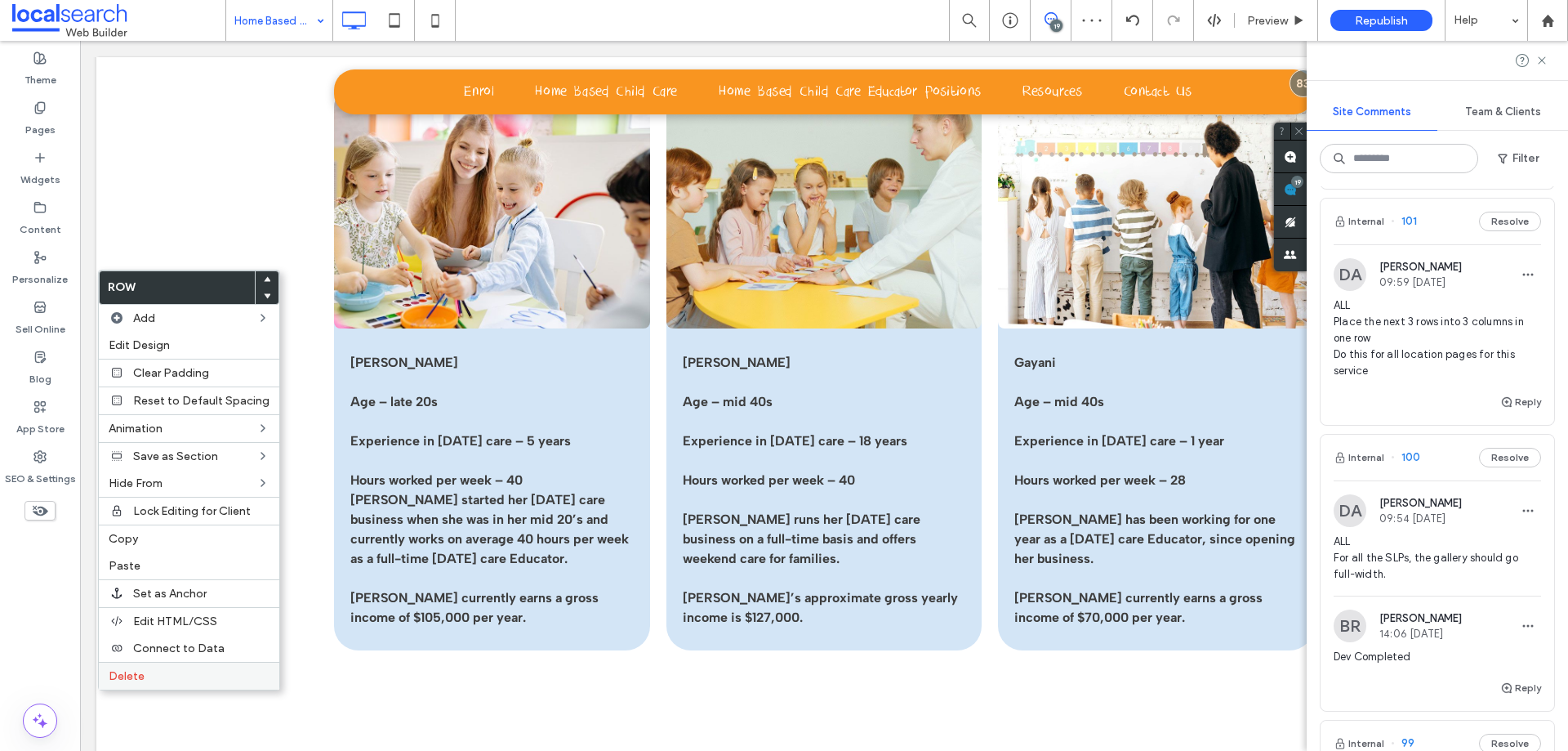
click at [154, 685] on div "Delete" at bounding box center [189, 676] width 181 height 28
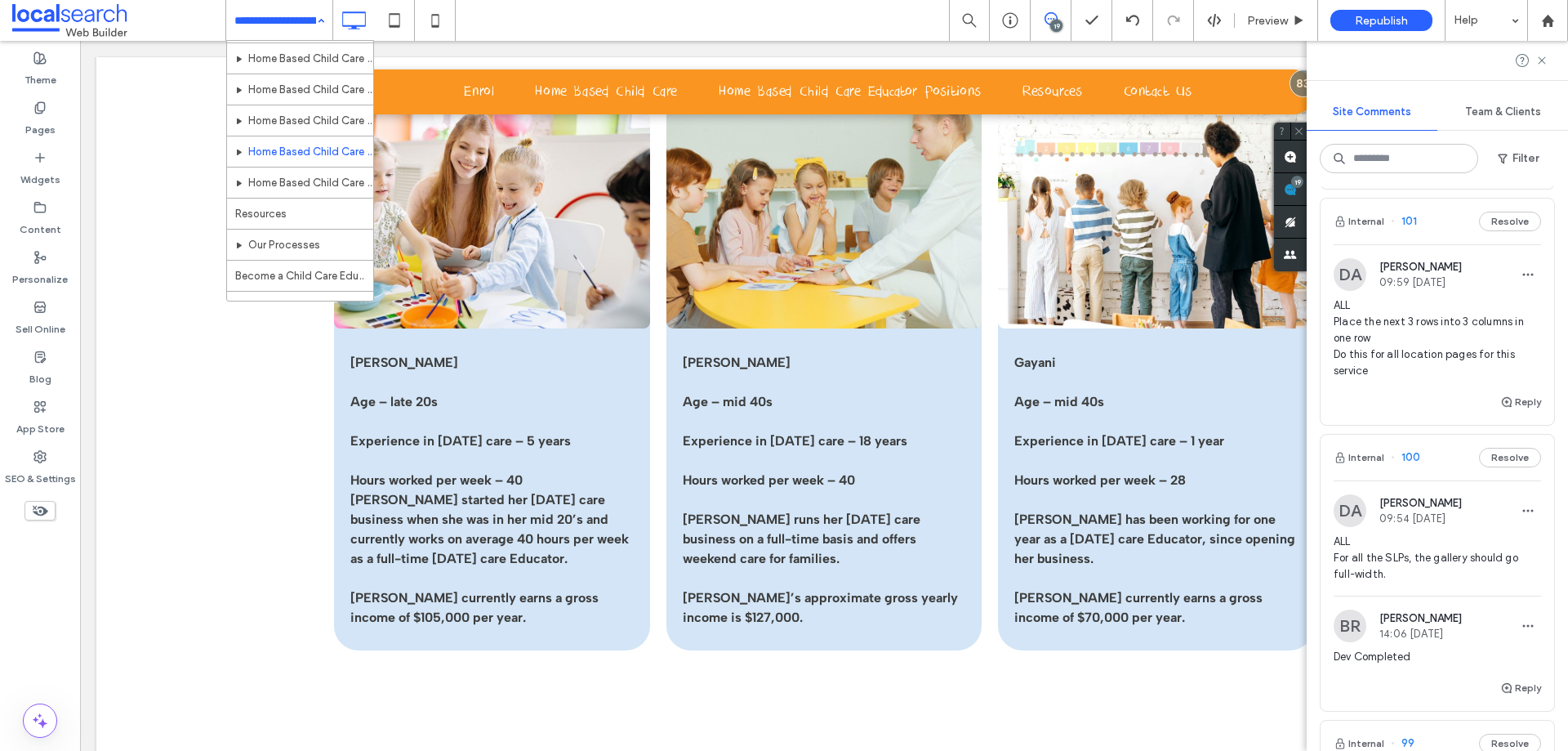
scroll to position [389, 0]
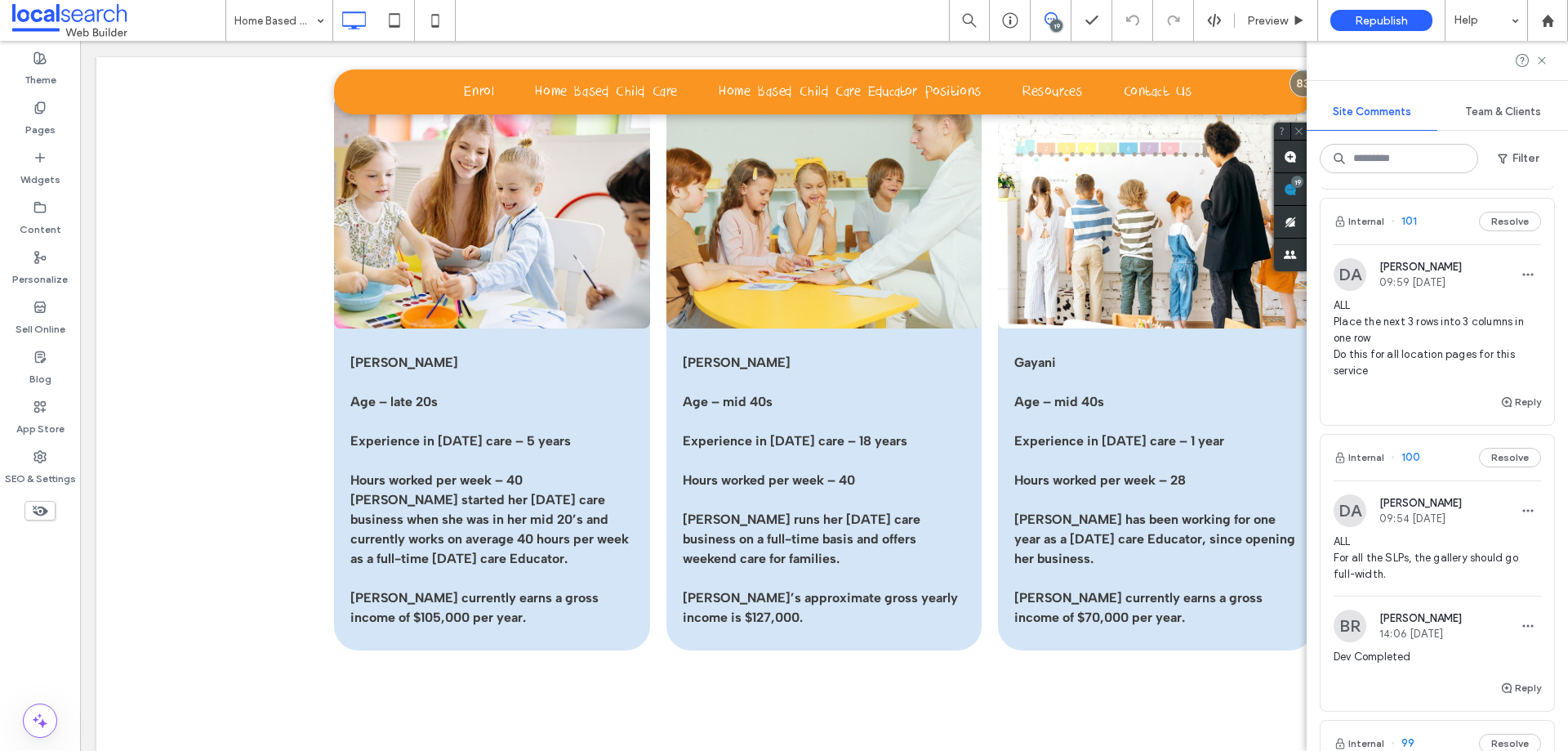
click at [40, 615] on div "Theme Pages Widgets Content Personalize Sell Online Blog App Store SEO & Settin…" at bounding box center [40, 395] width 80 height 709
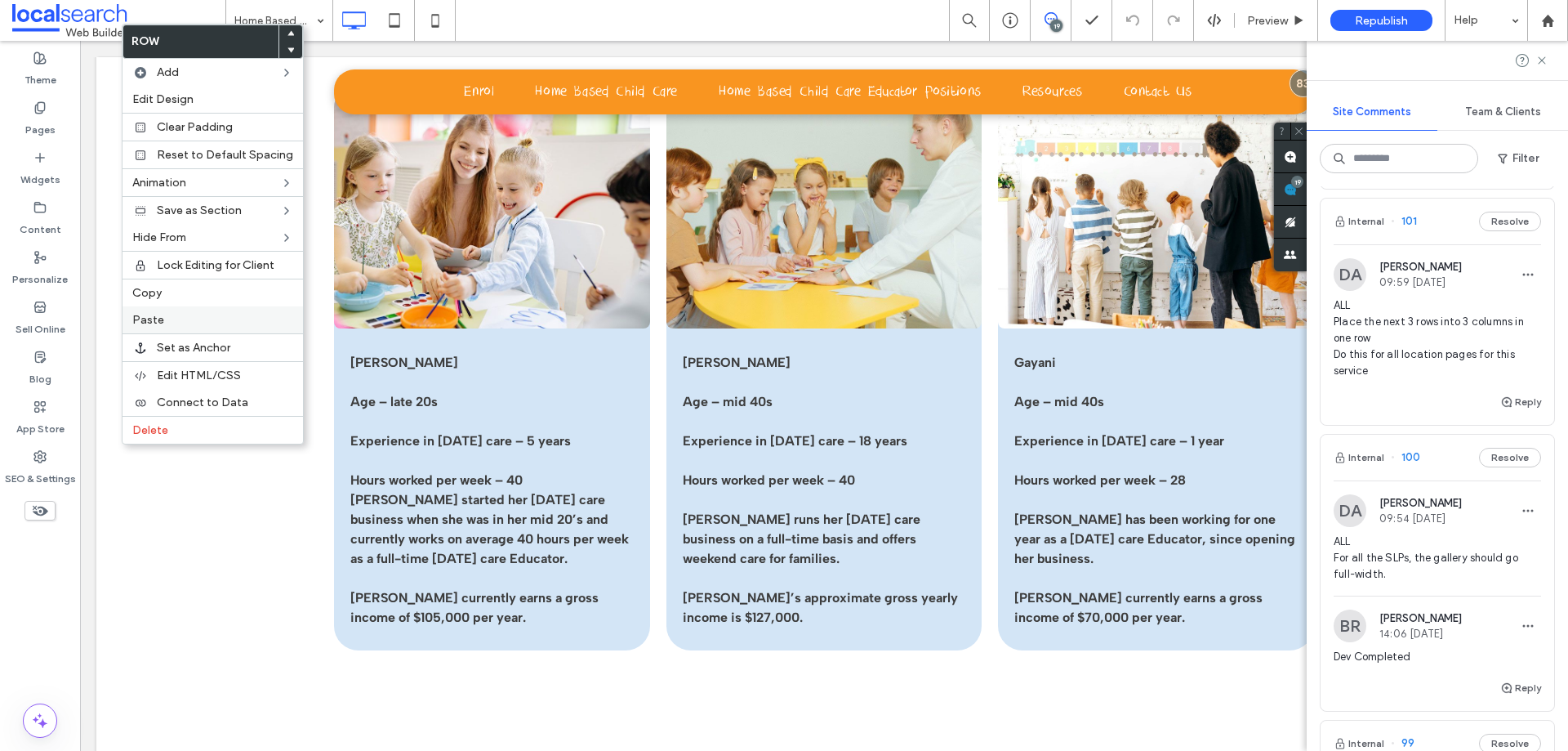
click at [177, 325] on label "Paste" at bounding box center [212, 320] width 161 height 14
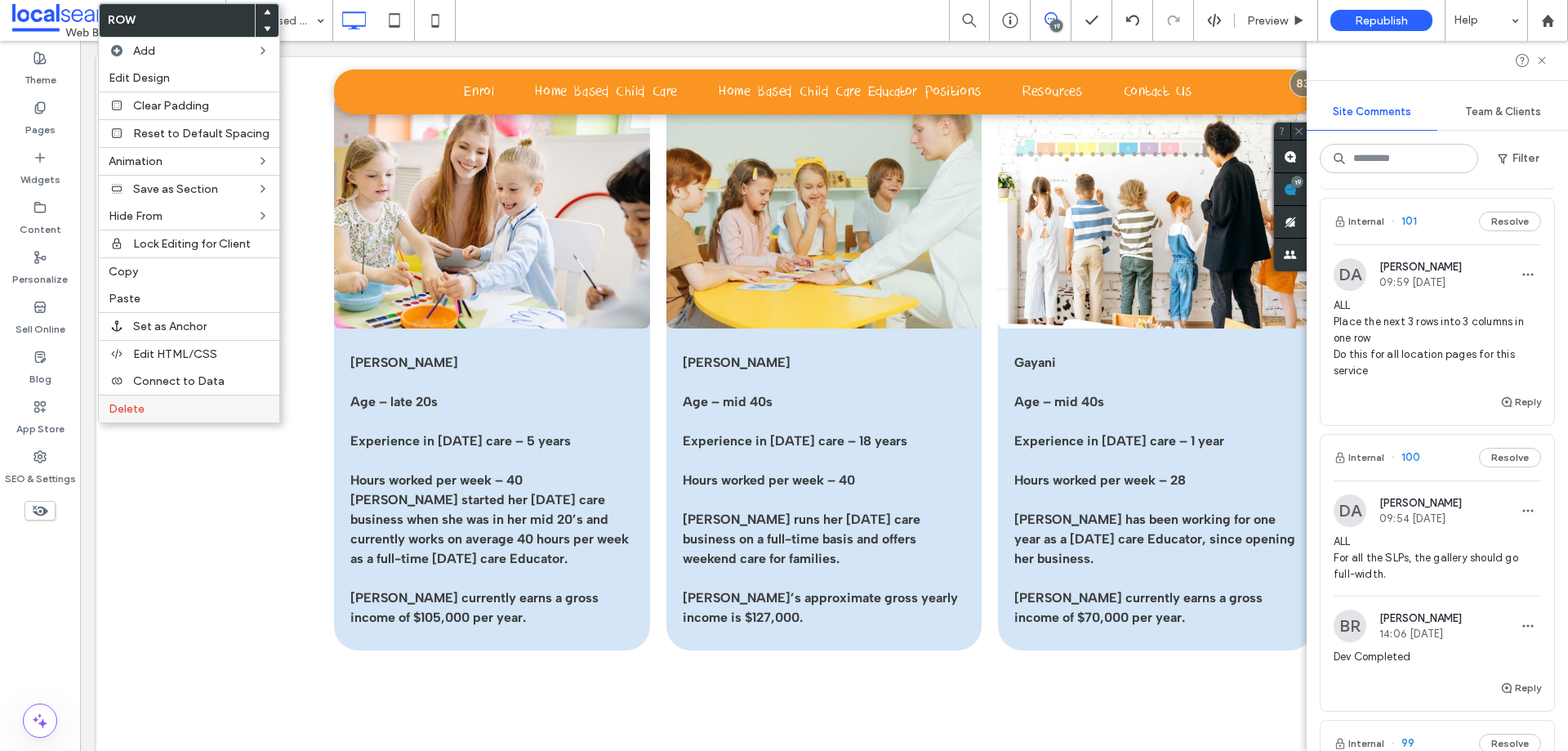
click at [203, 399] on div "Delete" at bounding box center [189, 408] width 181 height 28
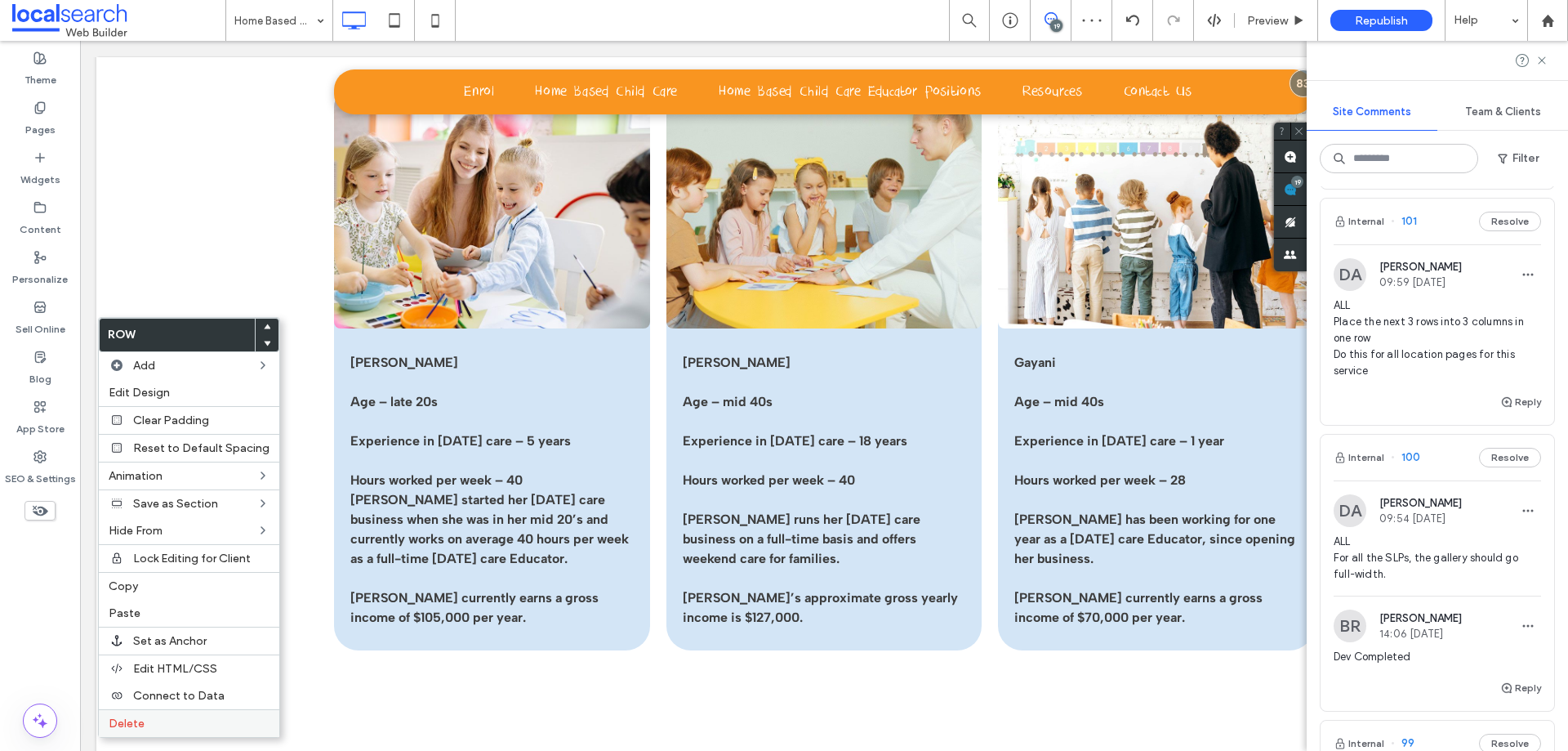
click at [184, 723] on label "Delete" at bounding box center [189, 723] width 161 height 14
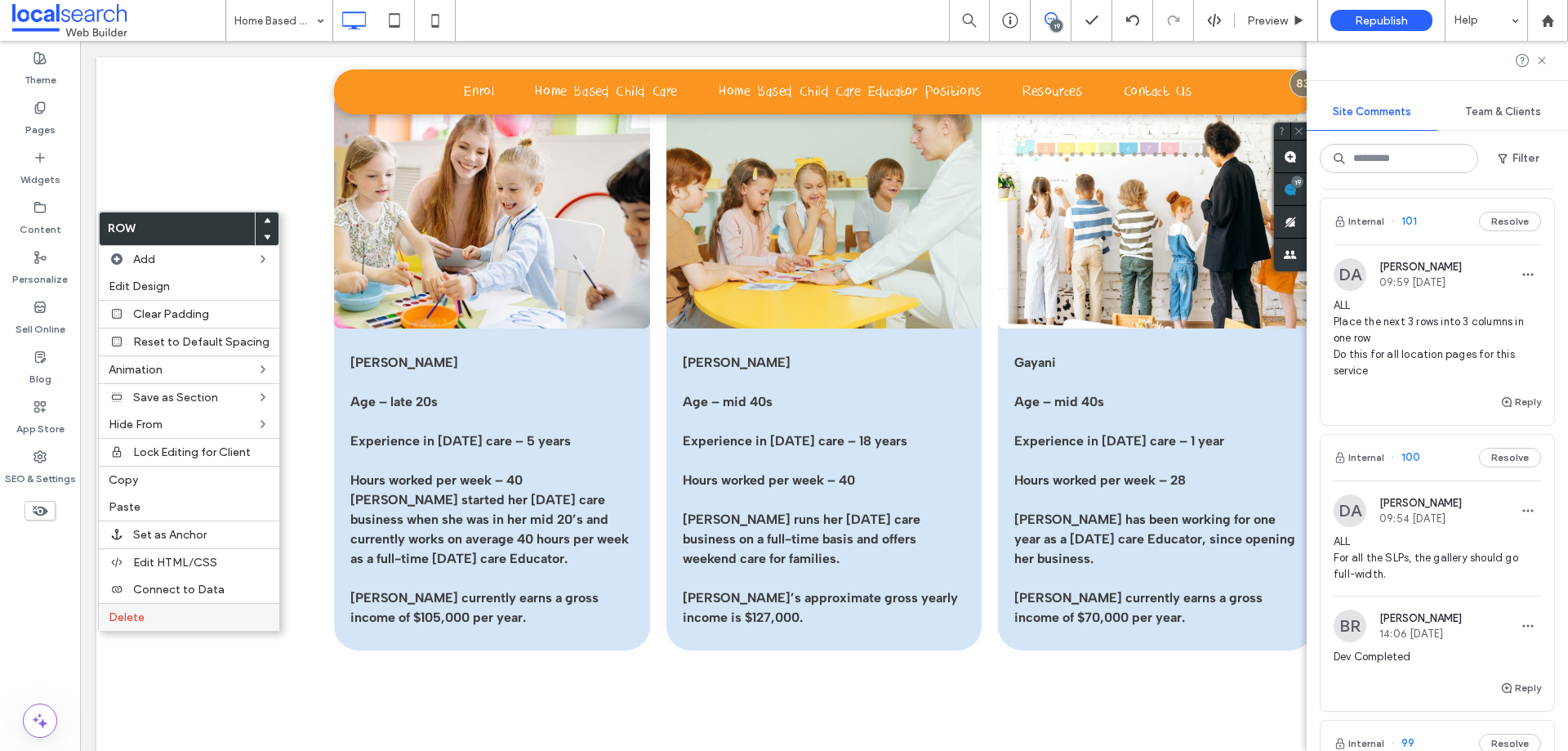
click at [147, 616] on label "Delete" at bounding box center [189, 618] width 161 height 14
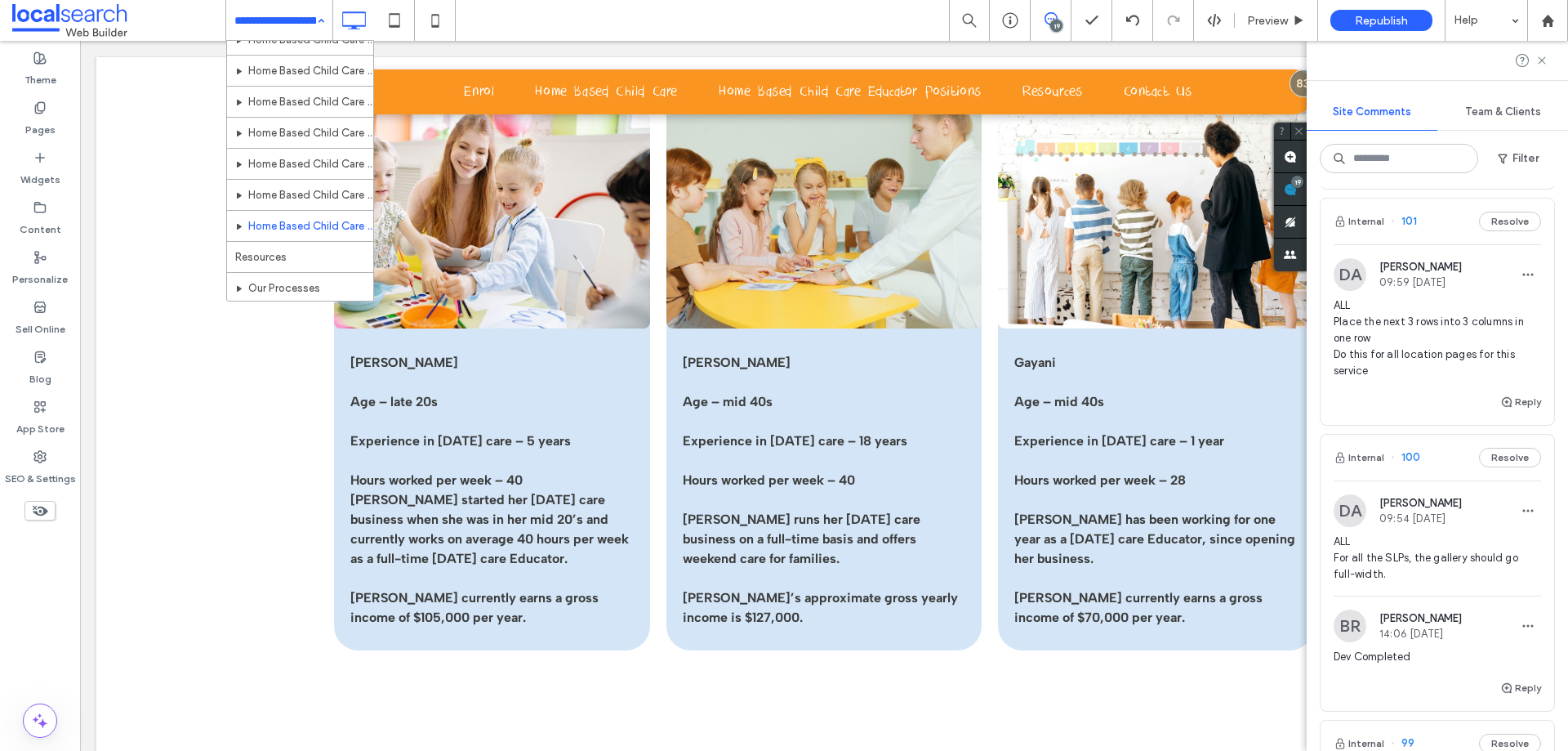
scroll to position [389, 0]
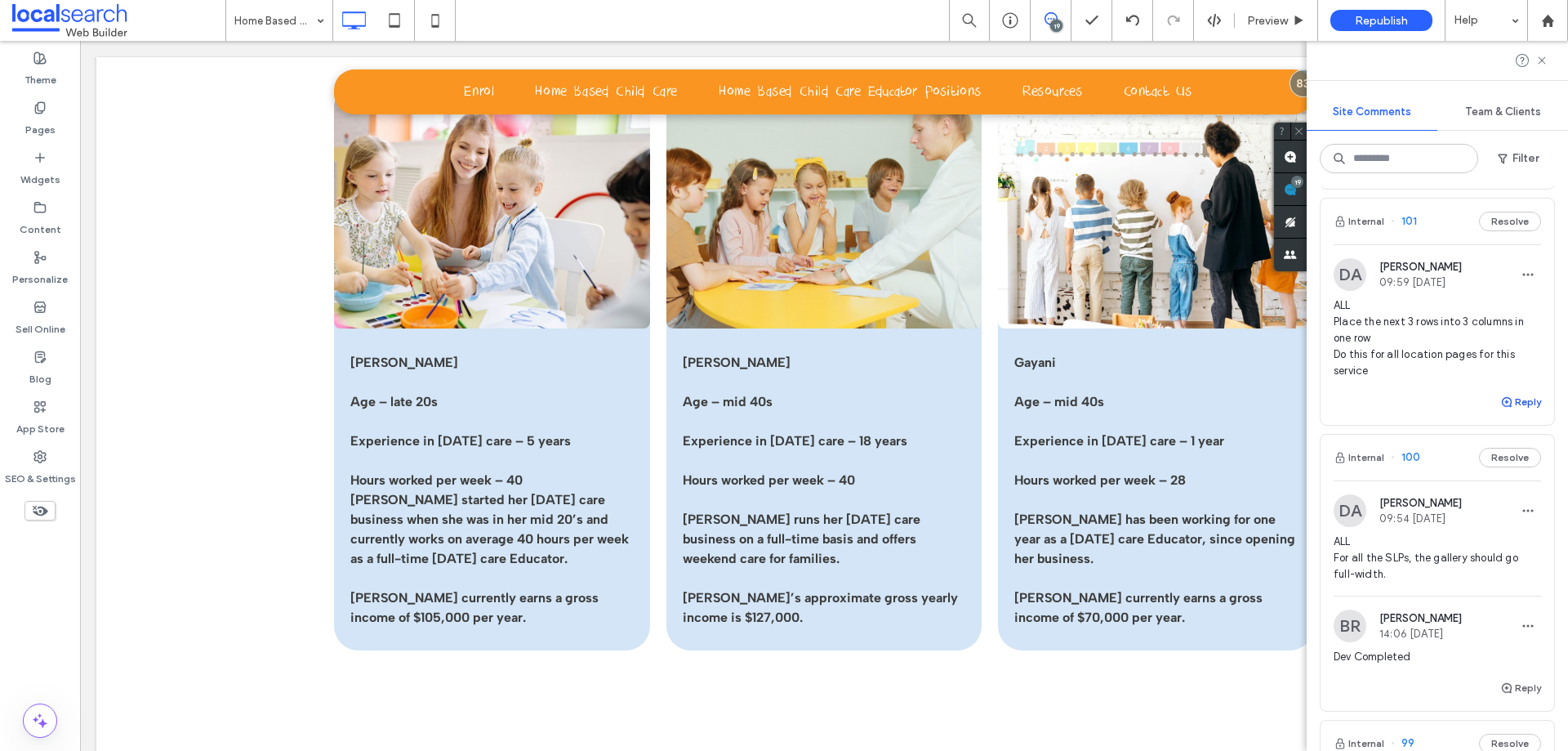
click at [1504, 412] on button "Reply" at bounding box center [1521, 402] width 41 height 20
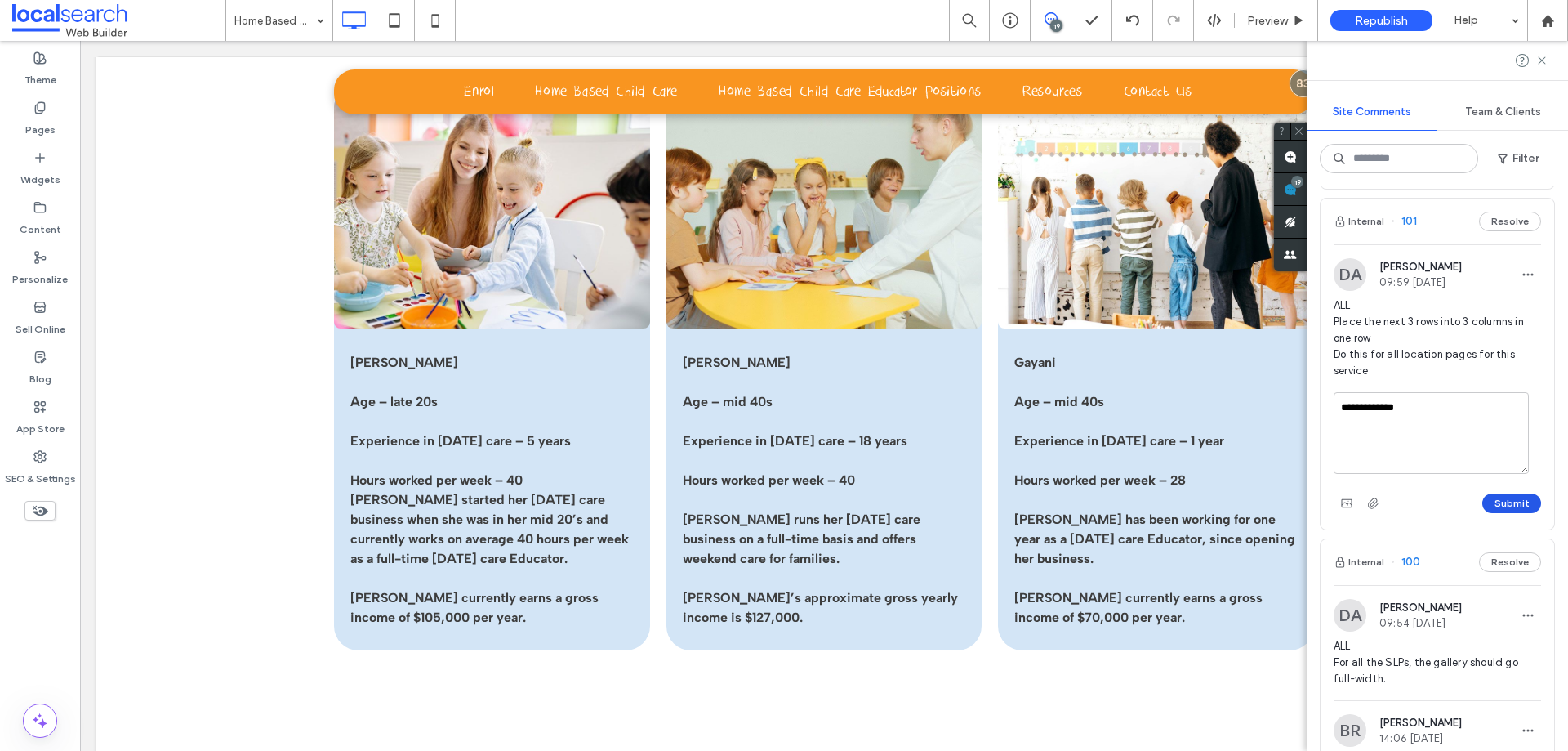
type textarea "**********"
click at [1515, 510] on button "Submit" at bounding box center [1512, 503] width 59 height 20
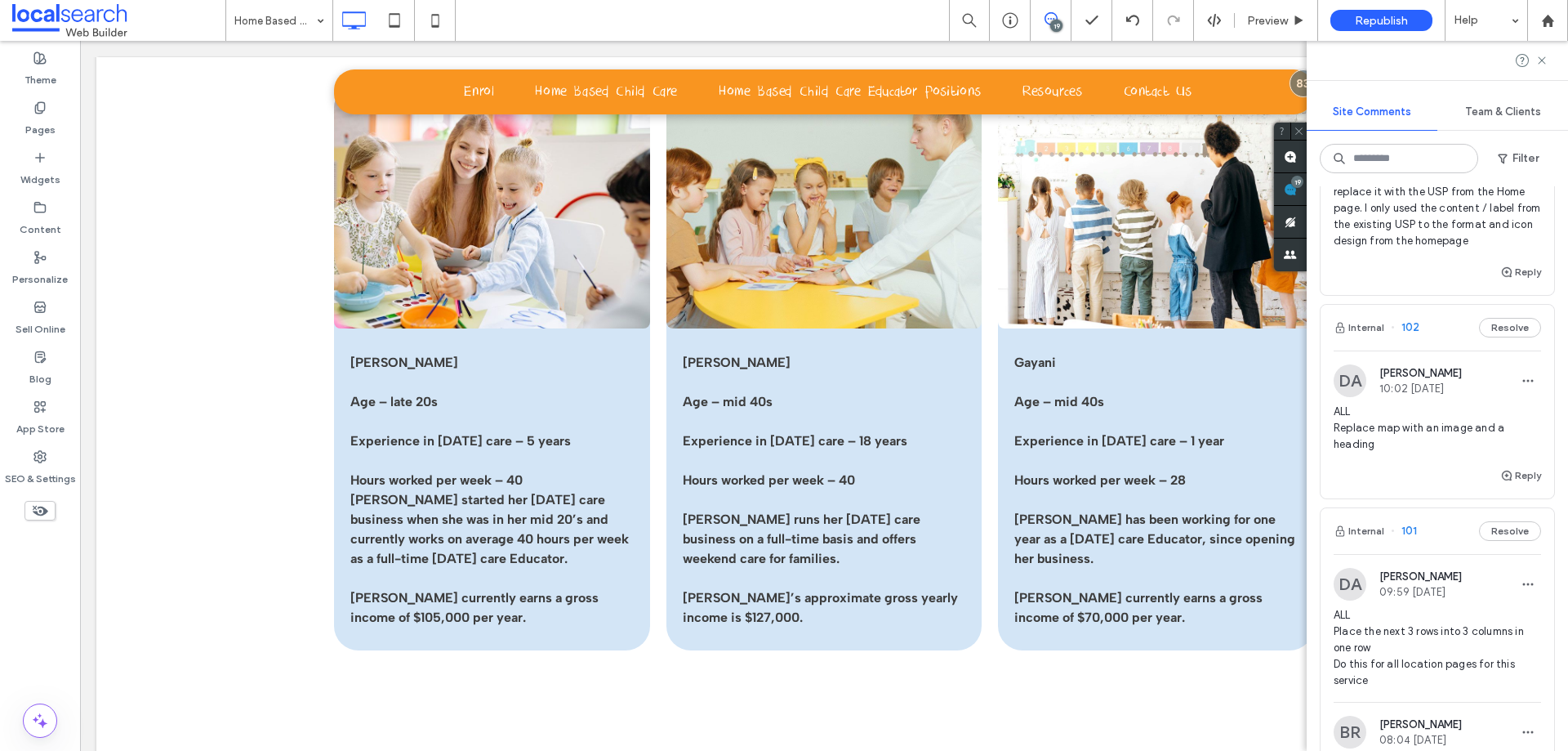
scroll to position [163, 0]
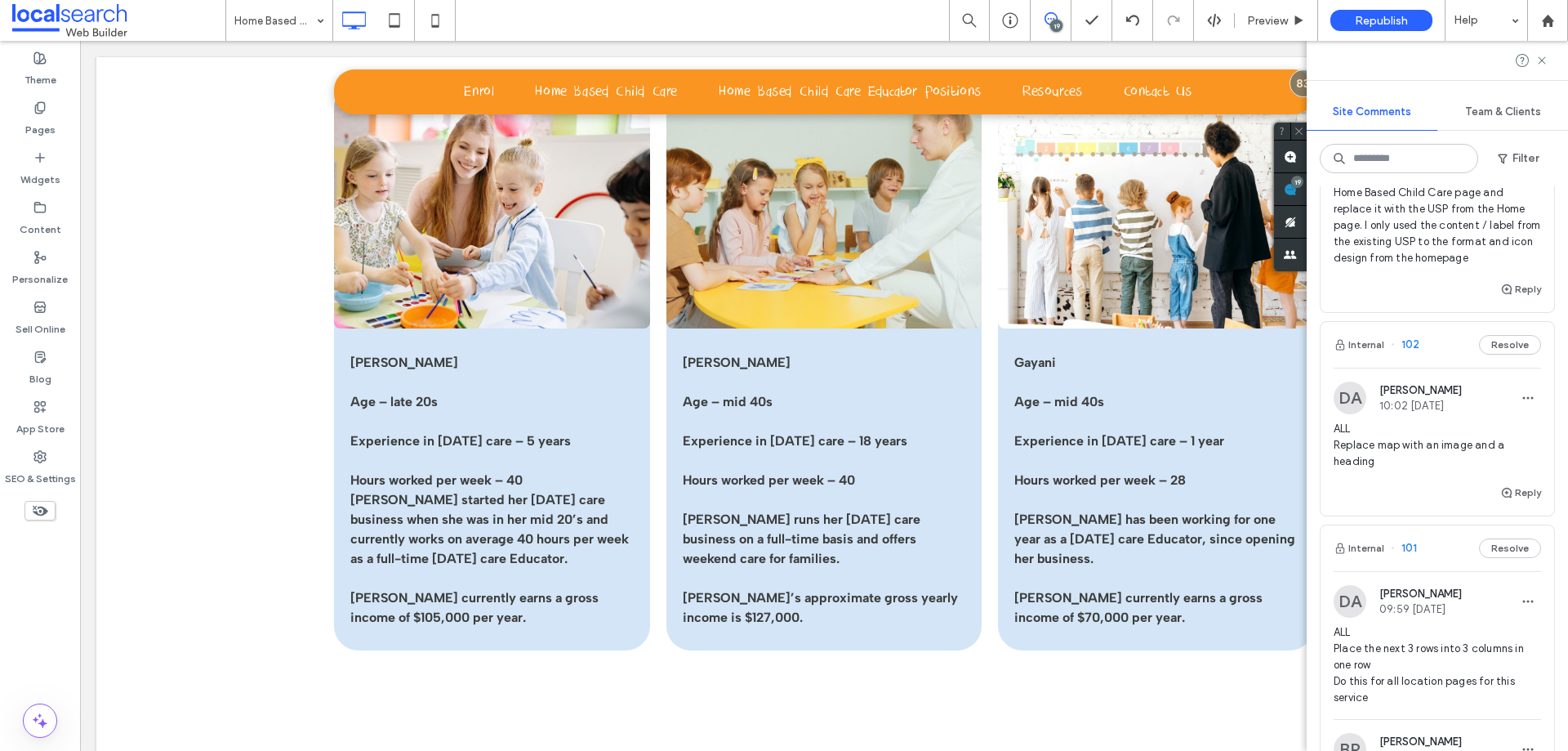
click at [1457, 462] on span "ALL Replace map with an image and a heading" at bounding box center [1438, 446] width 207 height 49
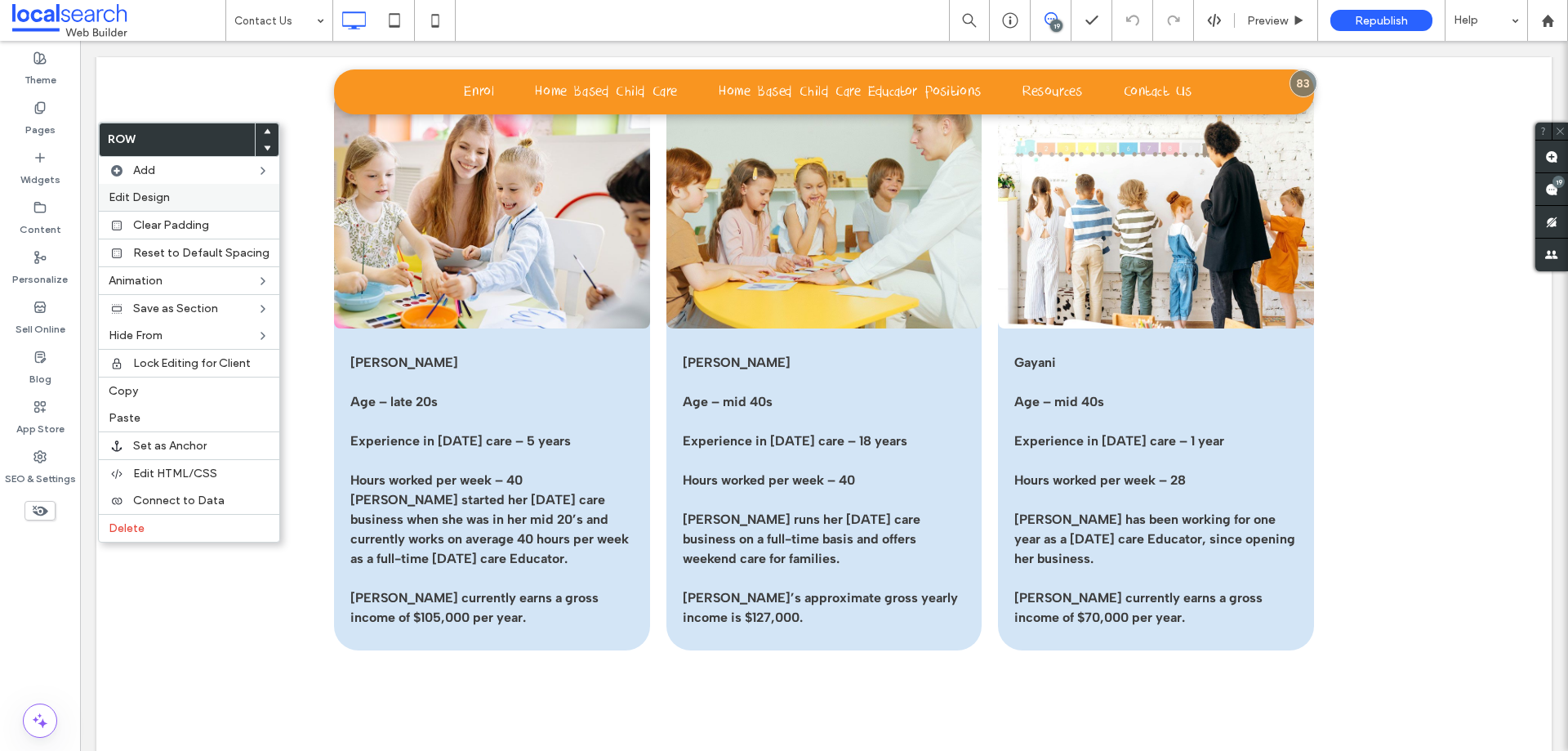
click at [163, 196] on span "Edit Design" at bounding box center [139, 198] width 61 height 14
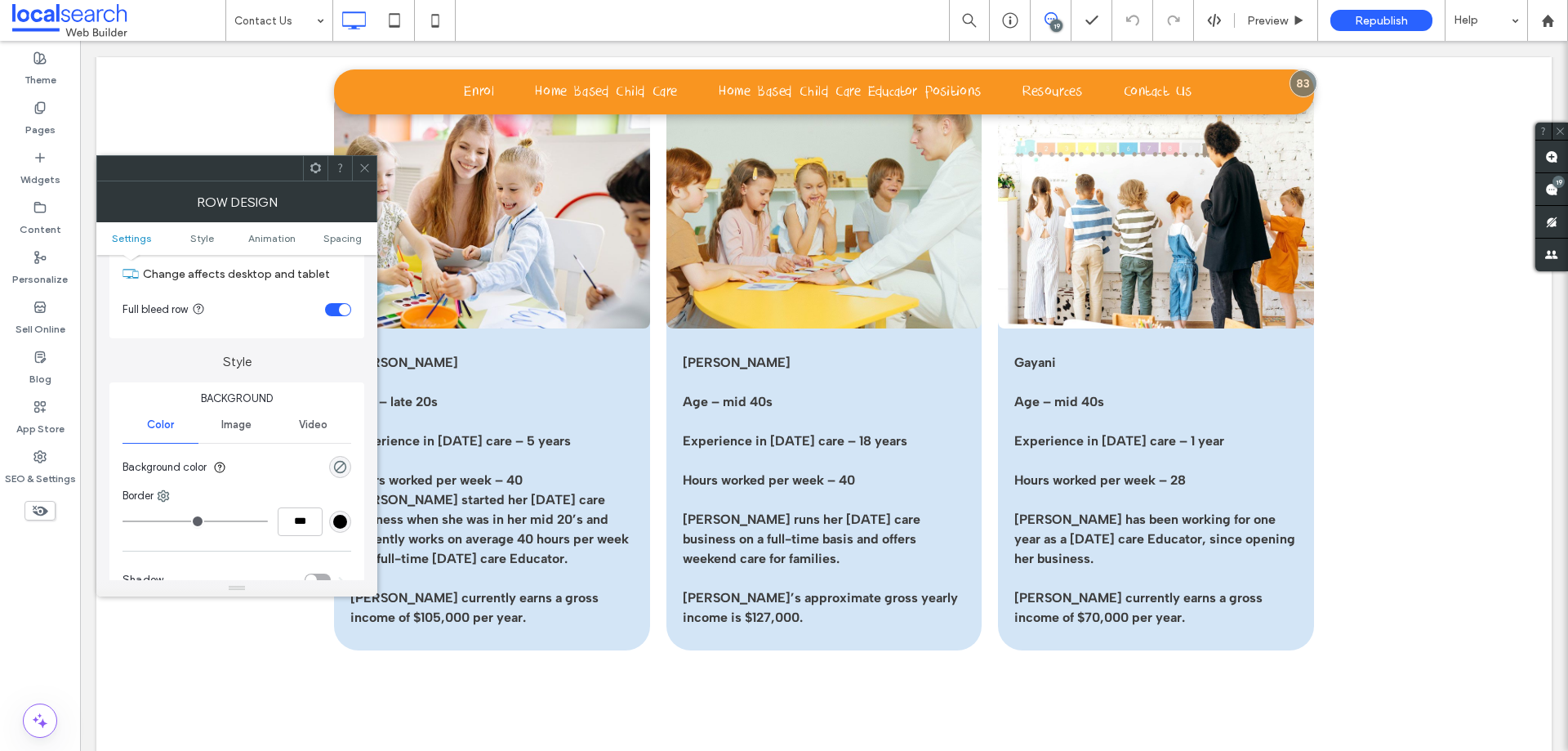
scroll to position [82, 0]
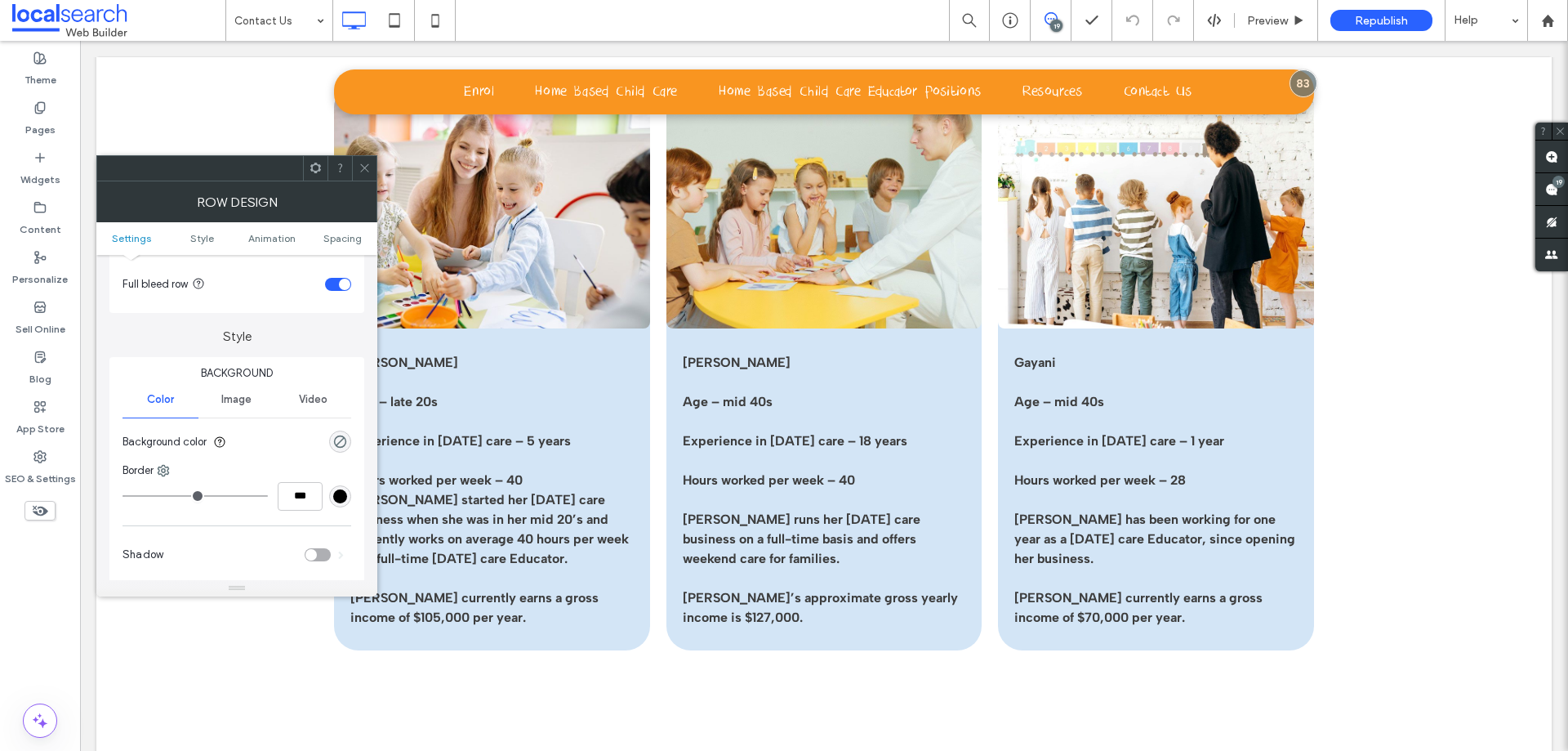
click at [252, 405] on span "Image" at bounding box center [236, 399] width 31 height 13
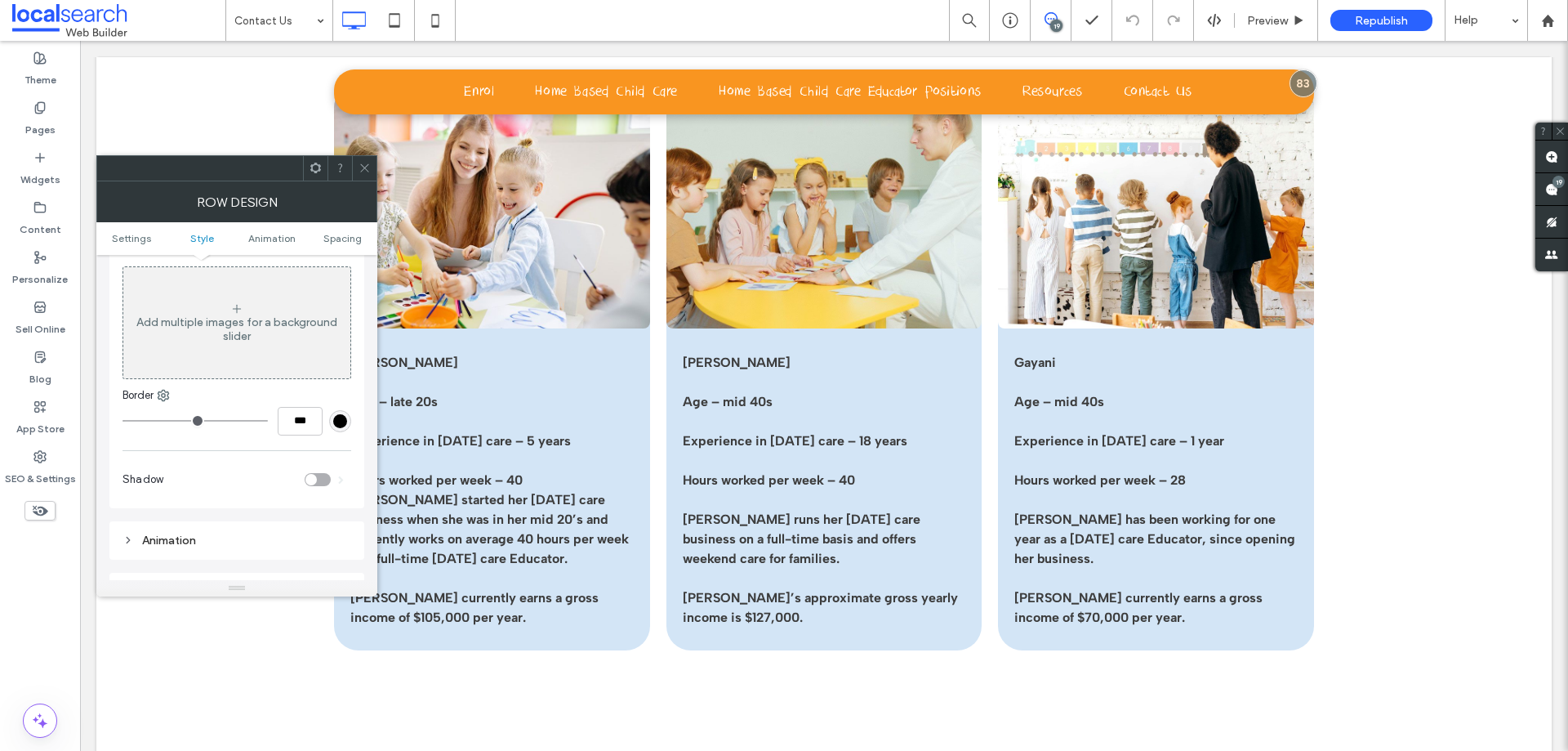
scroll to position [163, 0]
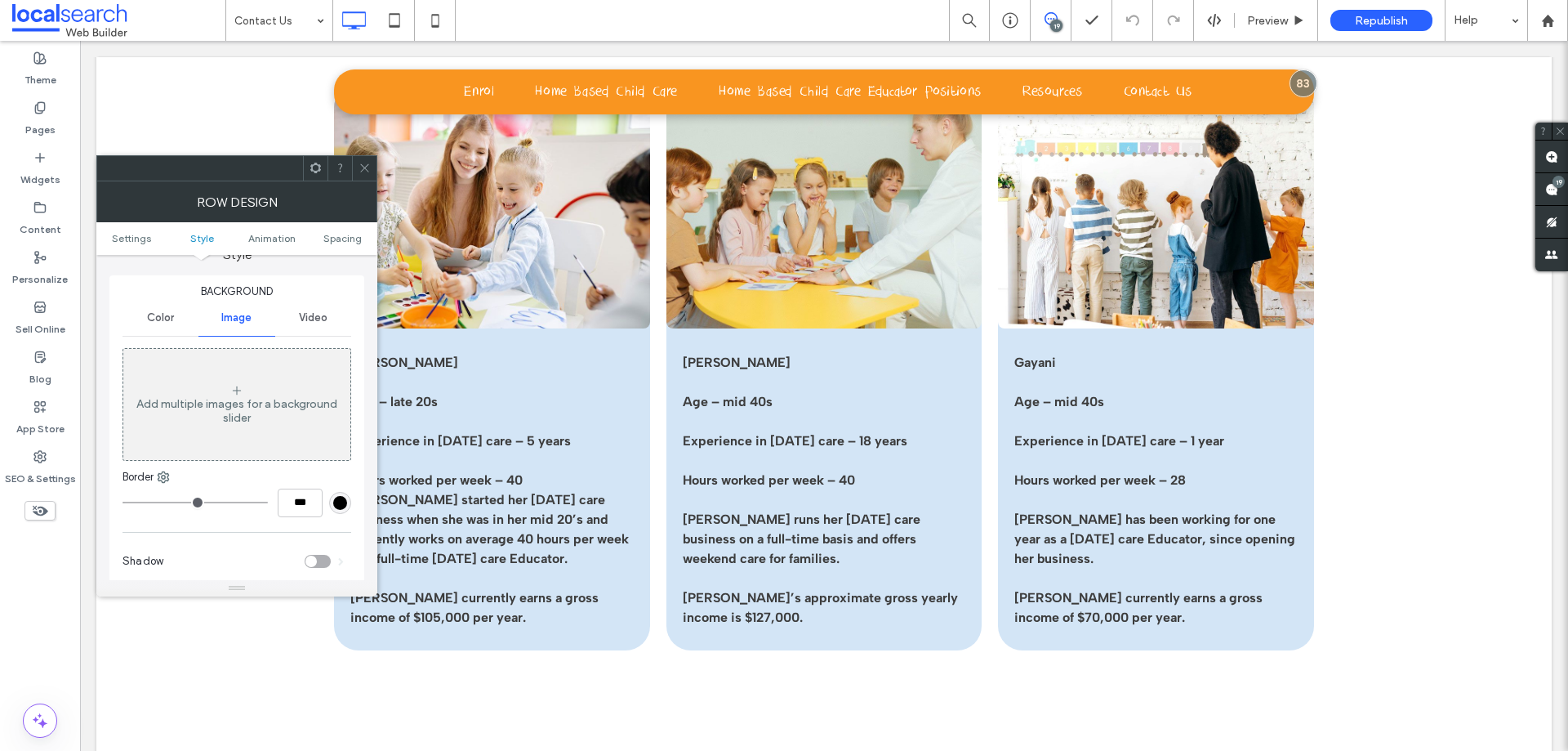
click at [273, 408] on div "Add multiple images for a background slider" at bounding box center [237, 411] width 227 height 28
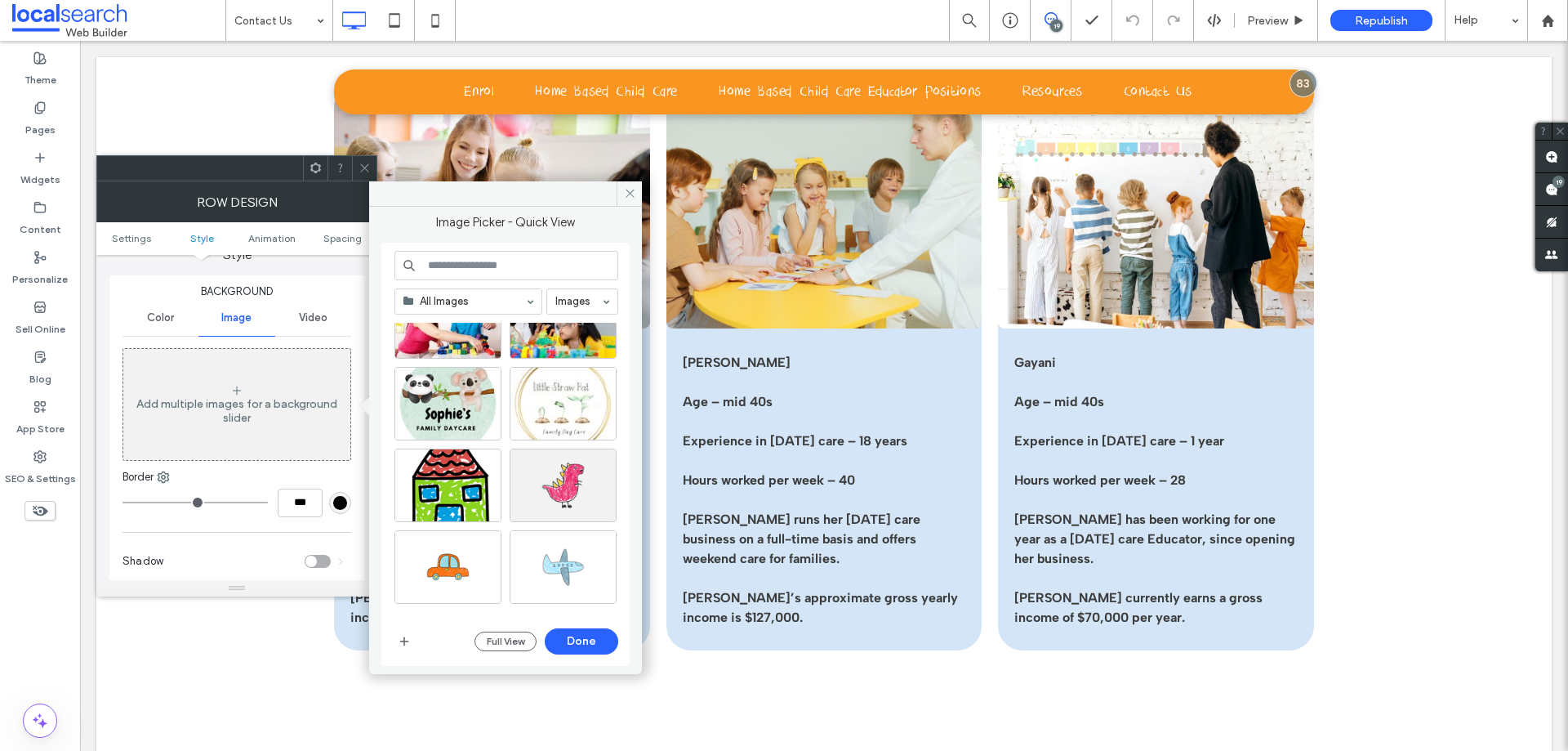
scroll to position [245, 0]
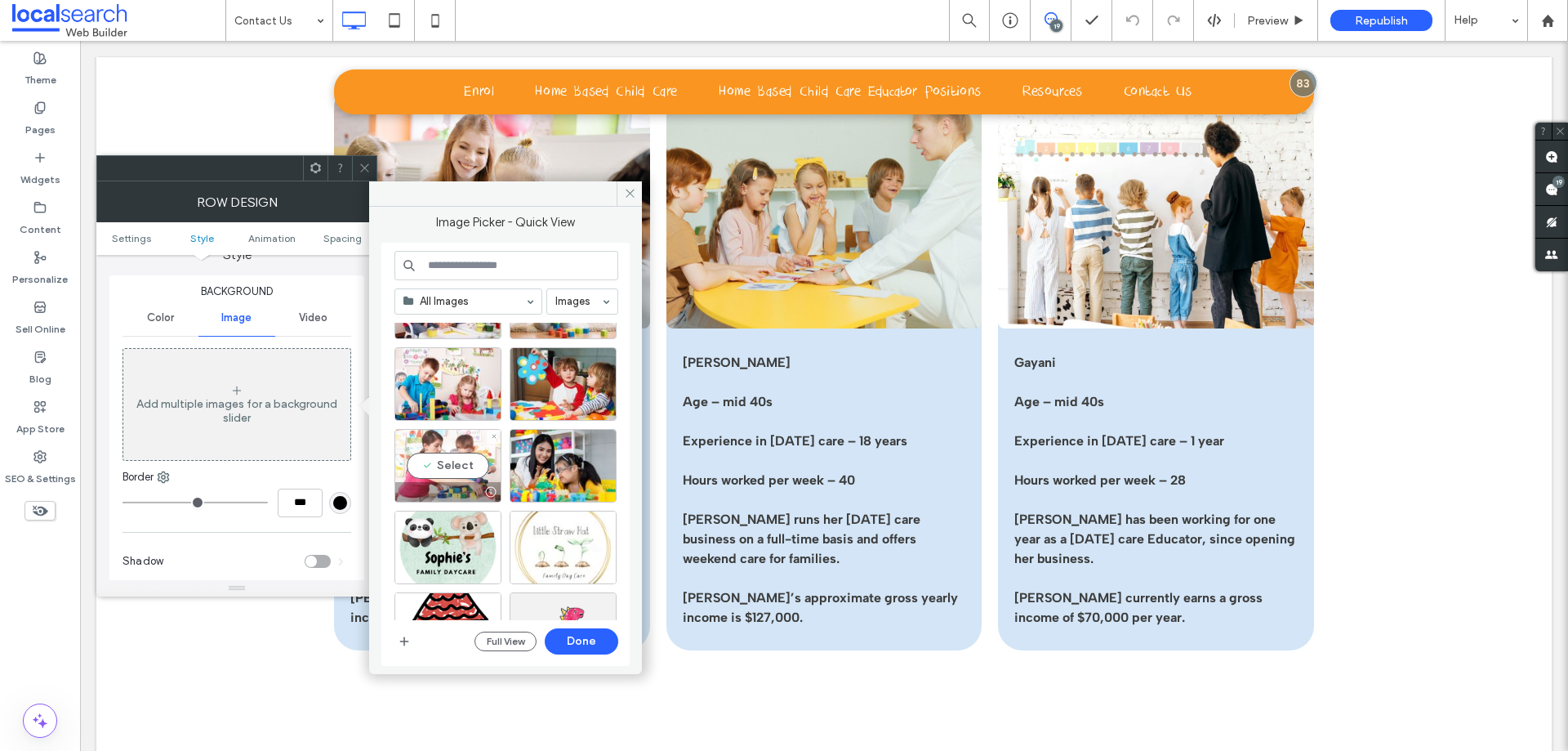
click at [440, 468] on div "Select" at bounding box center [448, 465] width 107 height 73
click at [584, 634] on button "Done" at bounding box center [581, 641] width 73 height 26
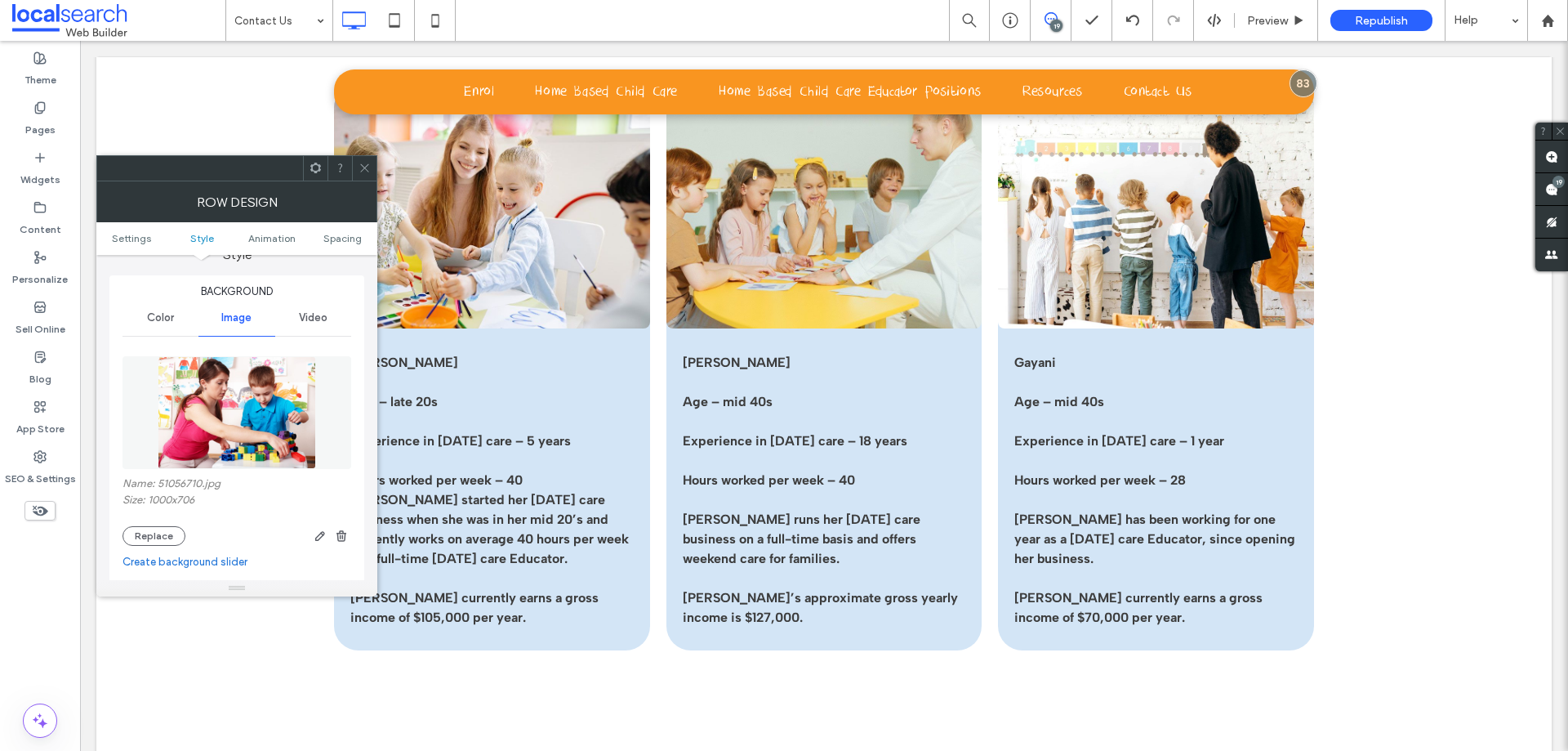
click at [367, 157] on span at bounding box center [365, 168] width 12 height 25
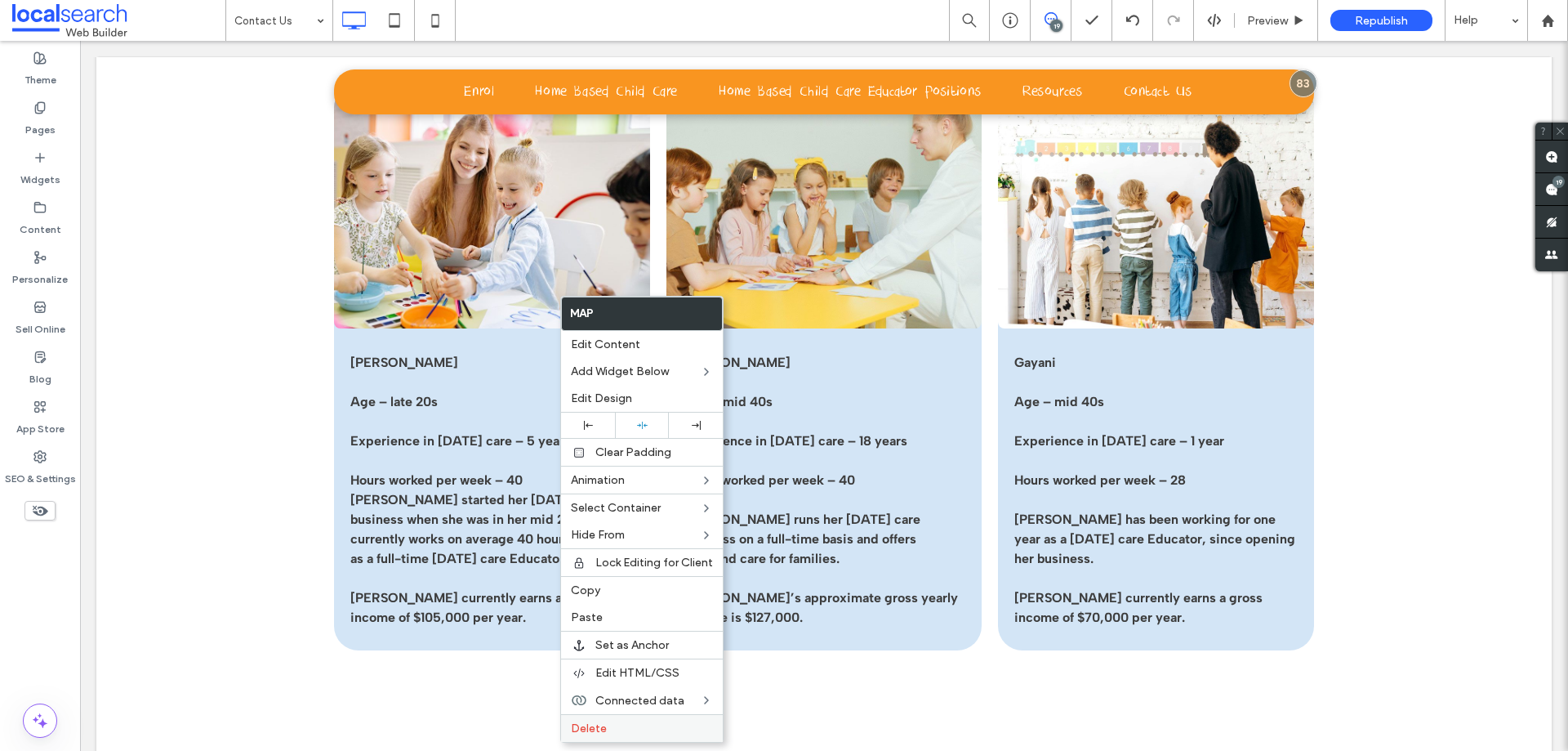
click at [634, 731] on label "Delete" at bounding box center [642, 728] width 142 height 14
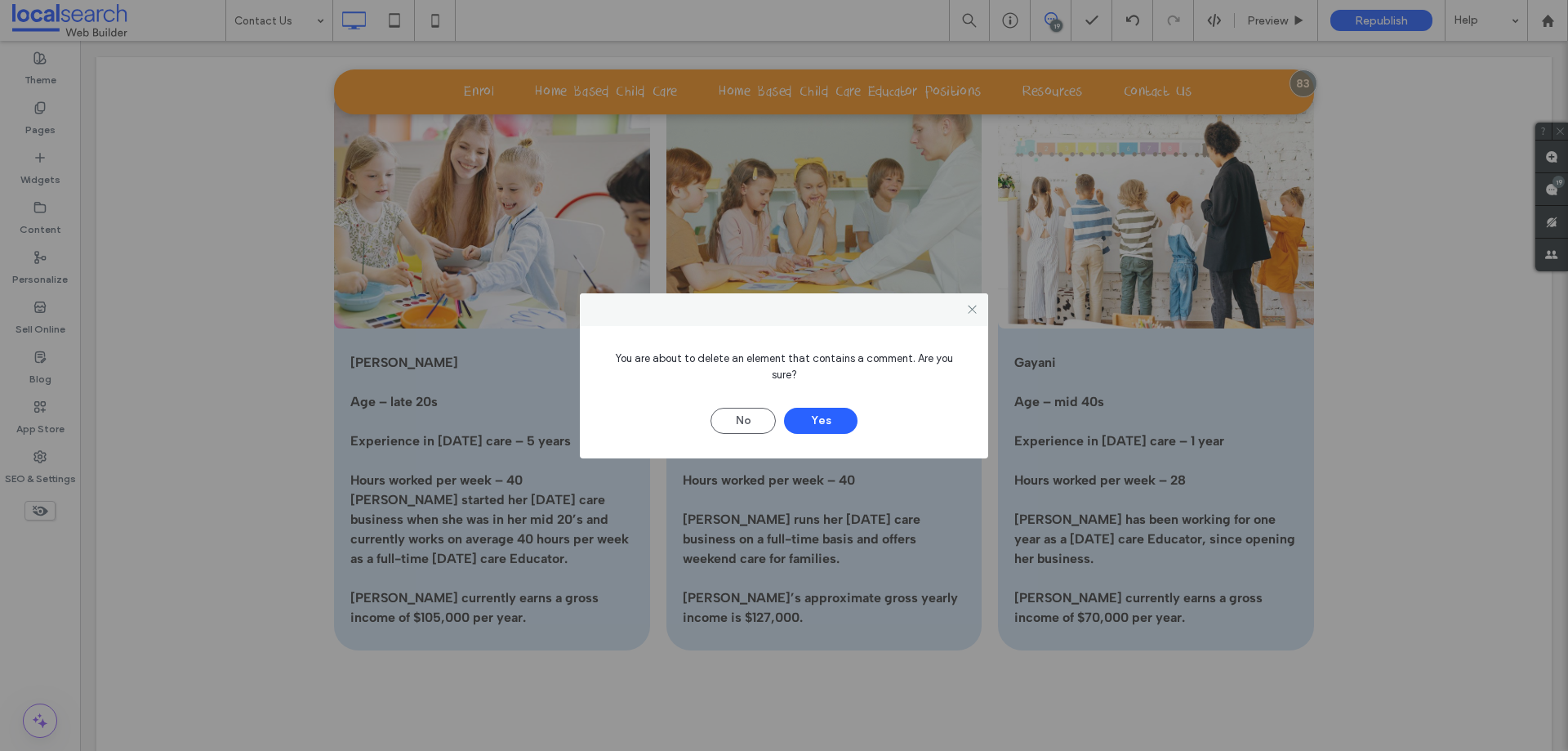
click at [964, 320] on div at bounding box center [971, 309] width 25 height 25
click at [974, 315] on icon at bounding box center [972, 309] width 12 height 12
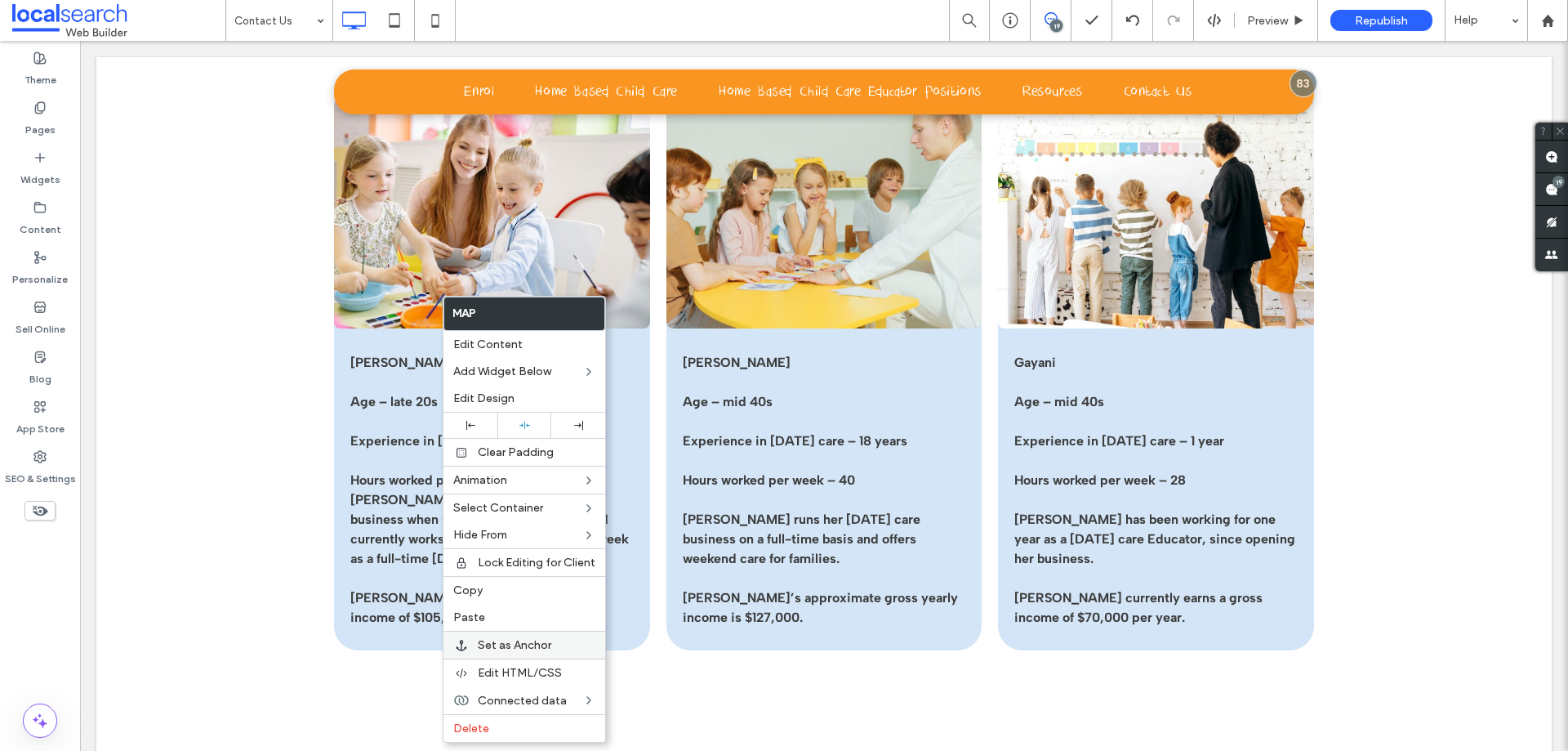
click at [536, 648] on span "Set as Anchor" at bounding box center [515, 645] width 73 height 14
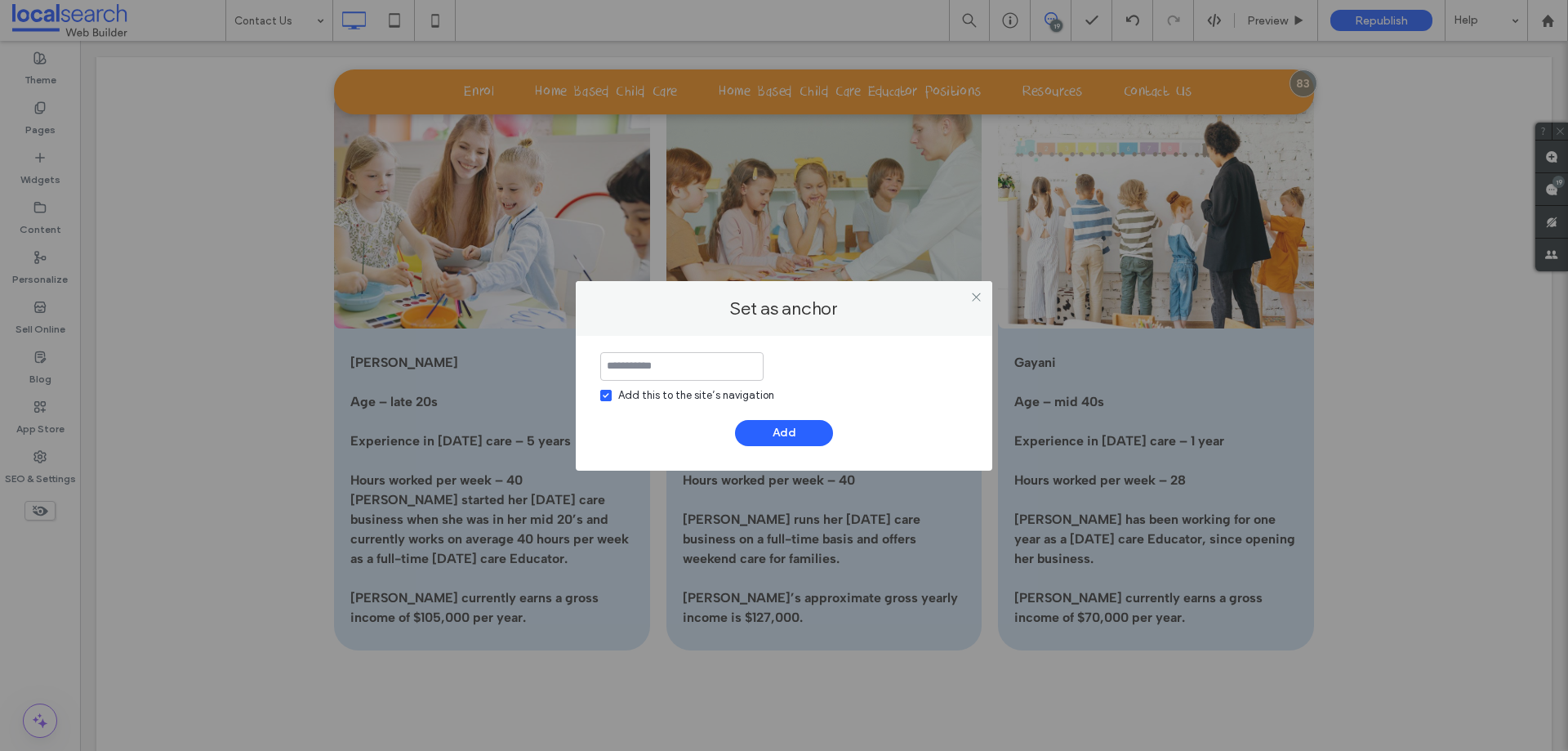
click at [679, 394] on div "Add this to the site’s navigation" at bounding box center [697, 395] width 156 height 17
click at [688, 373] on input at bounding box center [682, 366] width 163 height 29
type input "******"
click at [772, 431] on button "Add" at bounding box center [784, 433] width 98 height 26
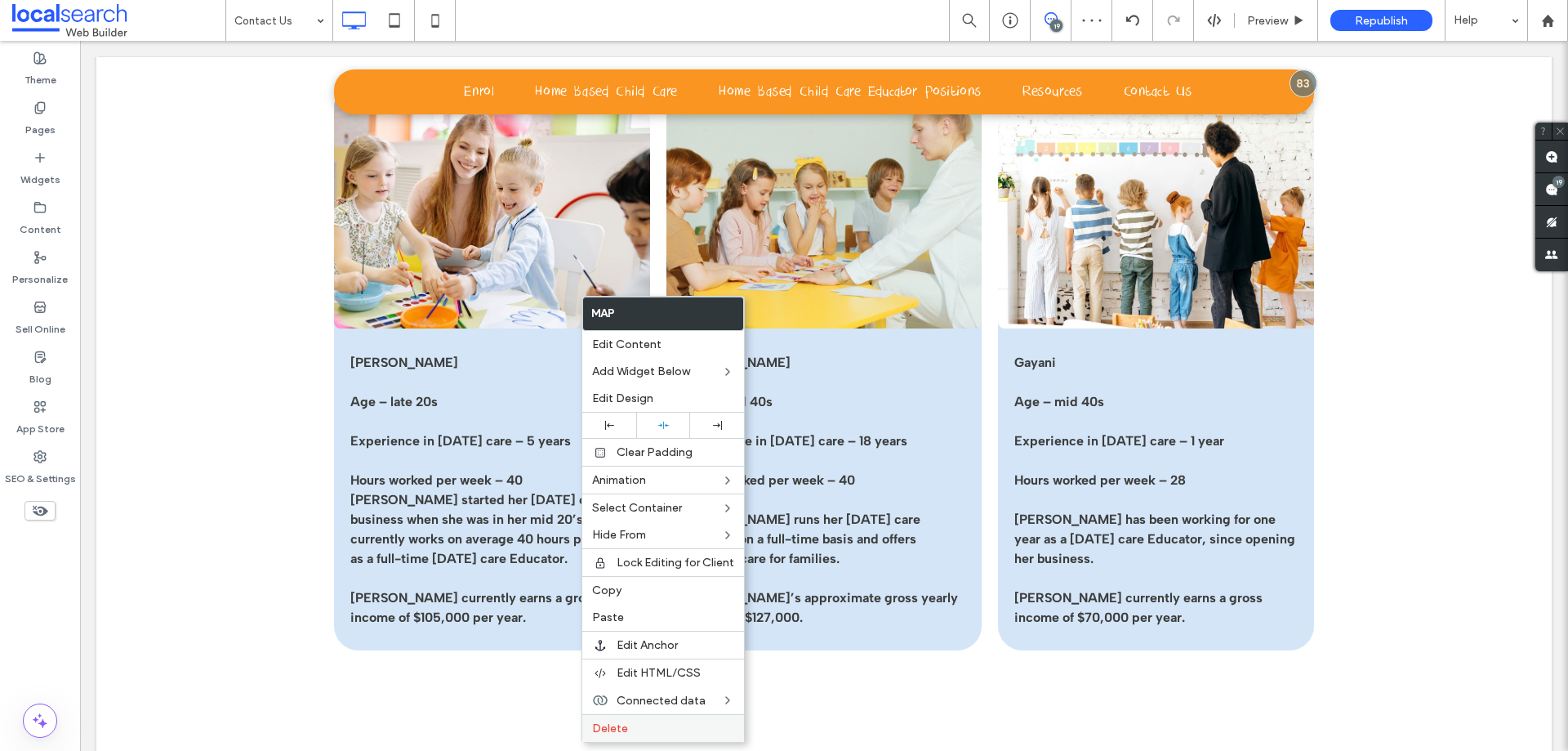
click at [687, 721] on label "Delete" at bounding box center [663, 728] width 142 height 14
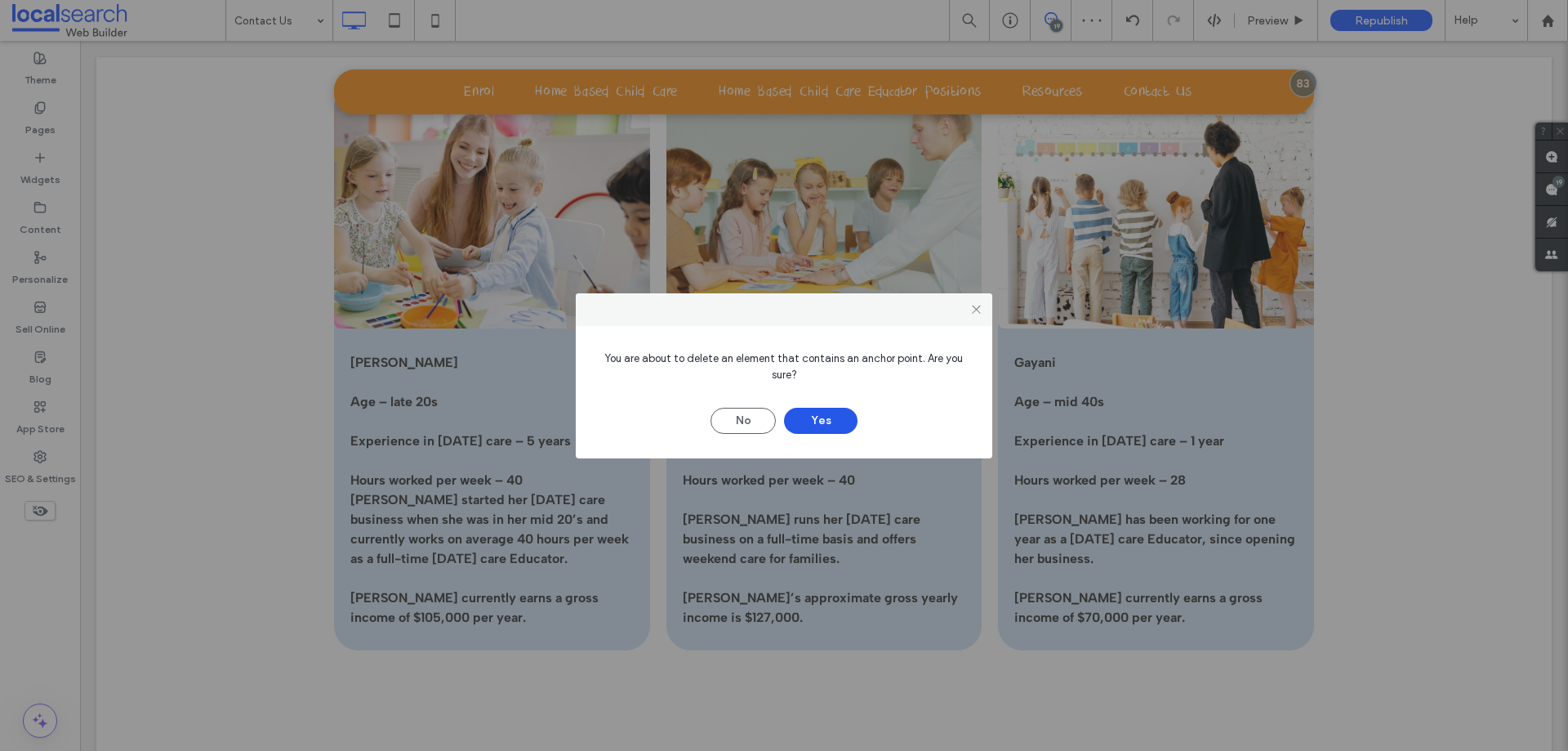
click at [822, 421] on button "Yes" at bounding box center [821, 421] width 73 height 26
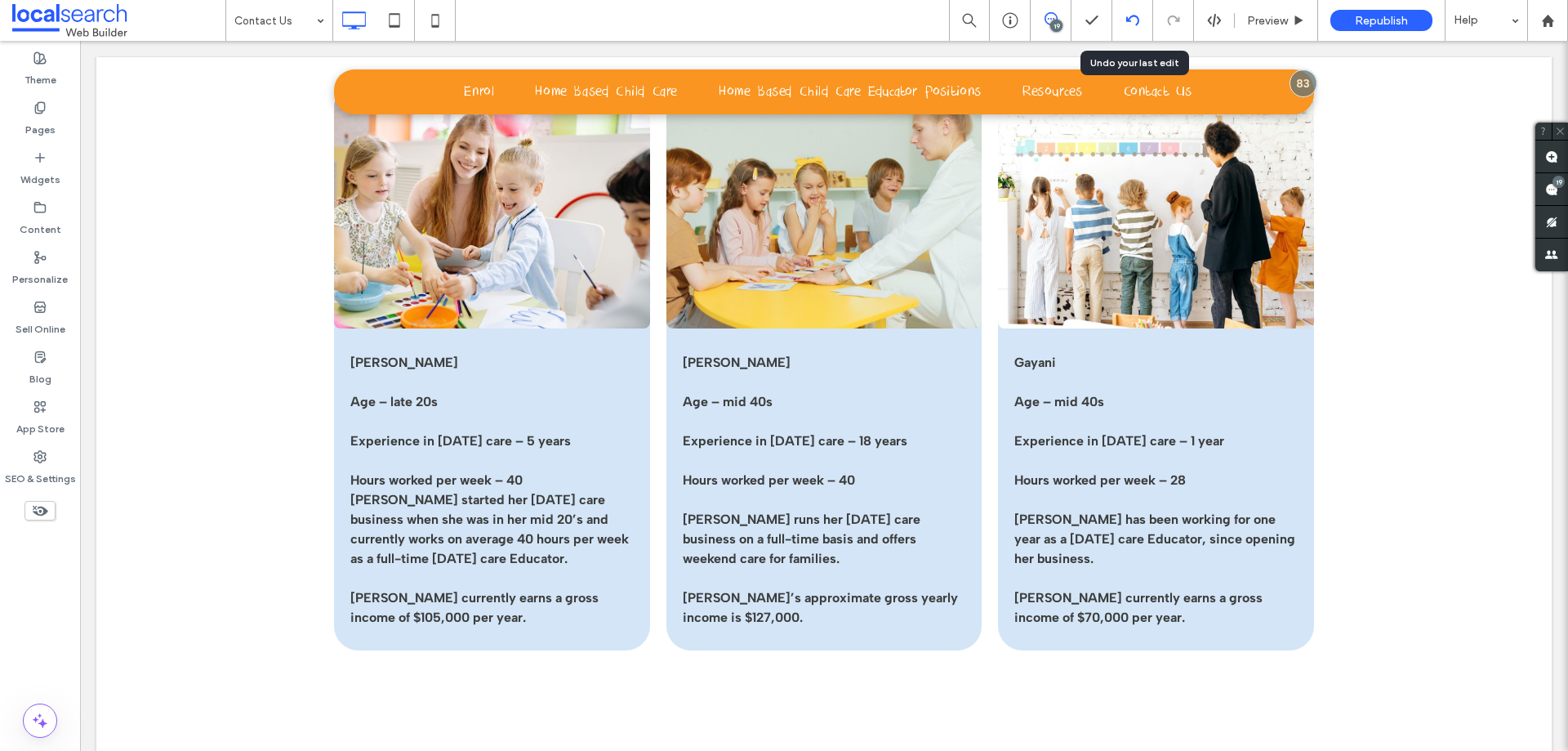
click at [1127, 16] on icon at bounding box center [1132, 20] width 13 height 13
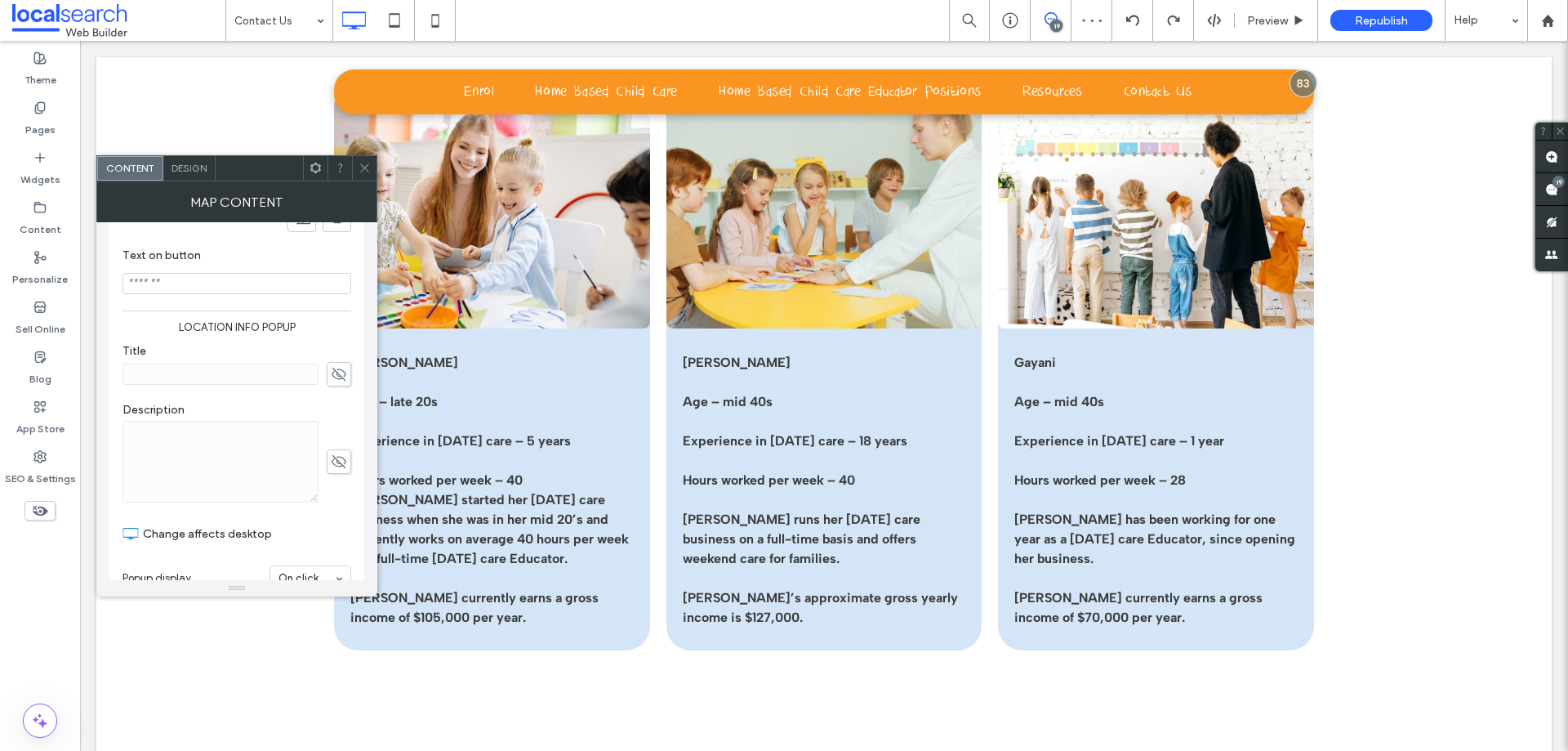
scroll to position [601, 0]
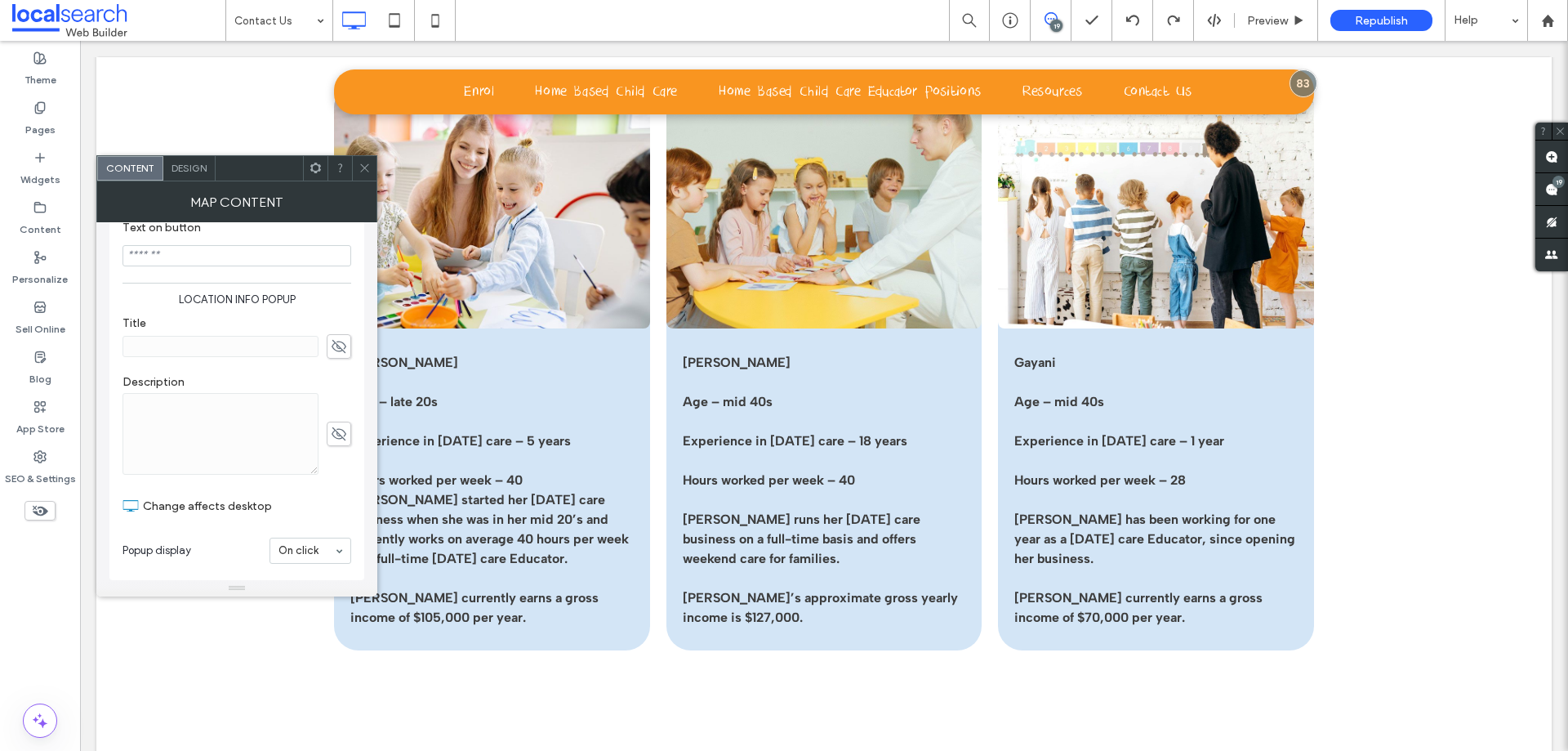
click at [368, 169] on icon at bounding box center [365, 168] width 12 height 12
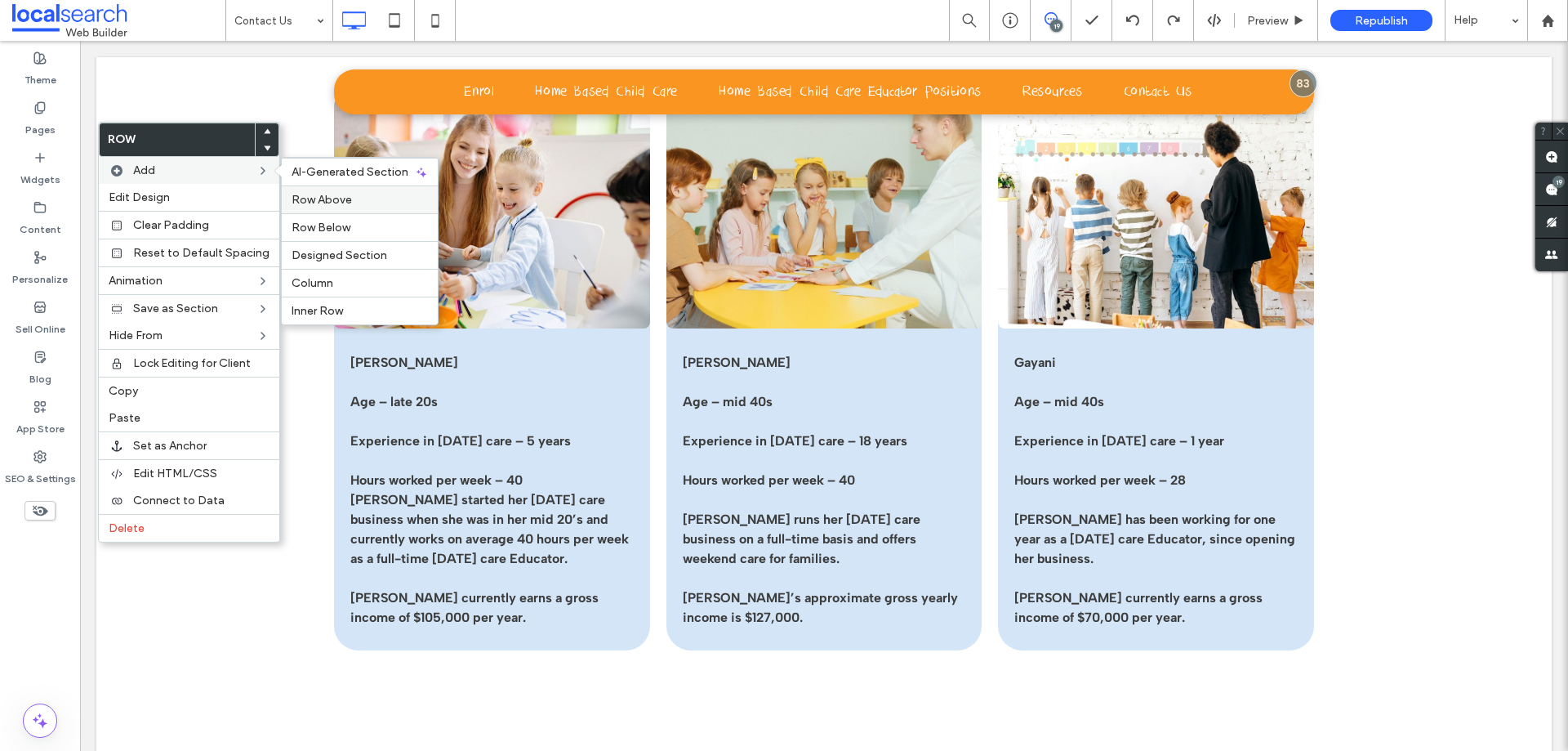
click at [325, 196] on span "Row Above" at bounding box center [321, 200] width 60 height 14
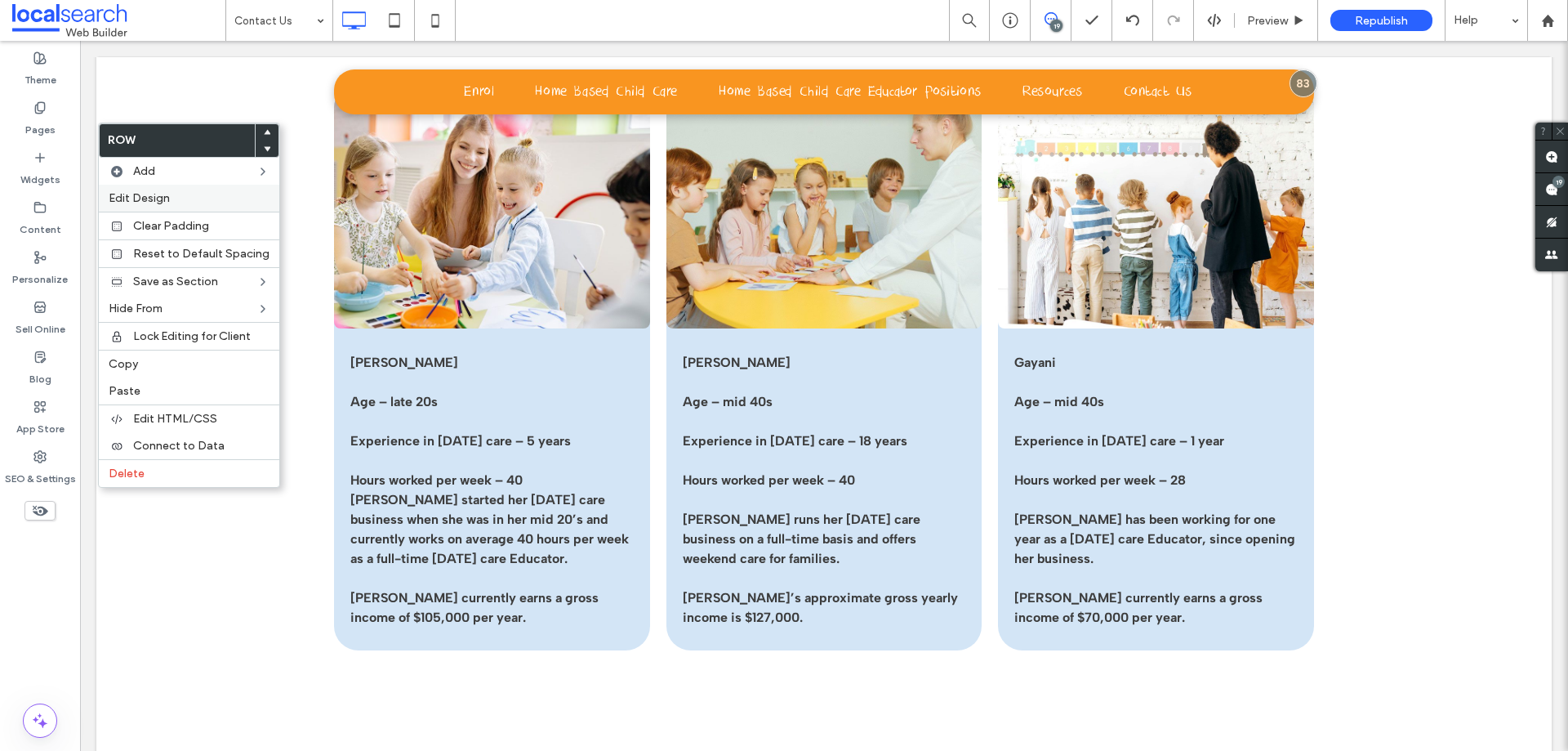
click at [148, 203] on span "Edit Design" at bounding box center [139, 198] width 61 height 14
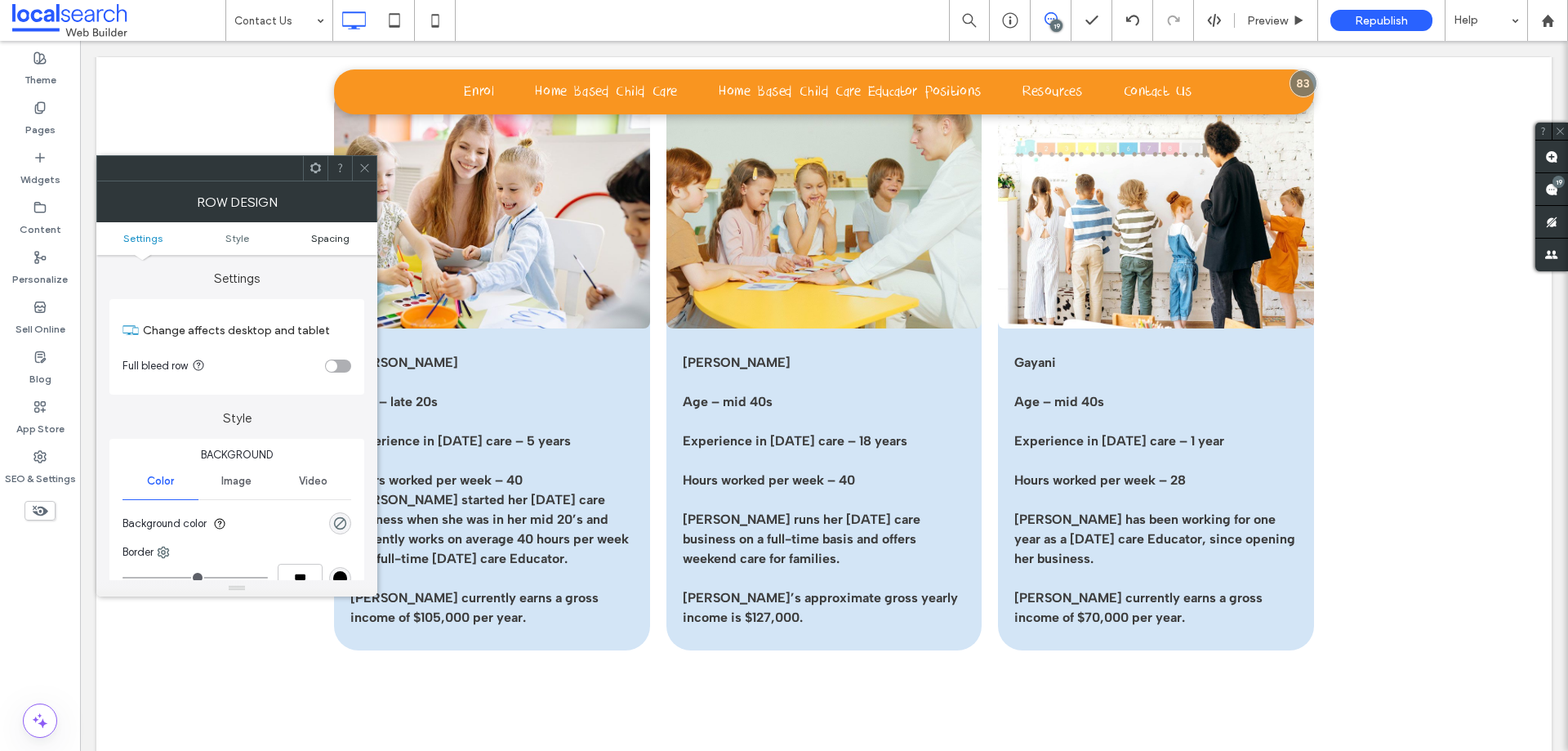
click at [332, 243] on span "Spacing" at bounding box center [330, 238] width 39 height 12
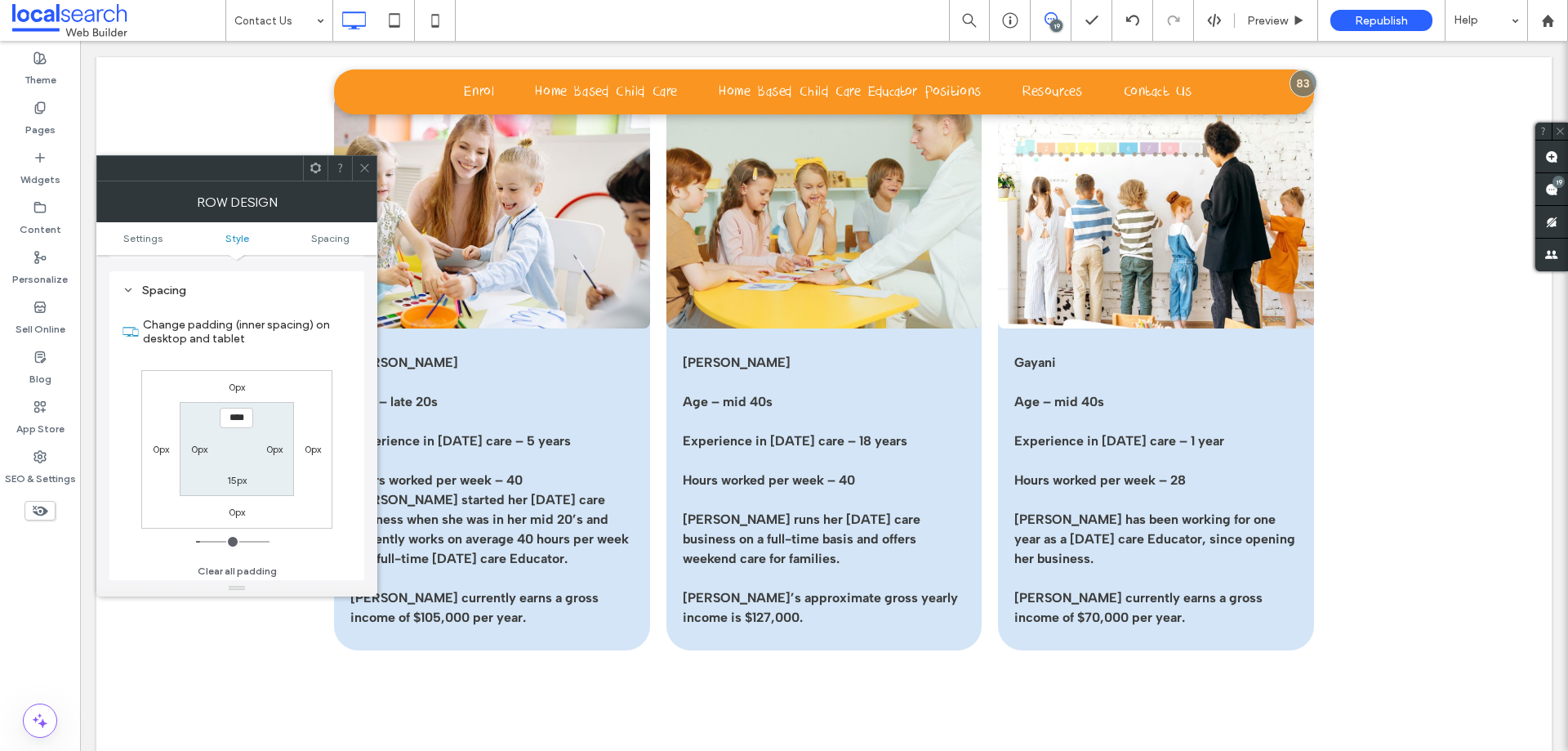
scroll to position [410, 0]
click at [239, 385] on label "0px" at bounding box center [236, 383] width 17 height 12
type input "*"
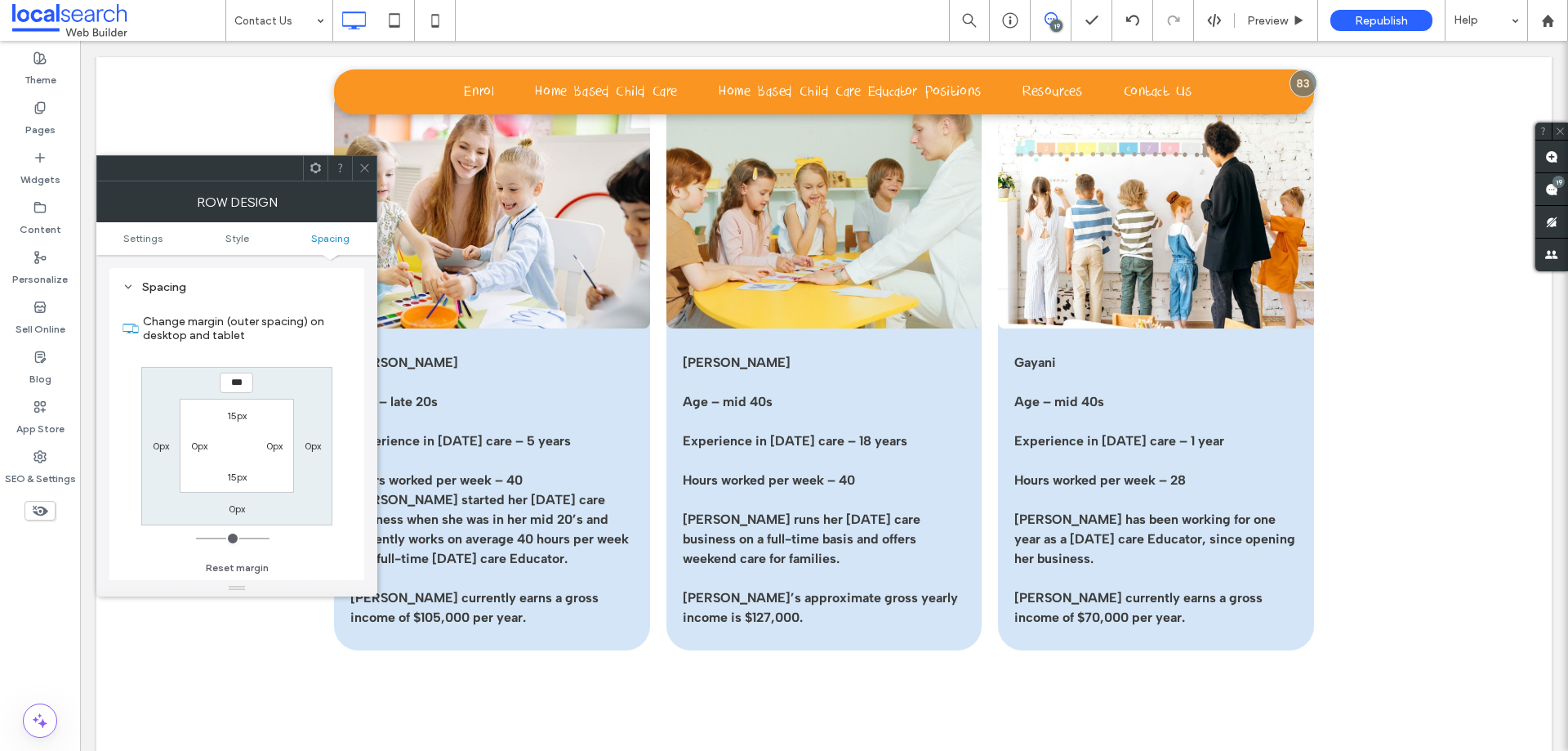
type input "***"
click at [242, 382] on input "*****" at bounding box center [236, 382] width 34 height 21
type input "*"
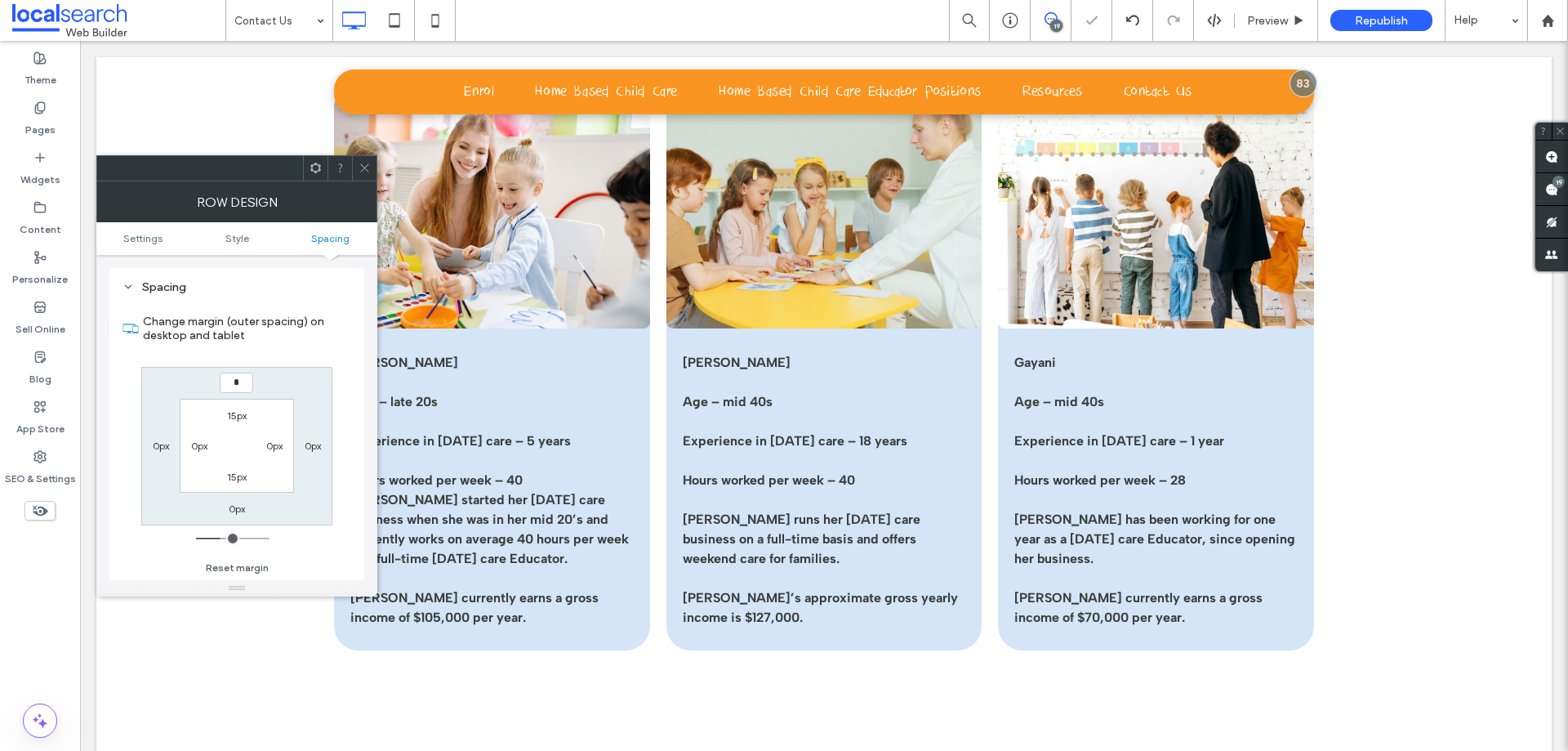
type input "*"
type input "***"
click at [369, 166] on icon at bounding box center [365, 168] width 12 height 12
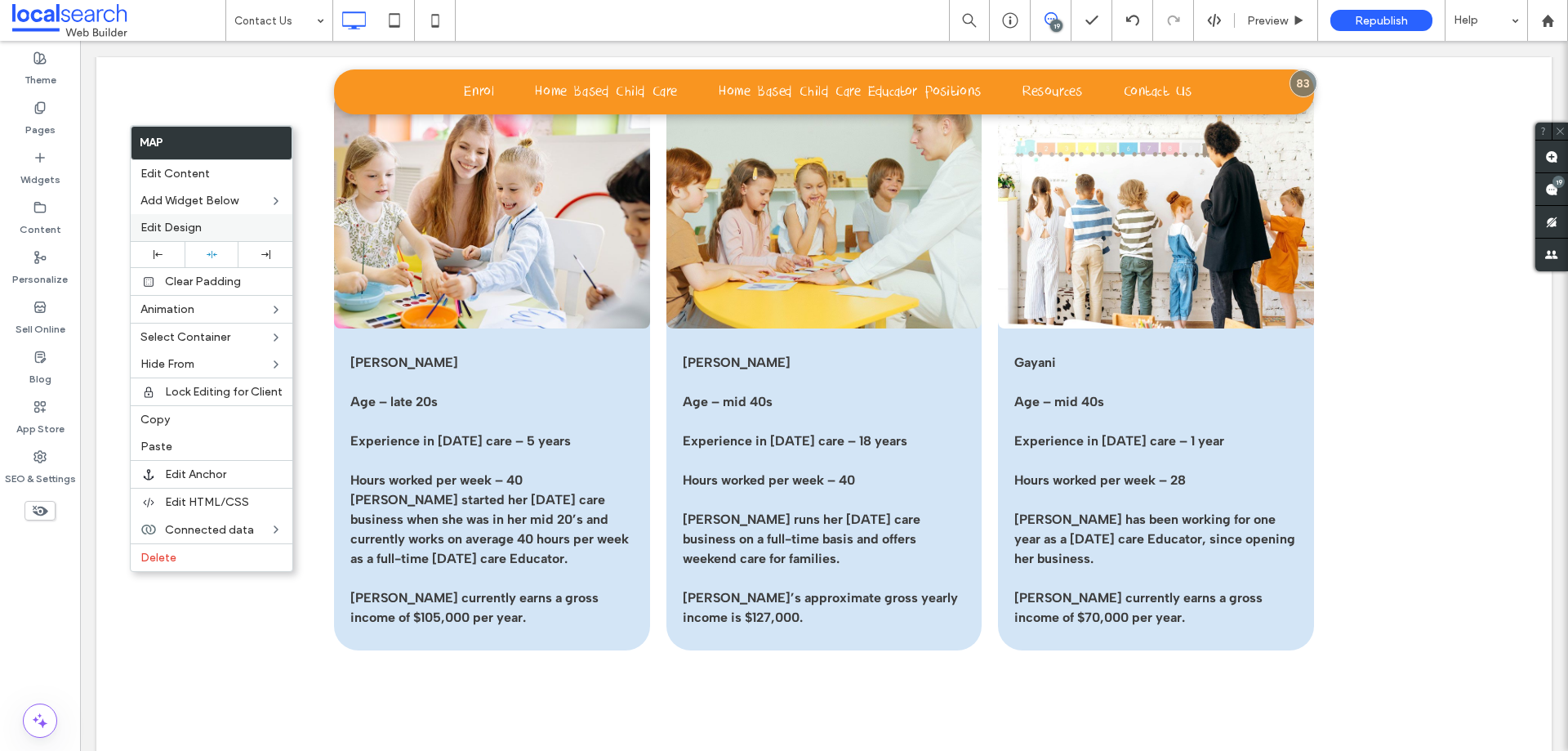
click at [170, 228] on span "Edit Design" at bounding box center [171, 227] width 61 height 14
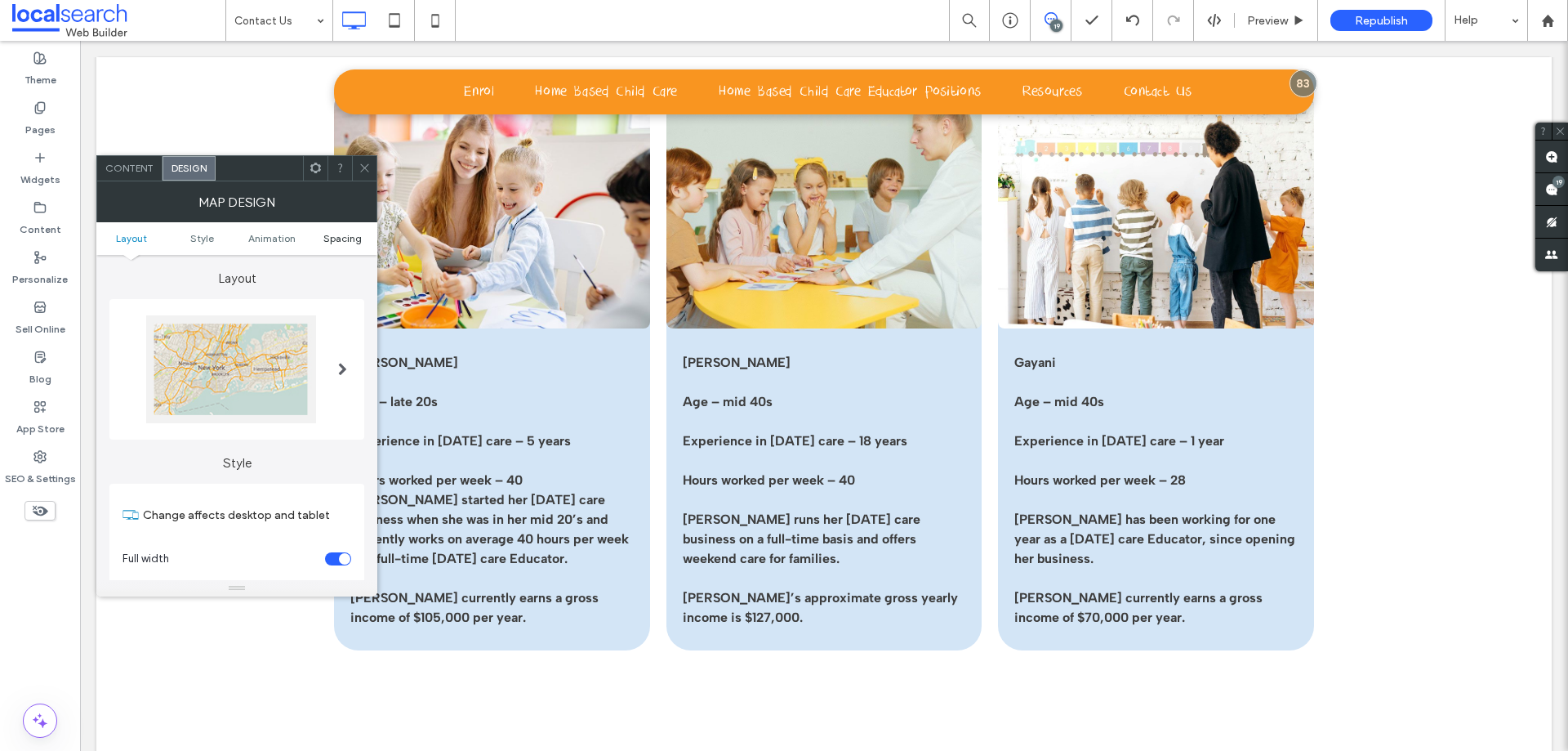
click at [337, 235] on span "Spacing" at bounding box center [342, 238] width 39 height 12
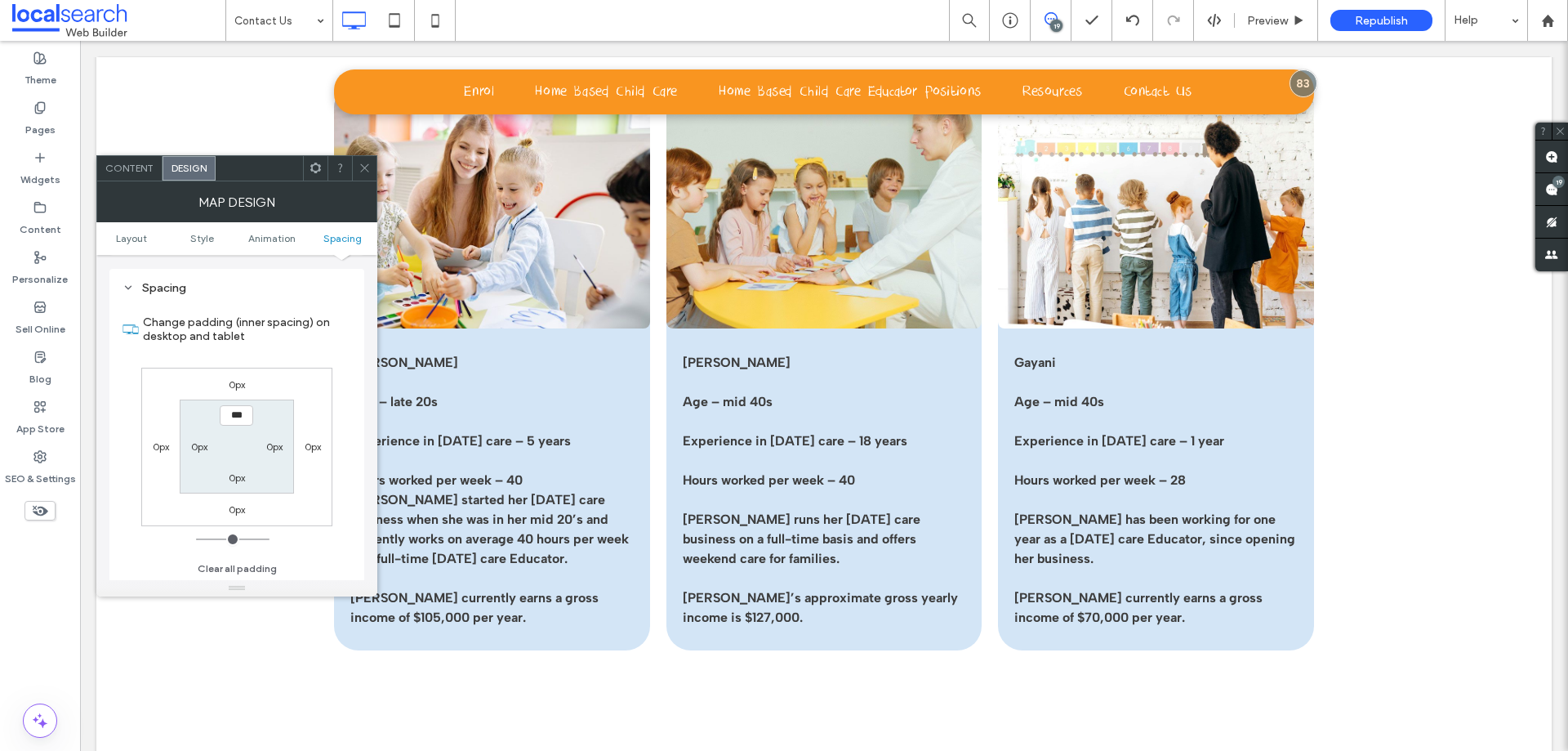
scroll to position [535, 0]
click at [233, 384] on label "0px" at bounding box center [236, 383] width 17 height 12
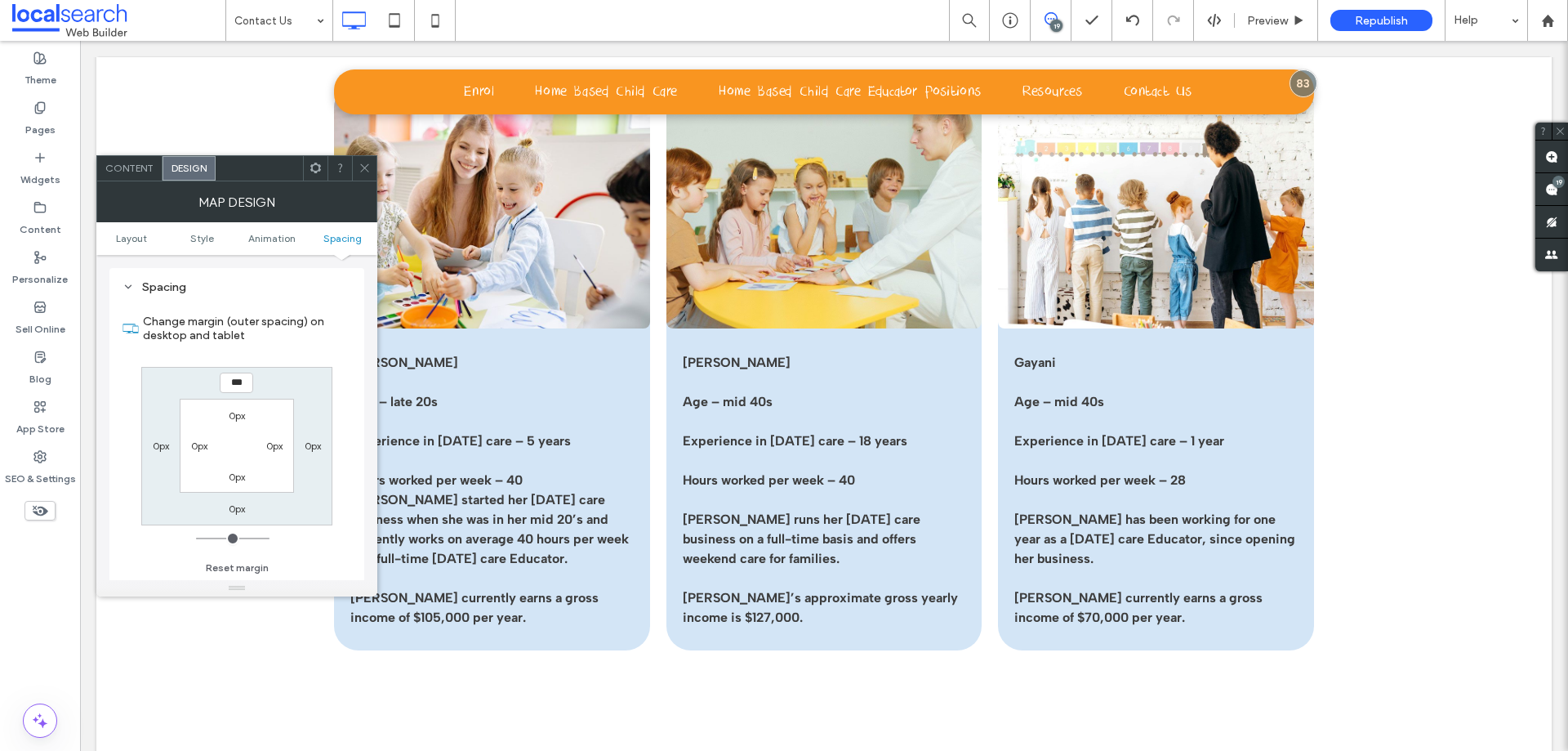
type input "***"
type input "*****"
click at [367, 170] on use at bounding box center [365, 168] width 8 height 8
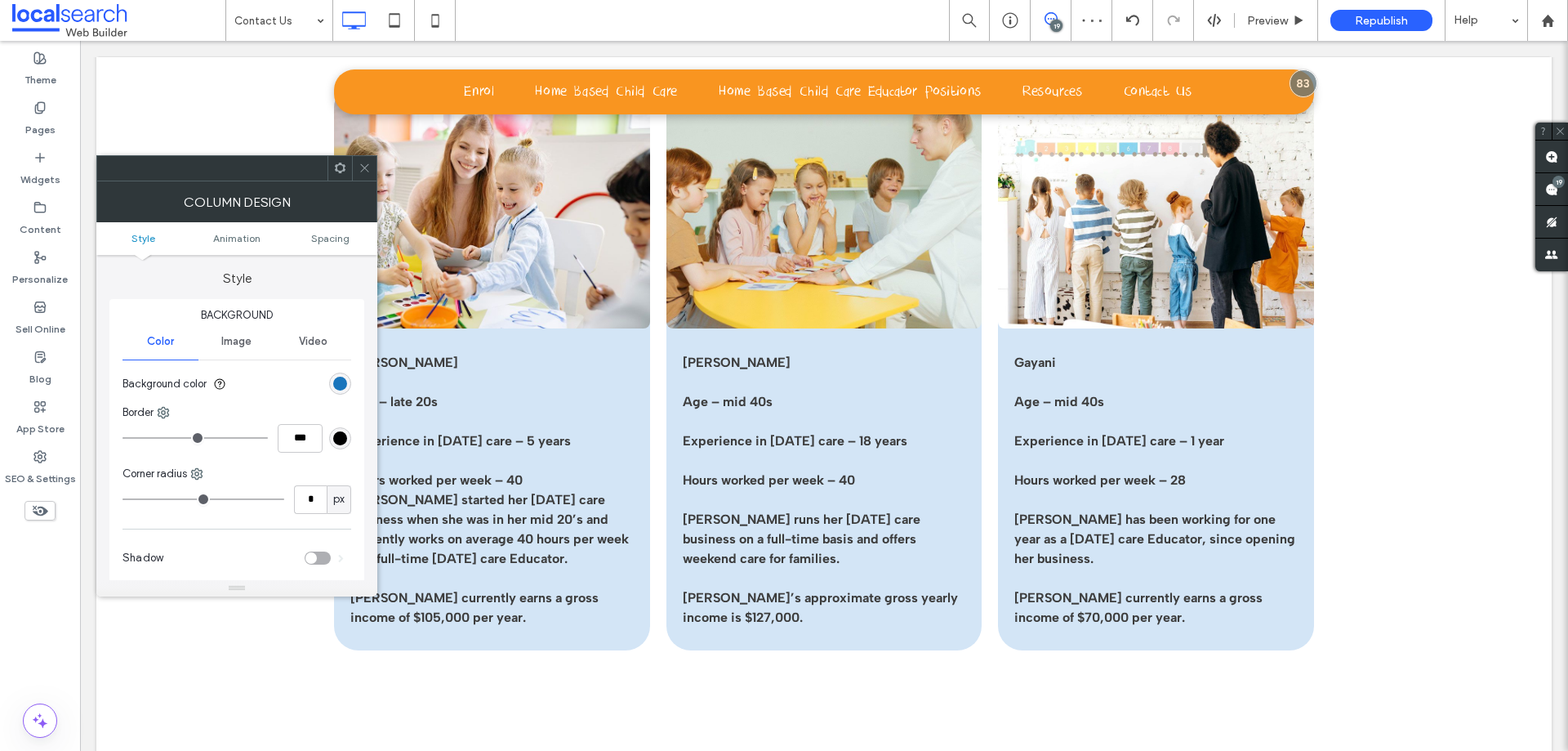
click at [362, 167] on icon at bounding box center [365, 168] width 12 height 12
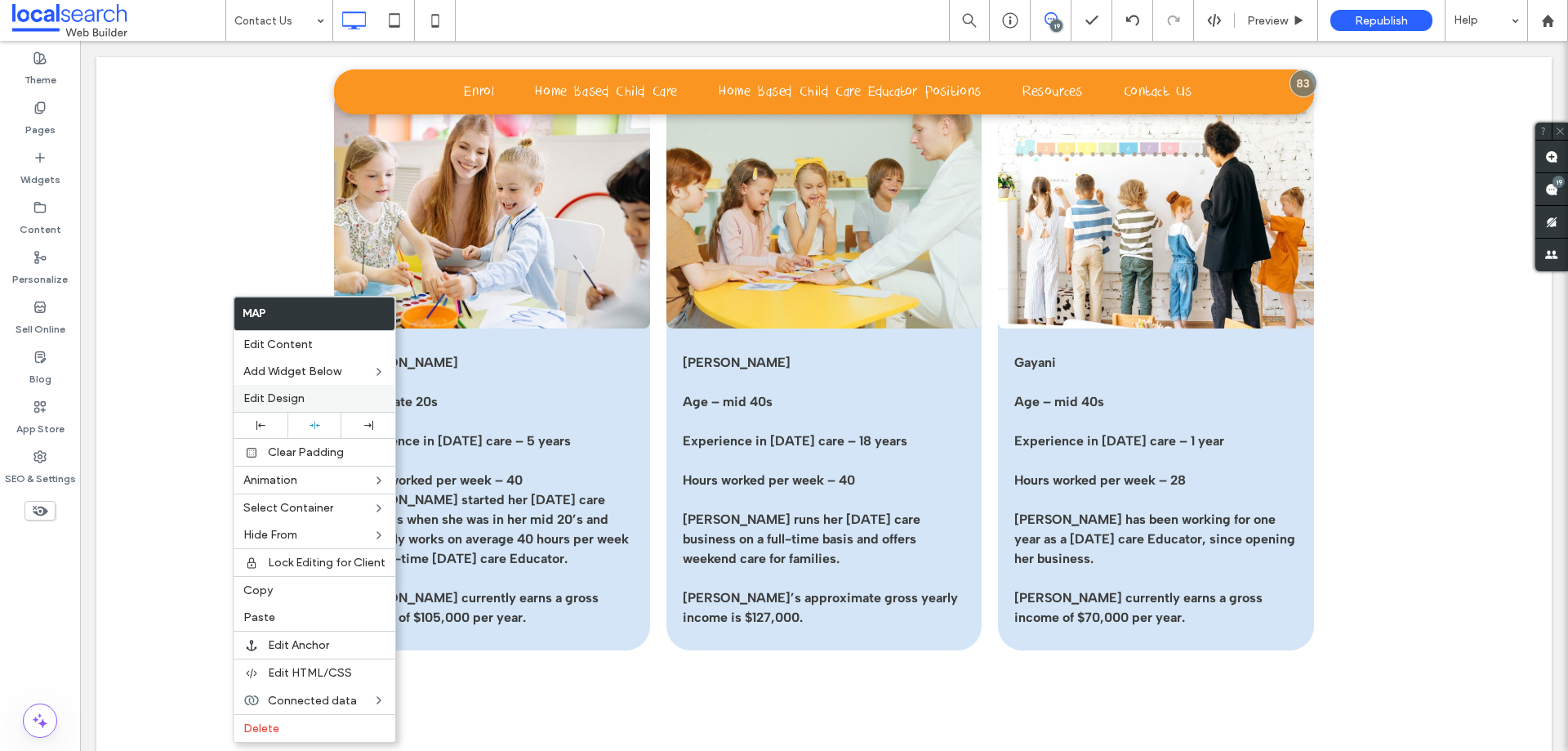
click at [325, 396] on label "Edit Design" at bounding box center [314, 398] width 142 height 14
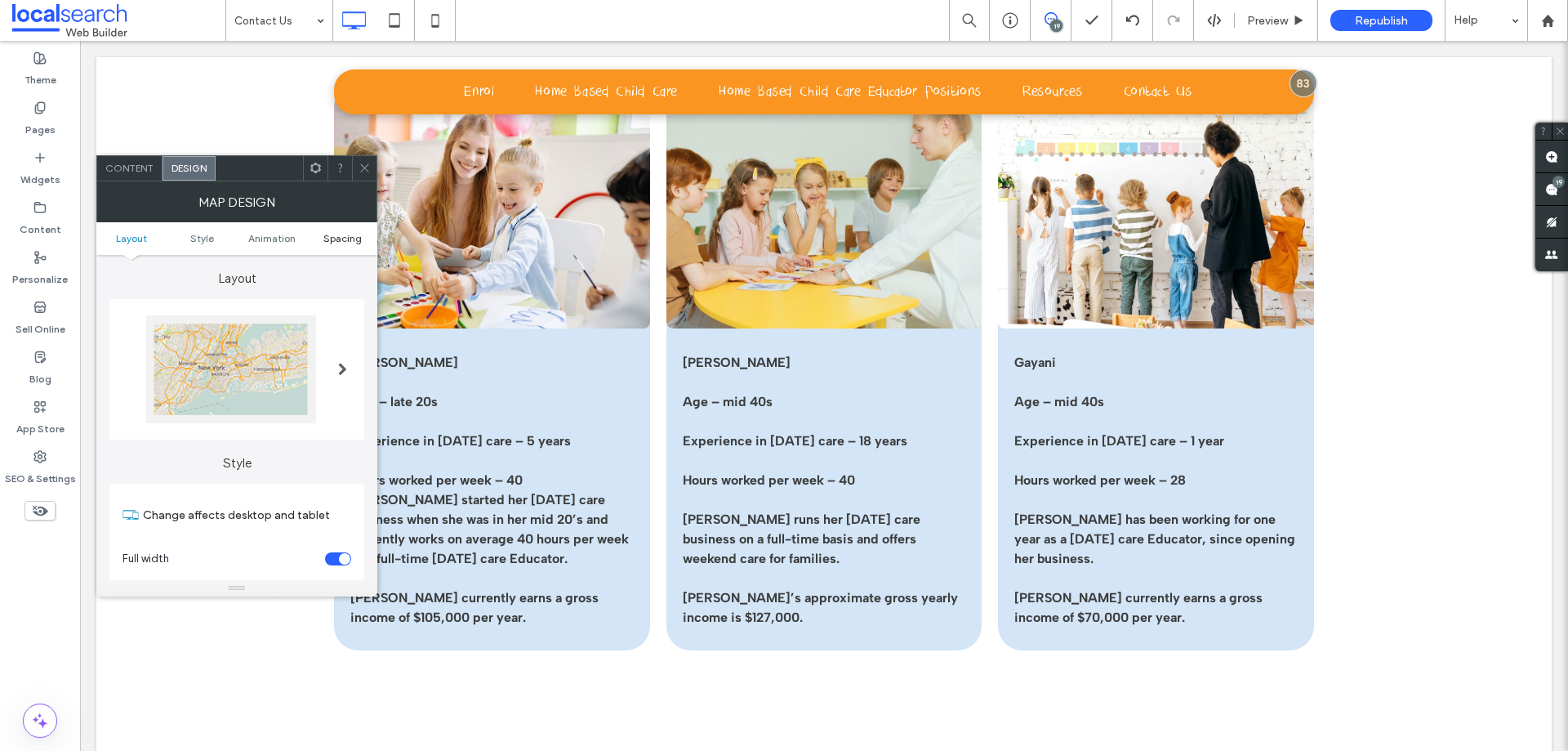
click at [349, 240] on span "Spacing" at bounding box center [342, 238] width 39 height 12
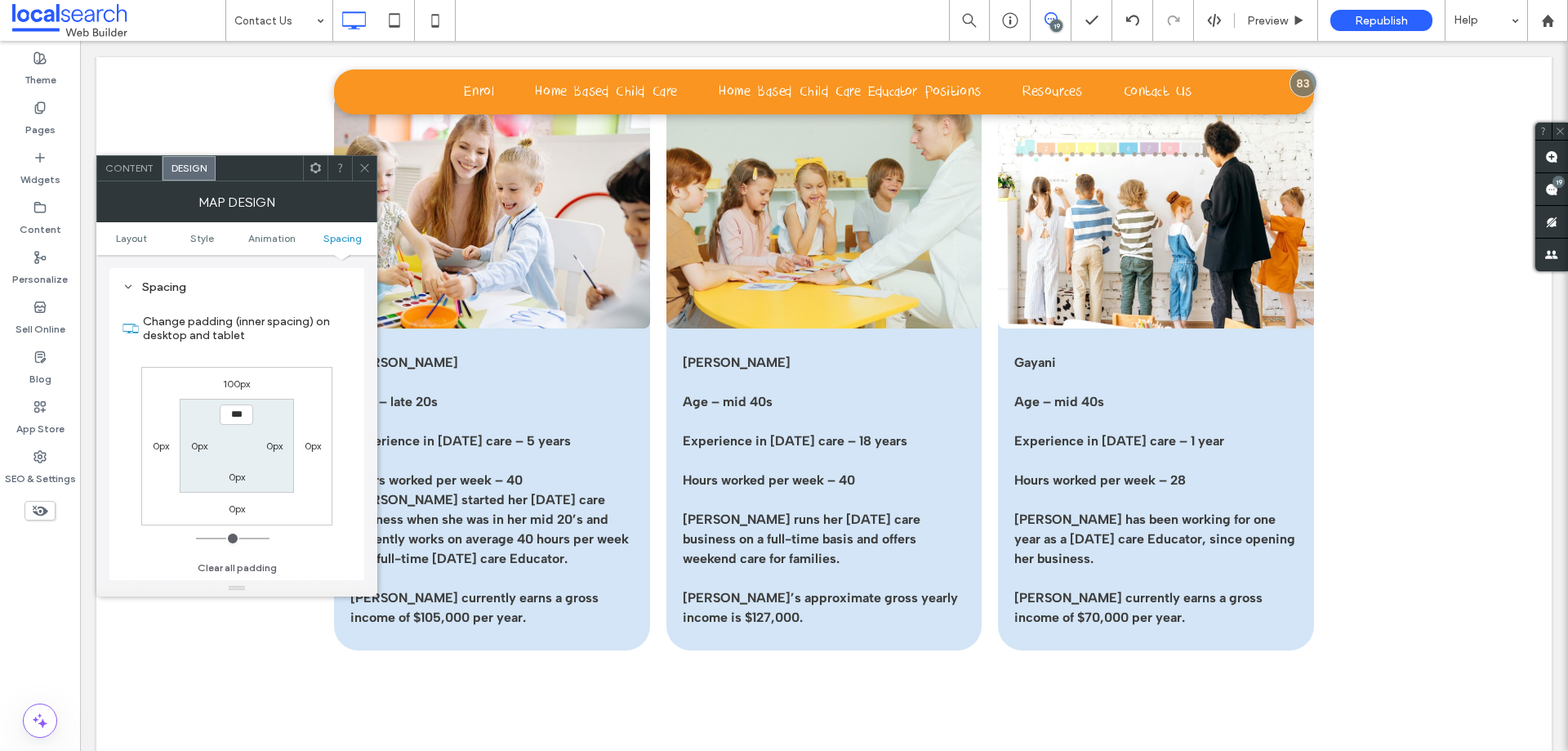
click at [244, 386] on label "100px" at bounding box center [236, 383] width 27 height 12
type input "***"
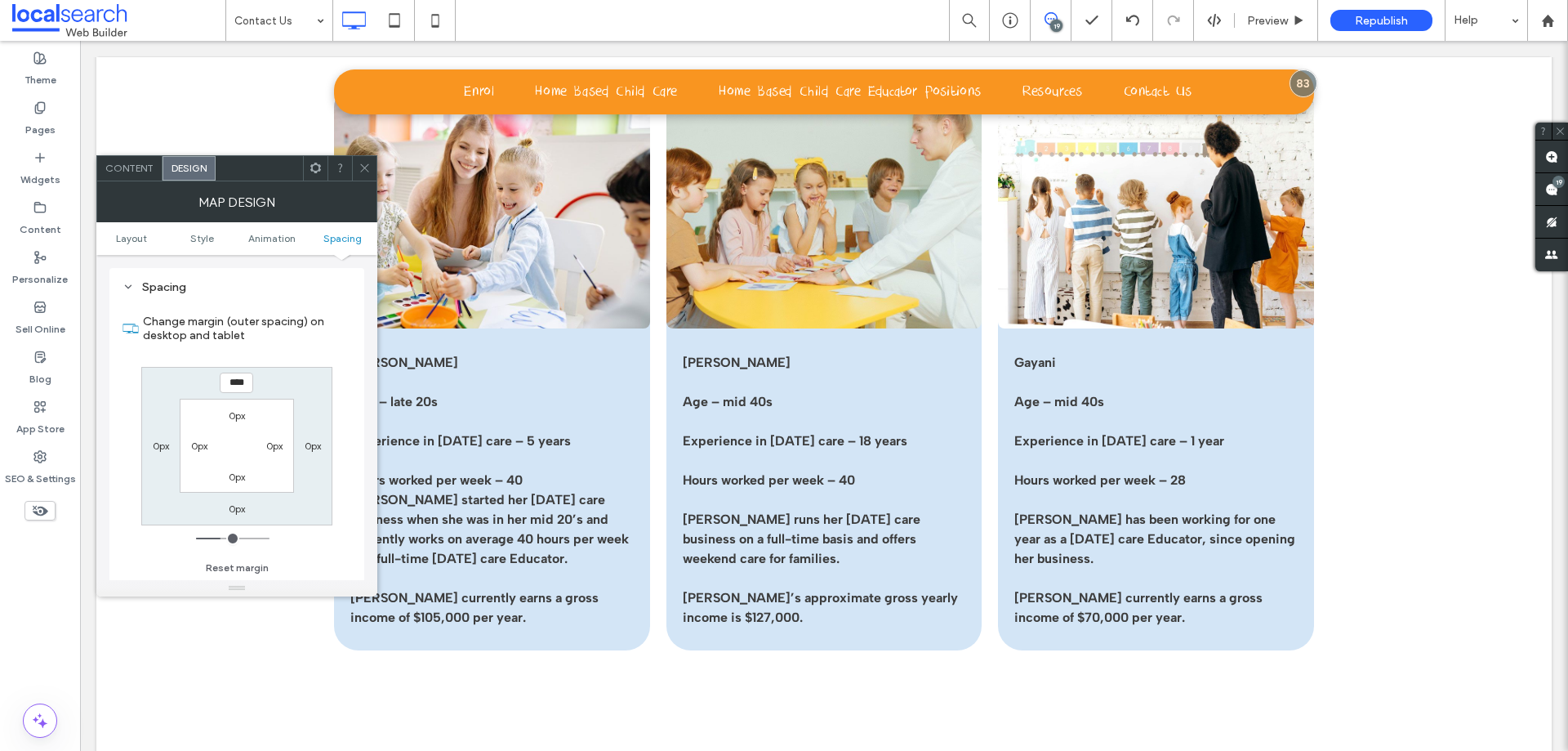
type input "****"
type input "***"
type input "*****"
click at [367, 165] on icon at bounding box center [365, 168] width 12 height 12
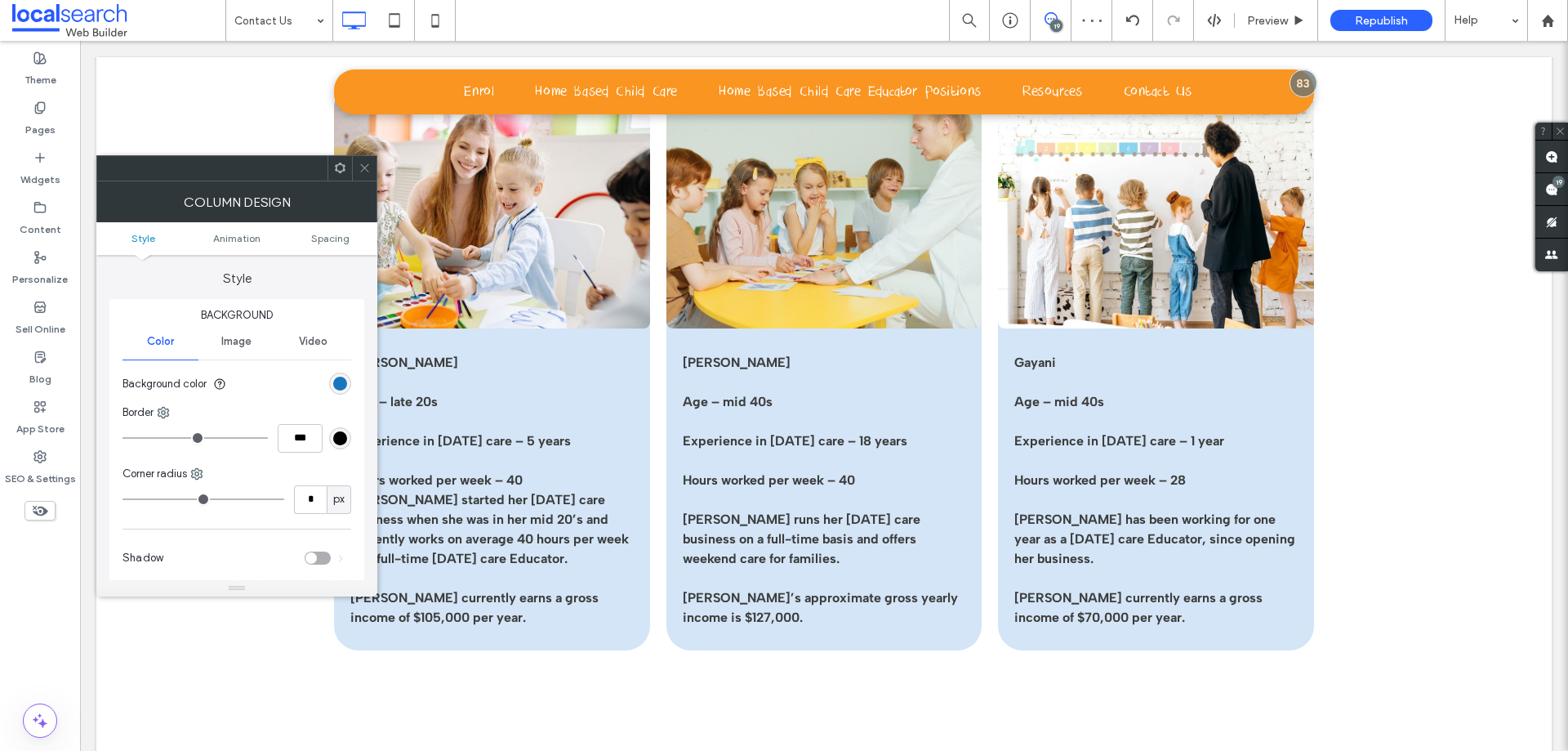
click at [238, 345] on span "Image" at bounding box center [236, 341] width 31 height 13
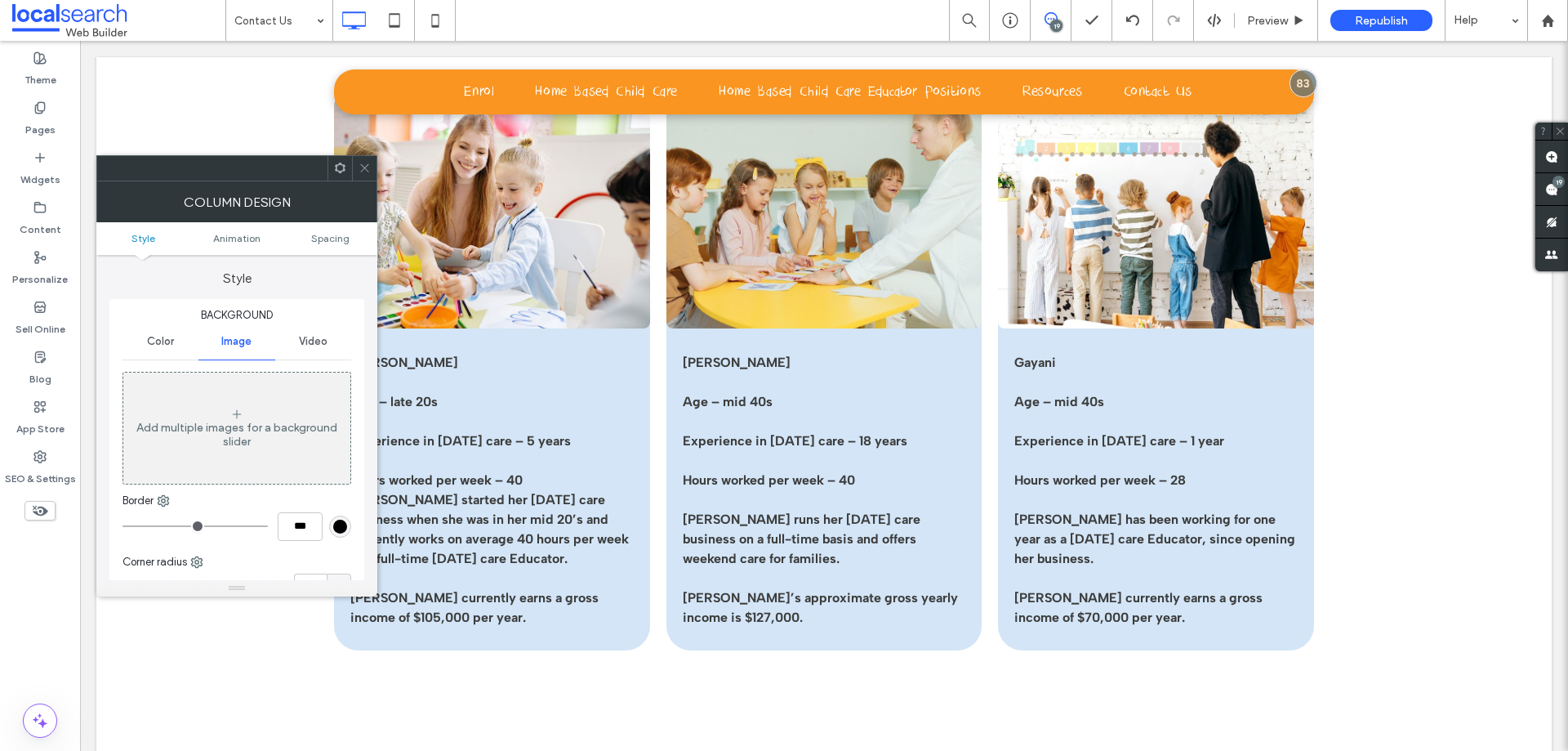
click at [248, 431] on div "Add multiple images for a background slider" at bounding box center [237, 435] width 227 height 28
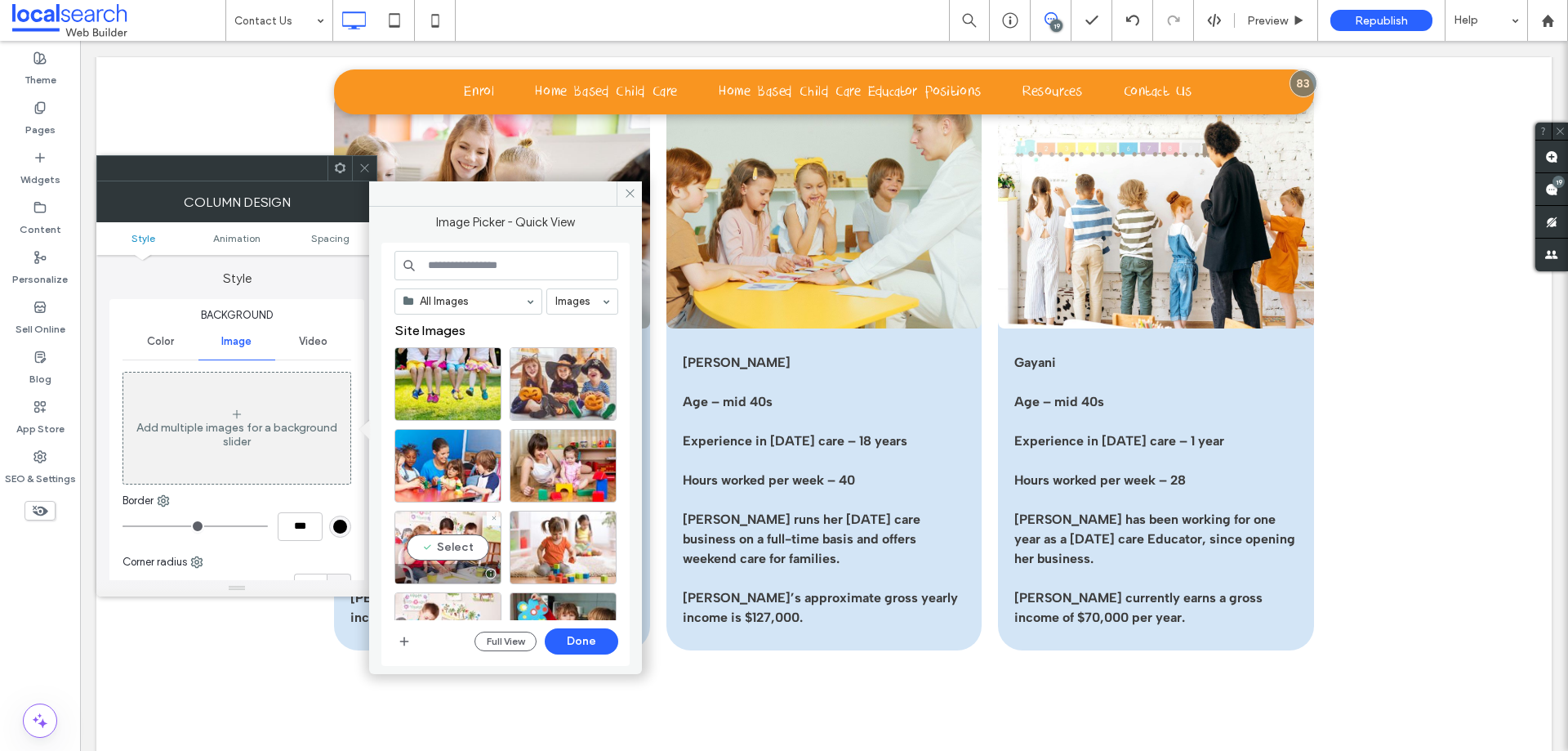
scroll to position [245, 0]
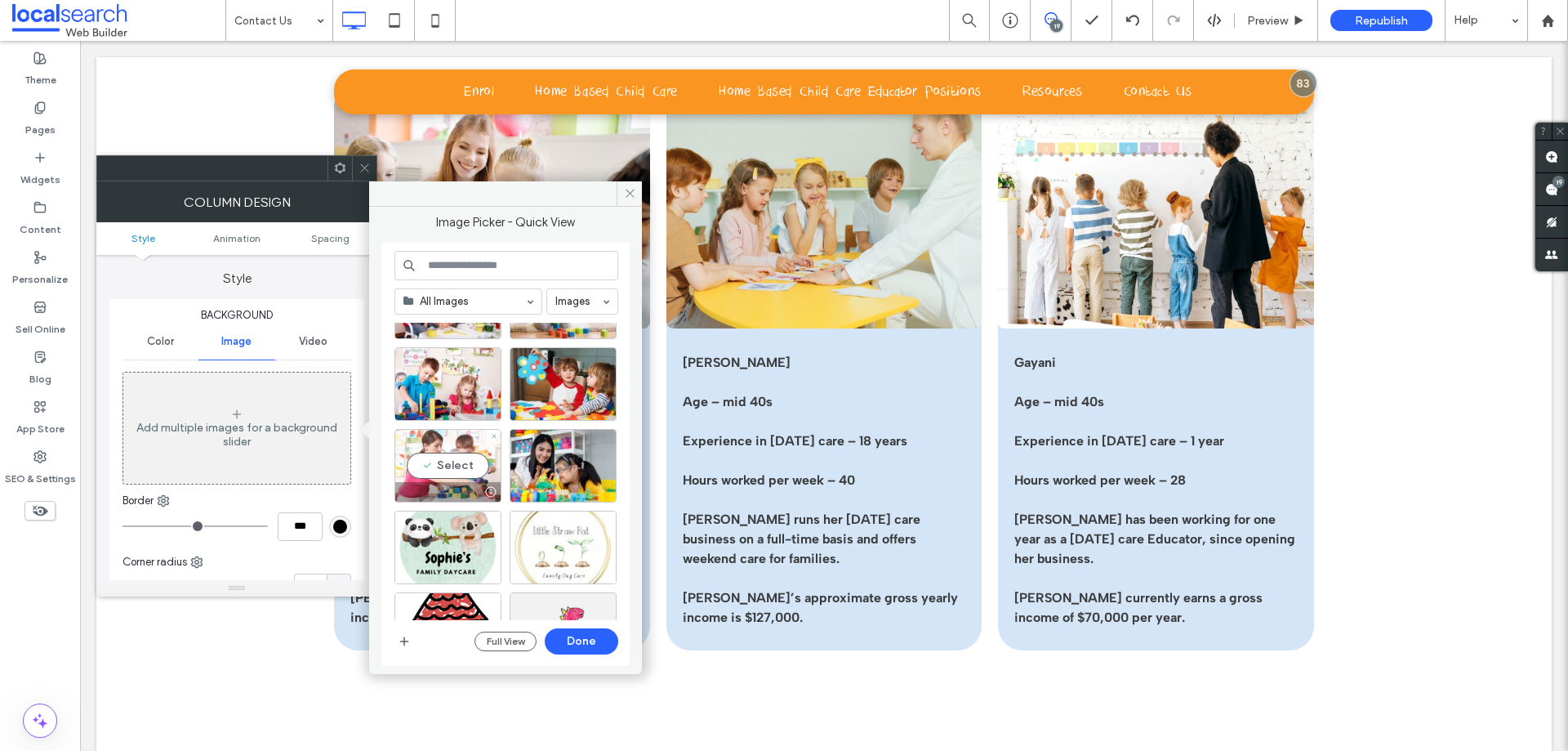
click at [449, 455] on div "Select" at bounding box center [448, 465] width 107 height 73
click at [582, 634] on button "Done" at bounding box center [581, 641] width 73 height 26
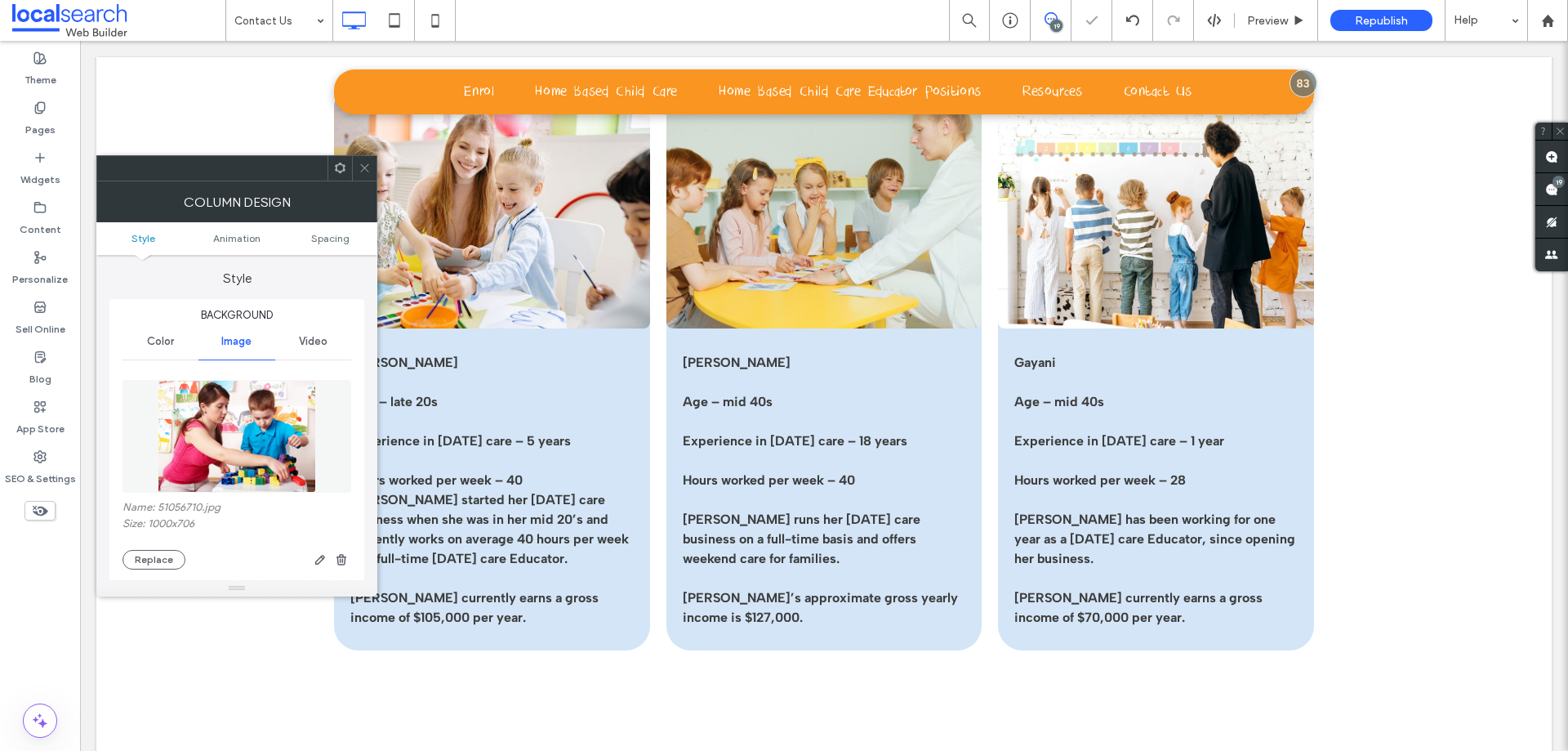
click at [365, 164] on icon at bounding box center [365, 168] width 12 height 12
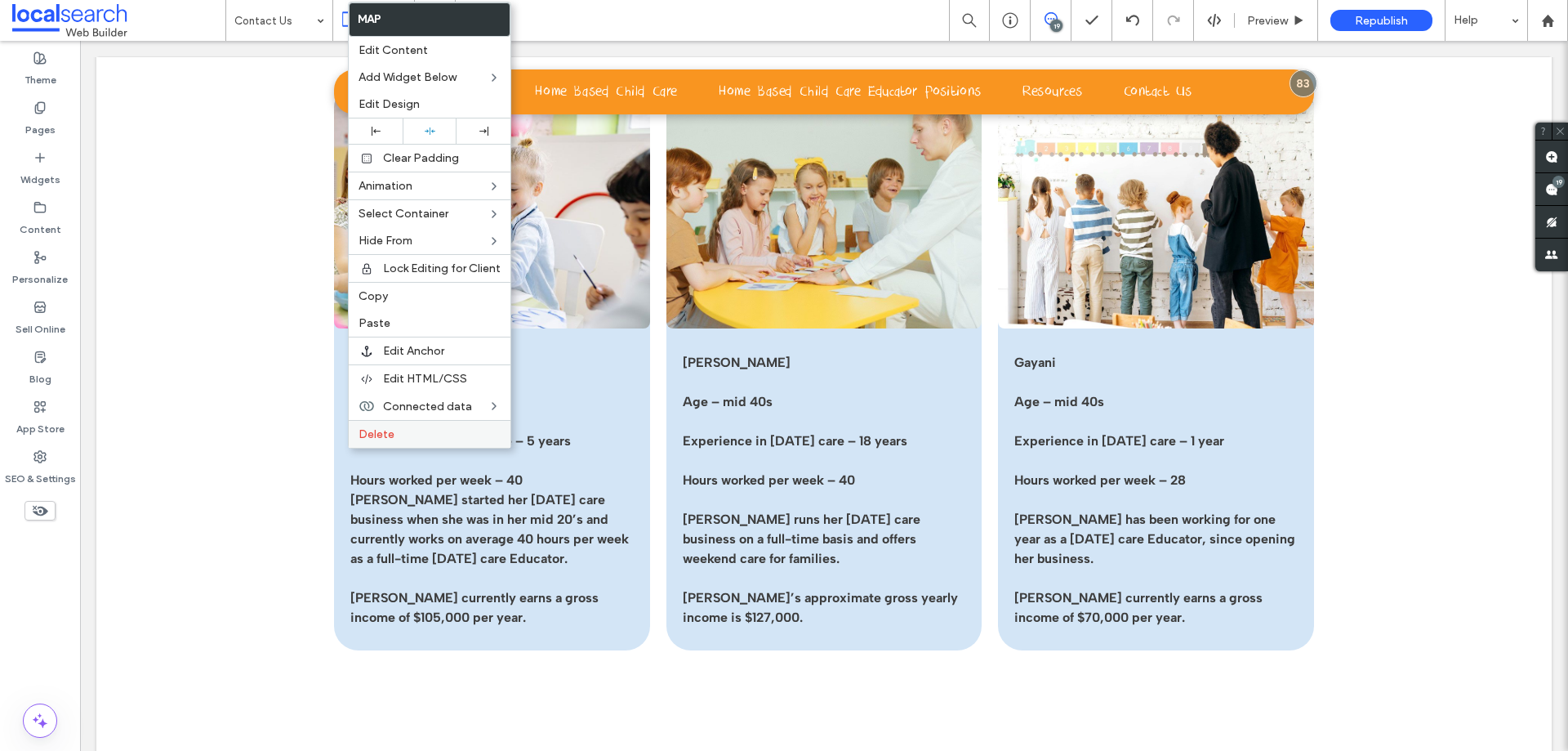
click at [400, 439] on label "Delete" at bounding box center [430, 434] width 142 height 14
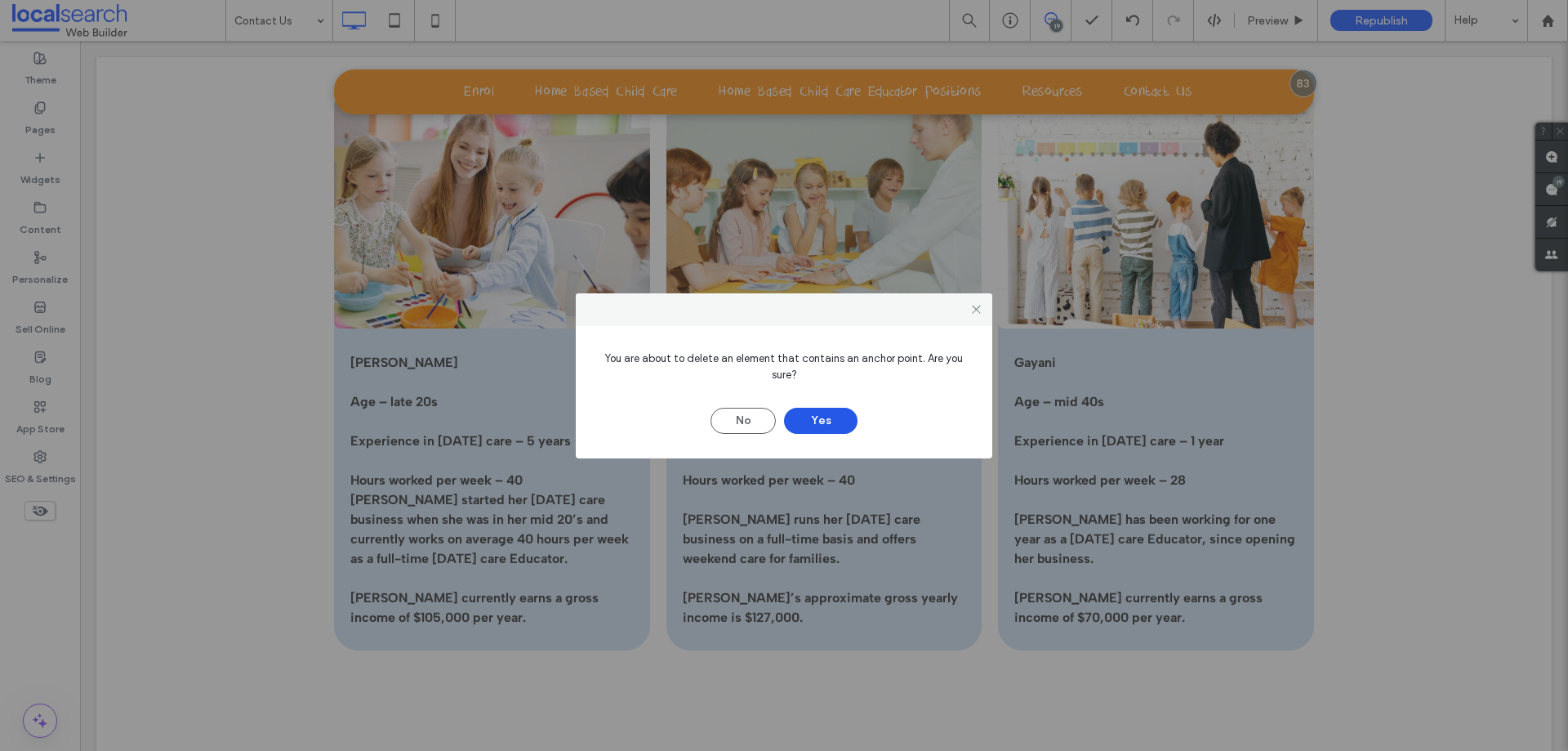
click at [794, 421] on button "Yes" at bounding box center [821, 421] width 73 height 26
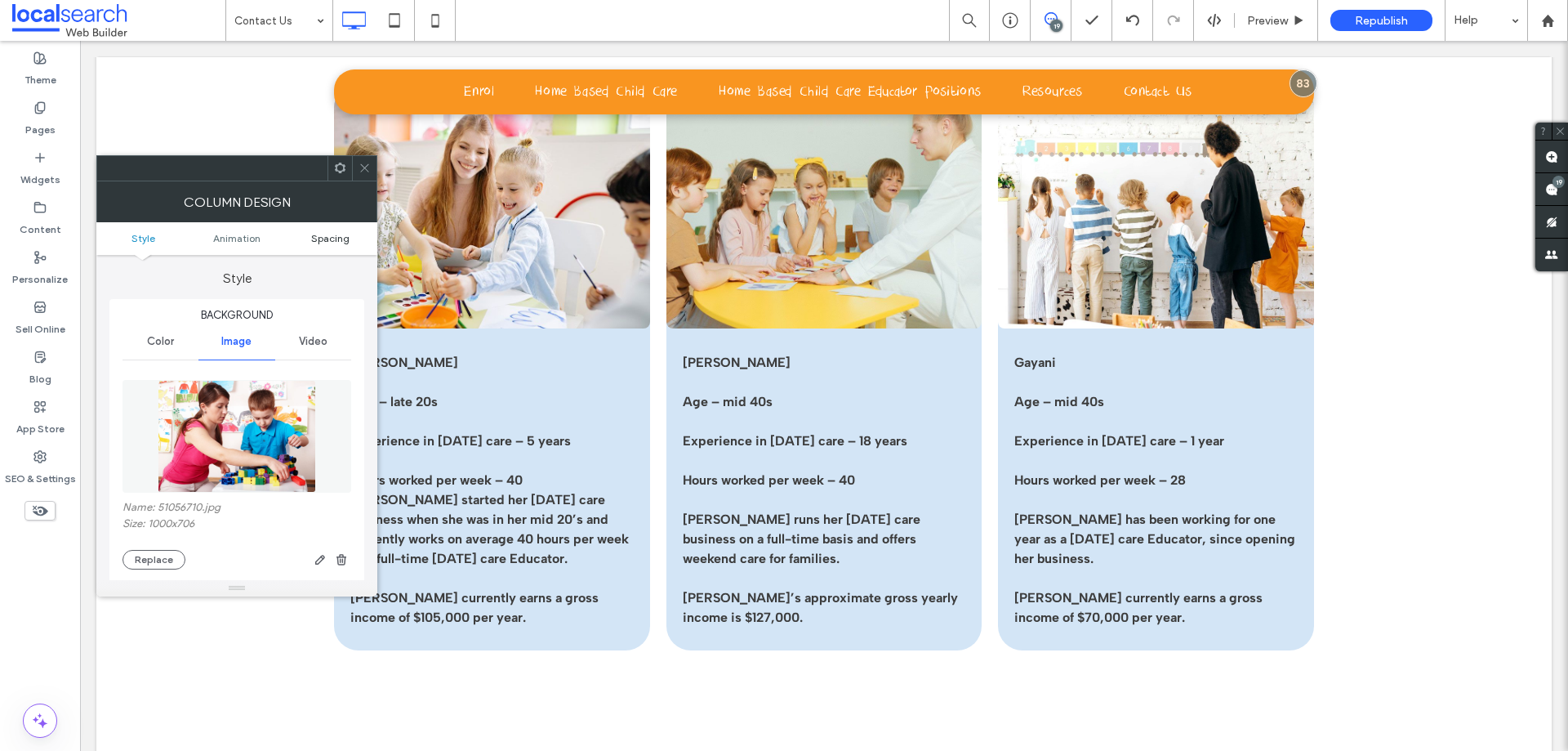
click at [337, 241] on span "Spacing" at bounding box center [330, 238] width 39 height 12
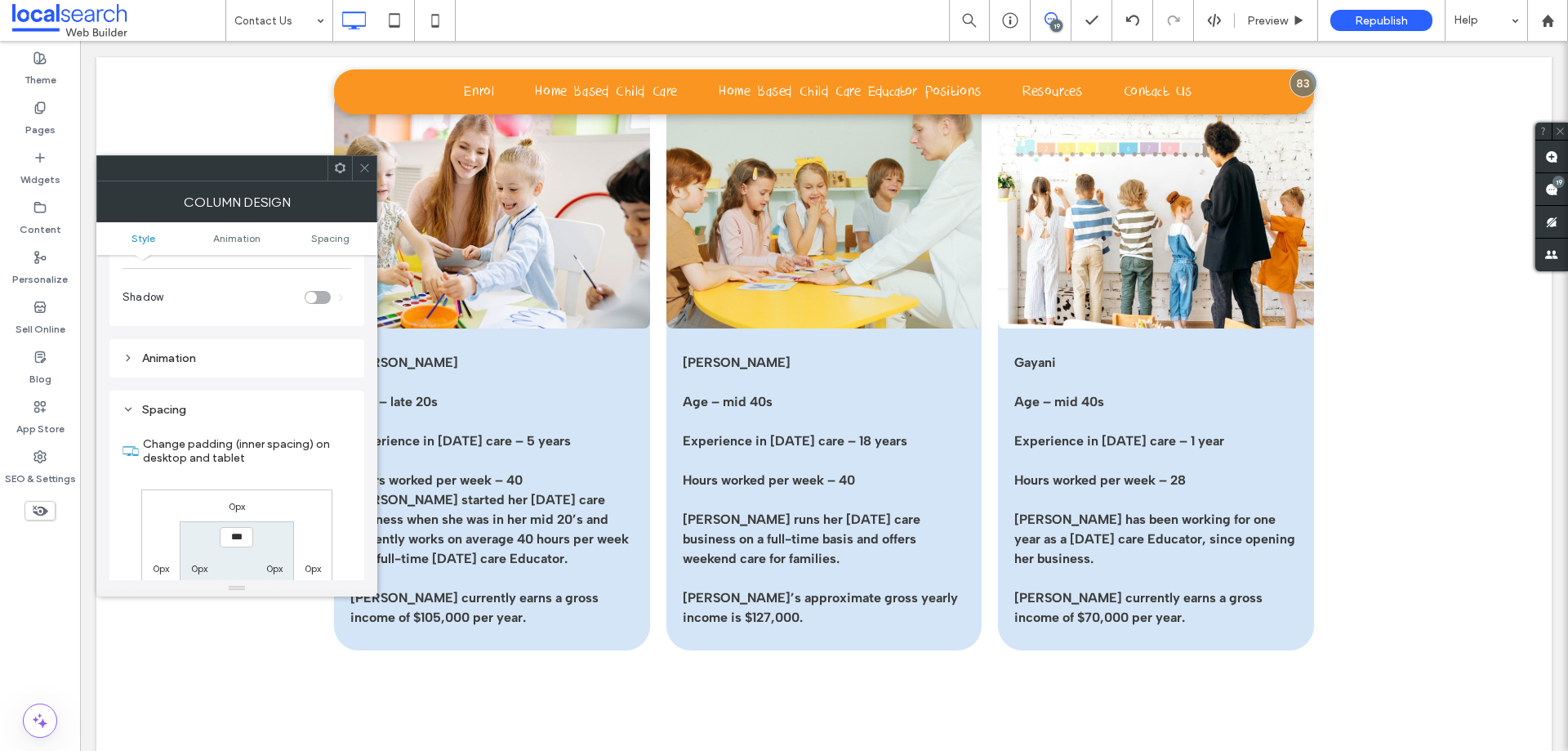
scroll to position [862, 0]
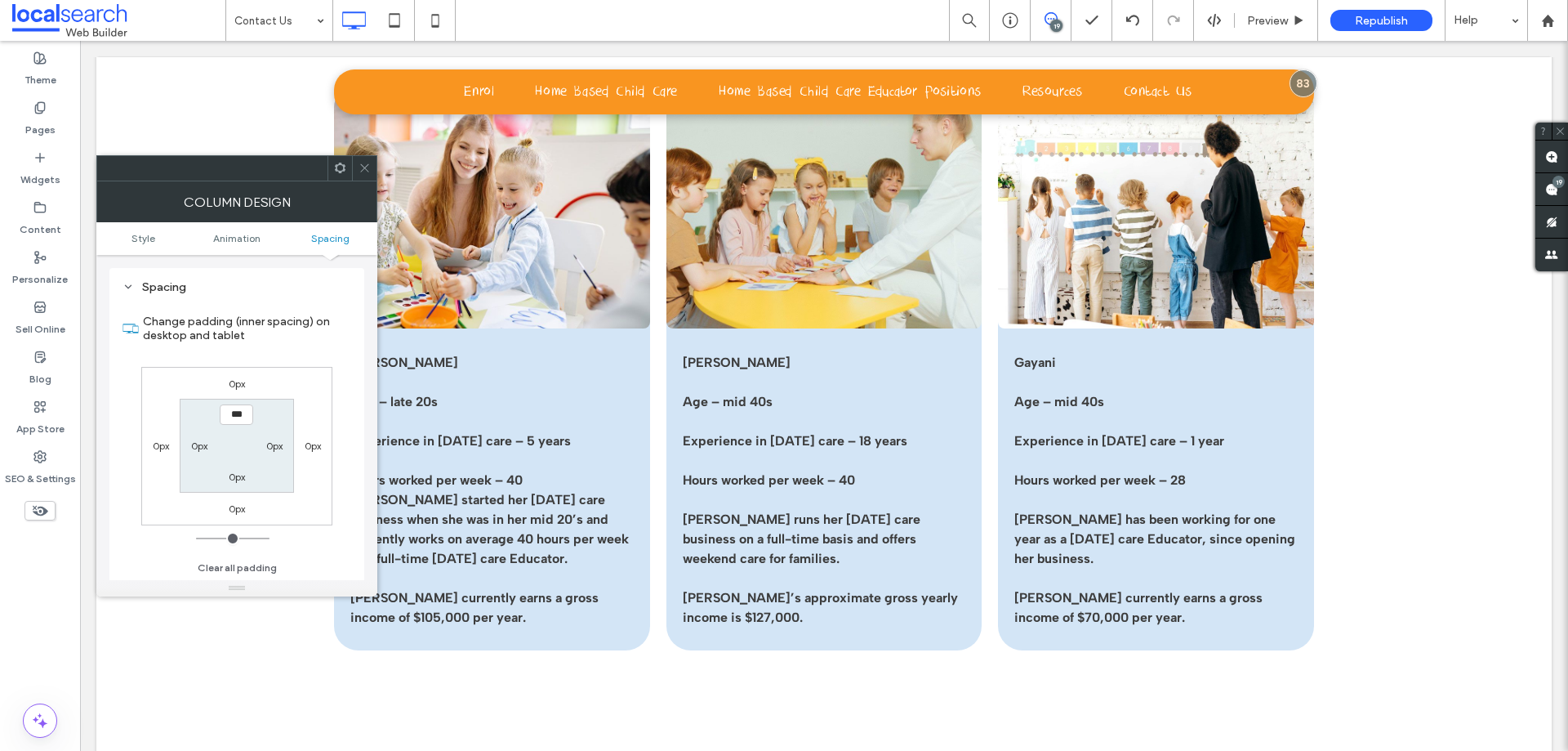
click at [366, 163] on icon at bounding box center [365, 168] width 12 height 12
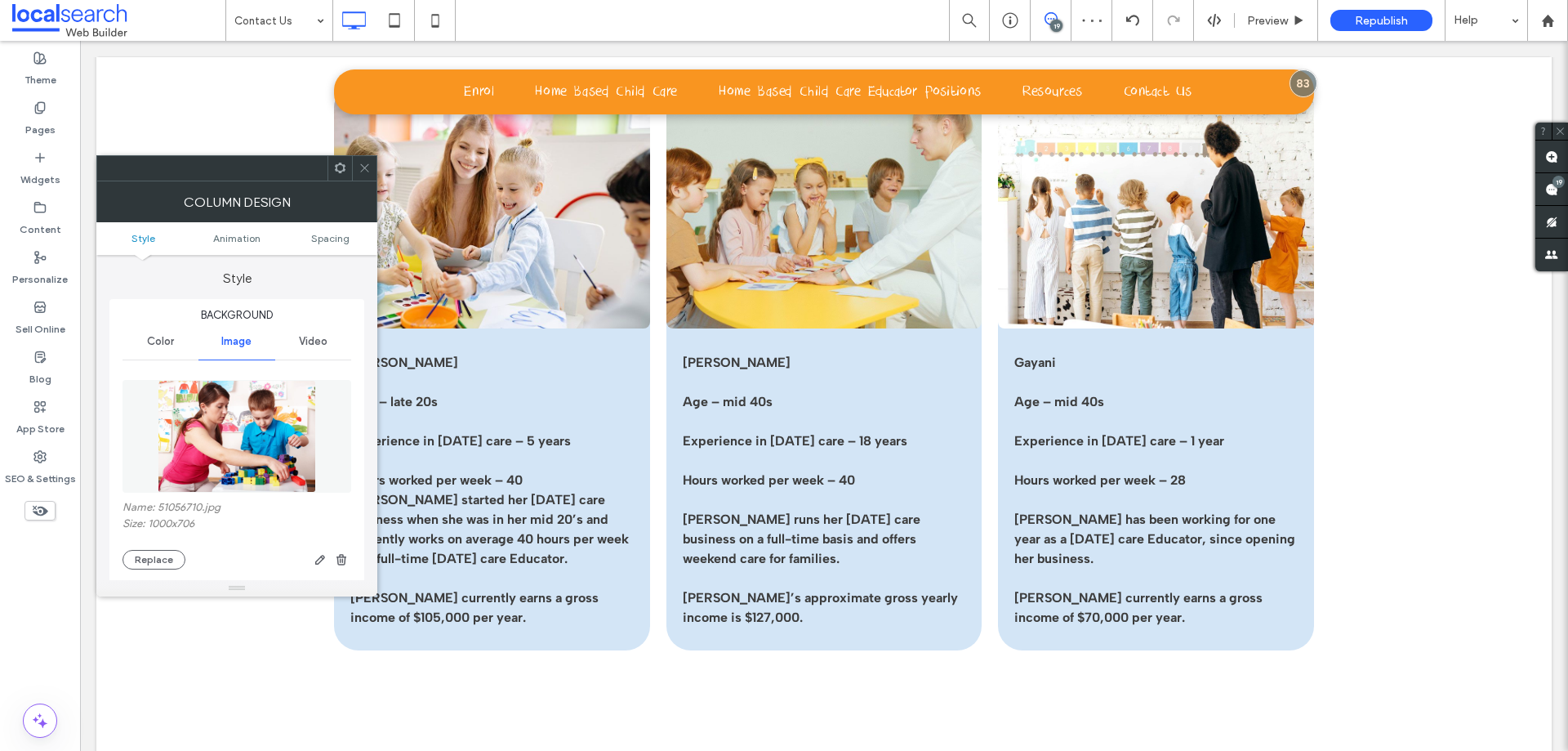
click at [337, 170] on use at bounding box center [340, 168] width 11 height 11
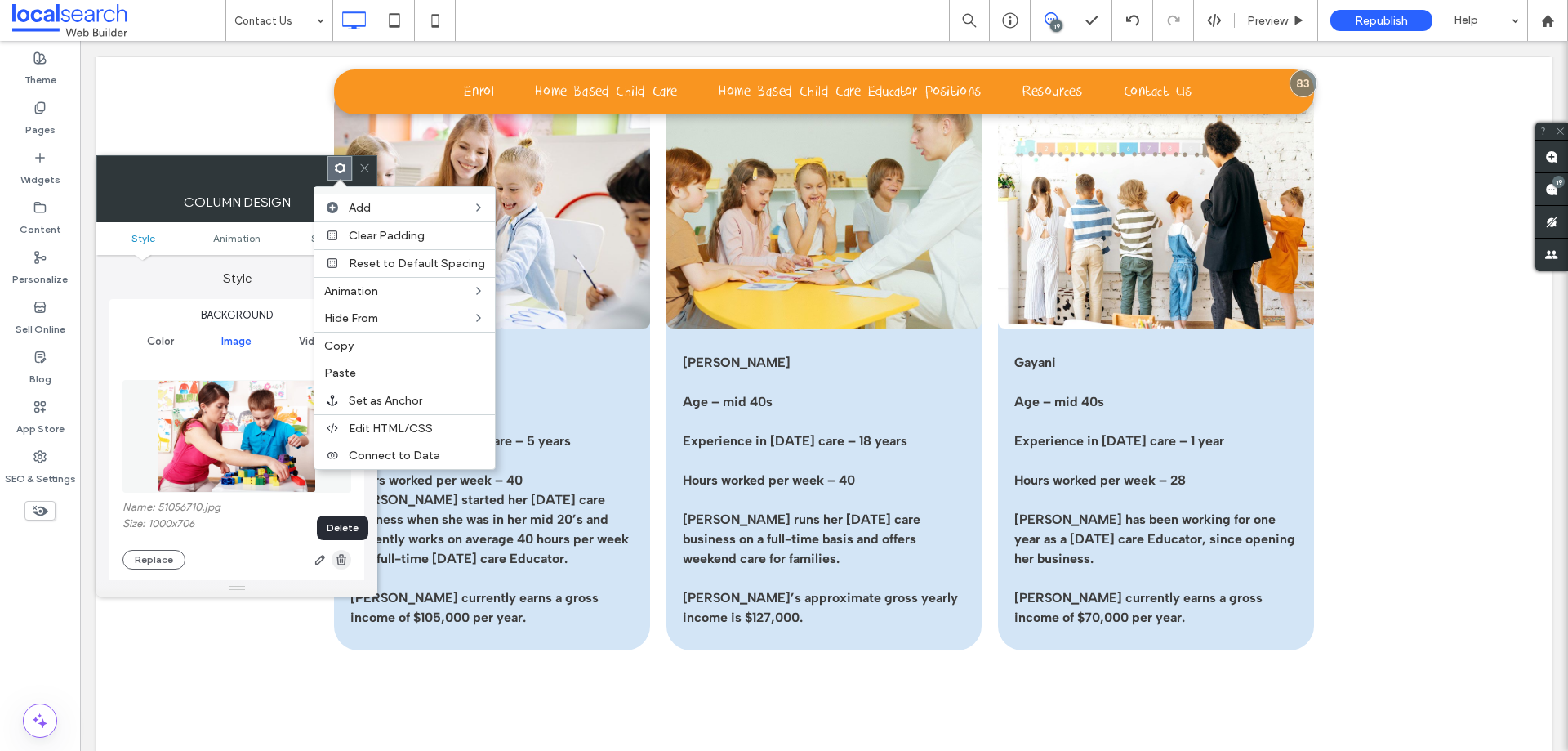
click at [342, 566] on span "button" at bounding box center [342, 559] width 20 height 20
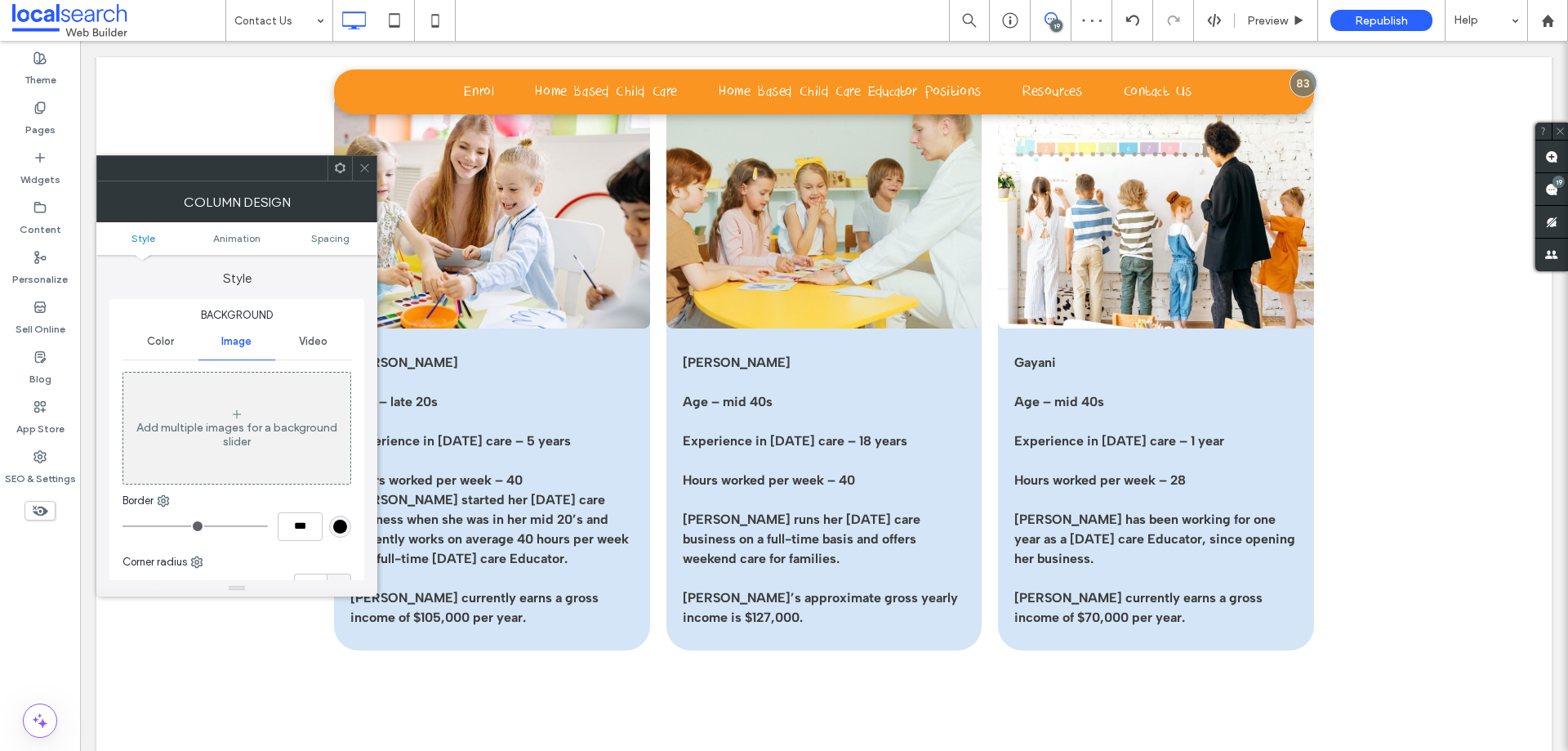
click at [361, 172] on icon at bounding box center [365, 168] width 12 height 12
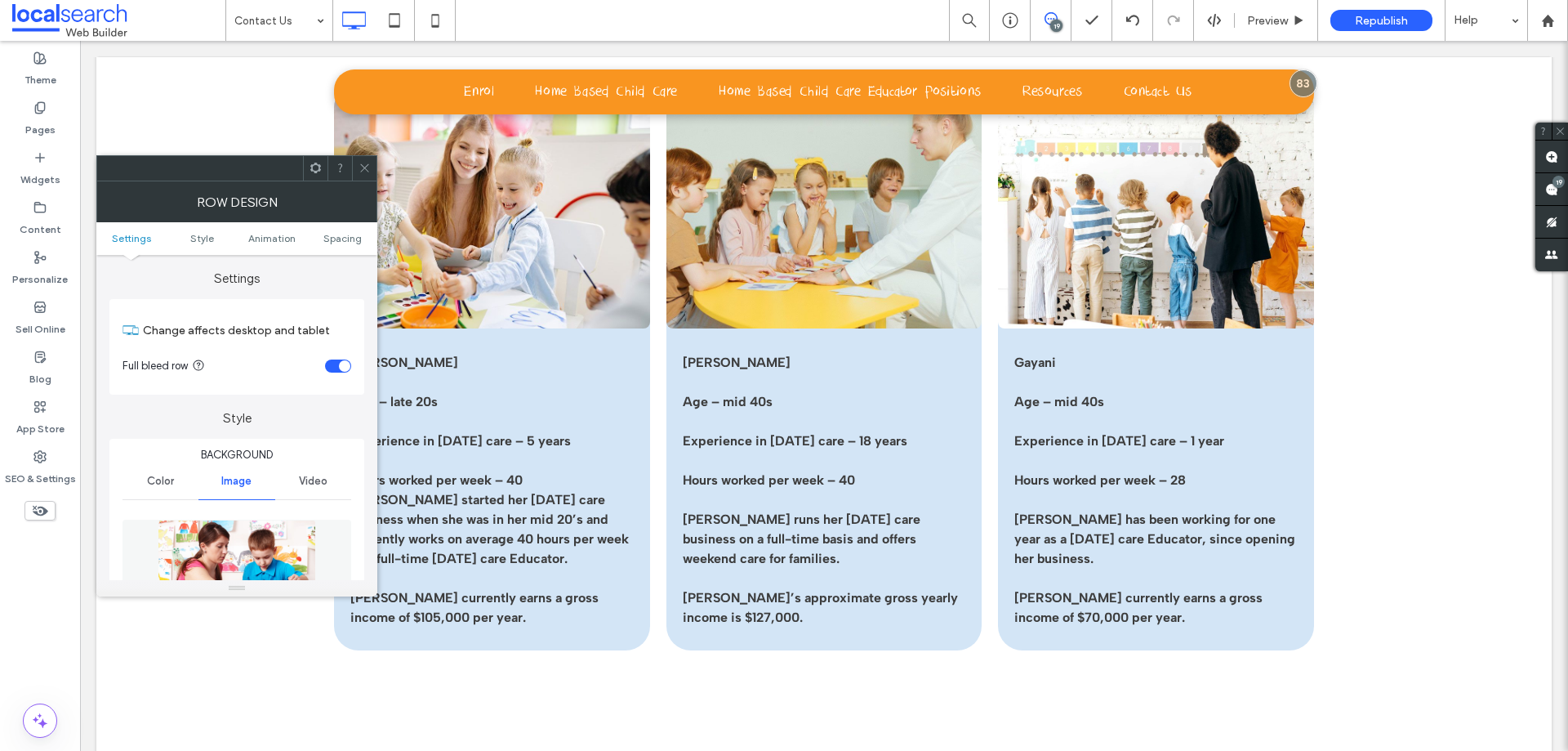
click at [368, 166] on icon at bounding box center [365, 168] width 12 height 12
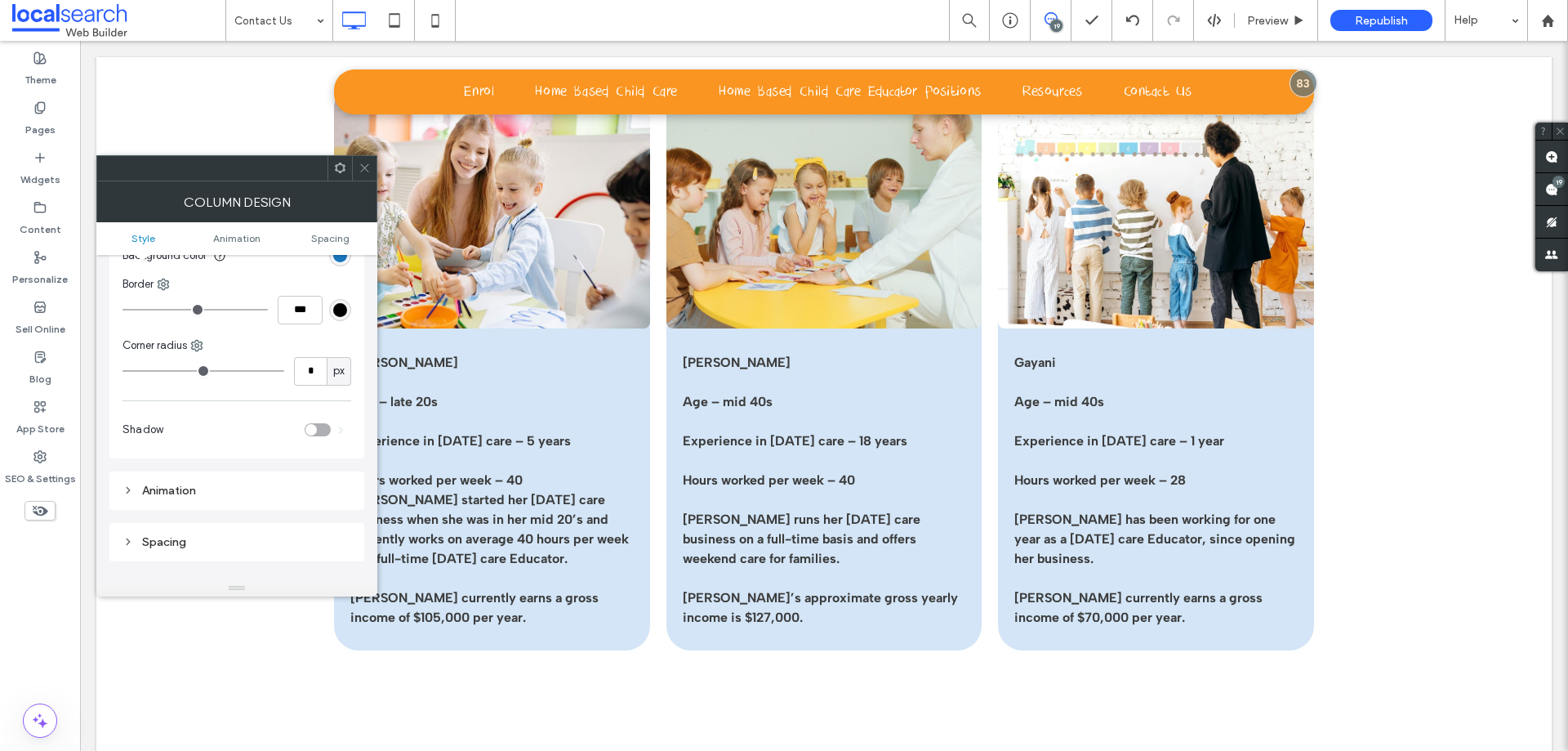
scroll to position [245, 0]
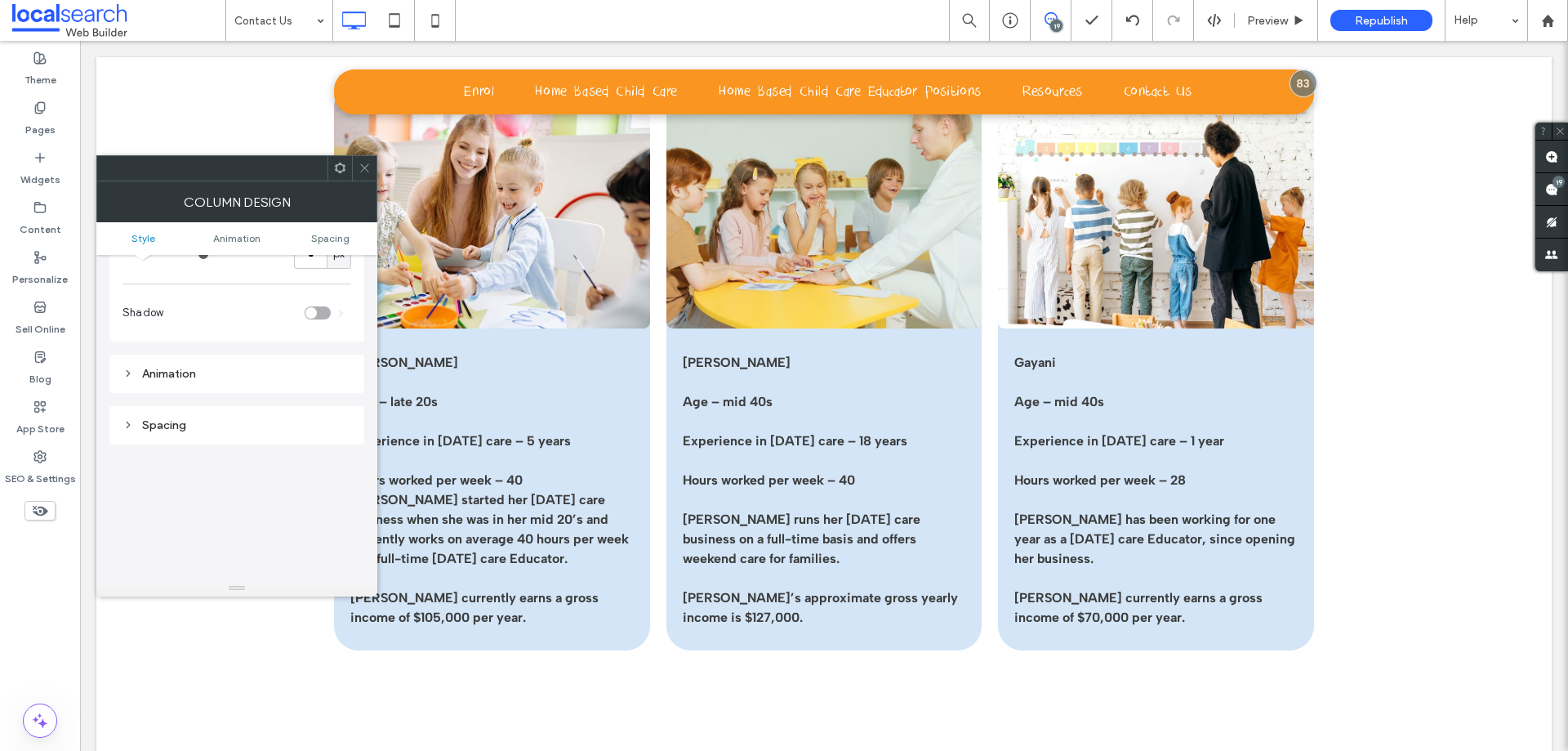
click at [345, 174] on span at bounding box center [340, 168] width 12 height 25
click at [268, 465] on div "Style Background Color Image Video Background color Border *** Corner radius * …" at bounding box center [237, 364] width 255 height 709
click at [376, 155] on div at bounding box center [237, 168] width 281 height 26
click at [367, 171] on icon at bounding box center [365, 168] width 12 height 12
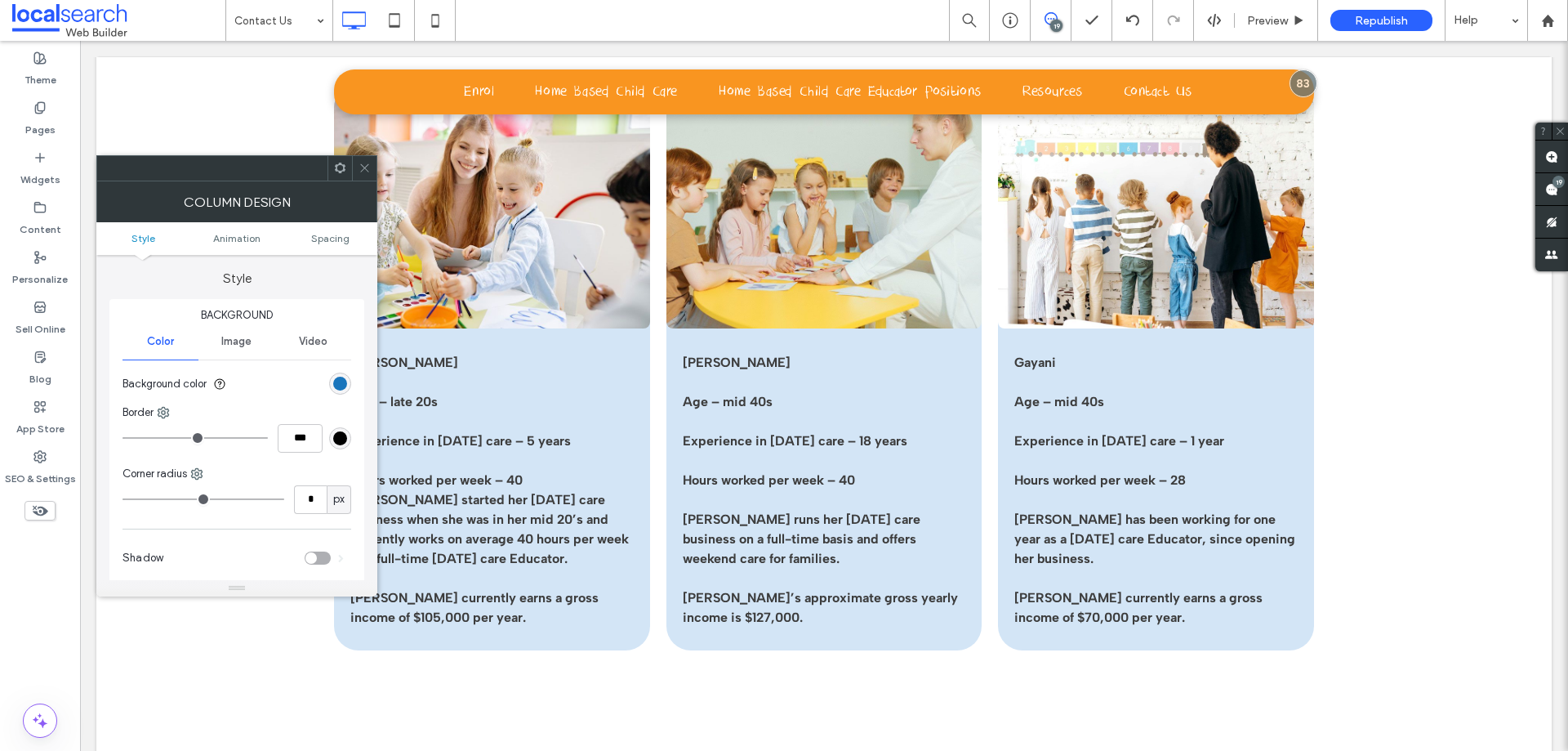
click at [367, 161] on span at bounding box center [365, 168] width 12 height 25
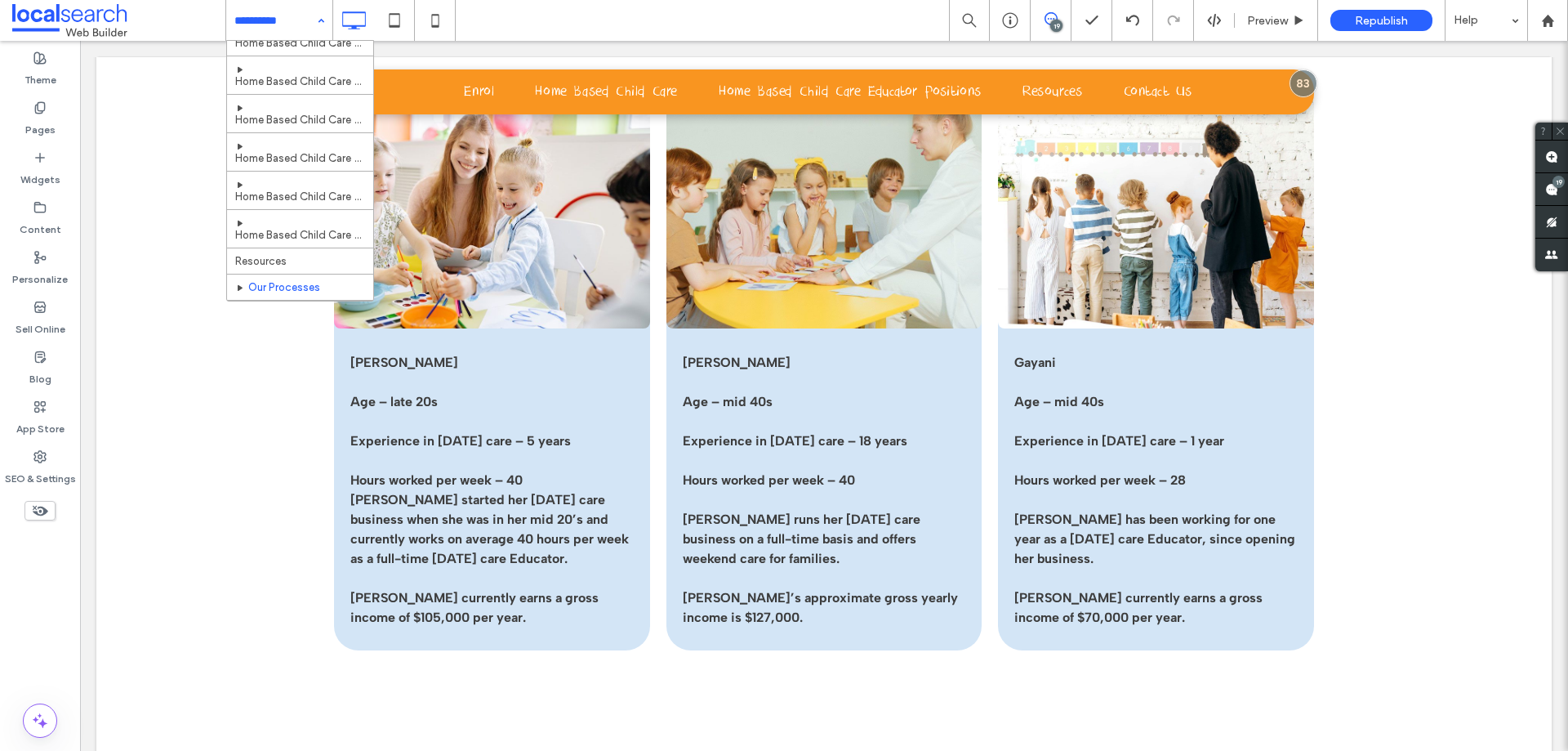
scroll to position [459, 0]
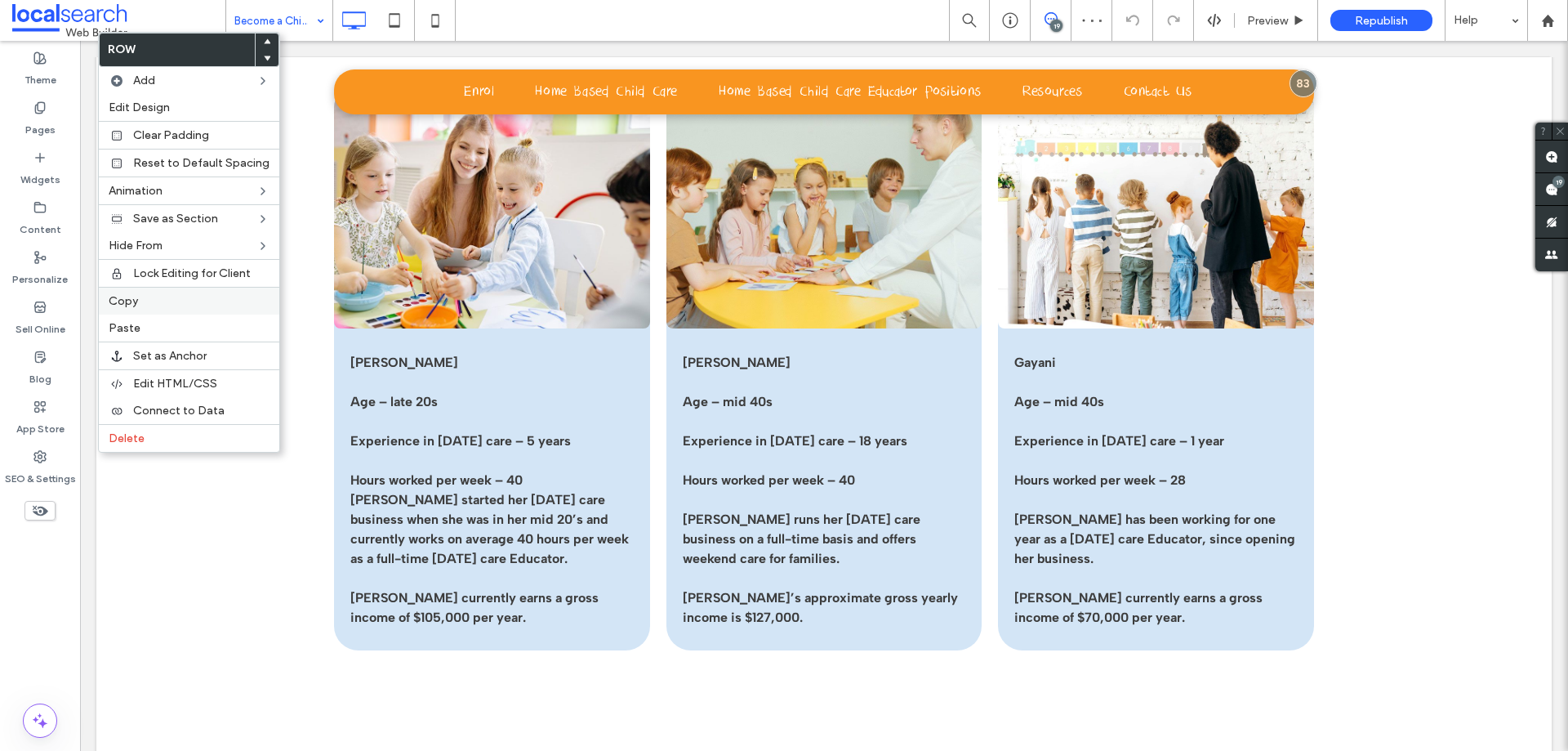
click at [145, 299] on label "Copy" at bounding box center [189, 301] width 161 height 14
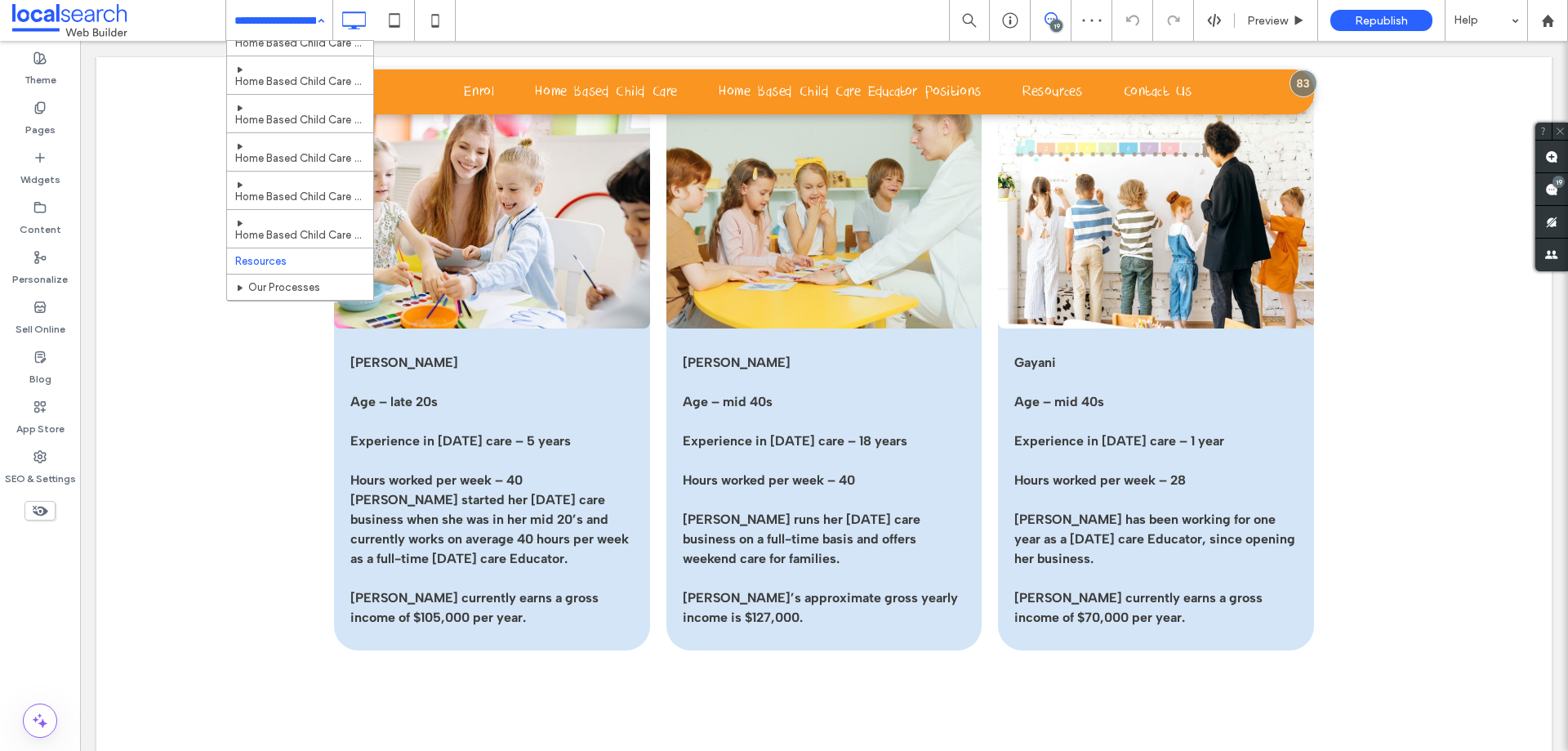
scroll to position [459, 0]
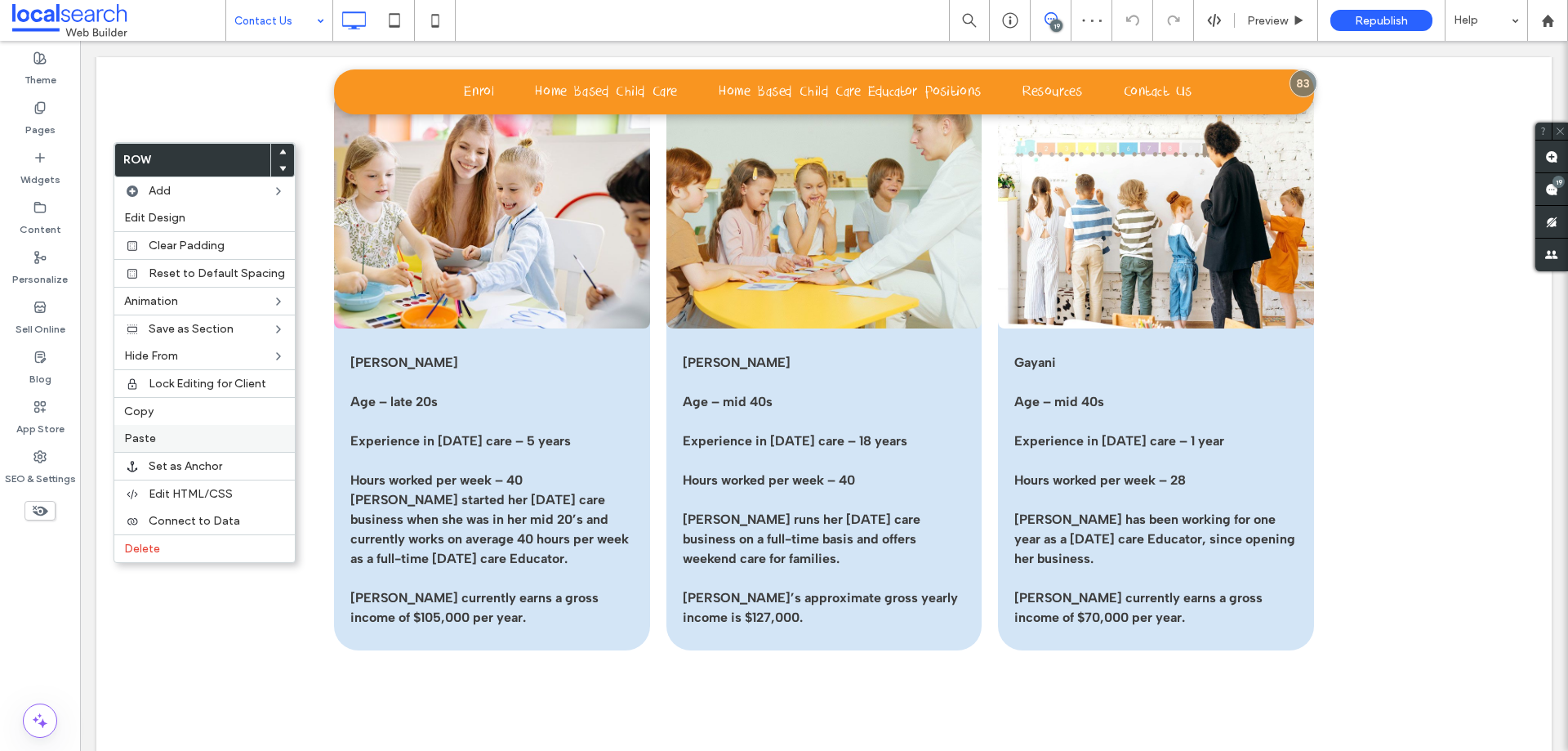
click at [158, 443] on label "Paste" at bounding box center [205, 438] width 161 height 14
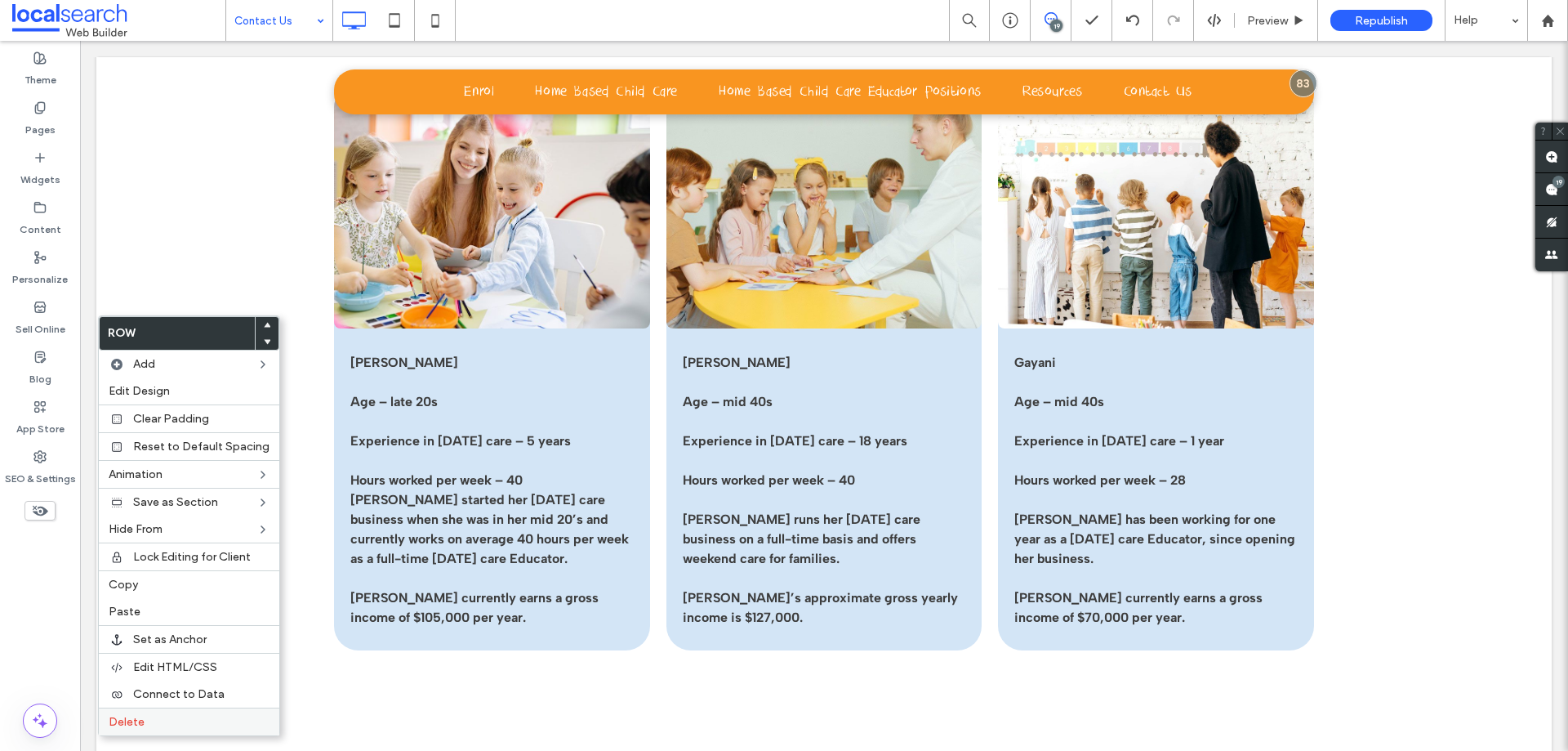
click at [140, 714] on span "Delete" at bounding box center [126, 721] width 36 height 14
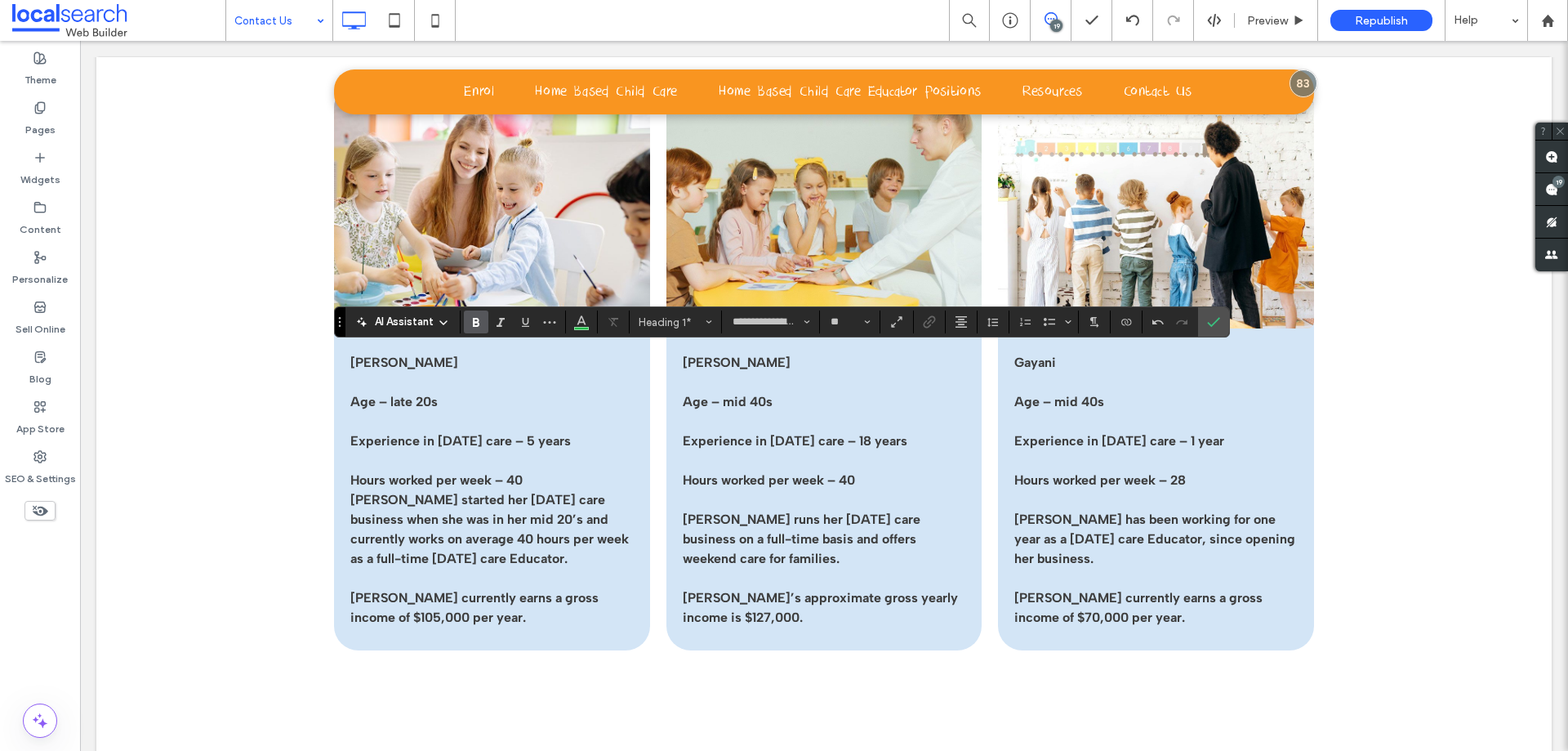
click at [1053, 31] on div "19" at bounding box center [1056, 26] width 12 height 12
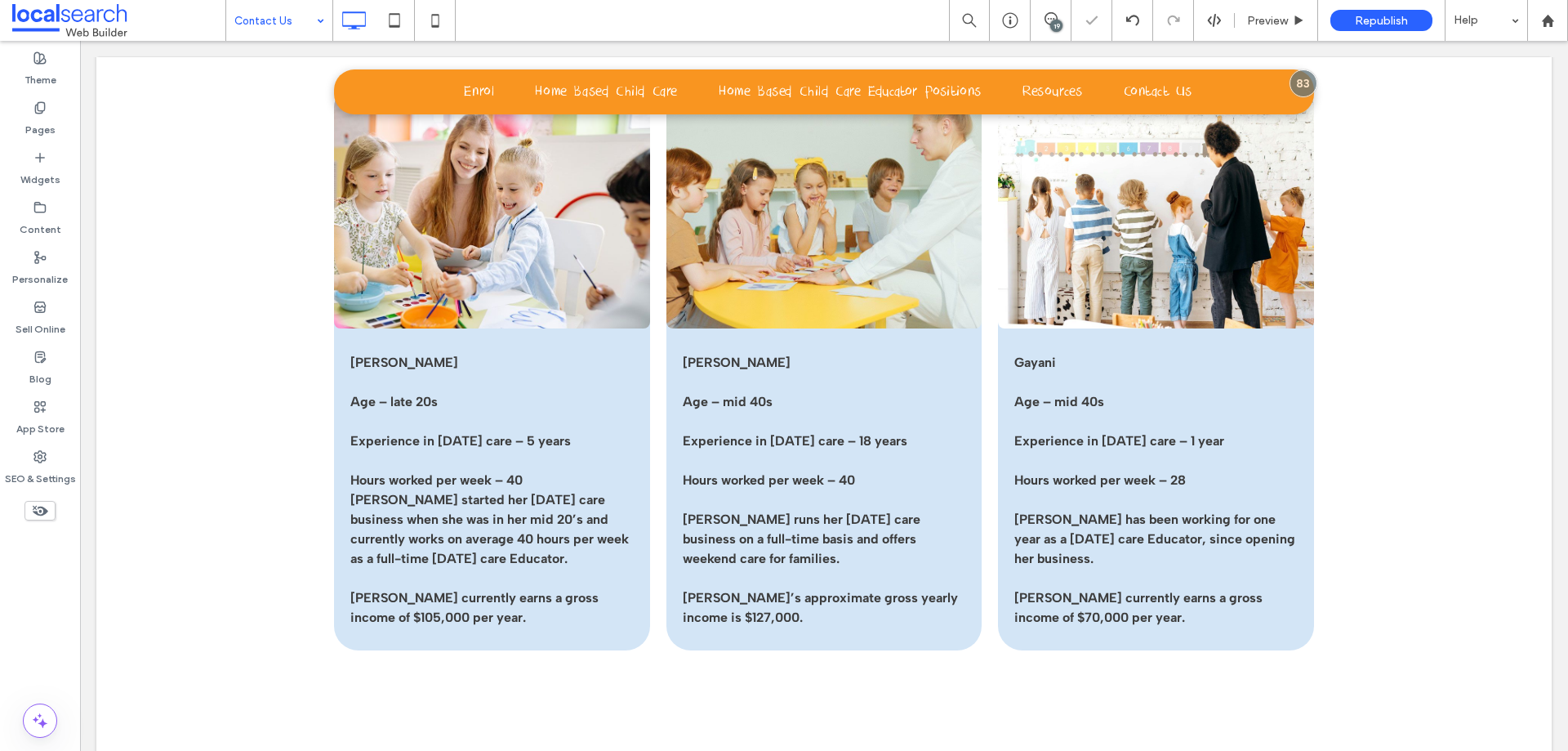
click at [1057, 31] on div "19" at bounding box center [1056, 26] width 12 height 12
click at [1553, 186] on use at bounding box center [1551, 189] width 13 height 13
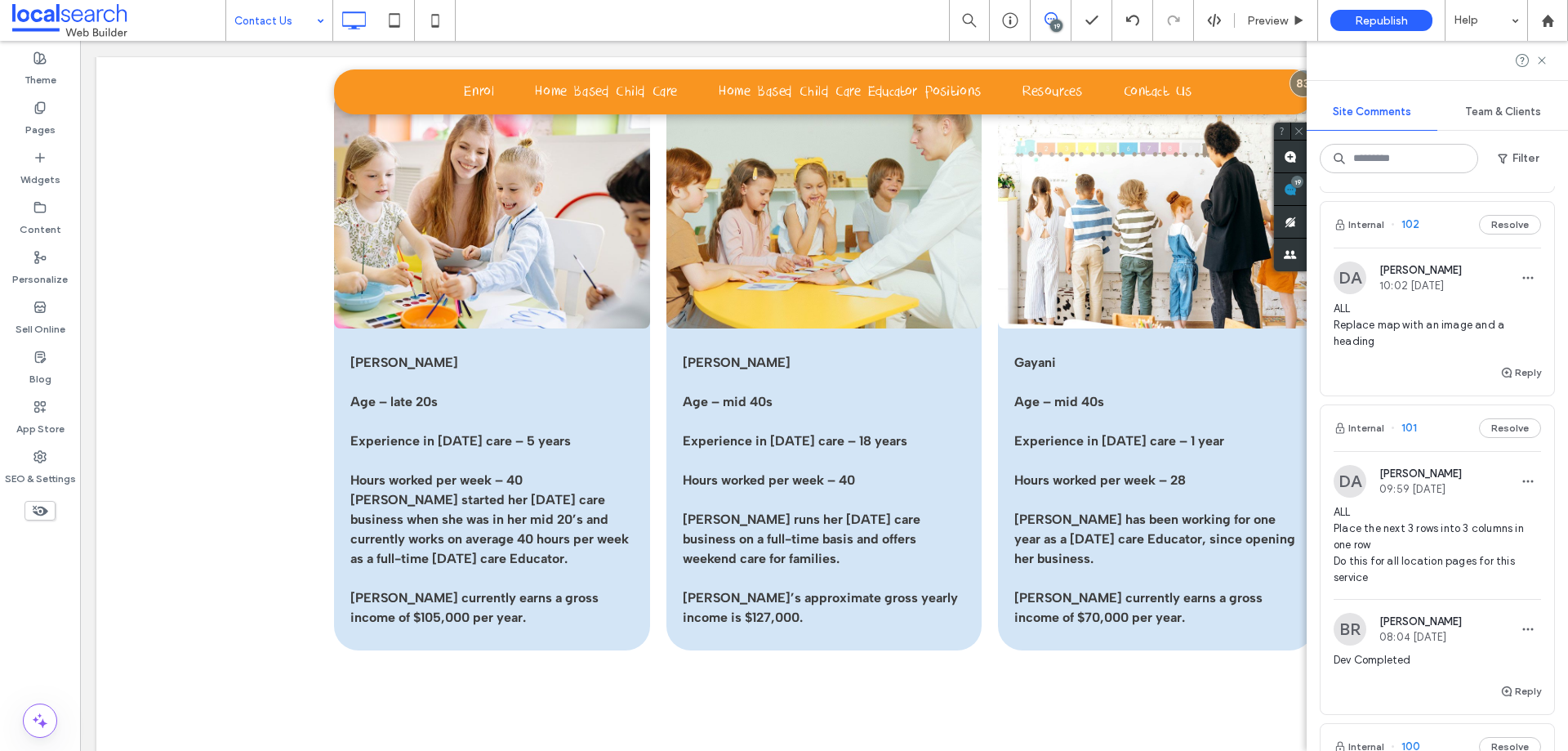
scroll to position [245, 0]
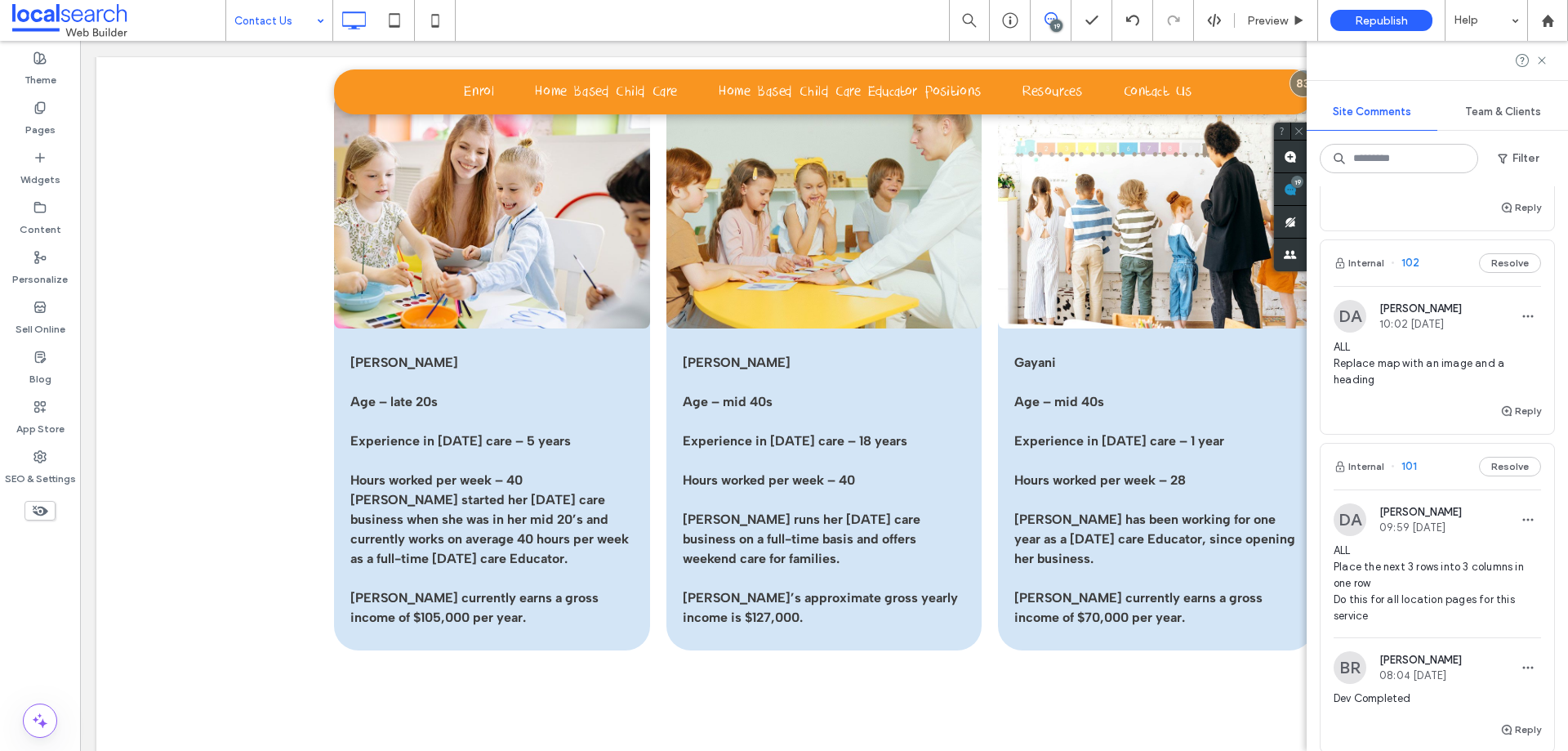
click at [1462, 361] on span "ALL Replace map with an image and a heading" at bounding box center [1438, 364] width 207 height 49
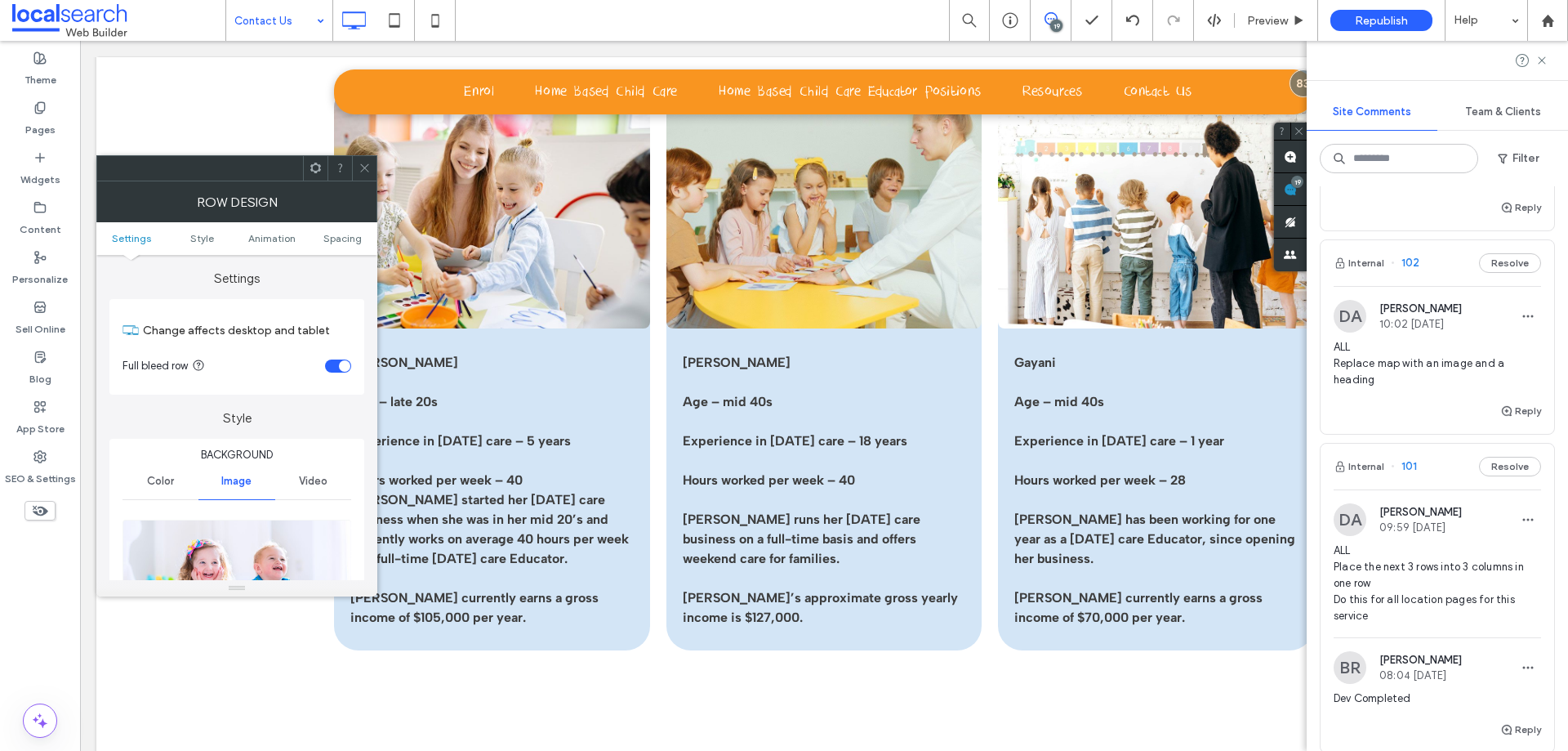
drag, startPoint x: 228, startPoint y: 554, endPoint x: 236, endPoint y: 566, distance: 14.4
click at [228, 555] on img at bounding box center [237, 576] width 229 height 113
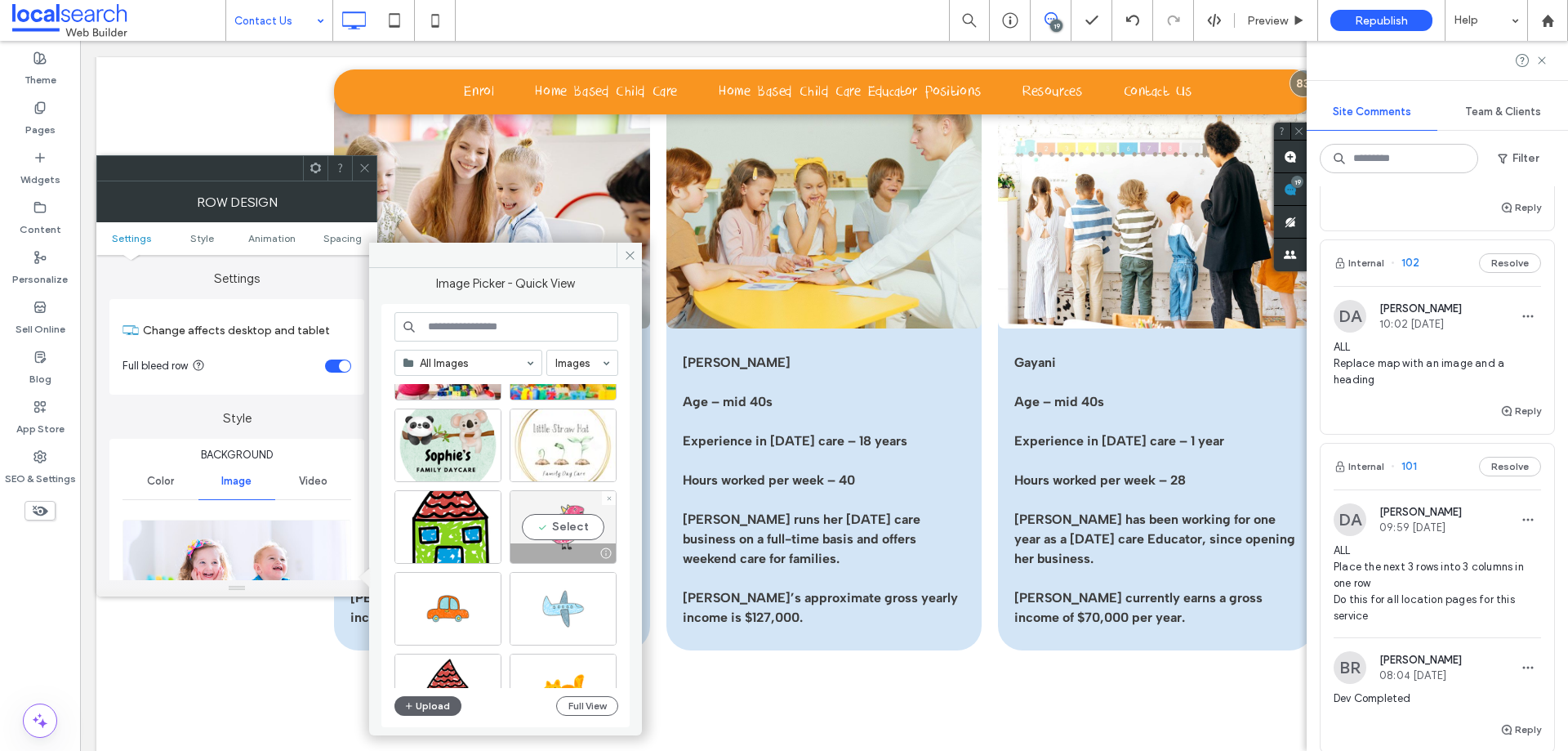
scroll to position [327, 0]
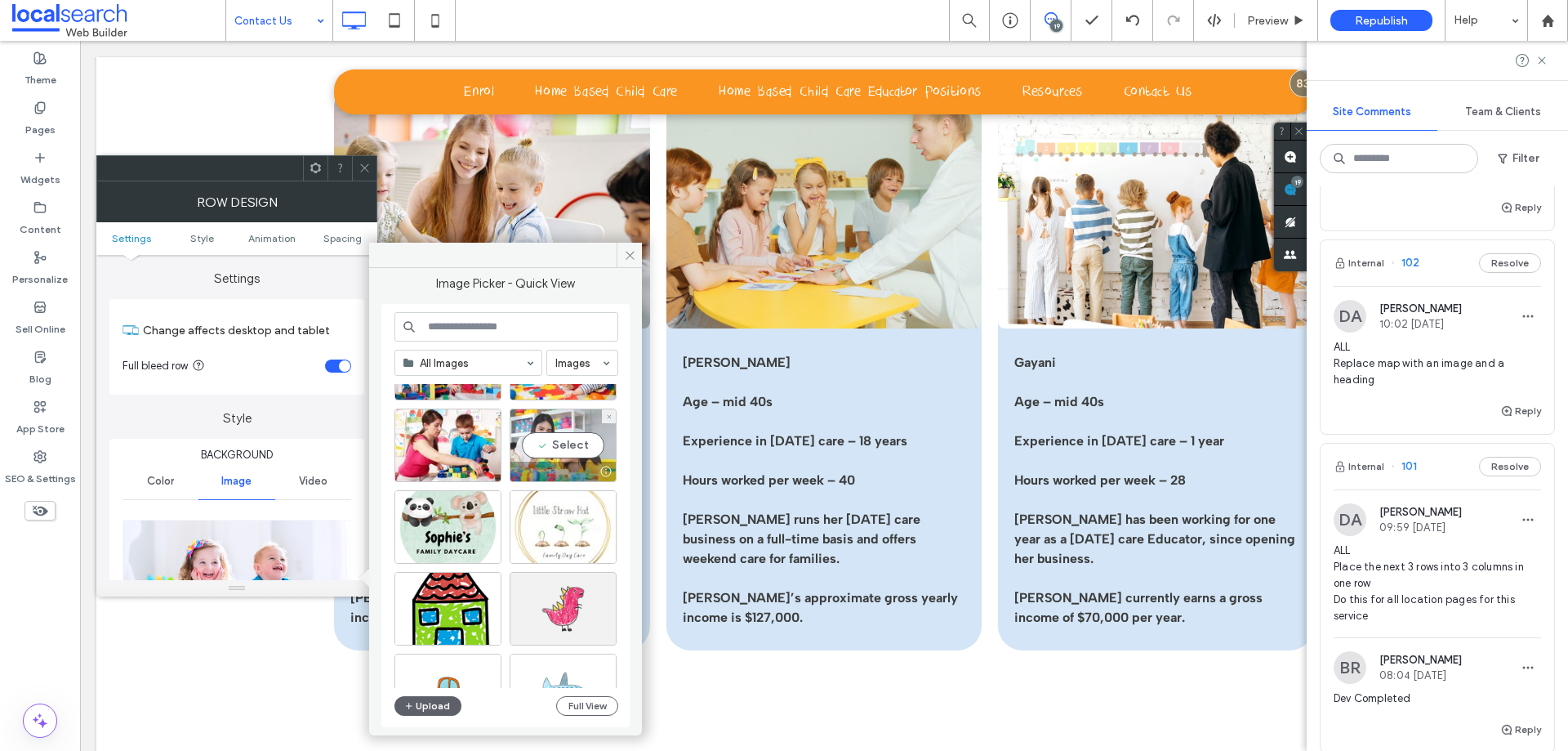
click at [563, 448] on div "Select" at bounding box center [563, 445] width 107 height 73
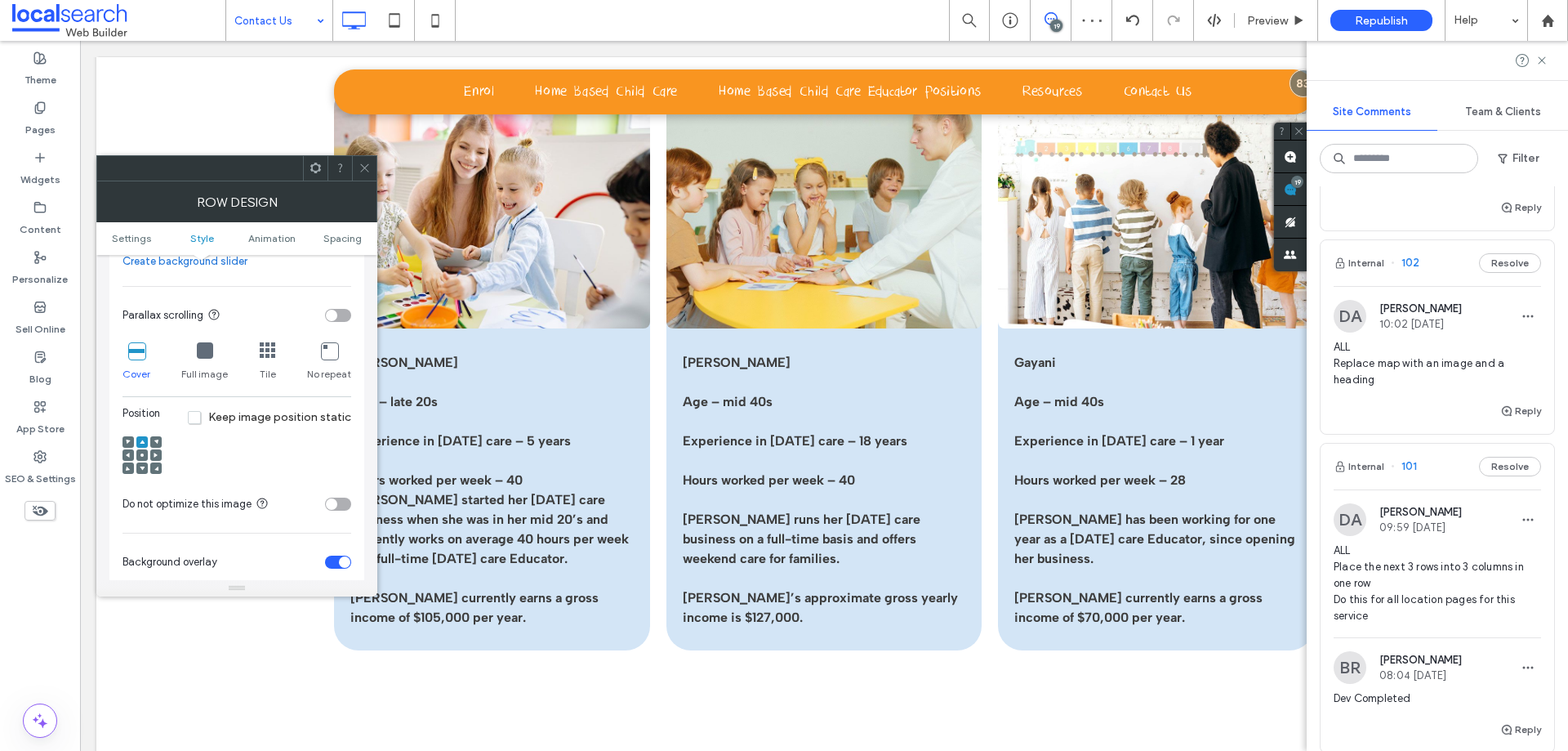
scroll to position [490, 0]
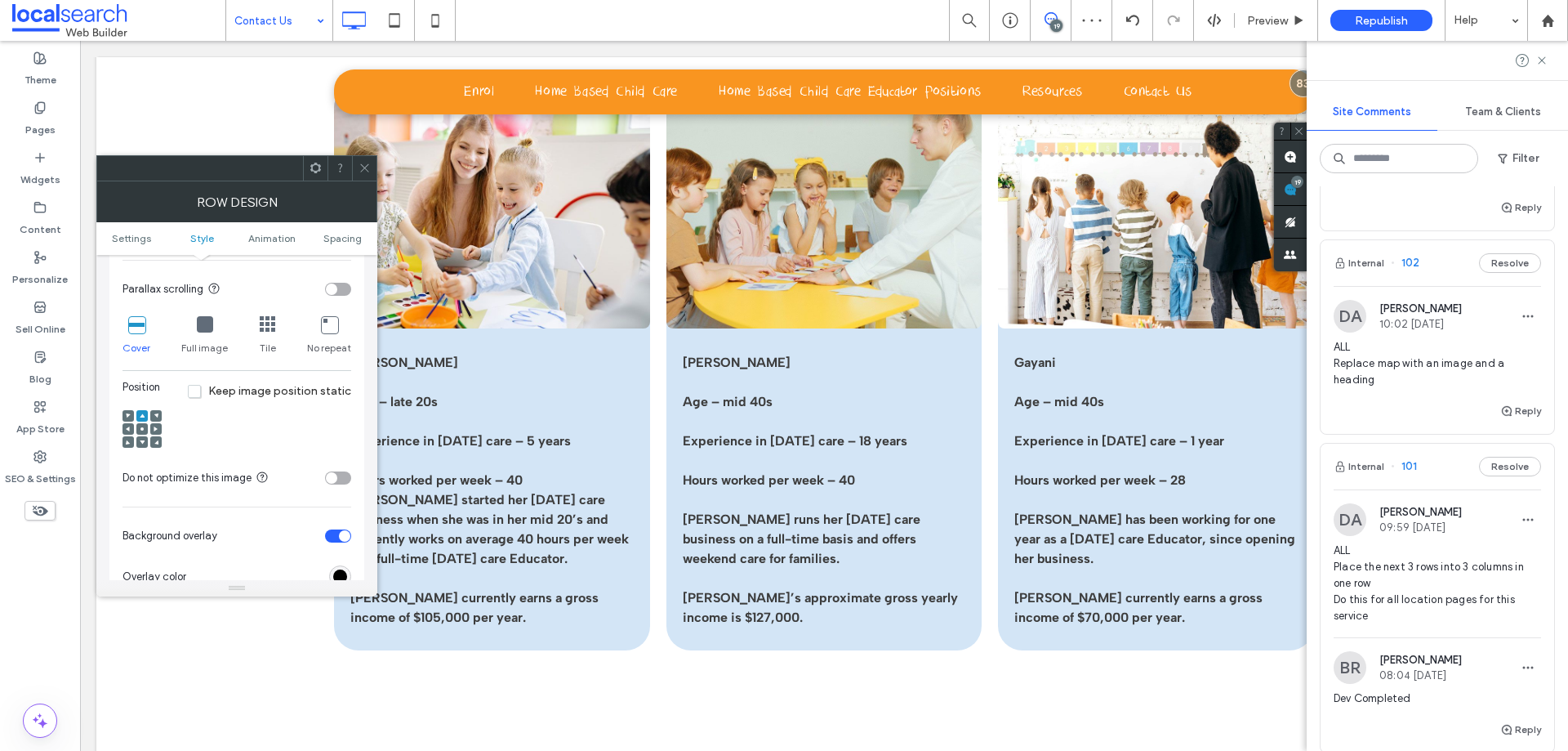
click at [145, 423] on div at bounding box center [142, 429] width 12 height 12
click at [142, 428] on use at bounding box center [141, 428] width 3 height 3
click at [367, 164] on icon at bounding box center [365, 168] width 12 height 12
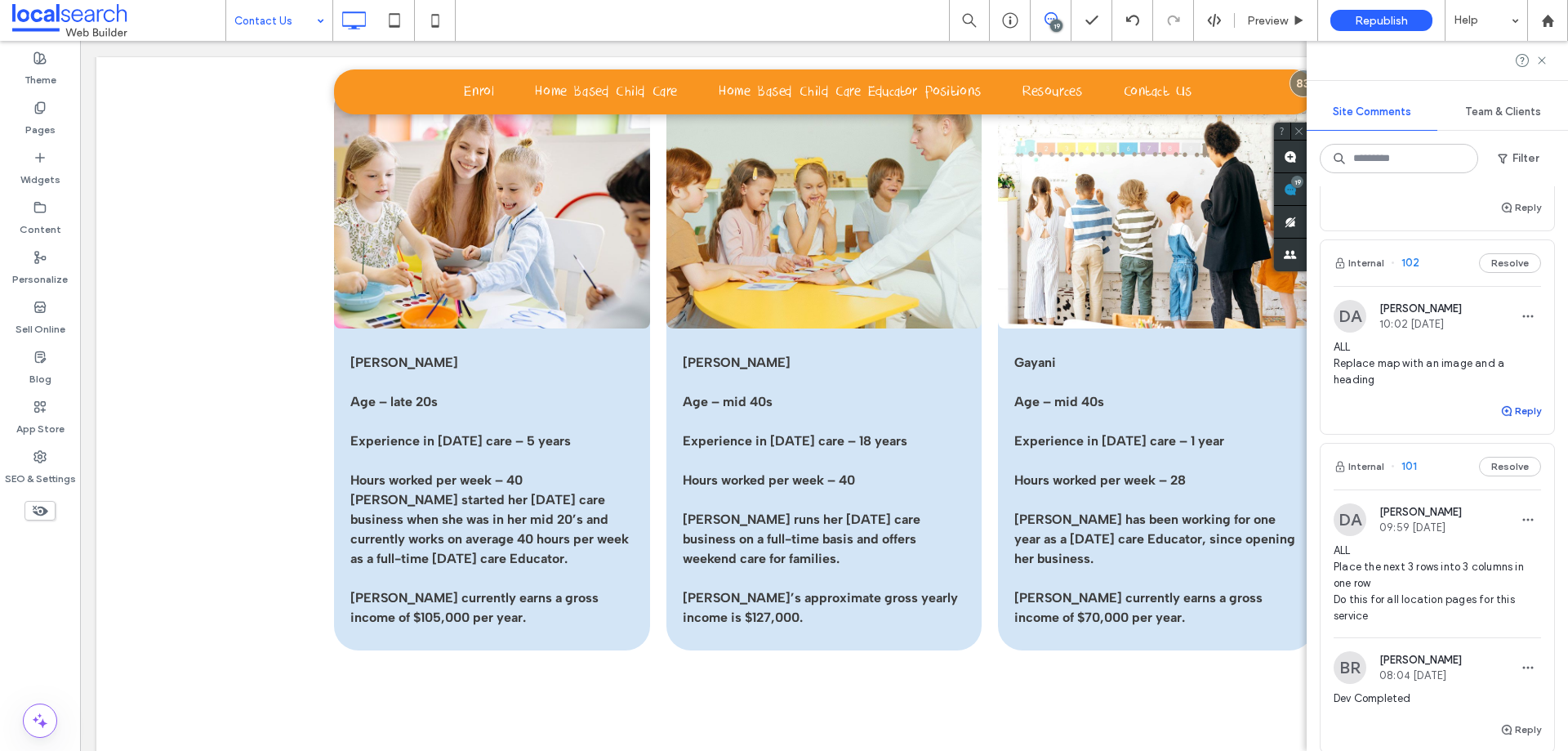
drag, startPoint x: 1493, startPoint y: 426, endPoint x: 1512, endPoint y: 426, distance: 19.0
click at [1512, 421] on button "Reply" at bounding box center [1521, 411] width 41 height 20
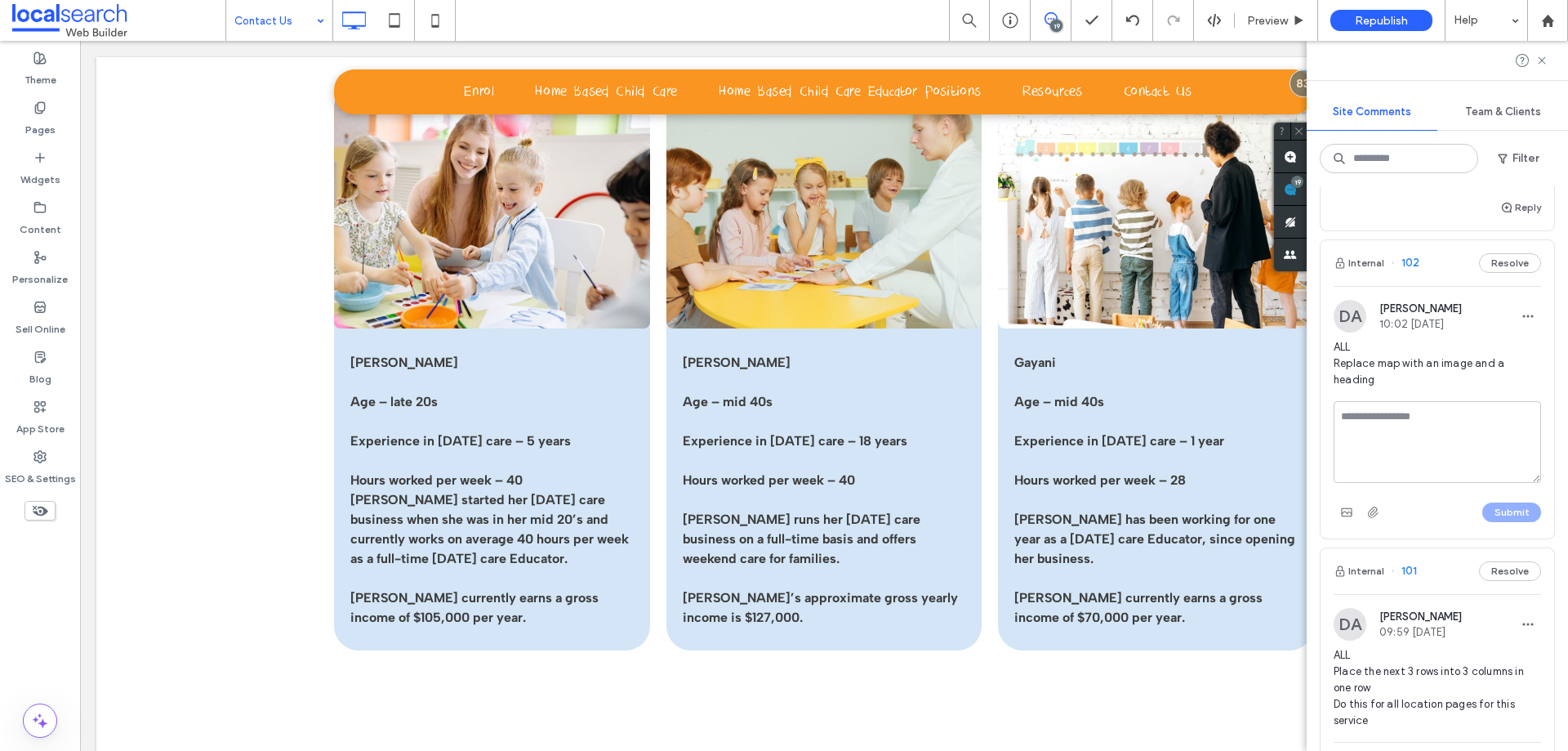
click at [1468, 461] on textarea at bounding box center [1438, 442] width 207 height 82
type textarea "**********"
click at [1500, 522] on button "Submit" at bounding box center [1512, 512] width 59 height 20
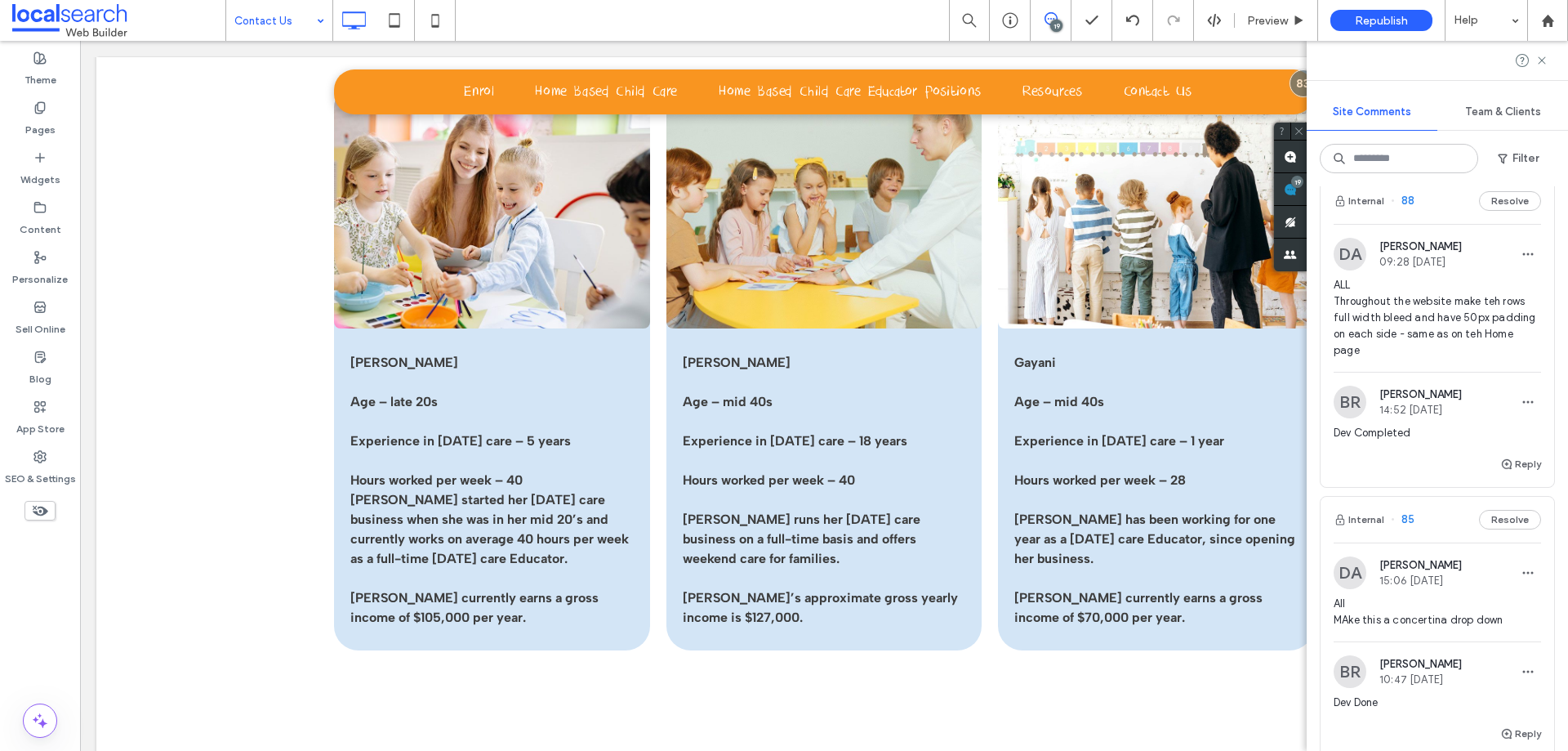
scroll to position [4085, 0]
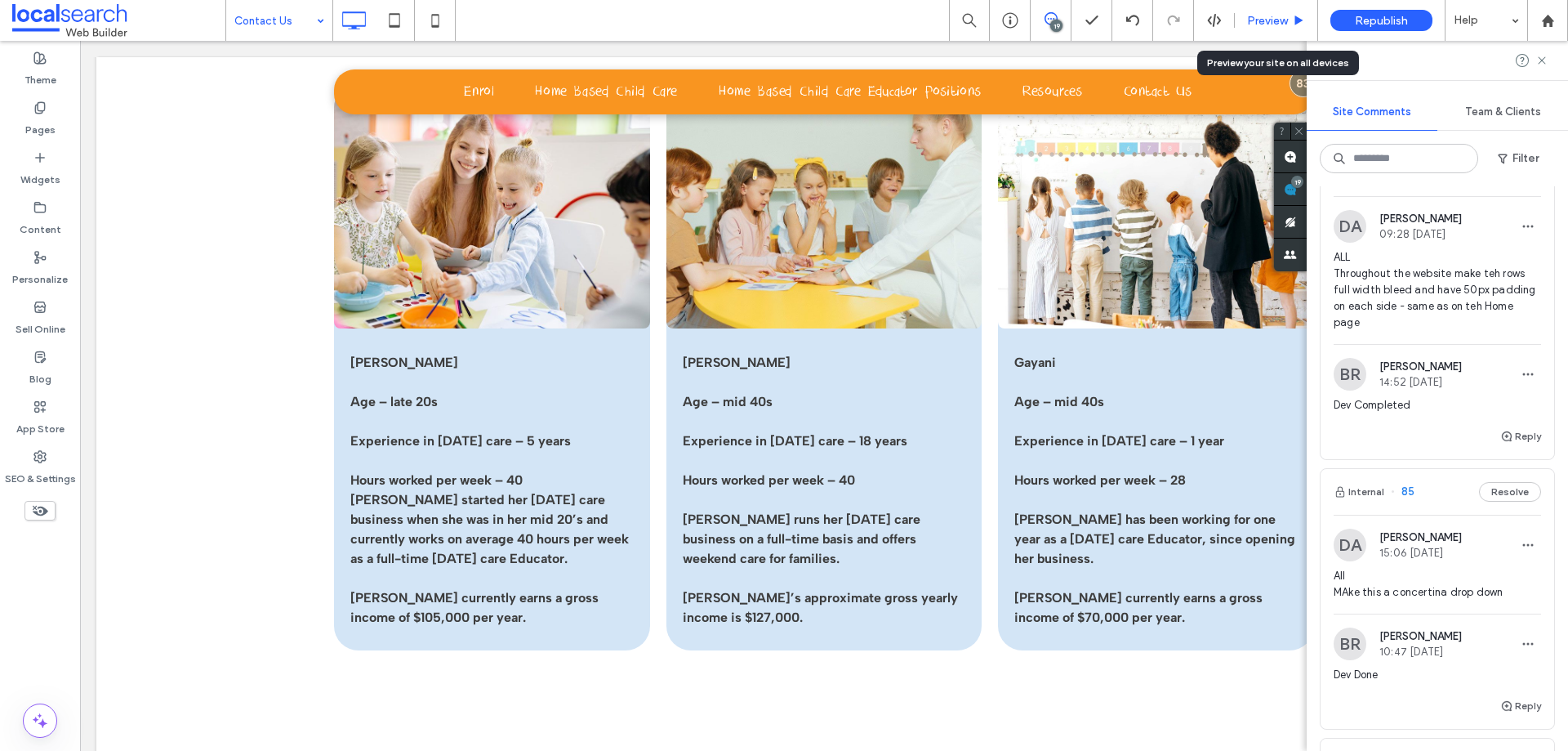
click at [1256, 17] on span "Preview" at bounding box center [1267, 21] width 41 height 14
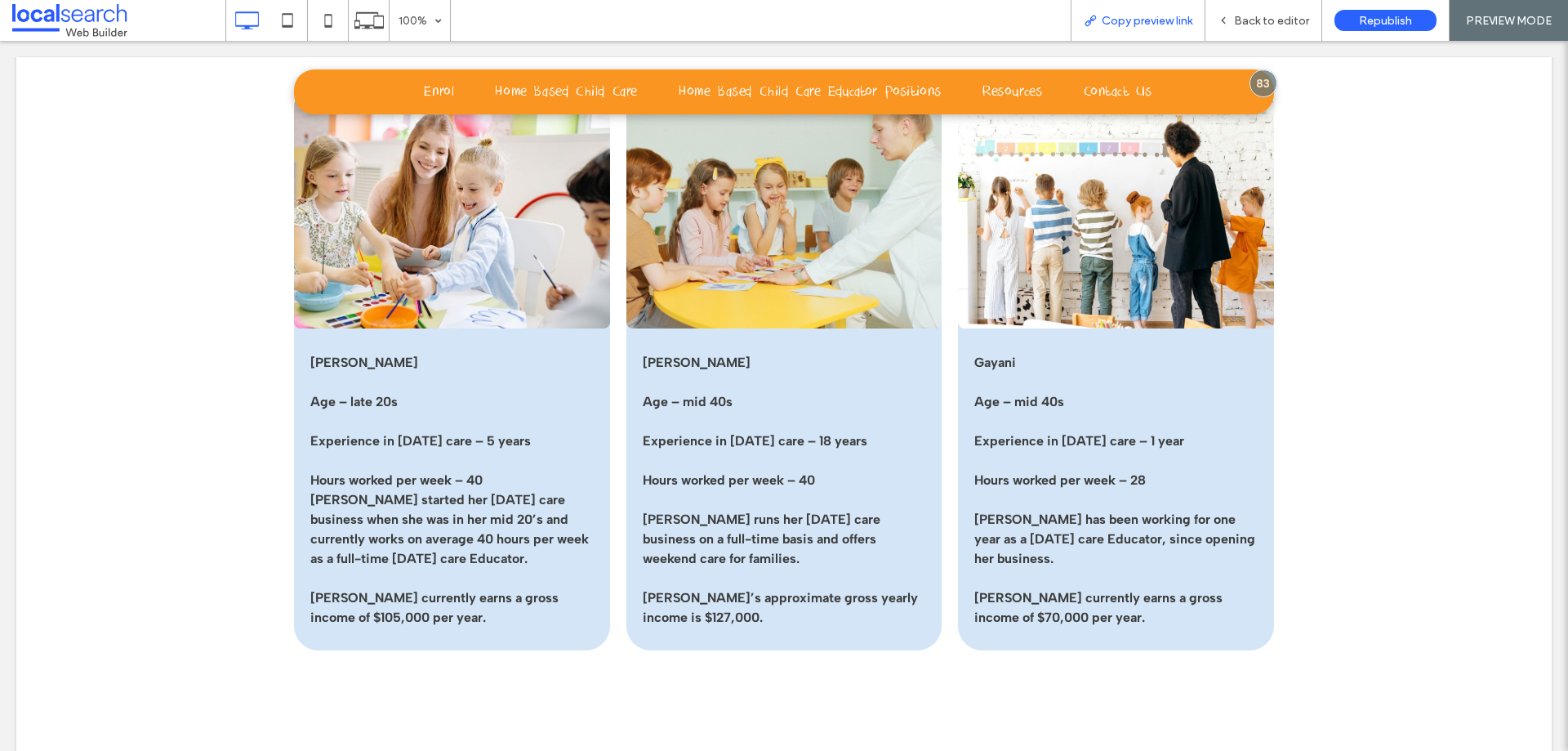
click at [1143, 15] on span "Copy preview link" at bounding box center [1147, 21] width 91 height 14
drag, startPoint x: 1147, startPoint y: 15, endPoint x: 1235, endPoint y: 19, distance: 88.1
click at [1148, 15] on span "Copy preview link" at bounding box center [1147, 21] width 91 height 14
click at [1247, 19] on span "Back to editor" at bounding box center [1272, 21] width 75 height 14
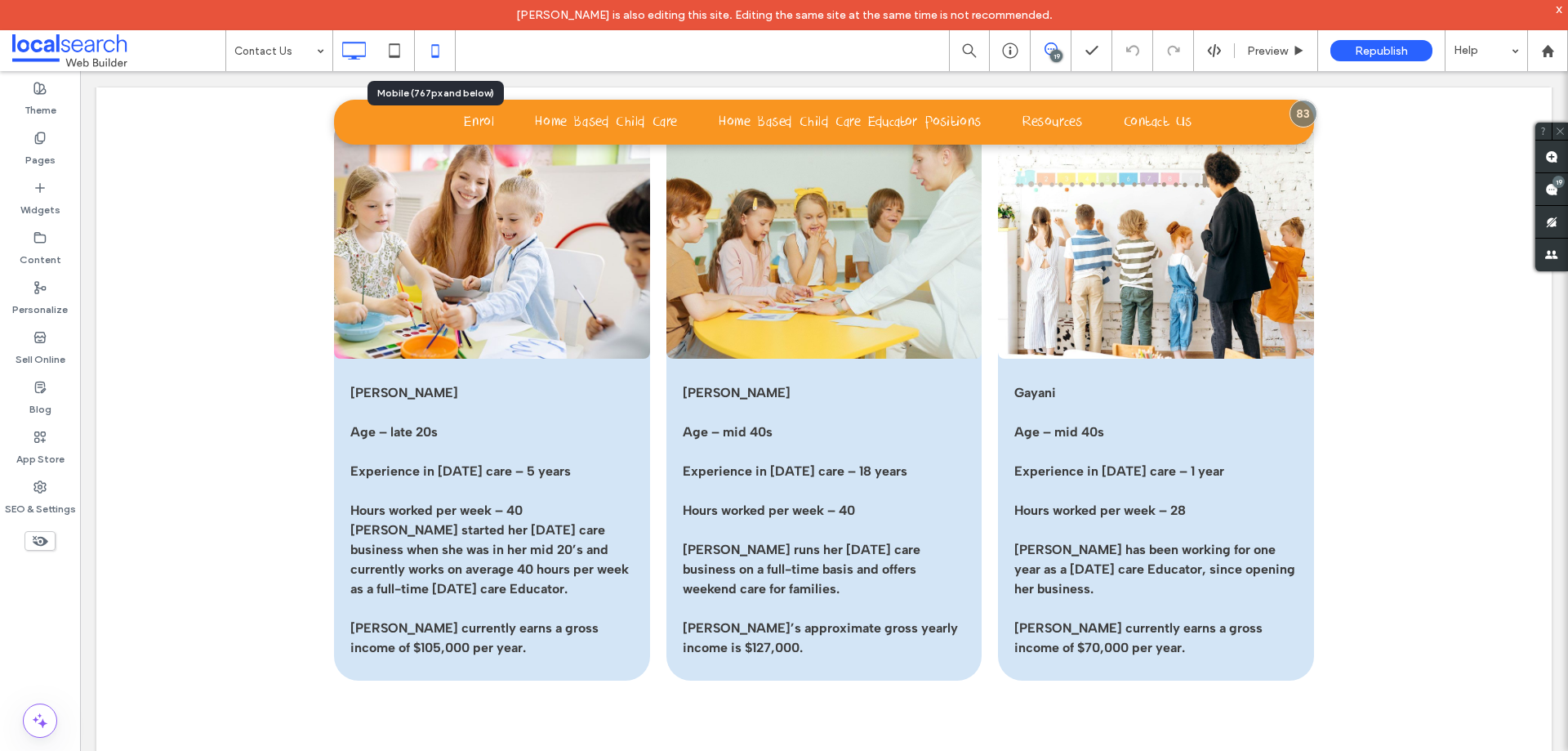
click at [445, 51] on icon at bounding box center [435, 50] width 33 height 33
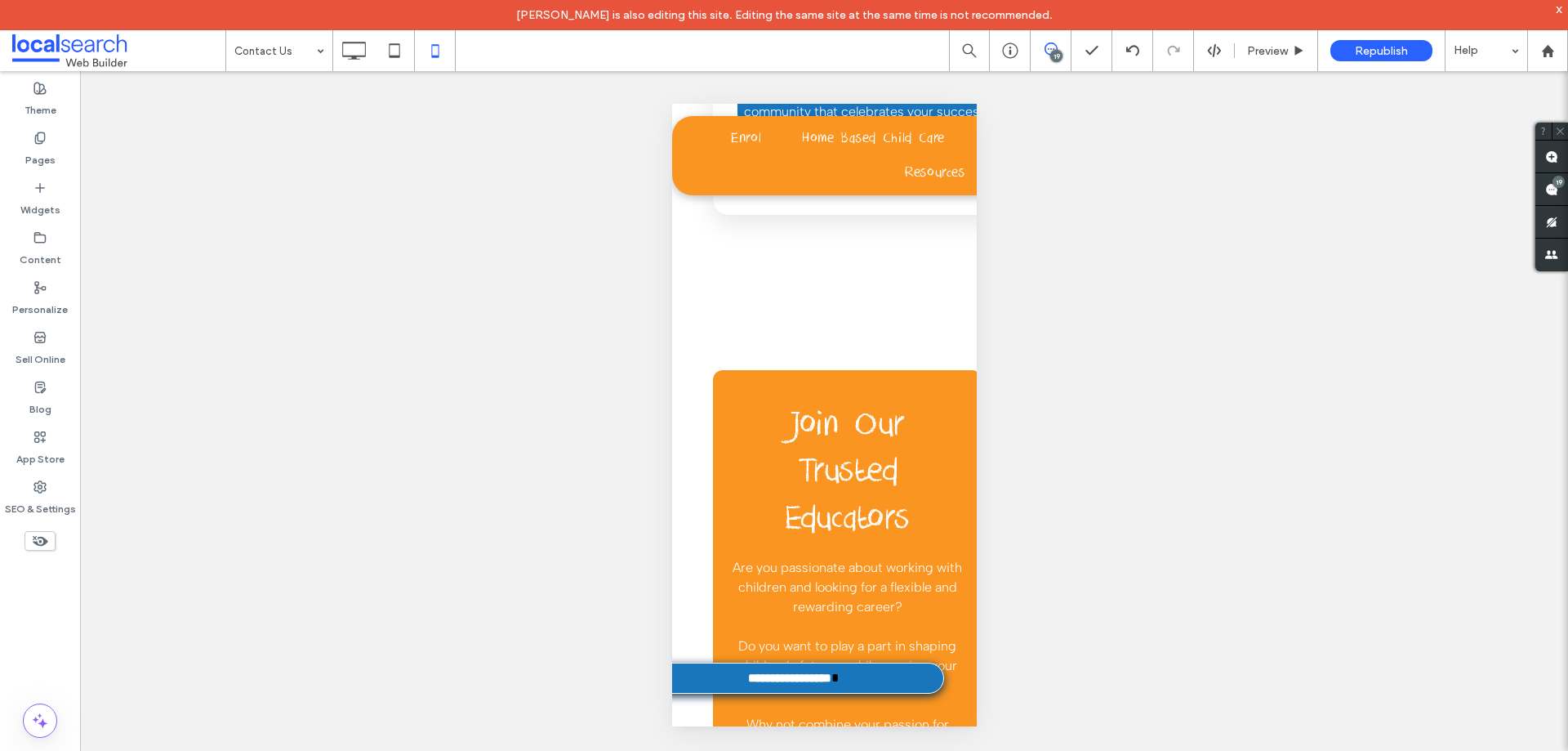
click at [134, 106] on div "Unhide? Yes Unhide? Yes Unhide? Yes Unhide? Yes Unhide? Yes Unhide? Yes Unhide?…" at bounding box center [824, 426] width 1488 height 709
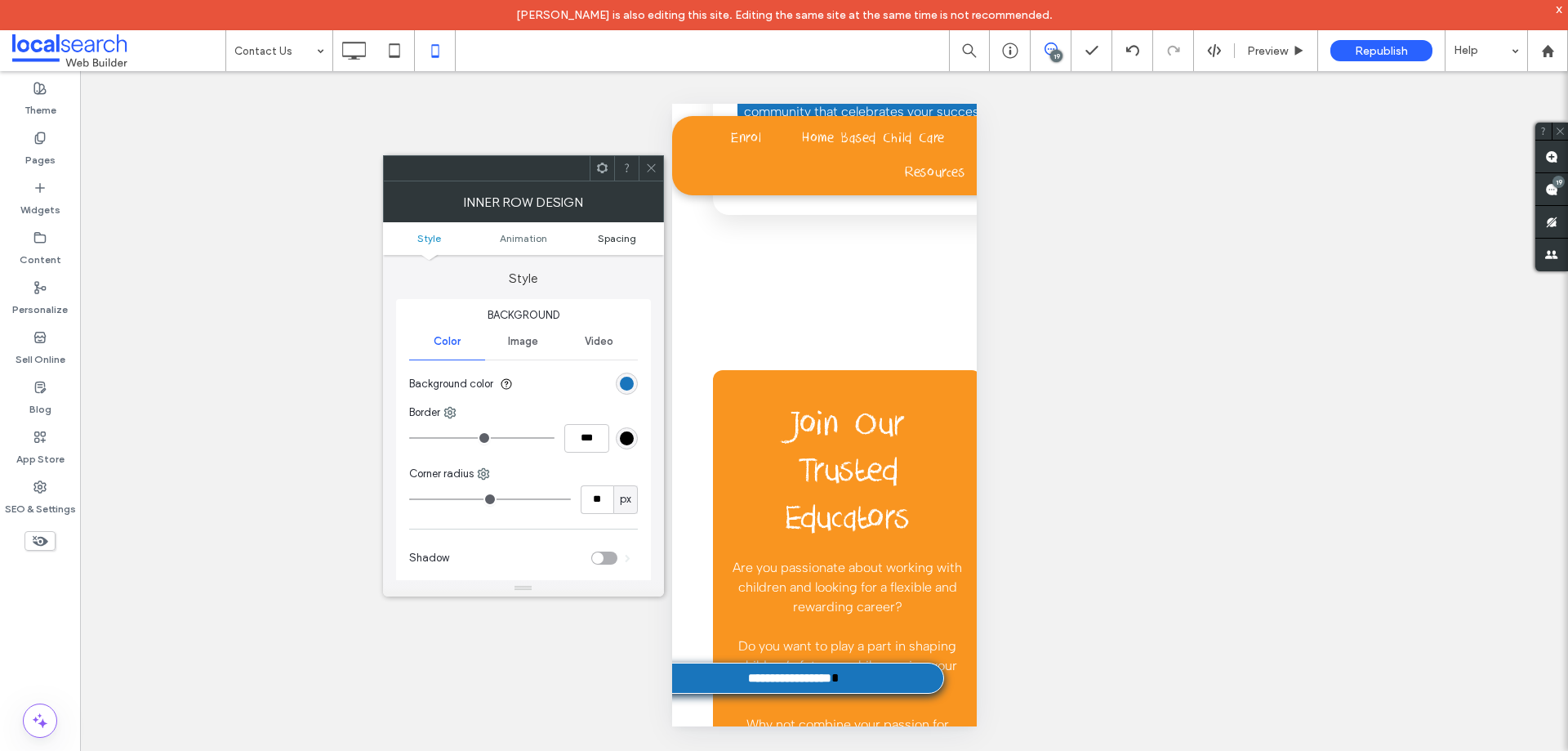
click at [617, 242] on span "Spacing" at bounding box center [617, 238] width 39 height 12
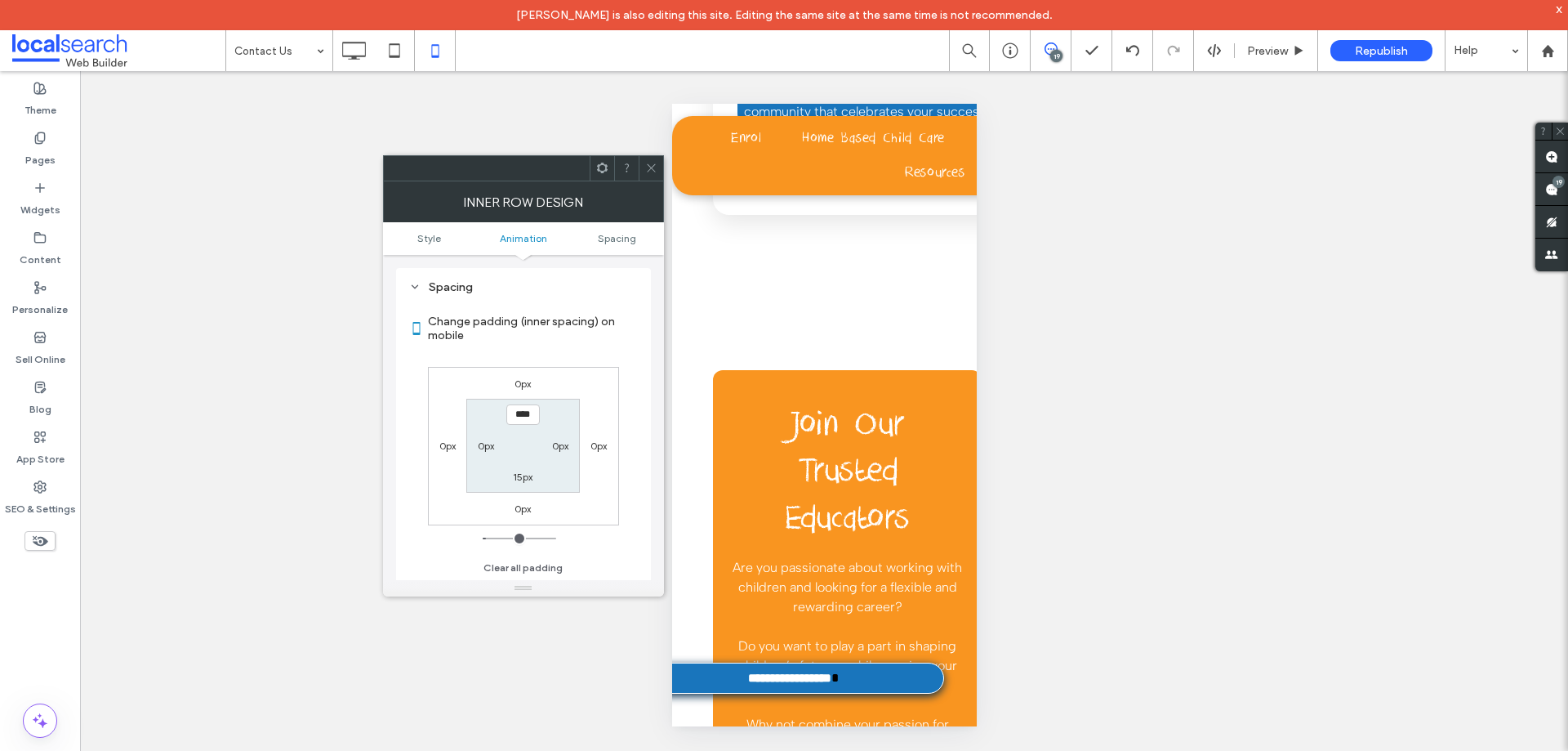
scroll to position [383, 0]
click at [487, 450] on label "0px" at bounding box center [486, 446] width 17 height 12
type input "*"
type input "***"
type input "**"
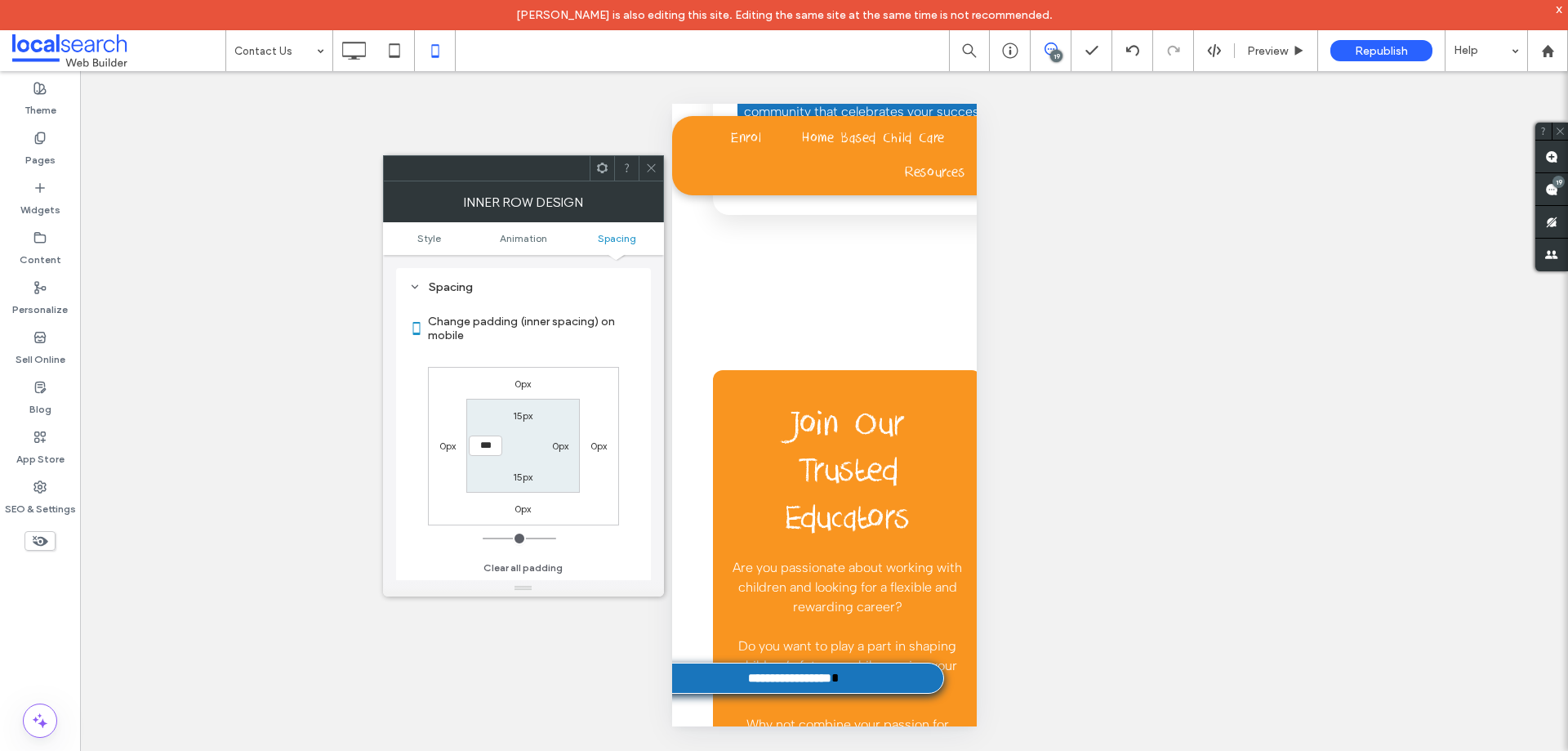
type input "****"
click at [653, 158] on span at bounding box center [651, 168] width 12 height 25
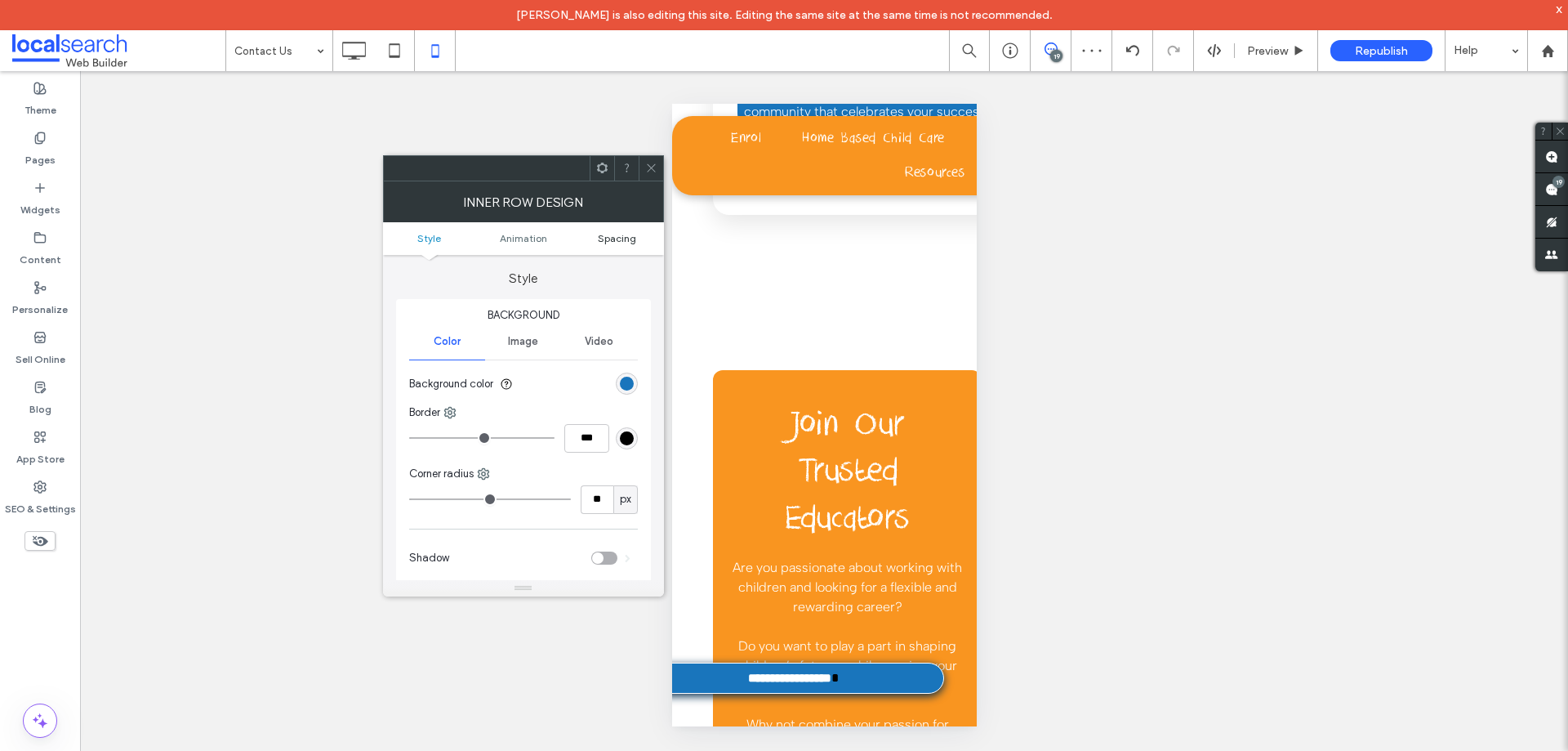
click at [618, 239] on span "Spacing" at bounding box center [617, 238] width 39 height 12
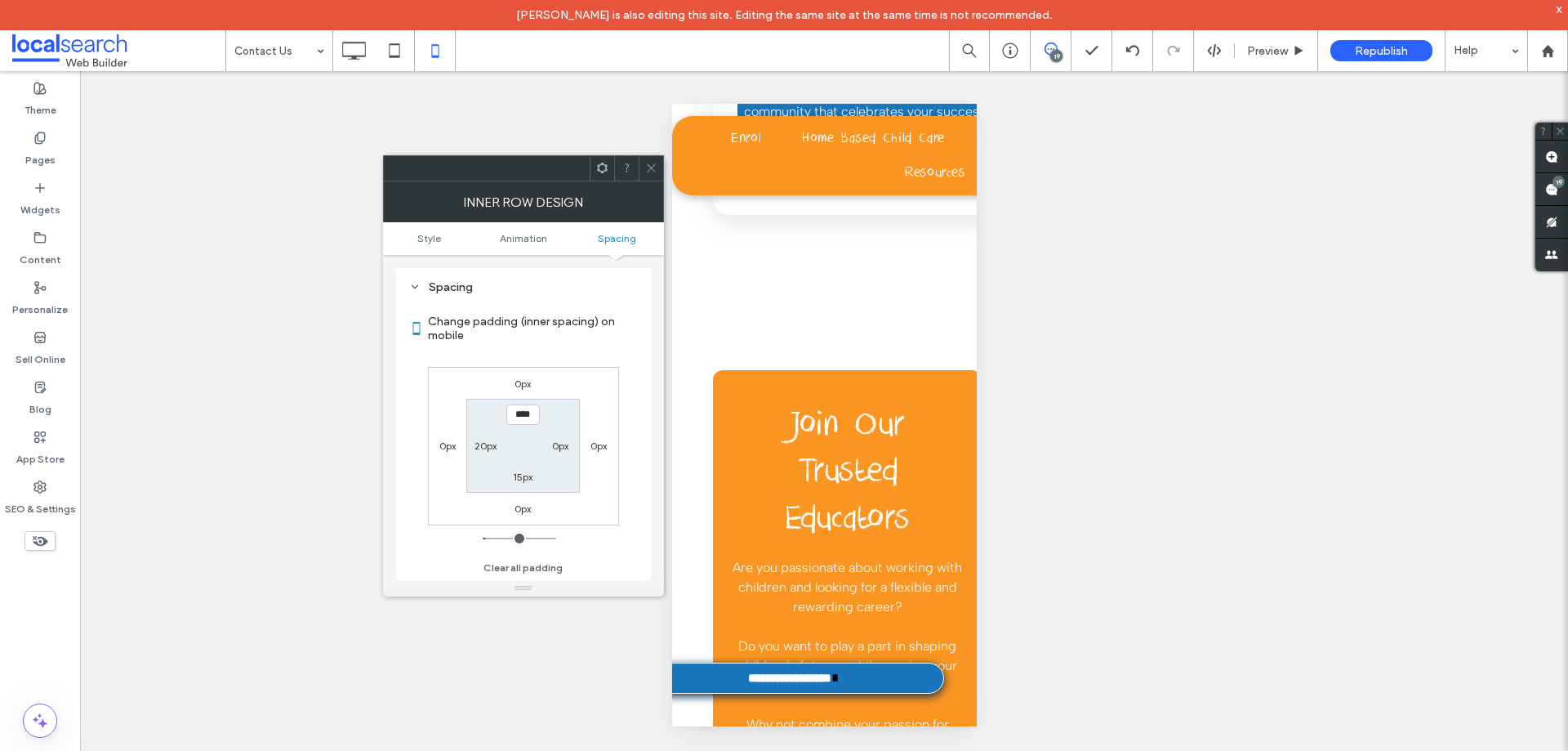
click at [481, 450] on label "20px" at bounding box center [485, 446] width 22 height 12
type input "**"
type input "****"
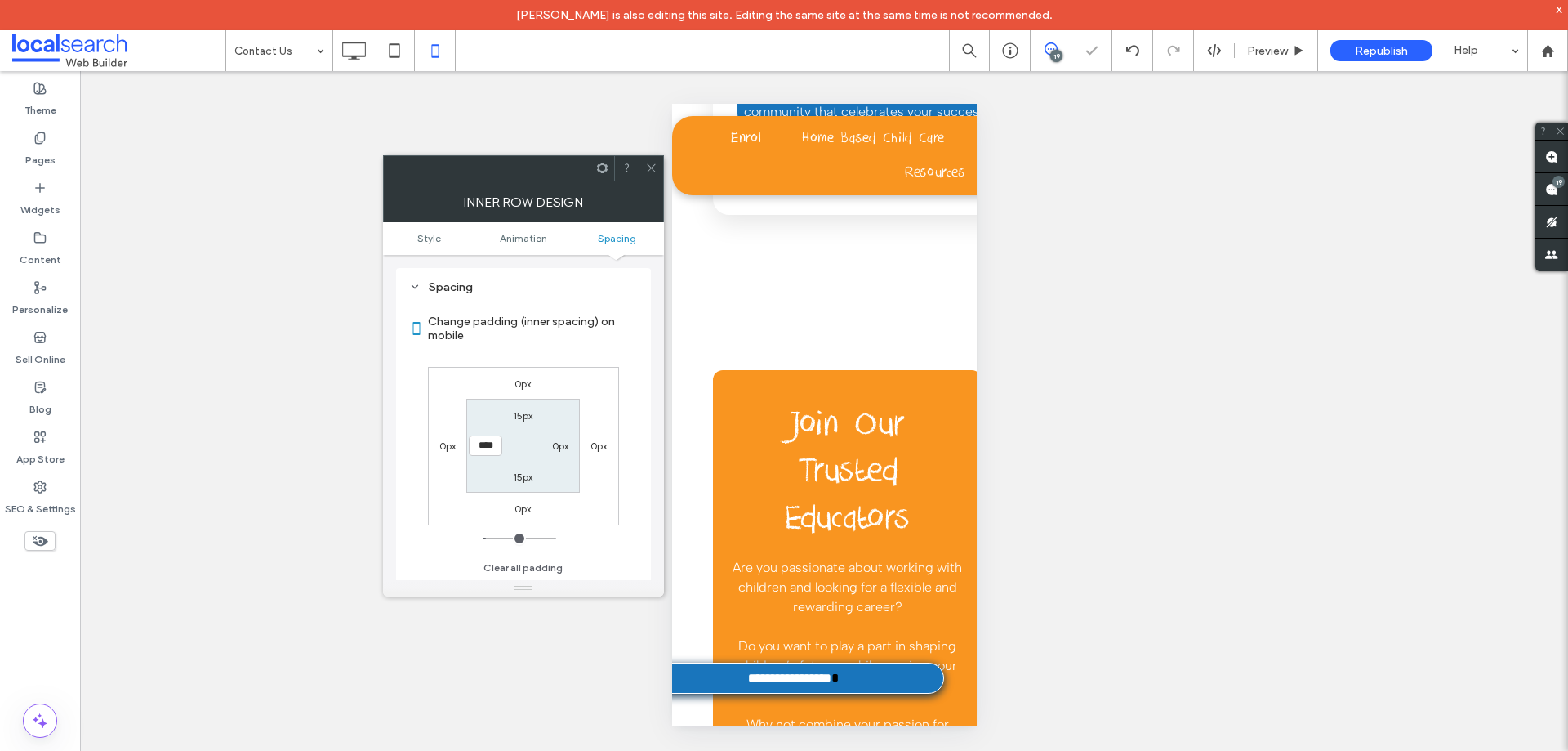
drag, startPoint x: 486, startPoint y: 447, endPoint x: 526, endPoint y: 448, distance: 40.0
click at [490, 447] on input "****" at bounding box center [486, 446] width 34 height 21
click at [554, 446] on label "0px" at bounding box center [560, 446] width 17 height 12
type input "*"
type input "***"
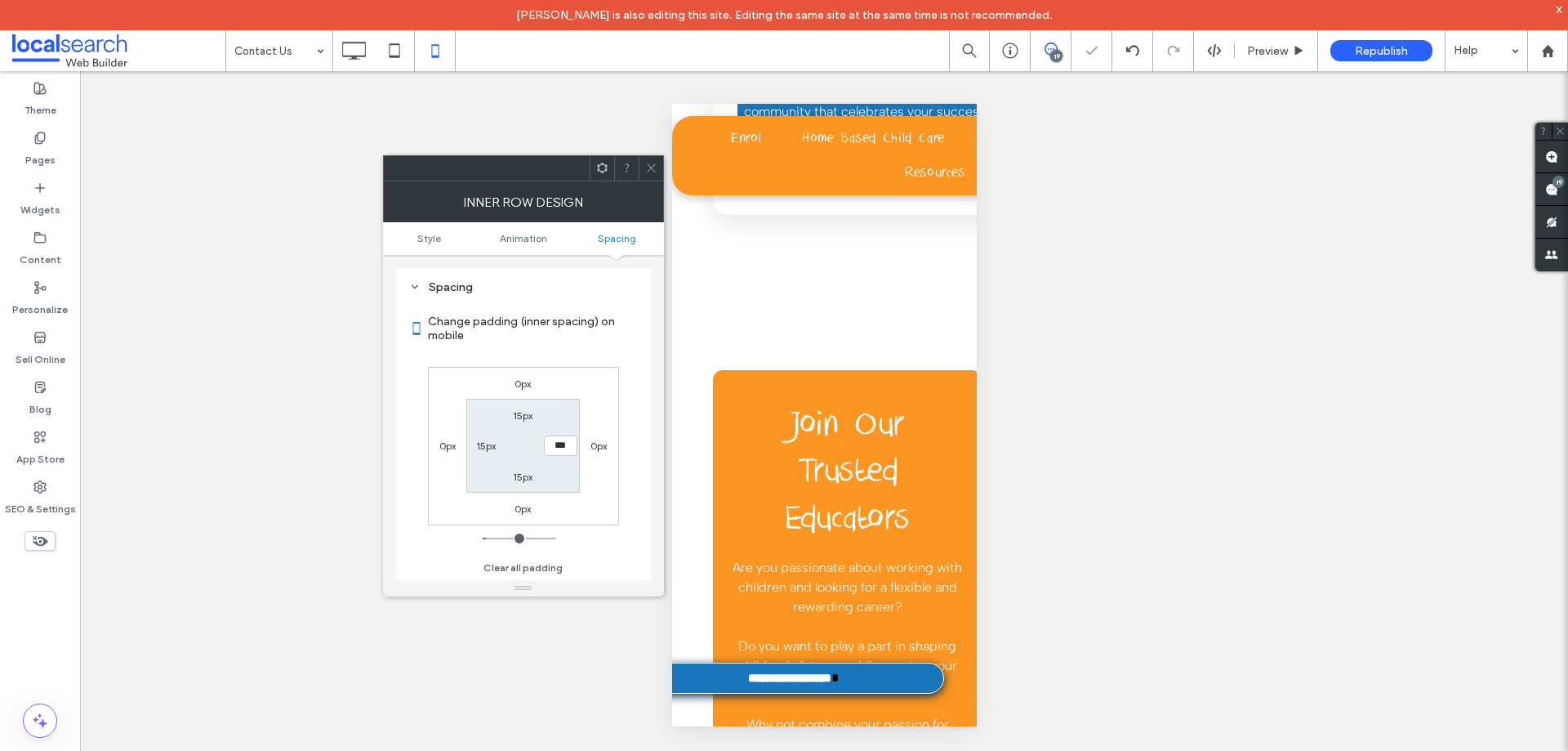
type input "**"
type input "****"
click at [565, 476] on section "15px **** 15px 15px" at bounding box center [523, 445] width 114 height 94
click at [488, 442] on label "15px" at bounding box center [486, 446] width 20 height 12
type input "***"
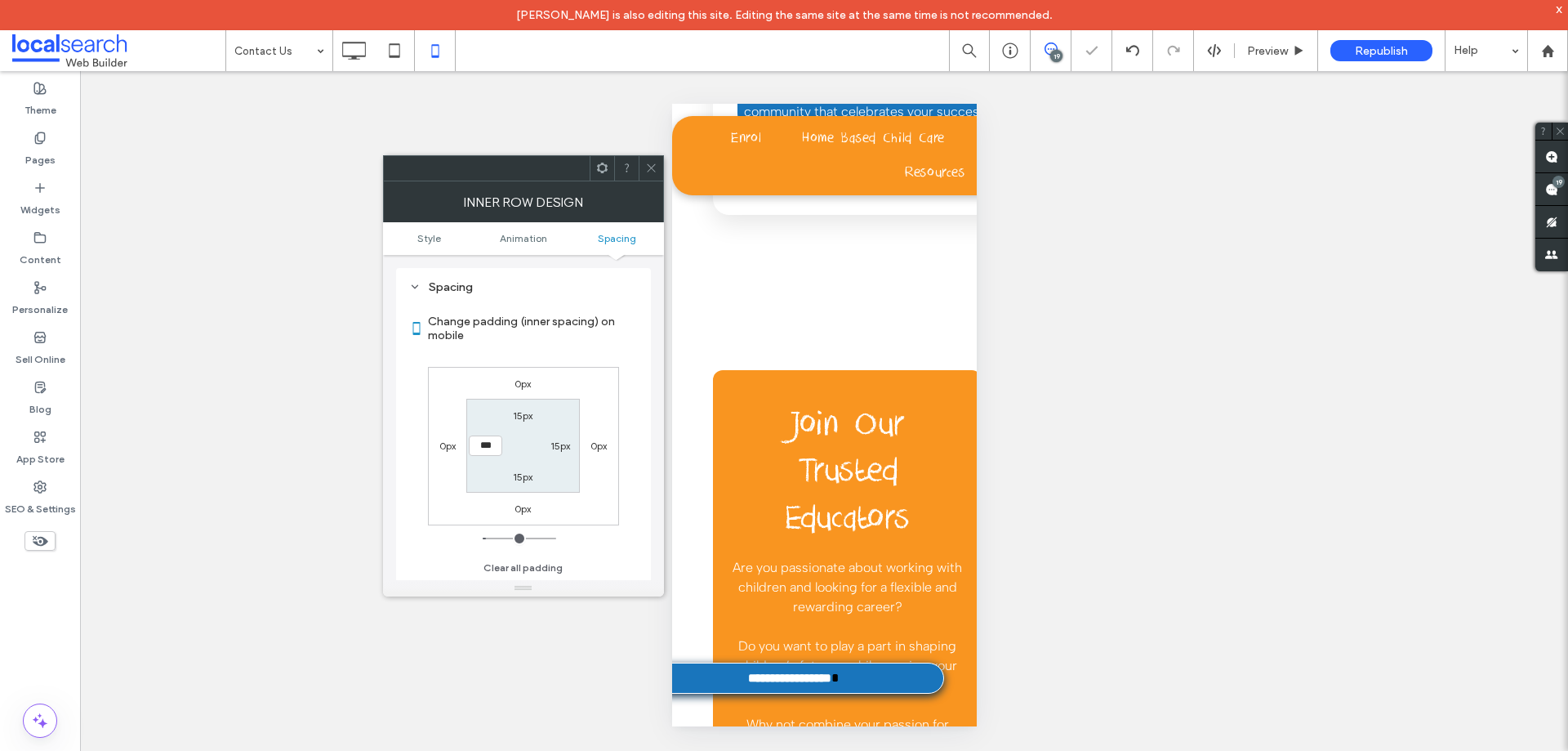
type input "**"
type input "****"
click at [485, 441] on input "****" at bounding box center [486, 446] width 34 height 21
click at [560, 448] on label "15px" at bounding box center [560, 446] width 20 height 12
type input "**"
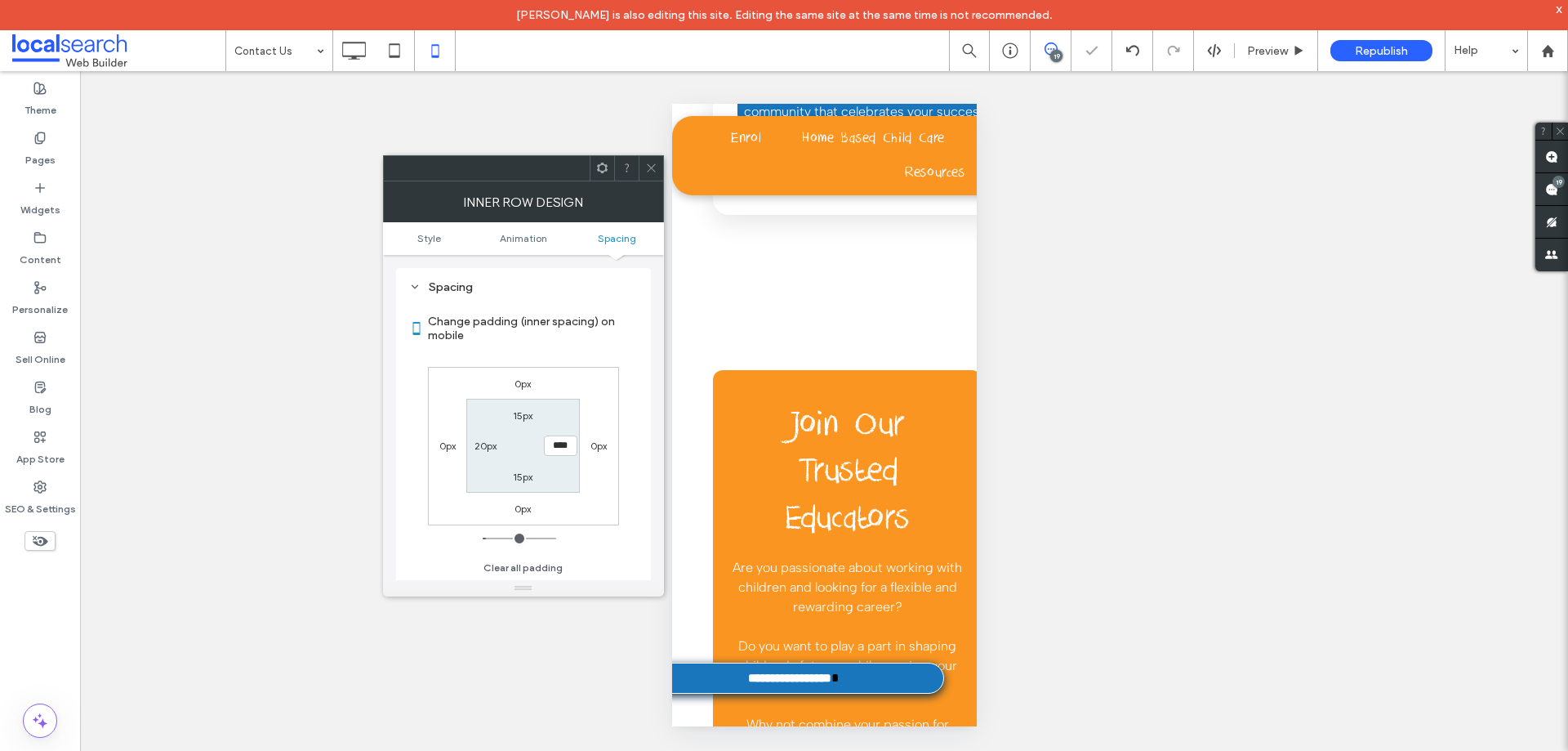
type input "****"
type input "**"
click at [568, 478] on section "15px **** 15px 20px" at bounding box center [523, 445] width 114 height 94
click at [661, 174] on div at bounding box center [650, 168] width 25 height 25
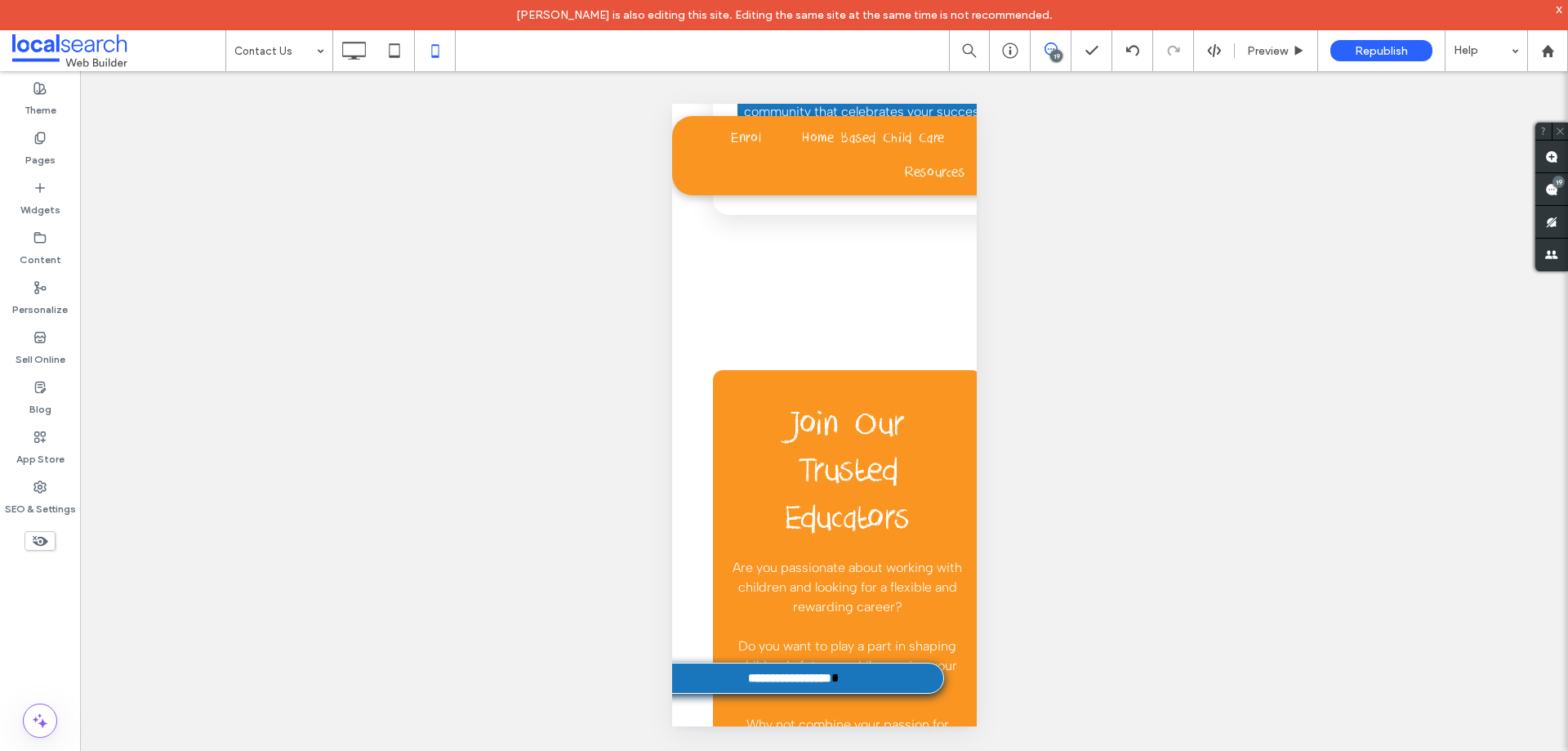
click at [1444, 423] on div "Unhide? Yes Unhide? Yes Unhide? Yes Unhide? Yes Unhide? Yes Unhide? Yes Unhide?…" at bounding box center [824, 426] width 1488 height 709
click at [366, 41] on icon at bounding box center [353, 50] width 33 height 33
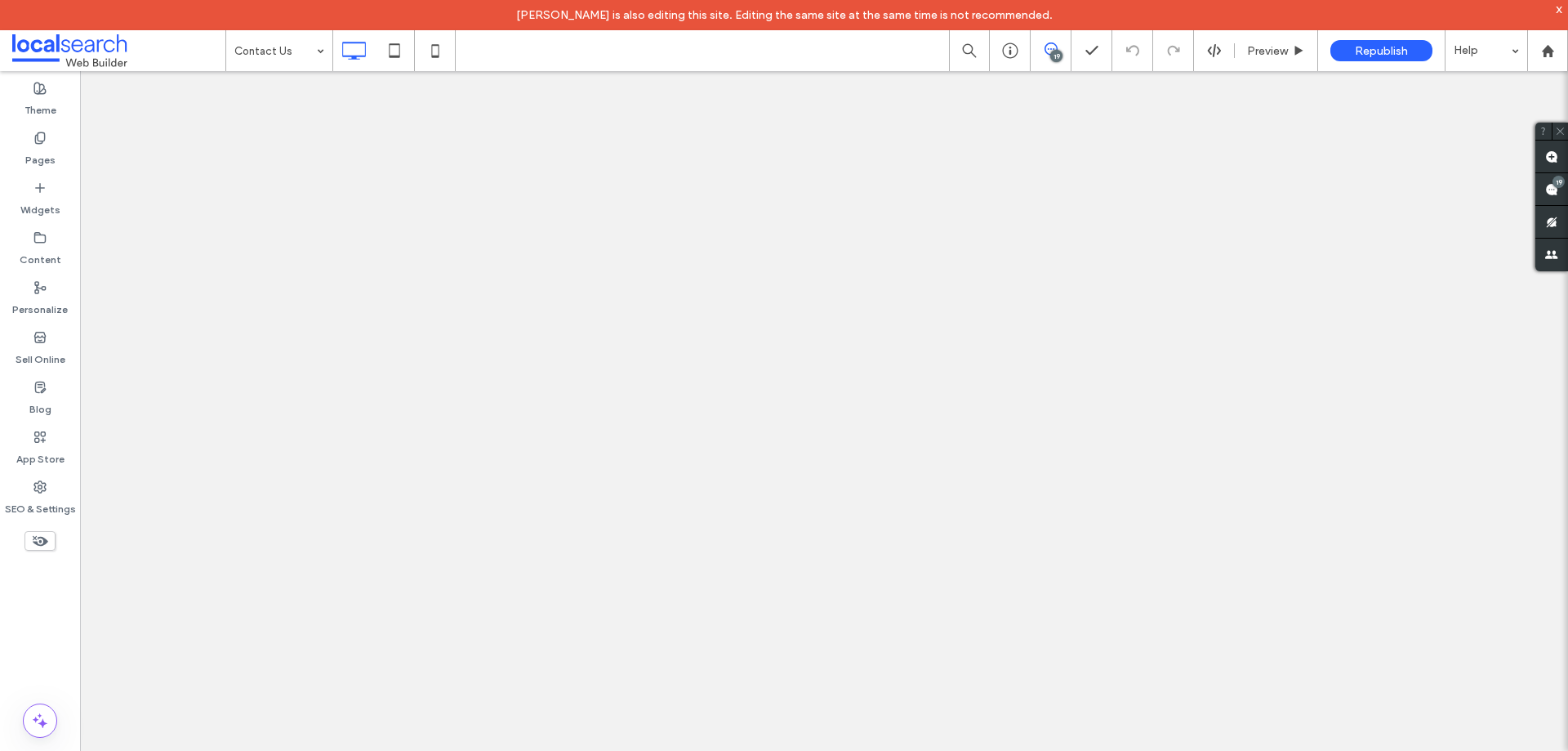
click at [289, 53] on div at bounding box center [784, 376] width 1568 height 751
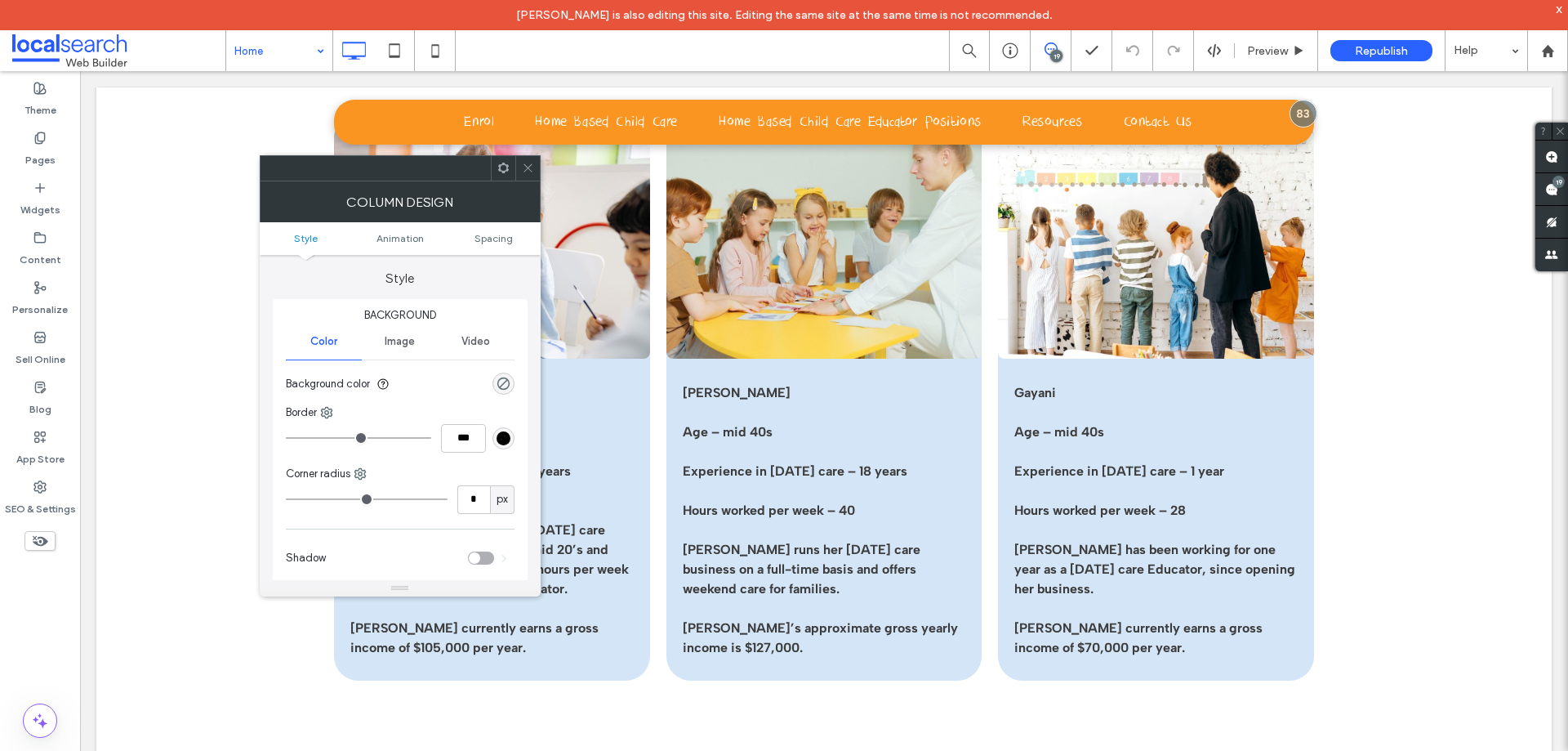
click at [524, 162] on icon at bounding box center [528, 168] width 12 height 12
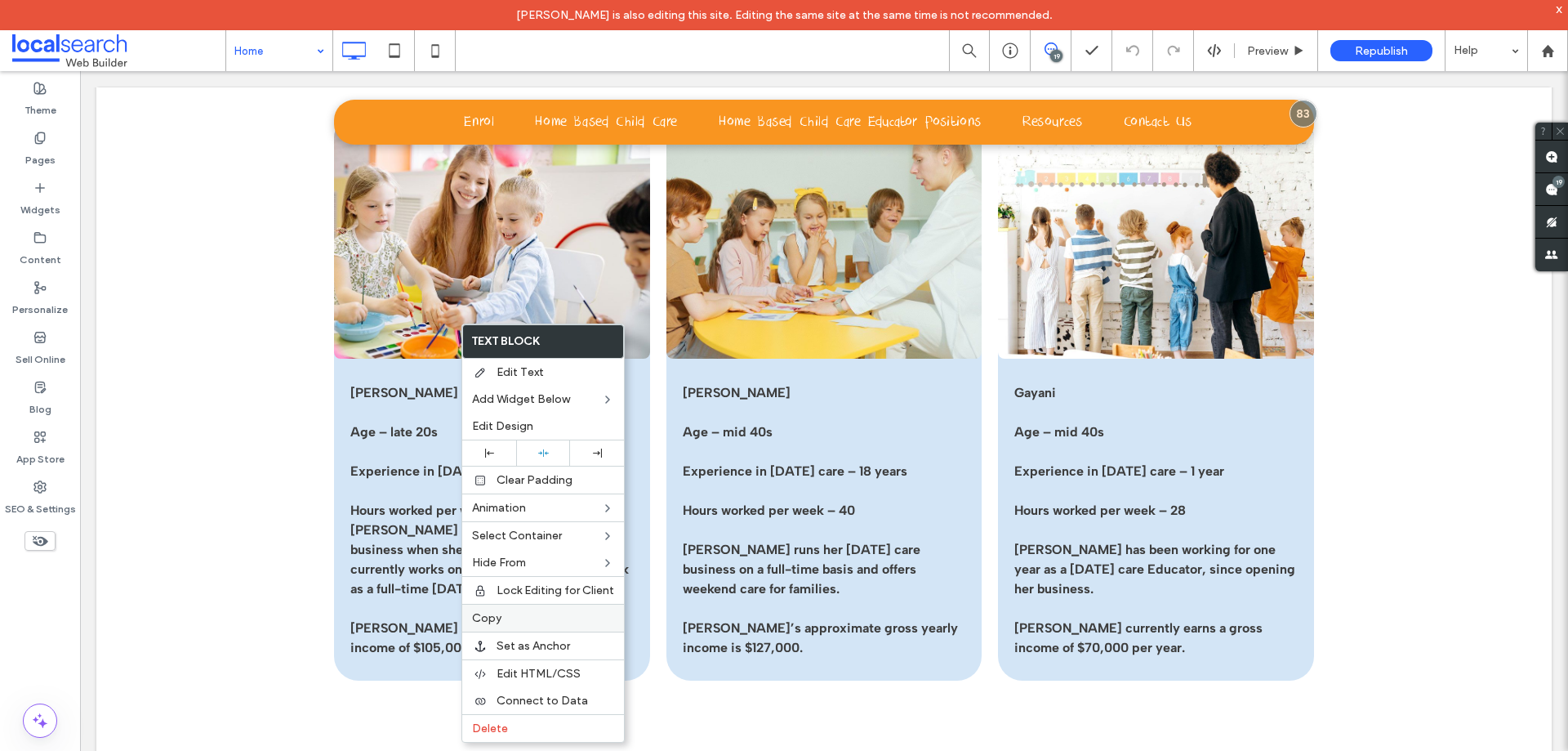
click at [512, 617] on label "Copy" at bounding box center [543, 618] width 142 height 14
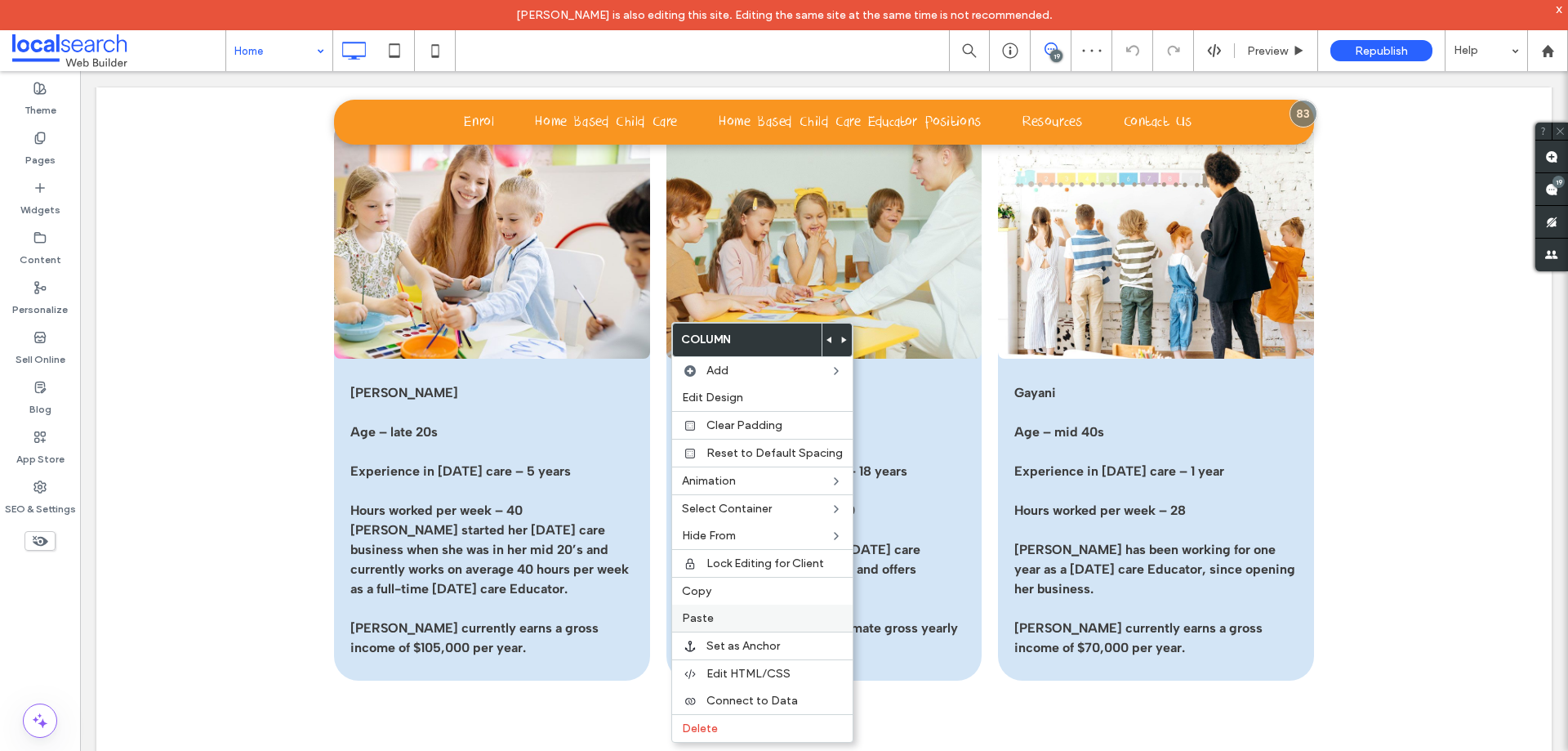
click at [718, 618] on label "Paste" at bounding box center [762, 618] width 161 height 14
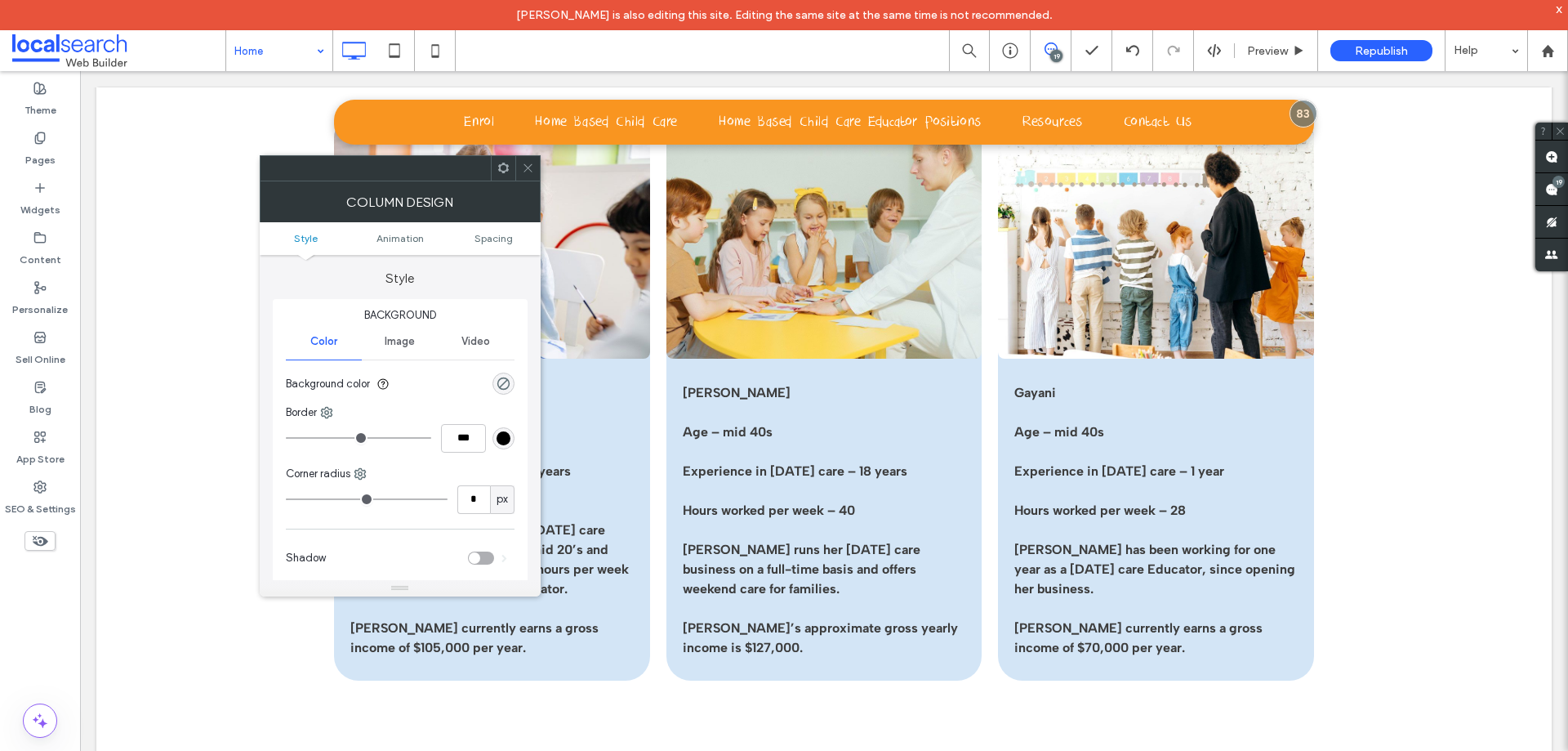
click at [535, 165] on div at bounding box center [528, 168] width 25 height 25
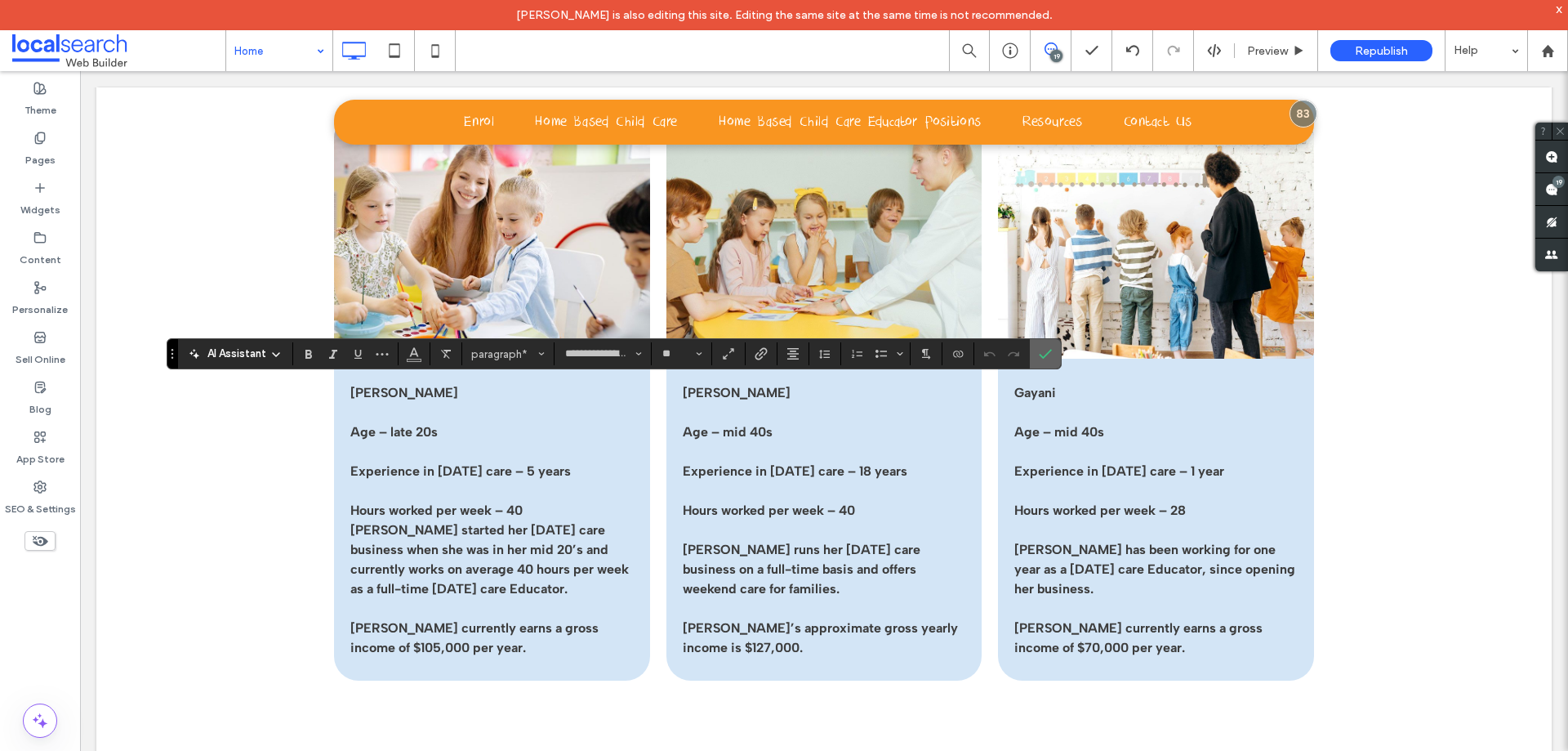
click at [1044, 352] on icon "Confirm" at bounding box center [1045, 353] width 13 height 13
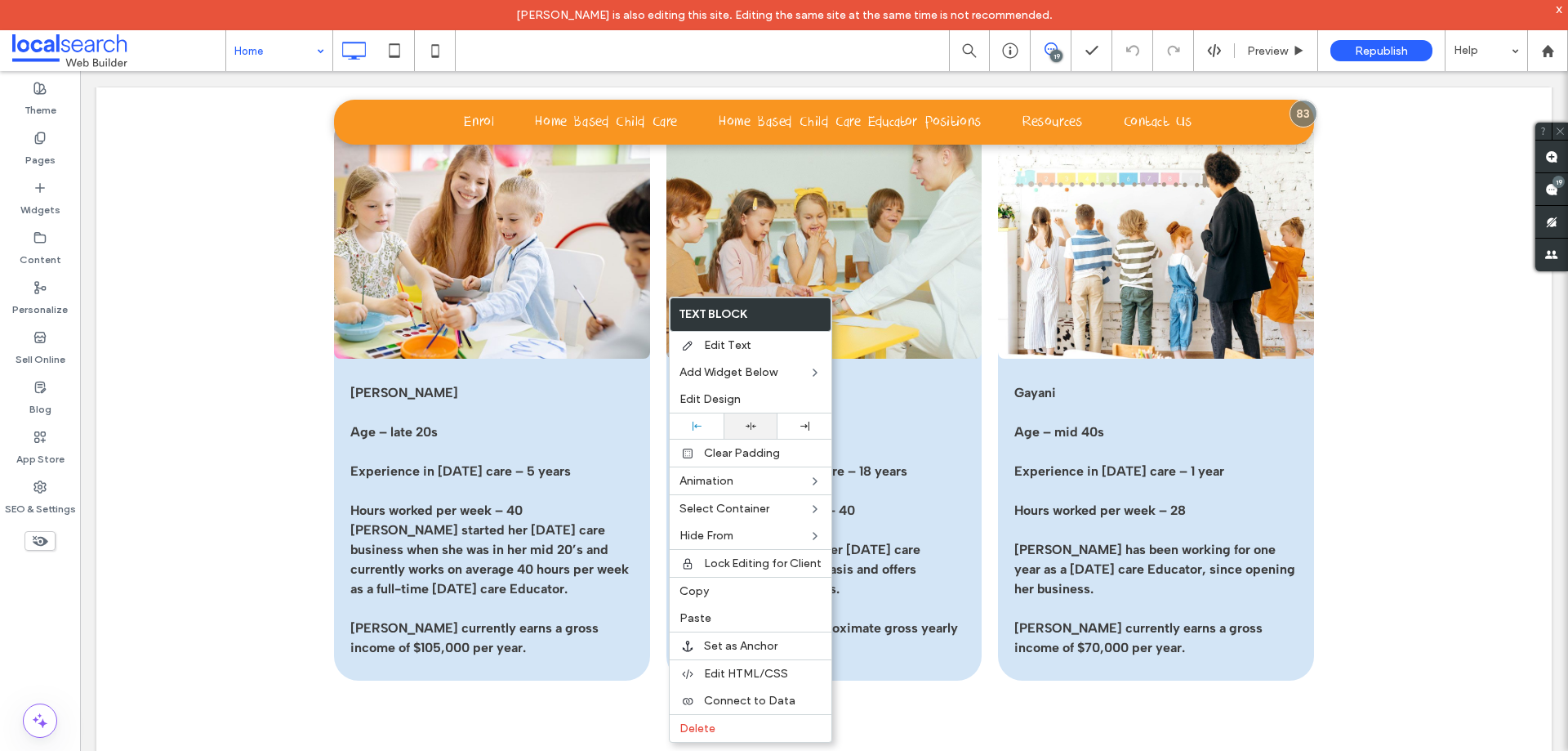
click at [752, 422] on icon at bounding box center [751, 426] width 11 height 11
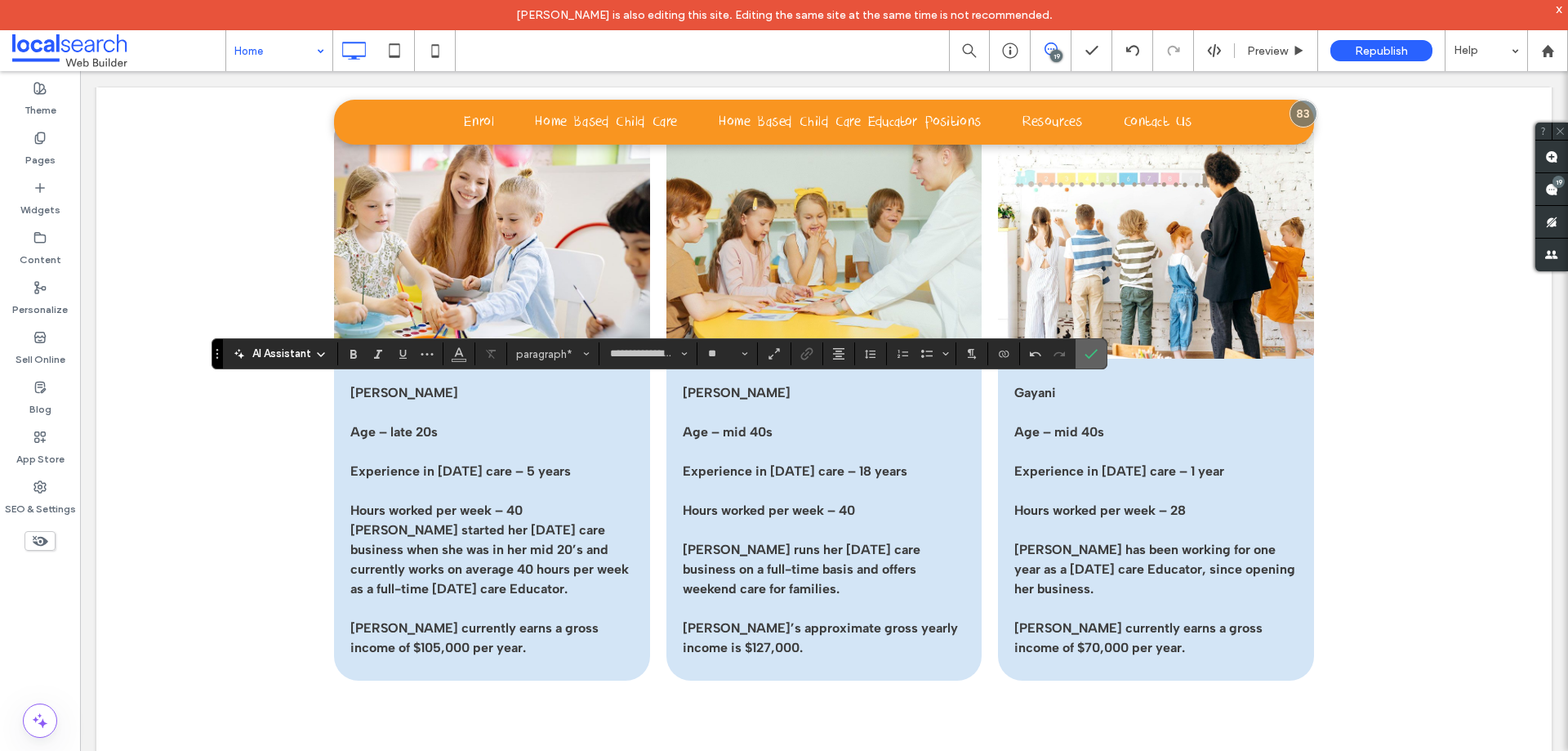
click at [1080, 355] on label "Confirm" at bounding box center [1091, 354] width 25 height 30
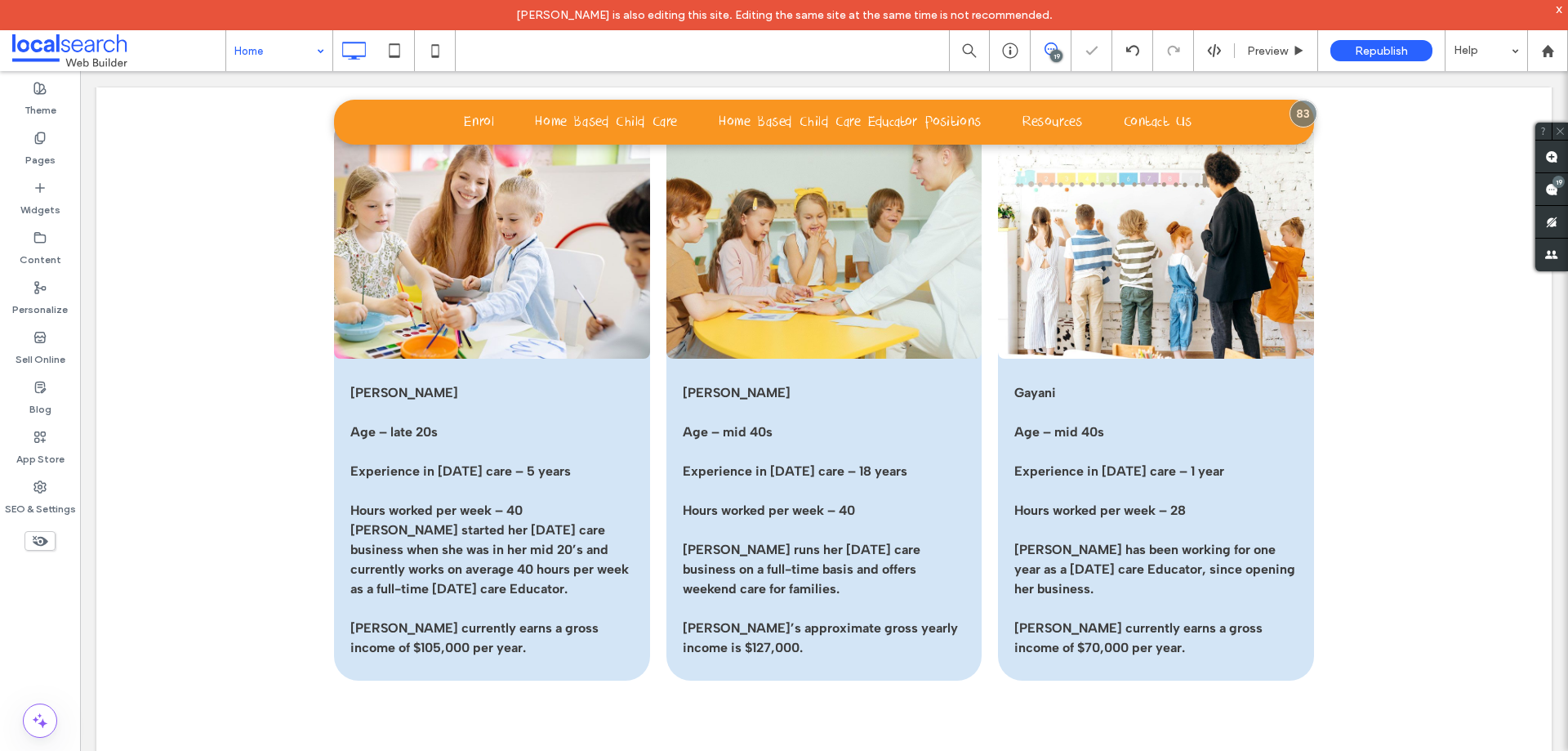
type input "**********"
type input "**"
